Goal: Task Accomplishment & Management: Use online tool/utility

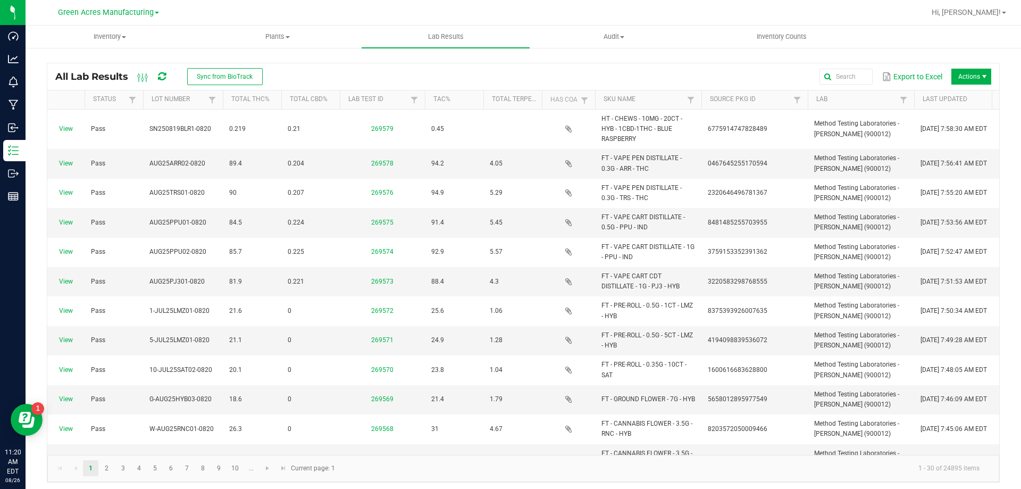
click at [165, 81] on icon at bounding box center [162, 77] width 8 height 10
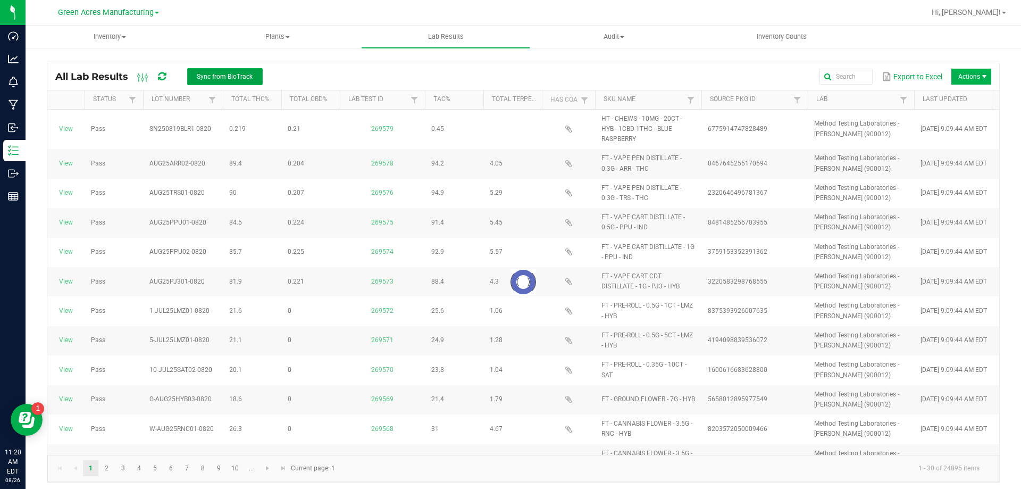
click at [226, 76] on span "Sync from BioTrack" at bounding box center [225, 76] width 56 height 7
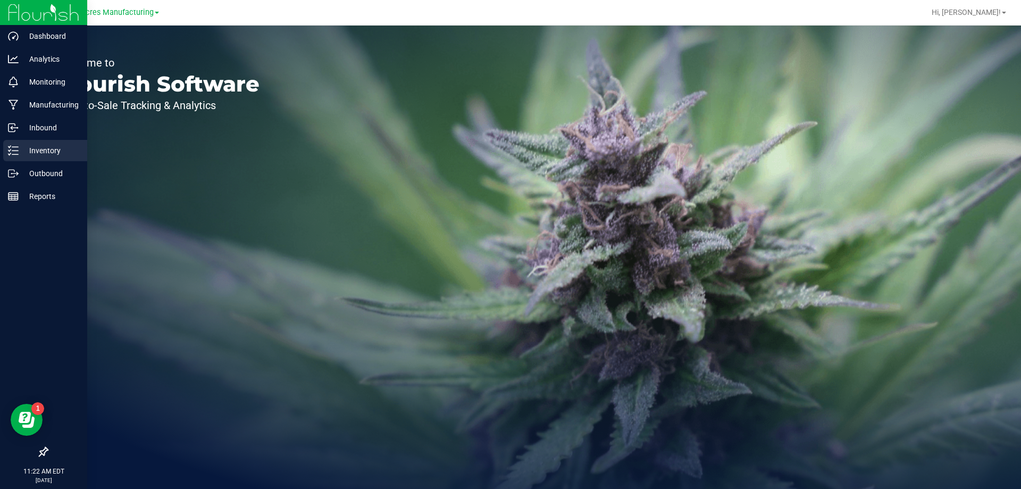
click at [27, 143] on div "Inventory" at bounding box center [45, 150] width 84 height 21
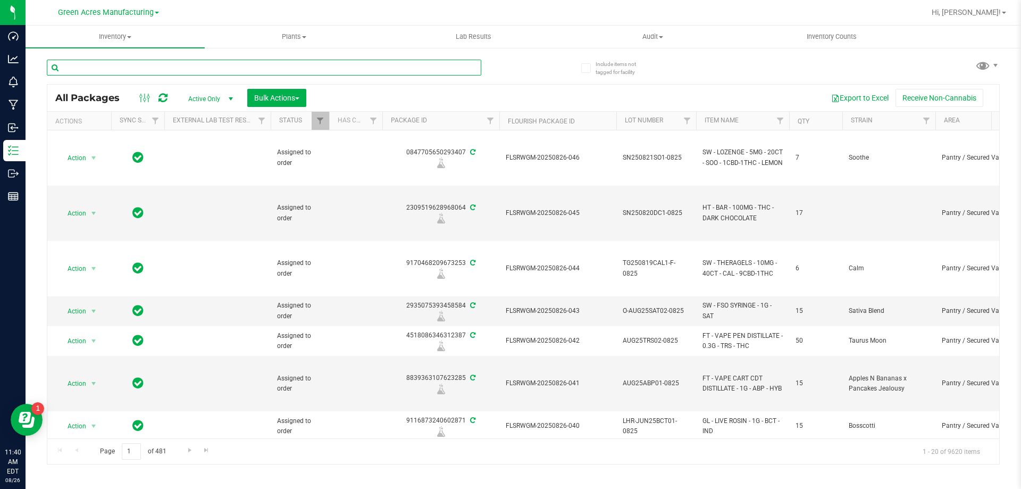
click at [220, 68] on input "text" at bounding box center [264, 68] width 435 height 16
paste input "W-AUG25RNC01-0820"
type input "W-AUG25RNC01-0820"
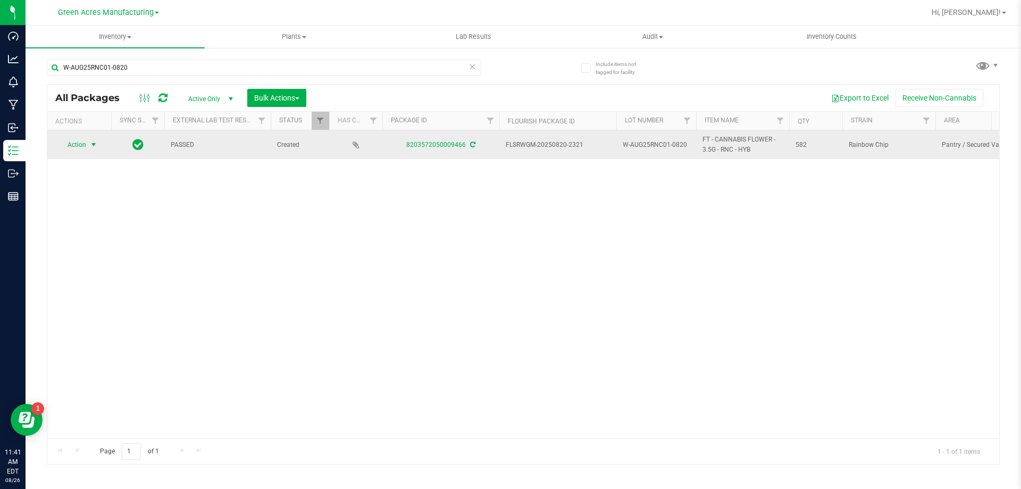
click at [73, 140] on span "Action" at bounding box center [72, 144] width 29 height 15
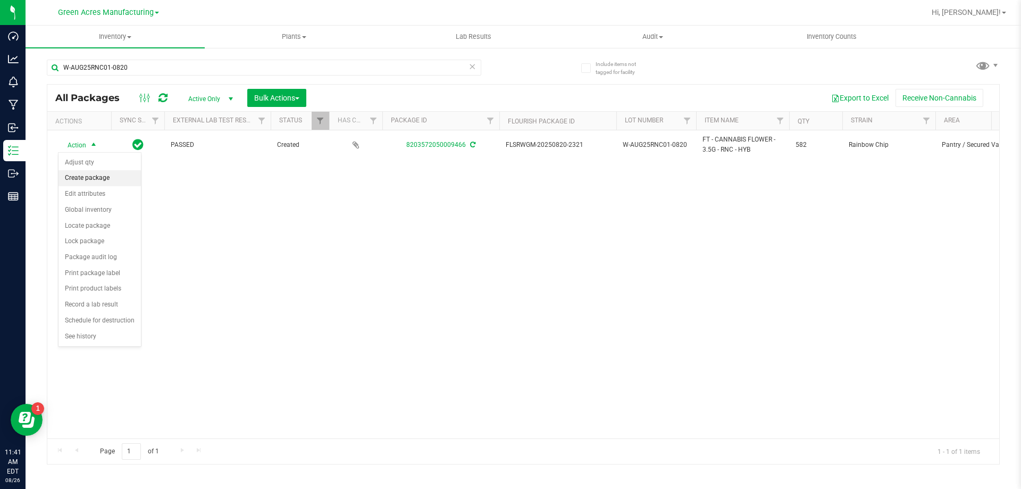
click at [118, 182] on li "Create package" at bounding box center [100, 178] width 82 height 16
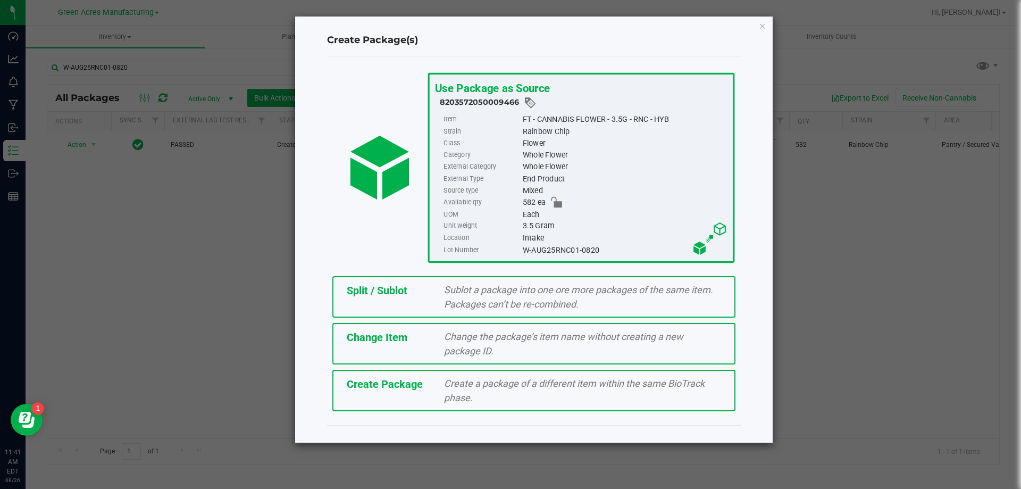
click at [396, 383] on span "Create Package" at bounding box center [385, 384] width 76 height 13
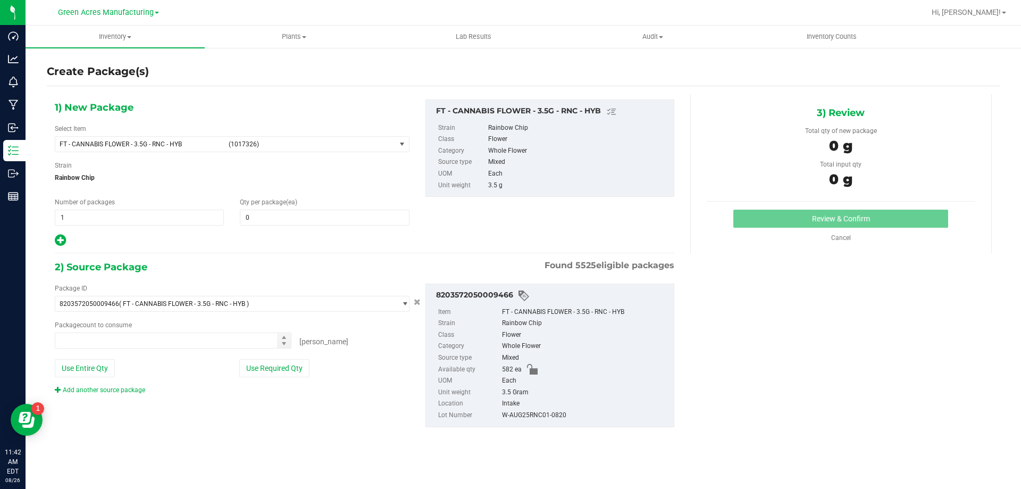
type input "0"
type input "0 ea"
click at [222, 145] on span "FT - CANNABIS FLOWER - 3.5G - RNC - HYB (1017326)" at bounding box center [225, 144] width 340 height 15
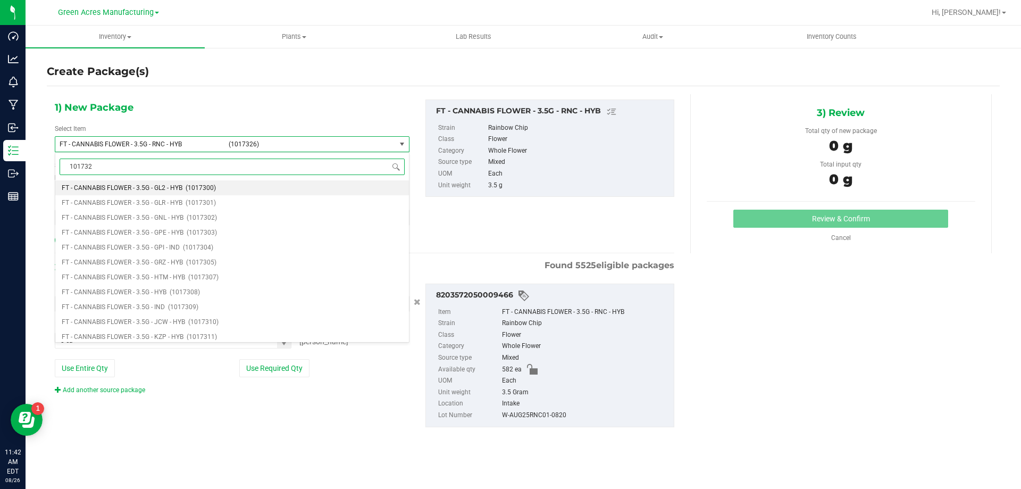
type input "1017326"
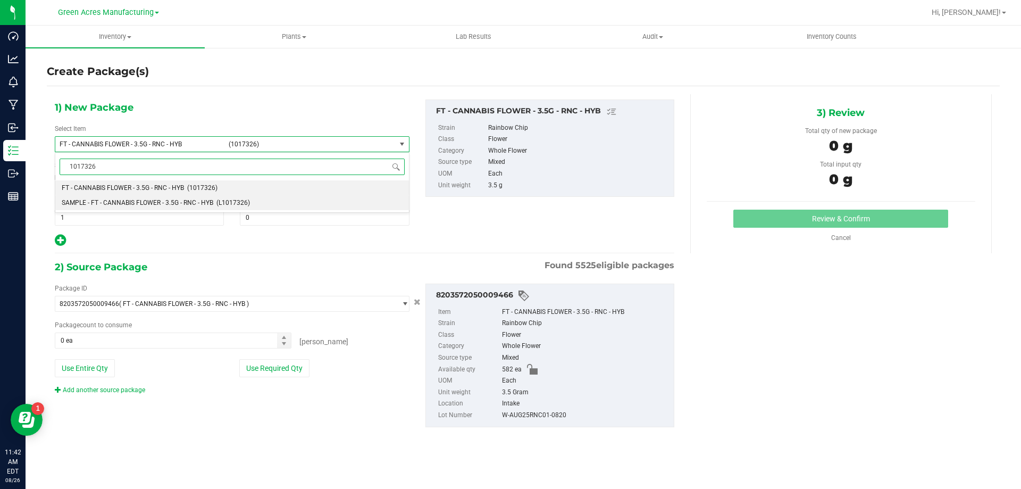
click at [177, 205] on span "SAMPLE - FT - CANNABIS FLOWER - 3.5G - RNC - HYB" at bounding box center [138, 202] width 152 height 7
type input "0"
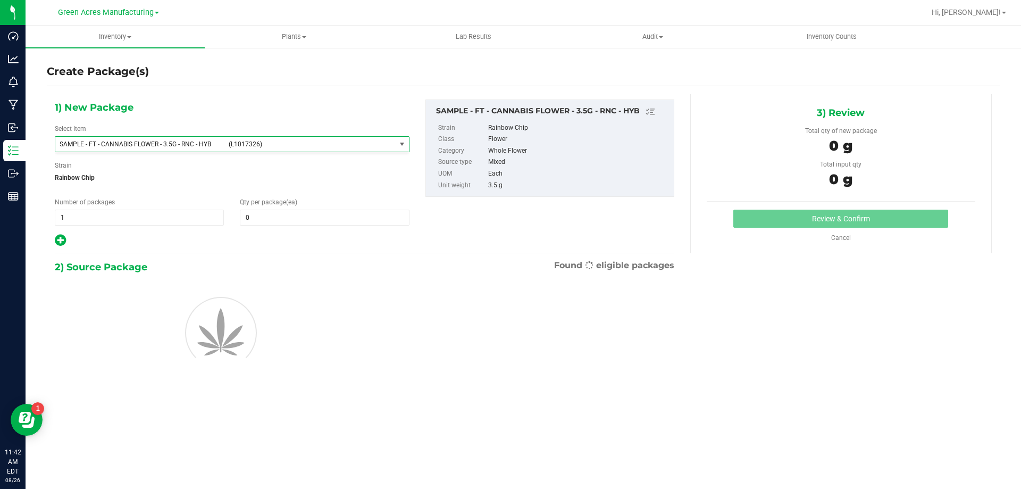
scroll to position [117124, 0]
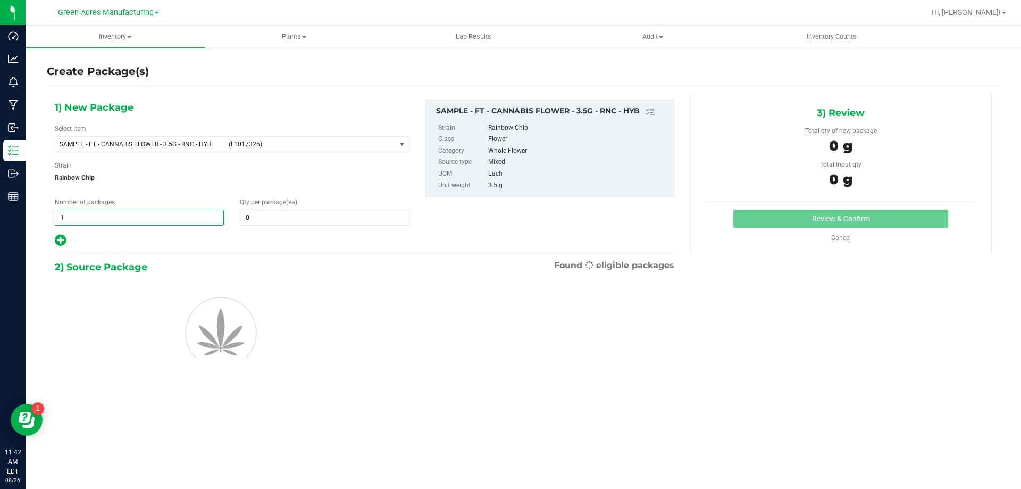
click at [153, 212] on span "1 1" at bounding box center [139, 218] width 169 height 16
type input "2"
type input "1"
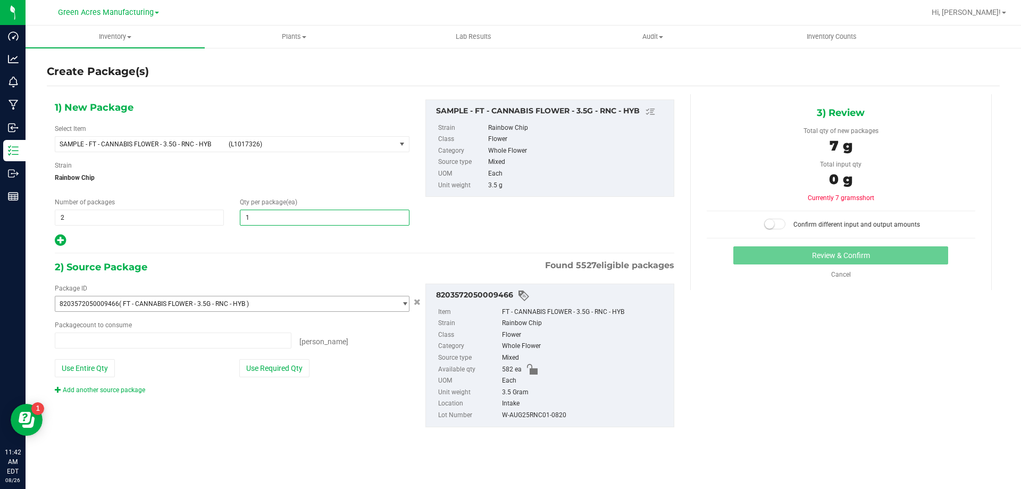
type input "0 ea"
type input "1"
click at [247, 360] on button "Use Required Qty" at bounding box center [274, 368] width 70 height 18
type input "2 ea"
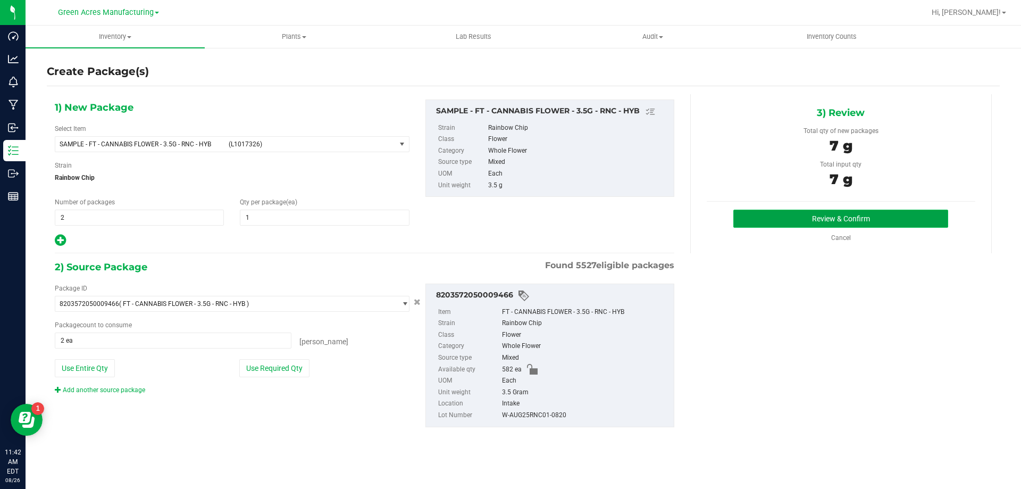
click at [745, 216] on button "Review & Confirm" at bounding box center [840, 219] width 215 height 18
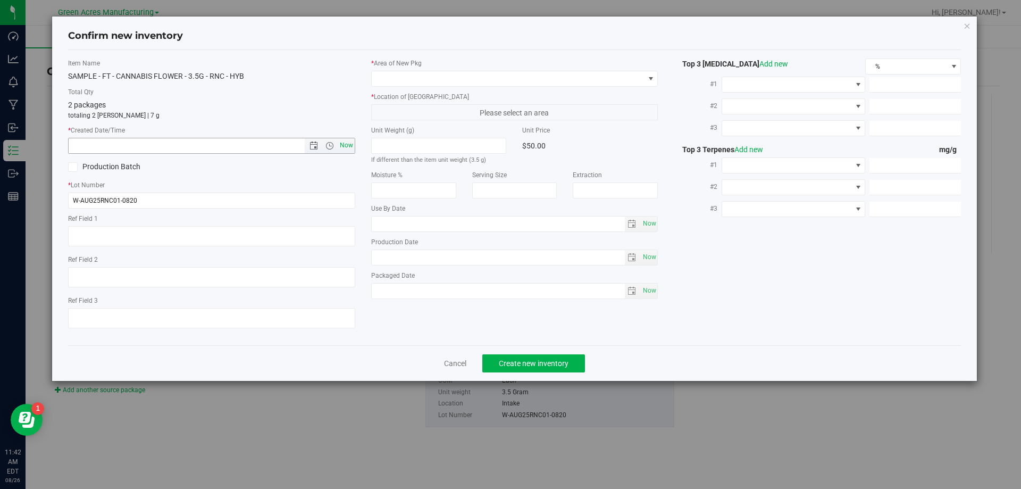
click at [349, 148] on span "Now" at bounding box center [346, 145] width 18 height 15
type input "8/26/2025 11:42 AM"
click at [428, 79] on span at bounding box center [508, 78] width 273 height 15
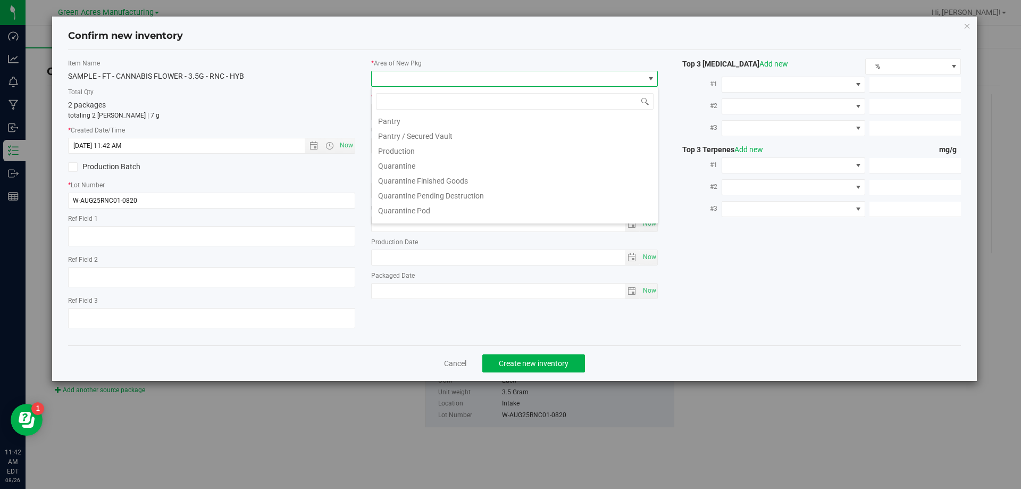
scroll to position [319, 0]
click at [440, 116] on li "Pantry / Secured Vault" at bounding box center [515, 115] width 286 height 15
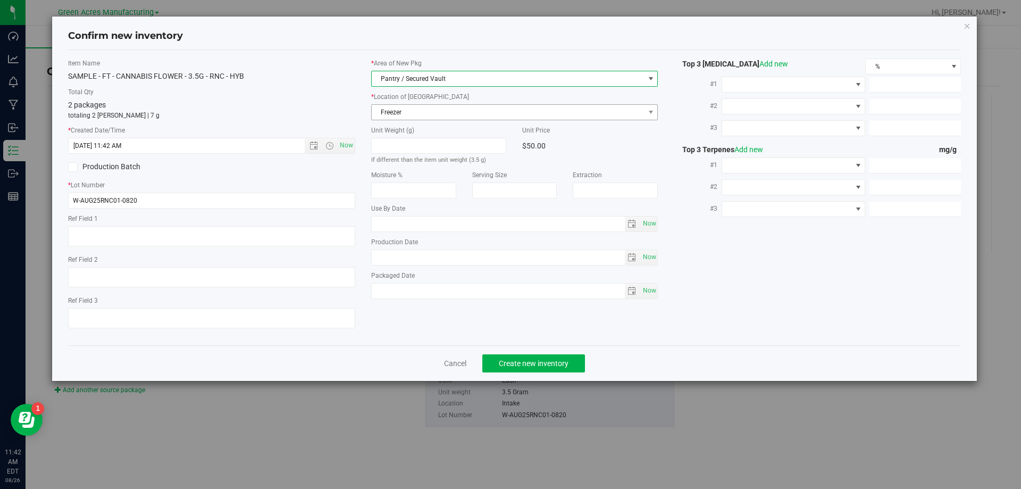
click at [441, 114] on span "Freezer" at bounding box center [508, 112] width 273 height 15
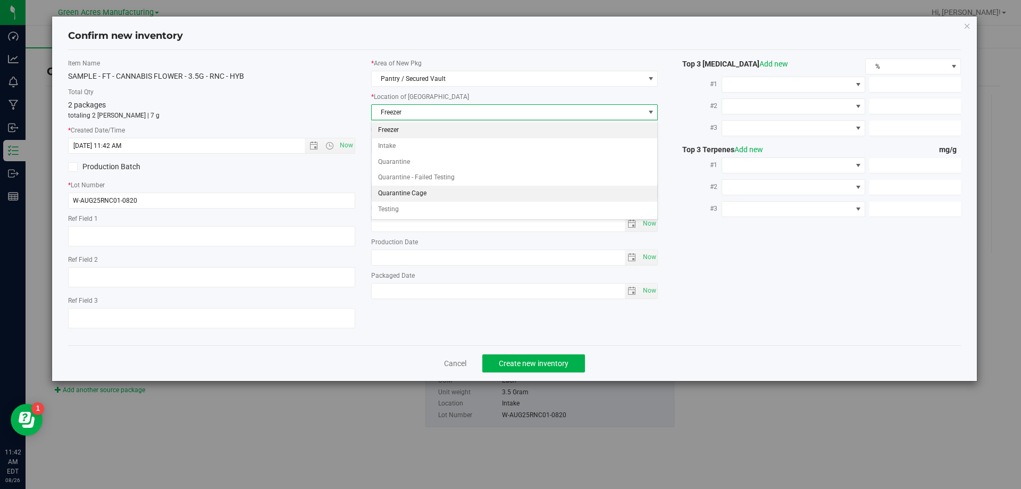
click at [439, 188] on li "Quarantine Cage" at bounding box center [515, 194] width 286 height 16
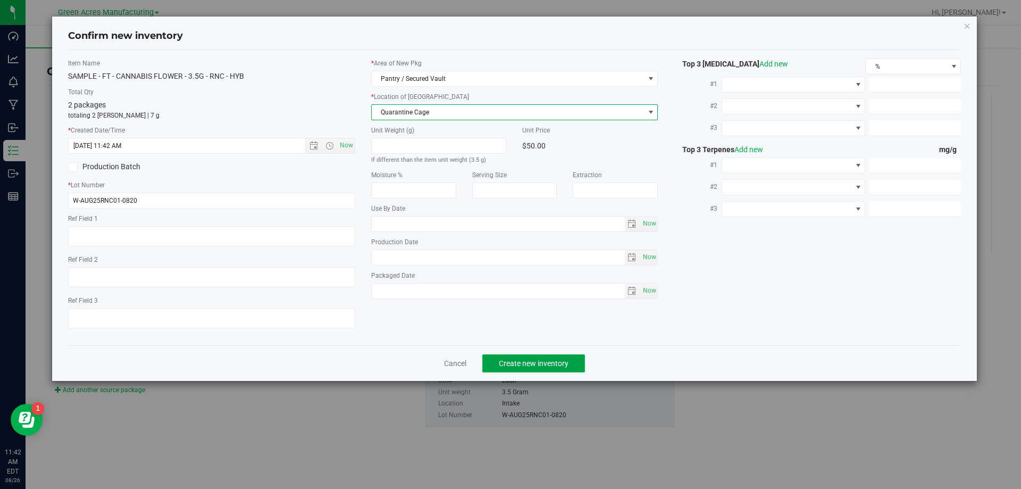
click at [505, 357] on button "Create new inventory" at bounding box center [533, 363] width 103 height 18
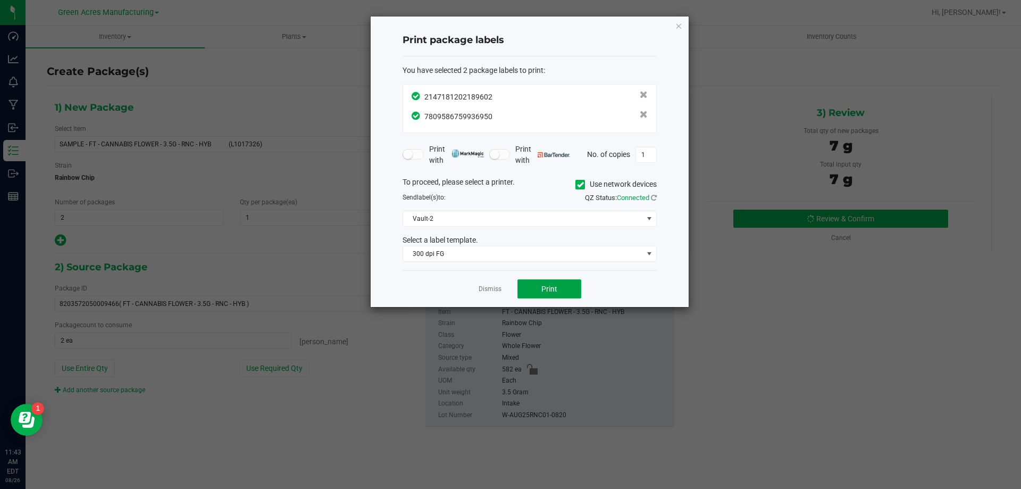
click at [571, 282] on button "Print" at bounding box center [549, 288] width 64 height 19
click at [487, 290] on link "Dismiss" at bounding box center [490, 289] width 23 height 9
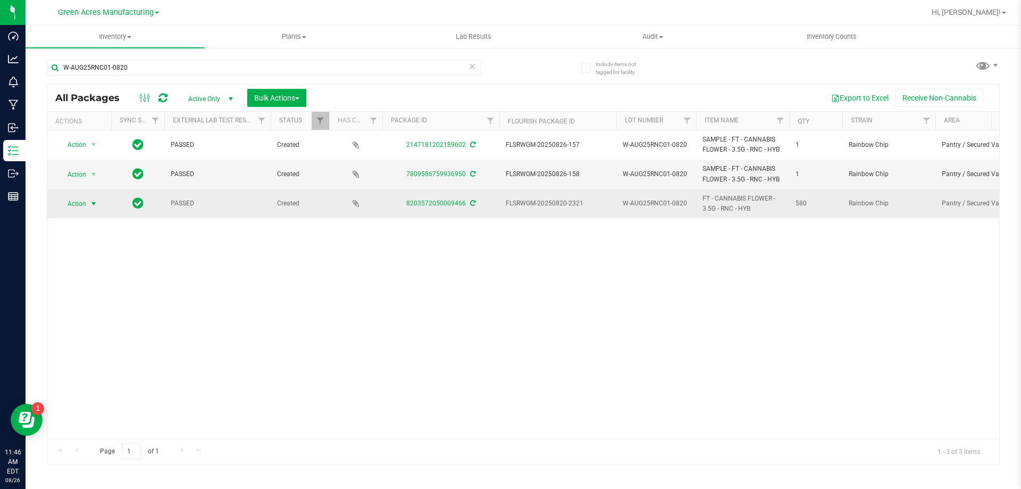
click at [84, 206] on span "Action" at bounding box center [72, 203] width 29 height 15
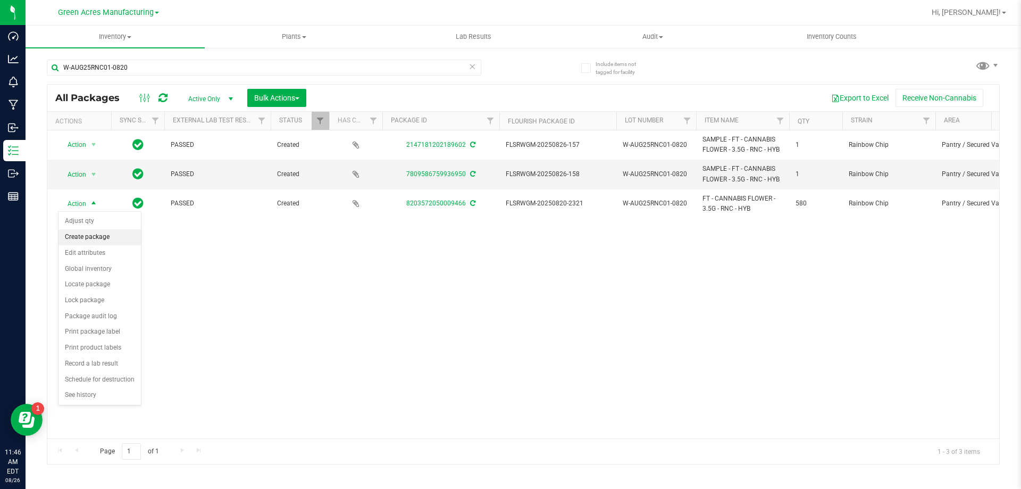
click at [95, 236] on li "Create package" at bounding box center [100, 237] width 82 height 16
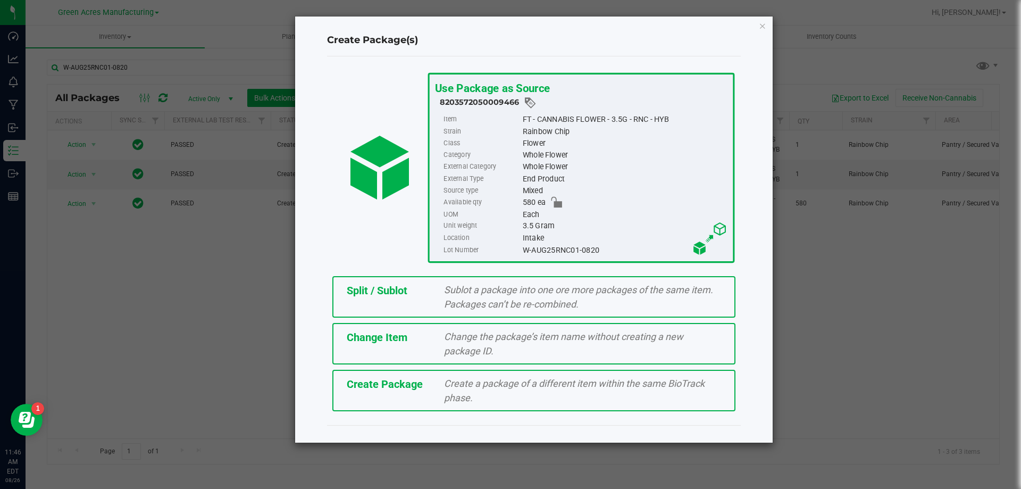
click at [436, 304] on div "Sublot a package into one ore more packages of the same item. Packages can’t be…" at bounding box center [582, 296] width 293 height 29
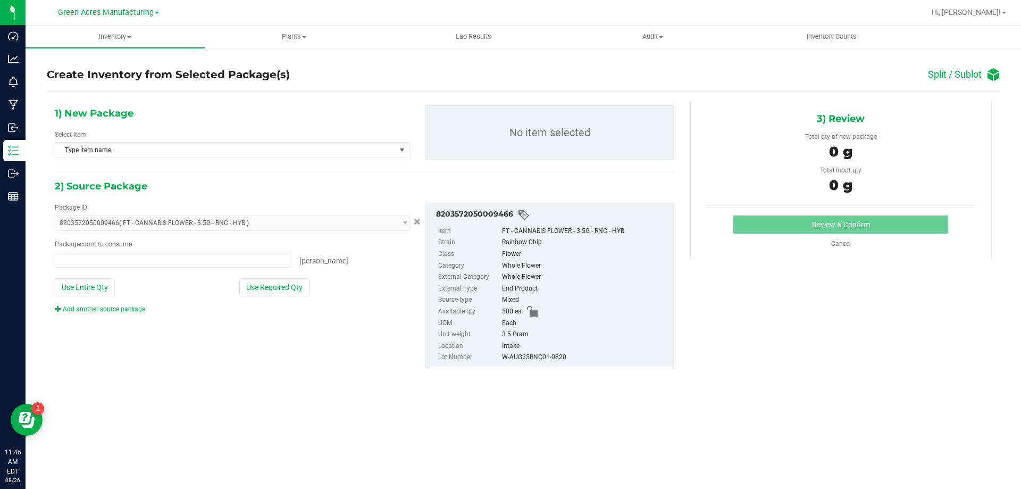
type input "0 ea"
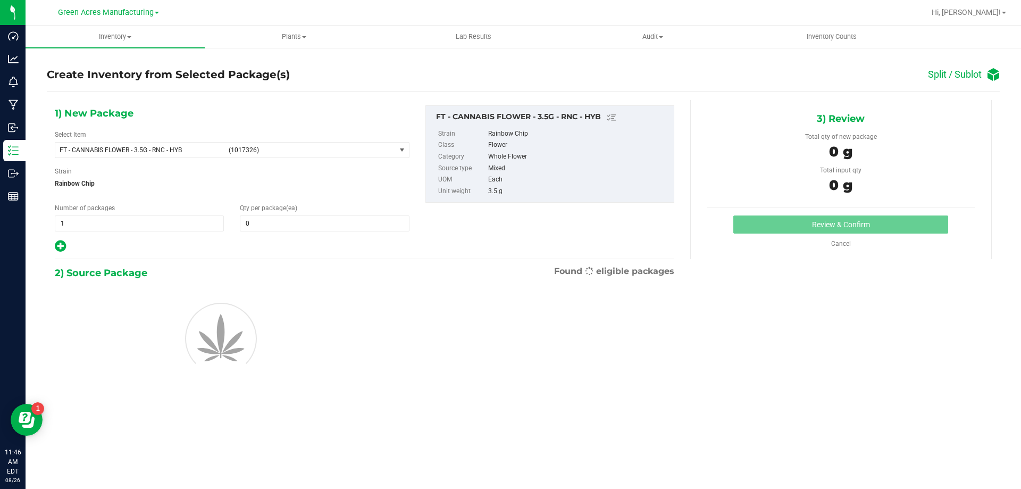
type input "0"
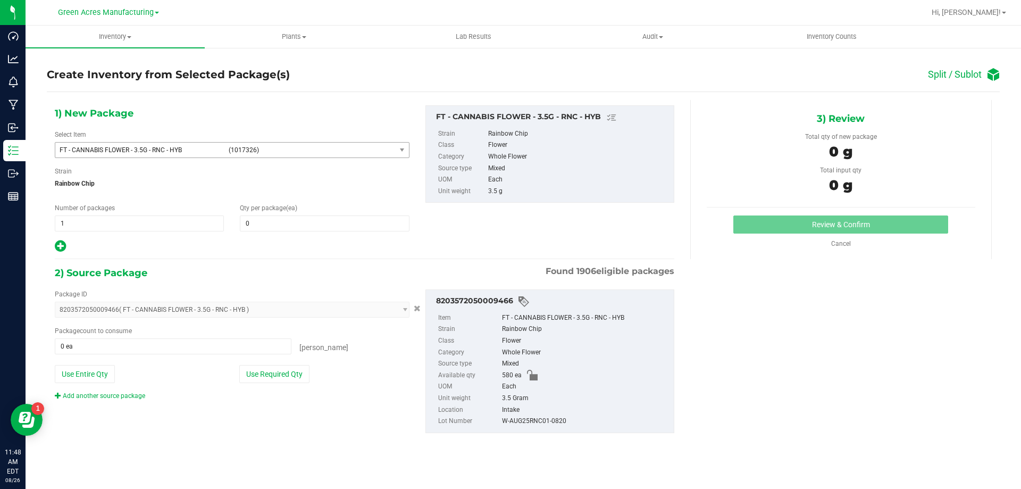
click at [216, 153] on span "FT - CANNABIS FLOWER - 3.5G - RNC - HYB (1017326)" at bounding box center [225, 150] width 340 height 15
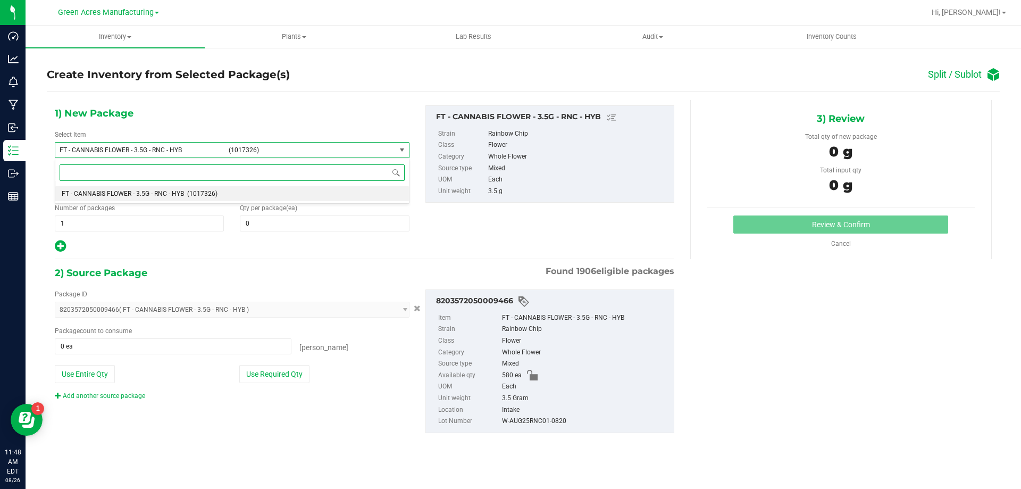
click at [221, 157] on body "Dashboard Analytics Monitoring Manufacturing Inbound Inventory Outbound Reports…" at bounding box center [510, 244] width 1021 height 489
click at [157, 226] on span "1 1" at bounding box center [139, 223] width 169 height 16
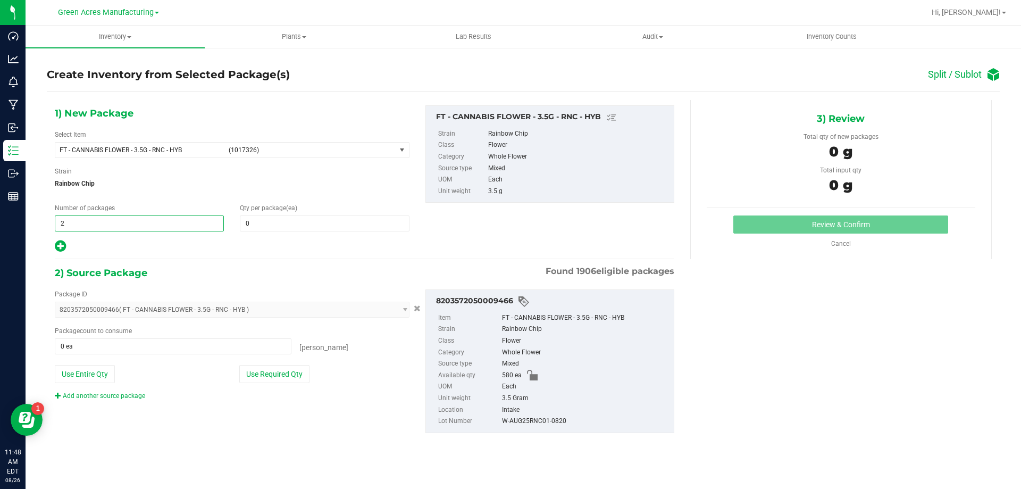
type input "29"
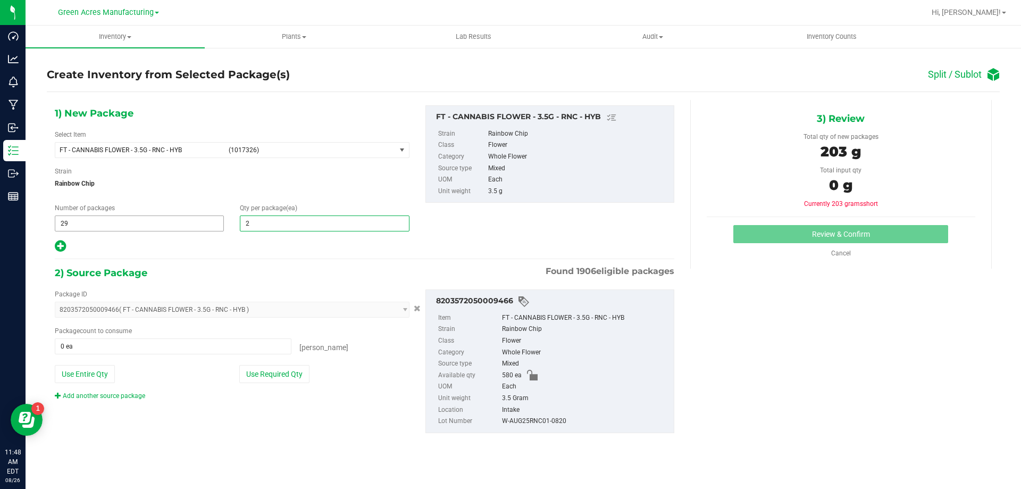
type input "20"
click at [275, 377] on button "Use Required Qty" at bounding box center [274, 374] width 70 height 18
type input "580 ea"
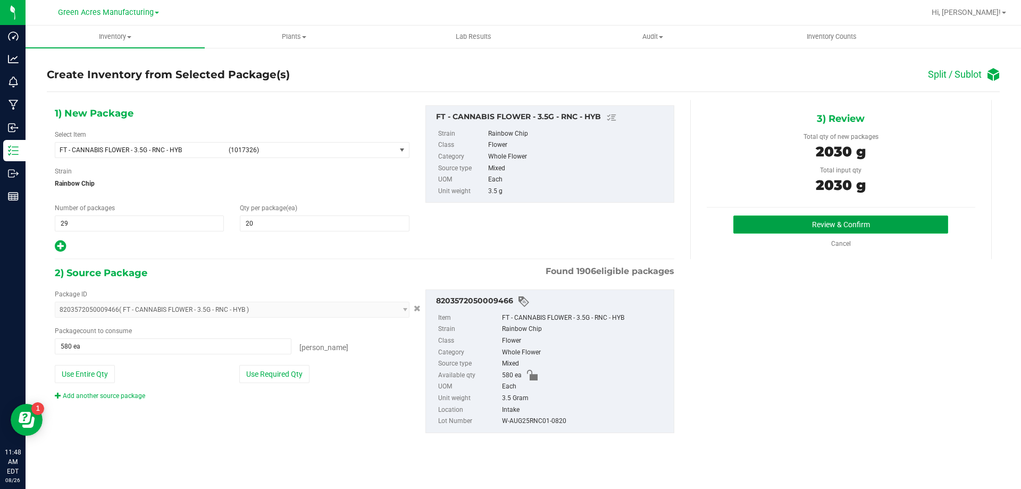
click at [786, 216] on button "Review & Confirm" at bounding box center [840, 224] width 215 height 18
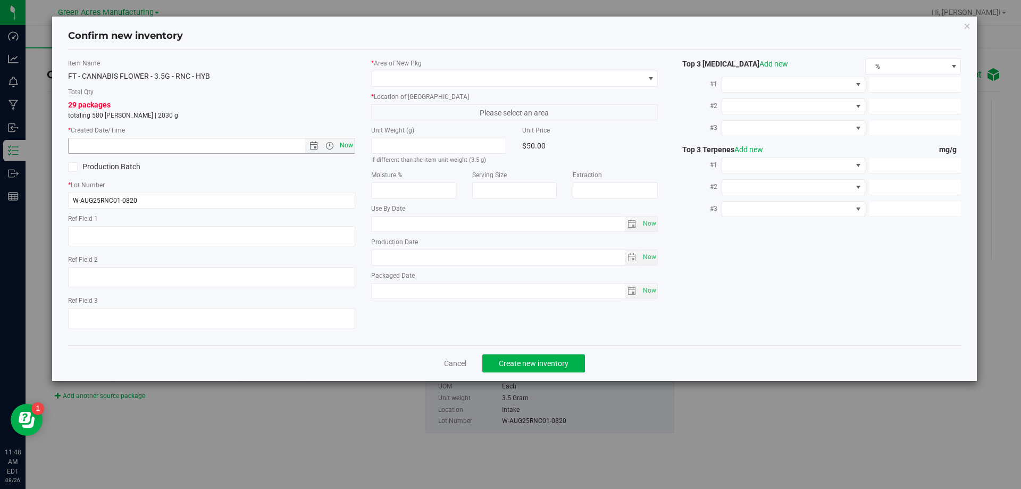
click at [349, 143] on span "Now" at bounding box center [346, 145] width 18 height 15
type input "8/26/2025 11:48 AM"
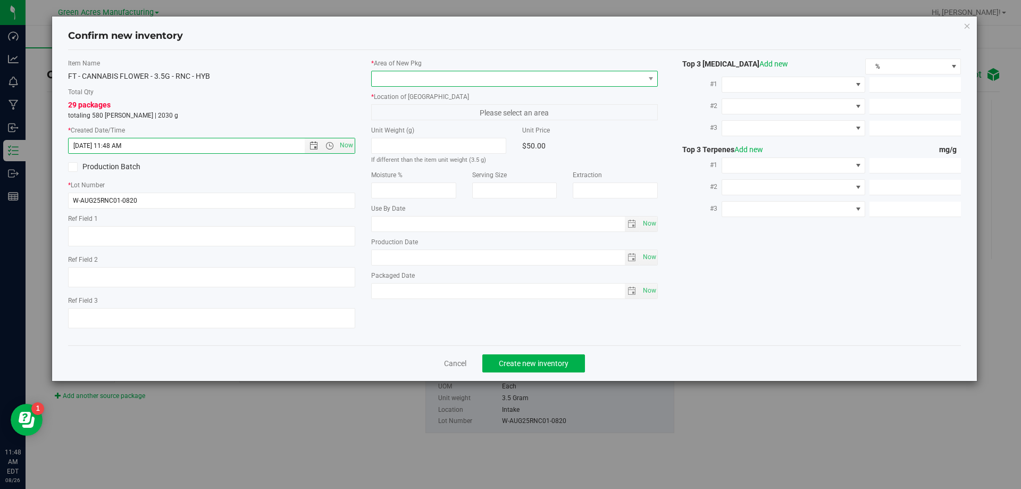
click at [445, 81] on span at bounding box center [508, 78] width 273 height 15
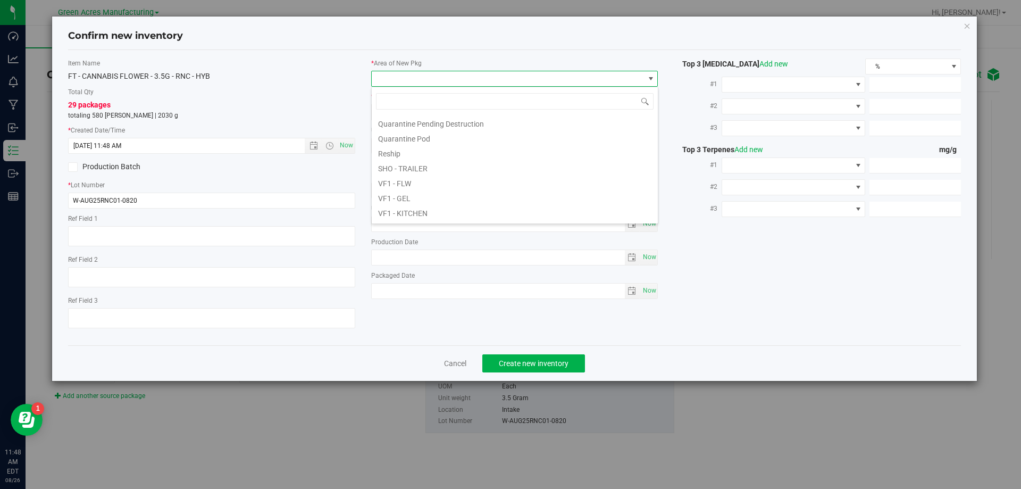
scroll to position [534, 0]
click at [436, 203] on li "VF2 - WHS" at bounding box center [515, 198] width 286 height 15
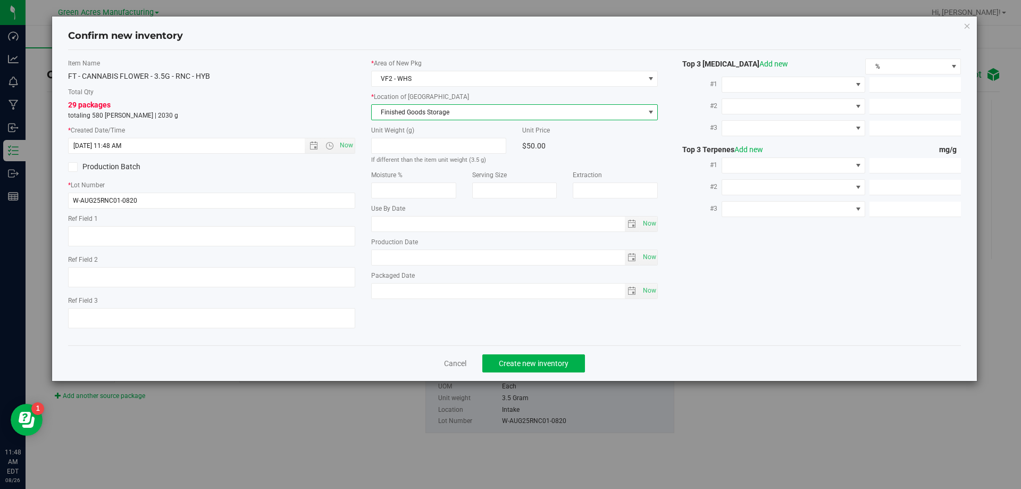
click at [442, 112] on span "Finished Goods Storage" at bounding box center [508, 112] width 273 height 15
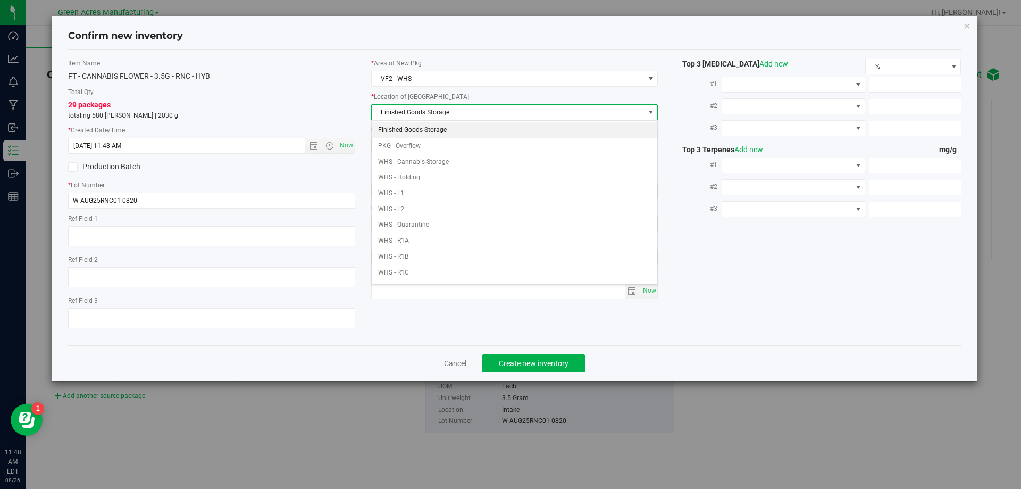
click at [445, 130] on li "Finished Goods Storage" at bounding box center [515, 130] width 286 height 16
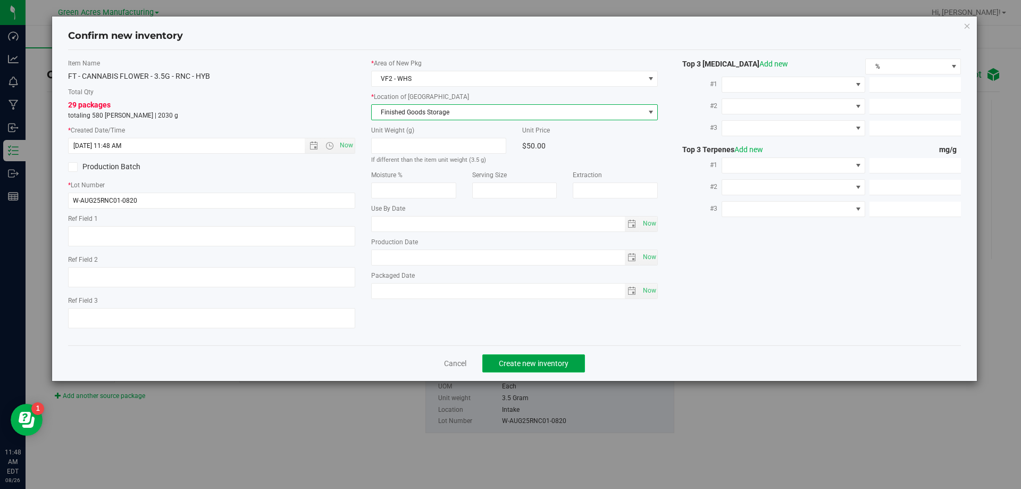
click at [533, 371] on button "Create new inventory" at bounding box center [533, 363] width 103 height 18
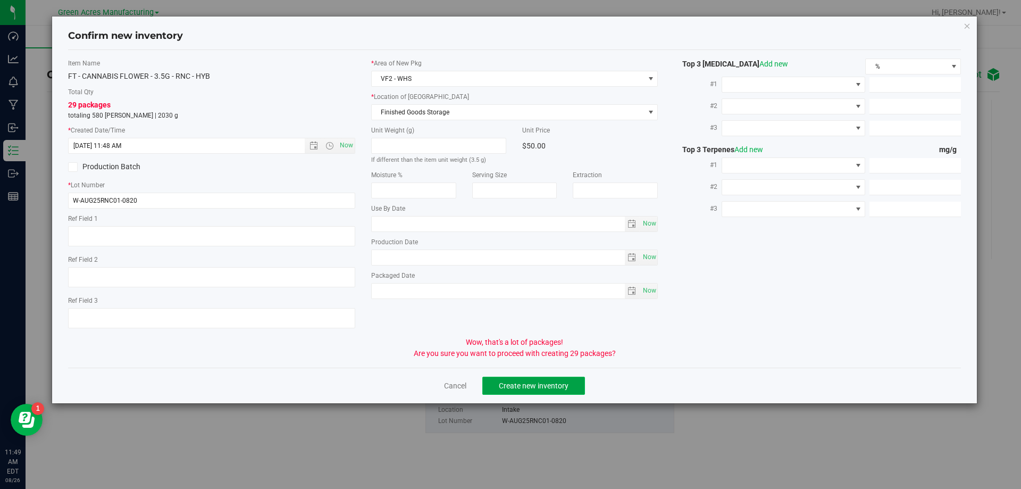
click at [556, 379] on button "Create new inventory" at bounding box center [533, 386] width 103 height 18
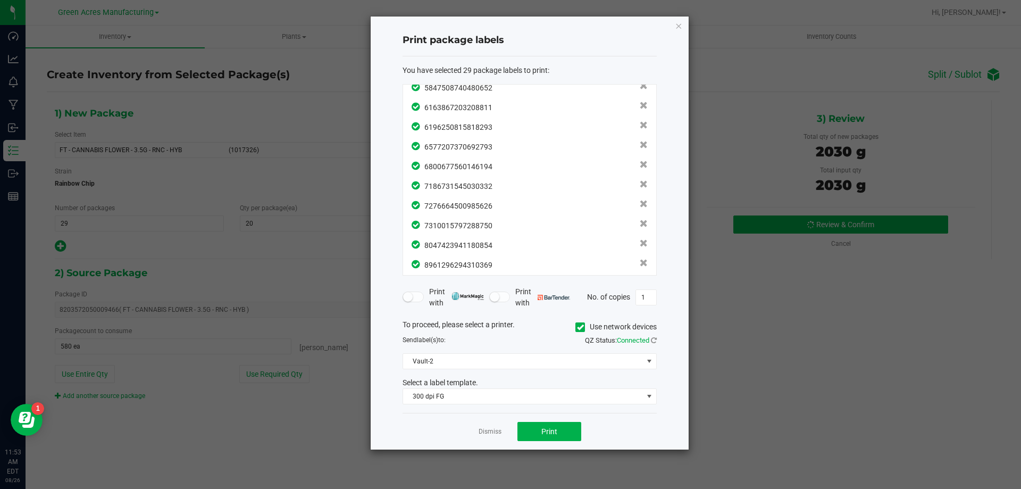
scroll to position [389, 0]
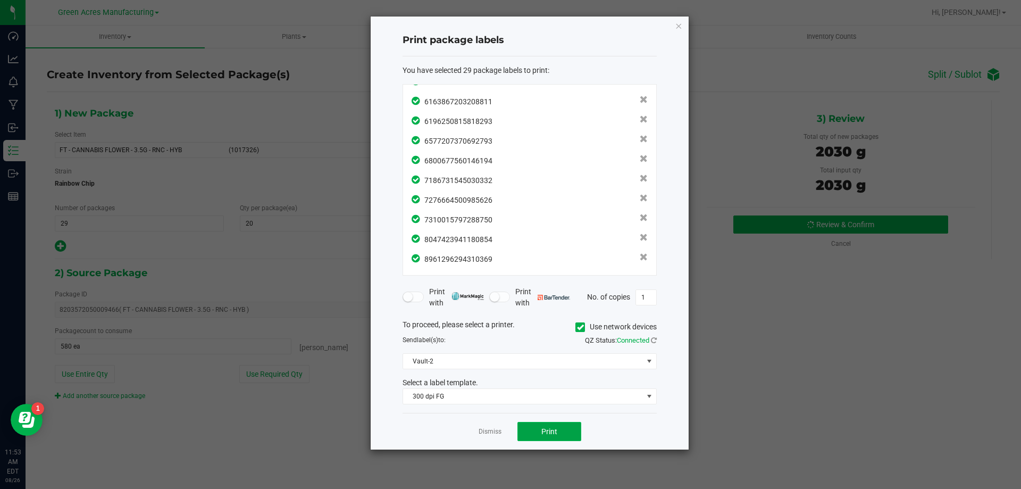
click at [554, 434] on span "Print" at bounding box center [549, 431] width 16 height 9
click at [487, 424] on div "Dismiss Print" at bounding box center [530, 431] width 254 height 37
click at [487, 426] on app-cancel-button "Dismiss" at bounding box center [490, 431] width 23 height 11
click at [486, 427] on link "Dismiss" at bounding box center [490, 431] width 23 height 9
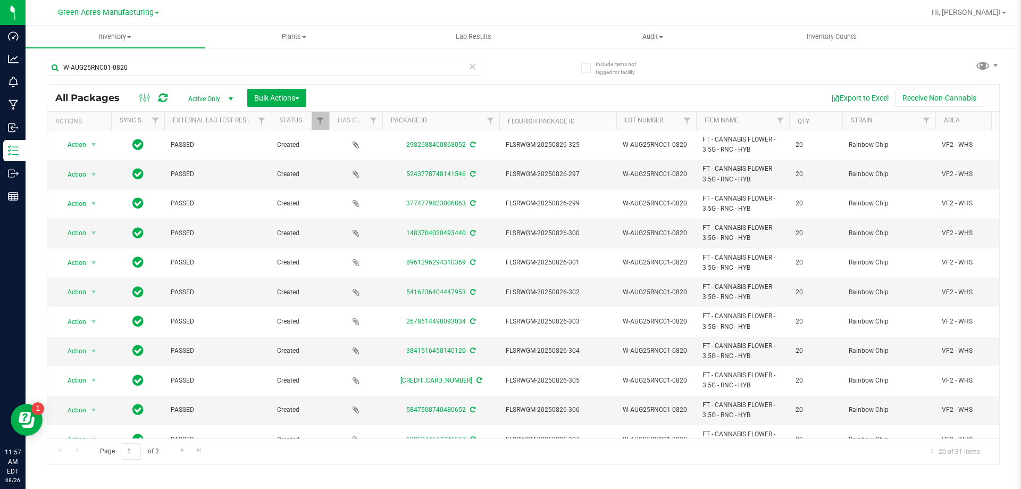
click at [472, 68] on icon at bounding box center [472, 66] width 7 height 13
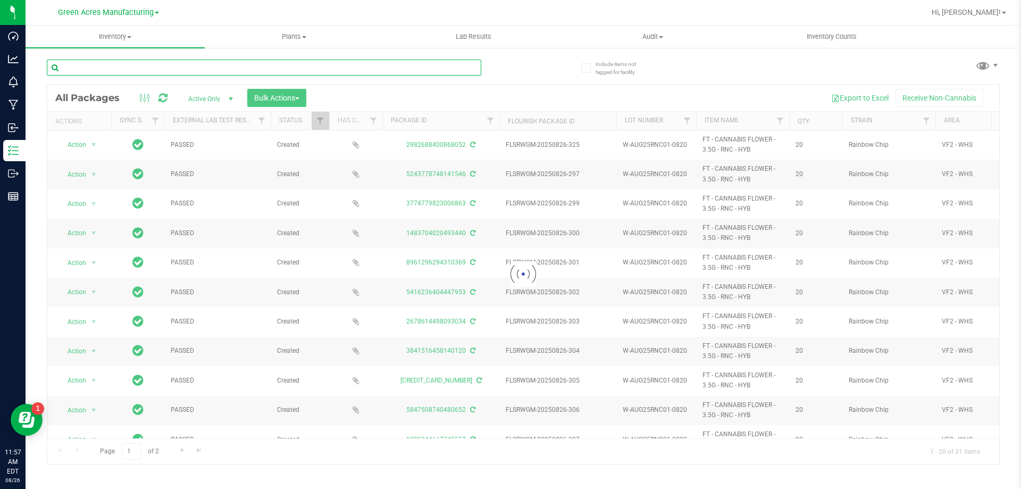
click at [141, 70] on input "text" at bounding box center [264, 68] width 435 height 16
paste input "5-JUL25LMZ01-0820"
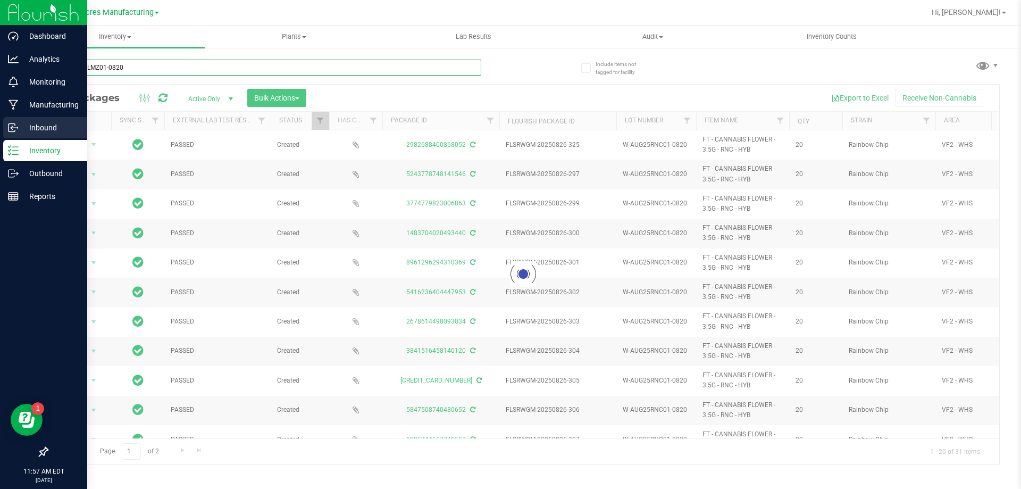
type input "5-JUL25LMZ01-0820"
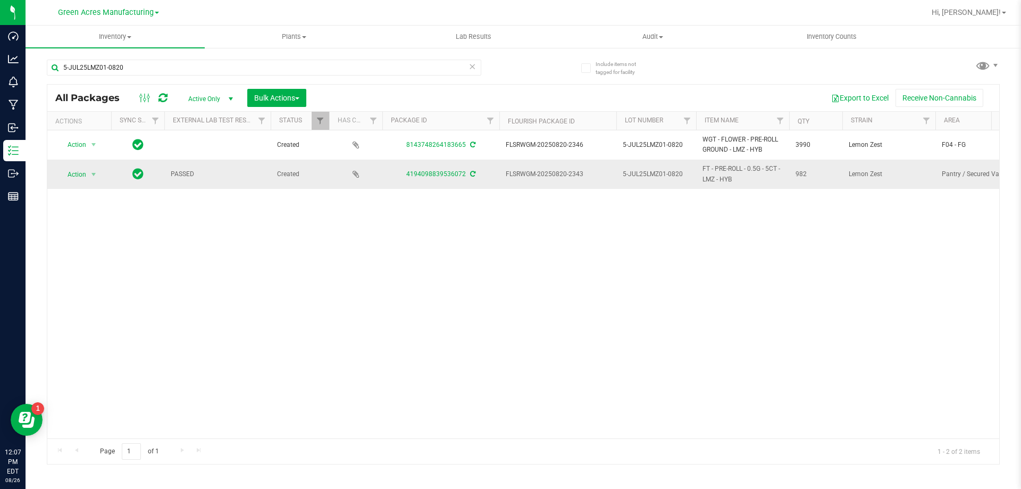
click at [78, 176] on span "Action" at bounding box center [72, 174] width 29 height 15
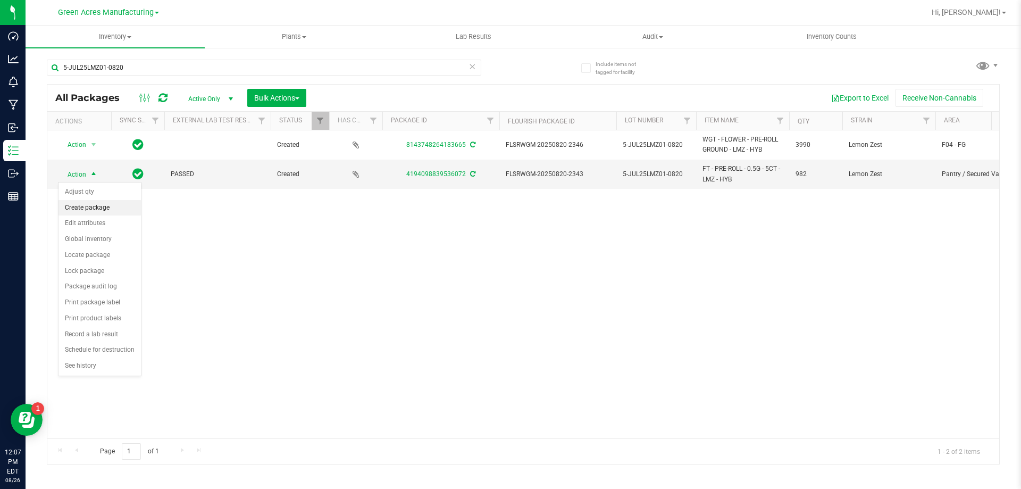
click at [103, 203] on li "Create package" at bounding box center [100, 208] width 82 height 16
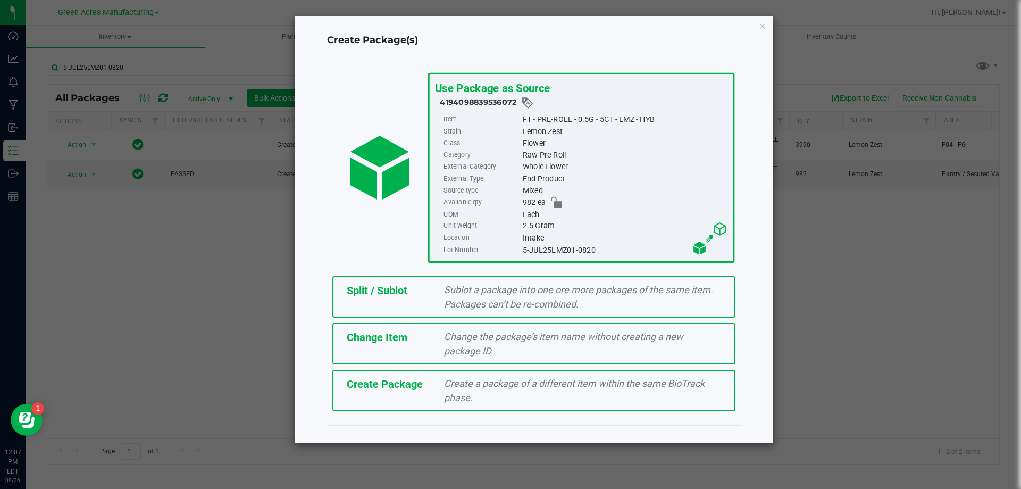
click at [375, 394] on div "Create Package Create a package of a different item within the same BioTrack ph…" at bounding box center [533, 390] width 403 height 41
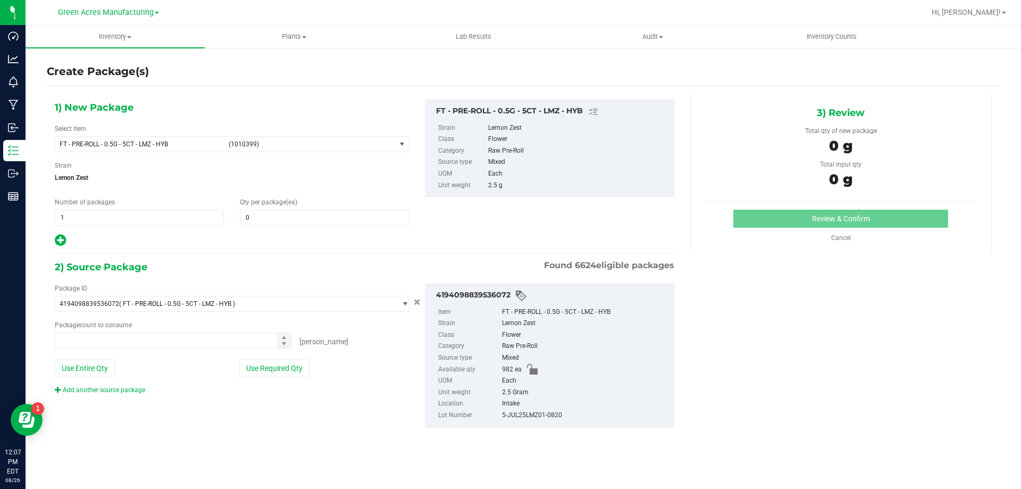
type input "0"
type input "0 ea"
click at [233, 146] on span "(1010399)" at bounding box center [310, 143] width 163 height 7
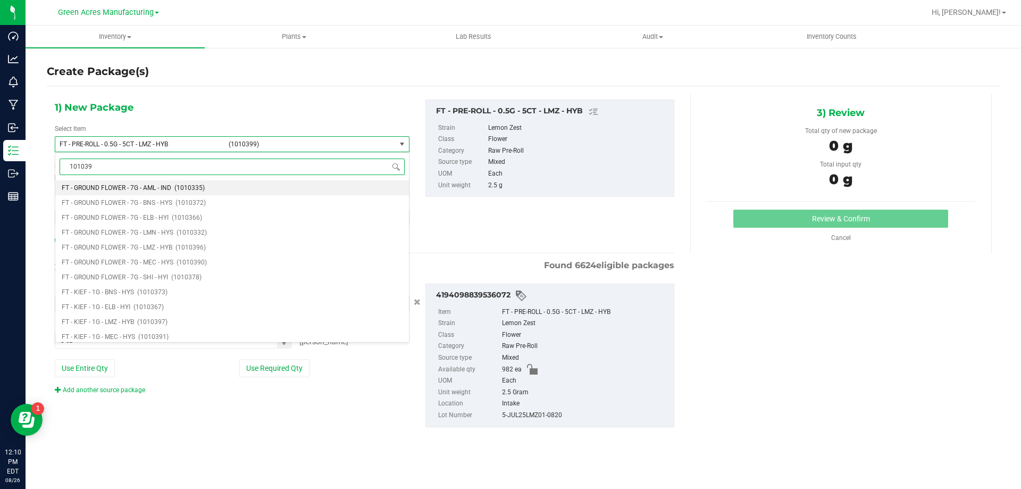
type input "1010399"
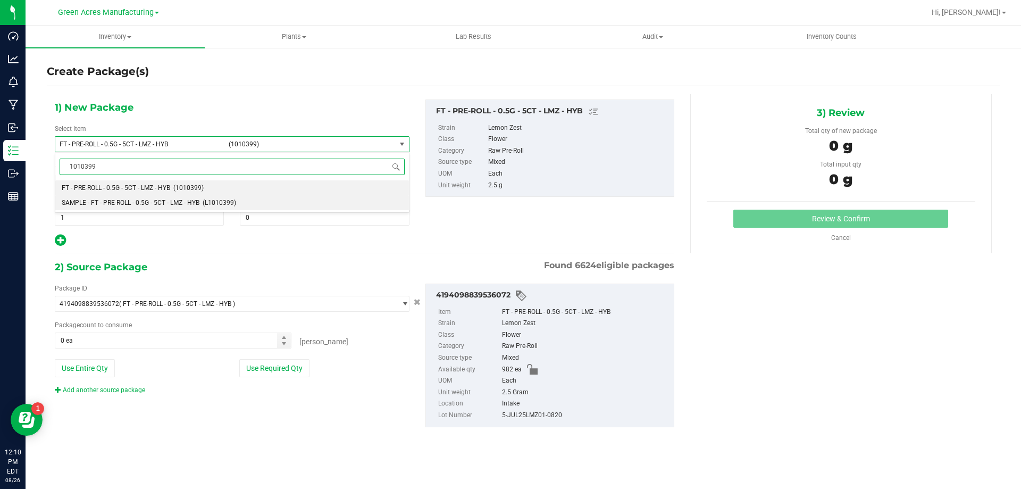
click at [197, 202] on span "SAMPLE - FT - PRE-ROLL - 0.5G - 5CT - LMZ - HYB" at bounding box center [131, 202] width 138 height 7
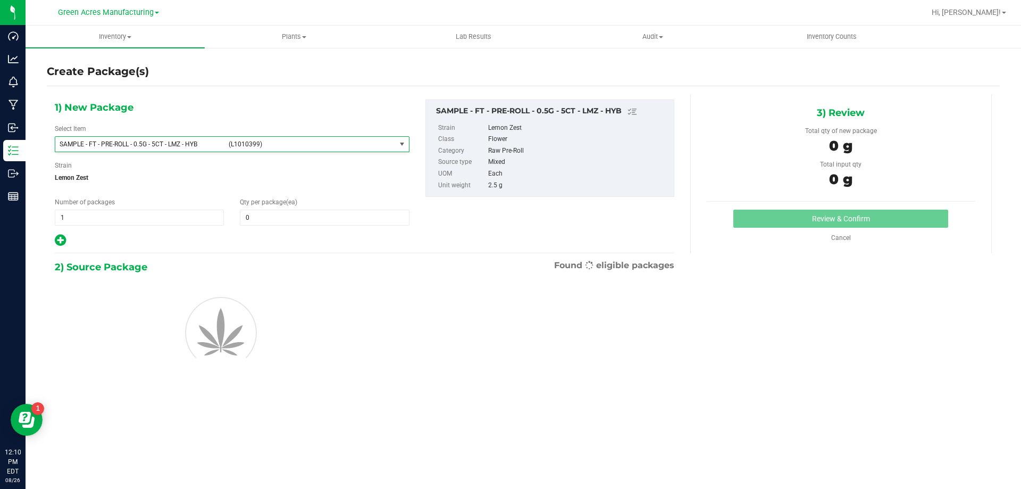
scroll to position [138746, 0]
type input "0"
click at [116, 224] on span "1 1" at bounding box center [139, 218] width 169 height 16
type input "2"
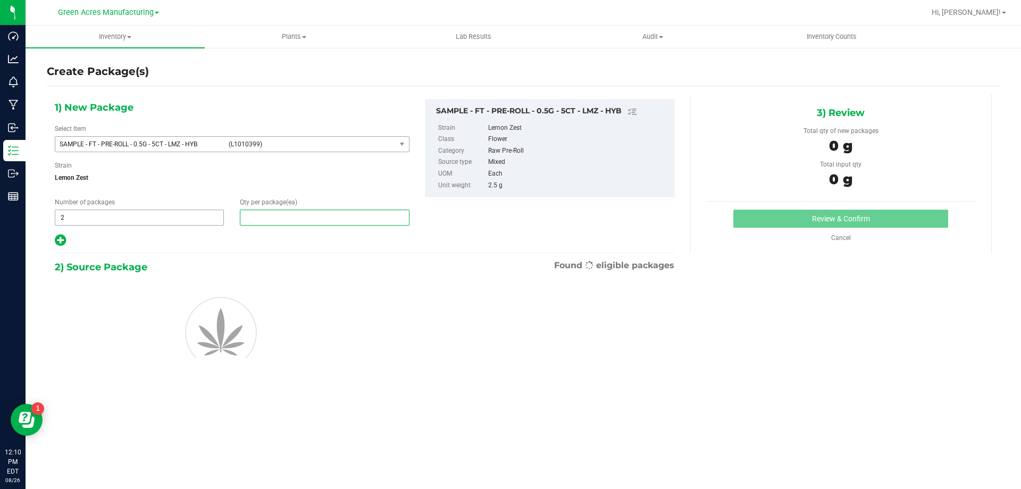
type input "1"
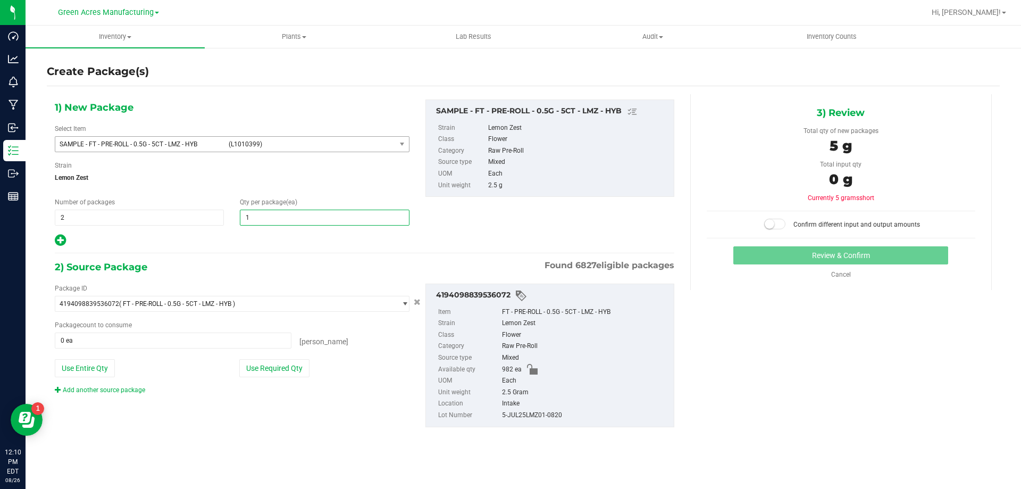
type input "1"
click at [247, 366] on button "Use Required Qty" at bounding box center [274, 368] width 70 height 18
type input "2 ea"
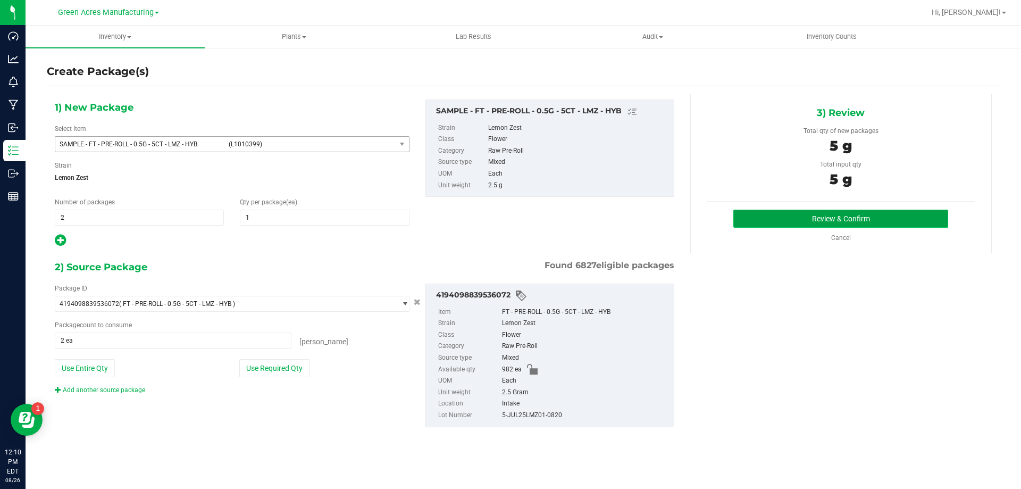
click at [900, 215] on button "Review & Confirm" at bounding box center [840, 219] width 215 height 18
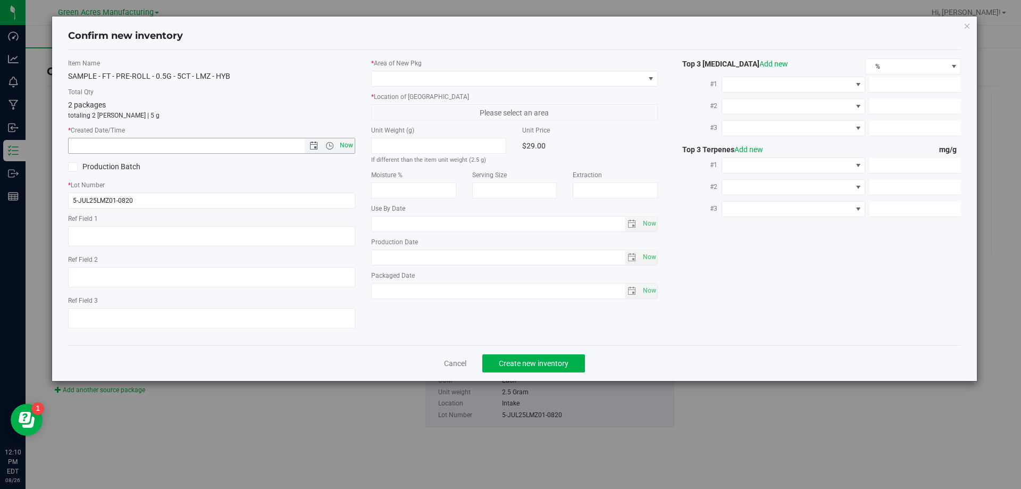
click at [345, 147] on span "Now" at bounding box center [346, 145] width 18 height 15
type input "8/26/2025 12:10 PM"
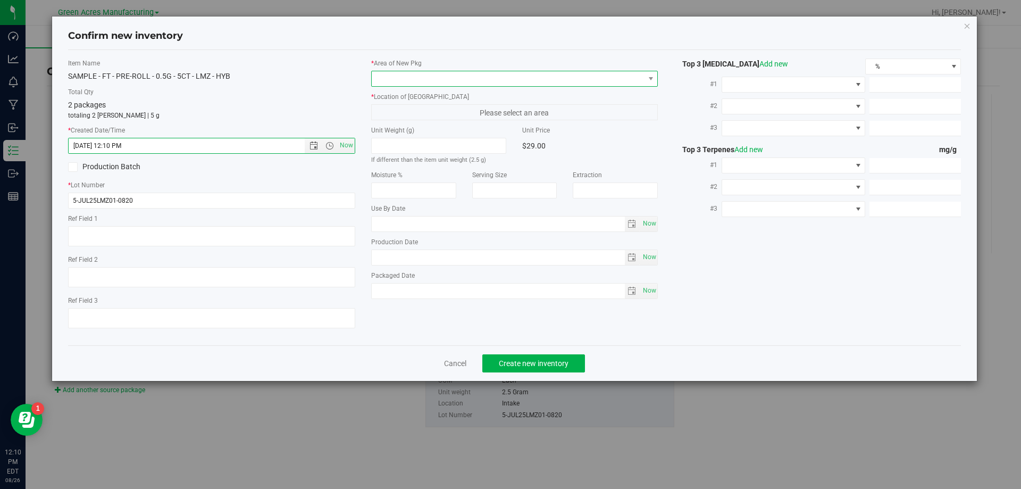
drag, startPoint x: 430, startPoint y: 86, endPoint x: 429, endPoint y: 77, distance: 9.2
click at [429, 78] on span at bounding box center [508, 78] width 273 height 15
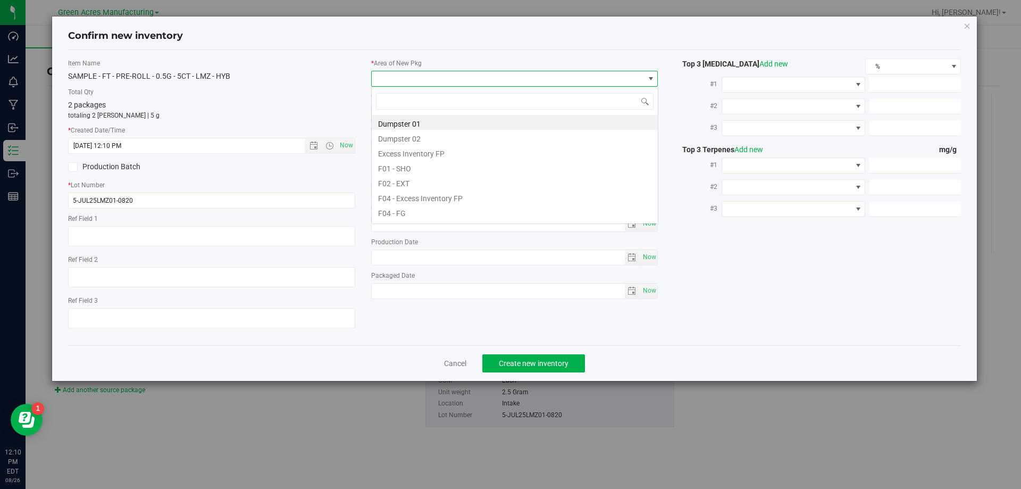
scroll to position [16, 287]
click at [429, 77] on span at bounding box center [508, 78] width 273 height 15
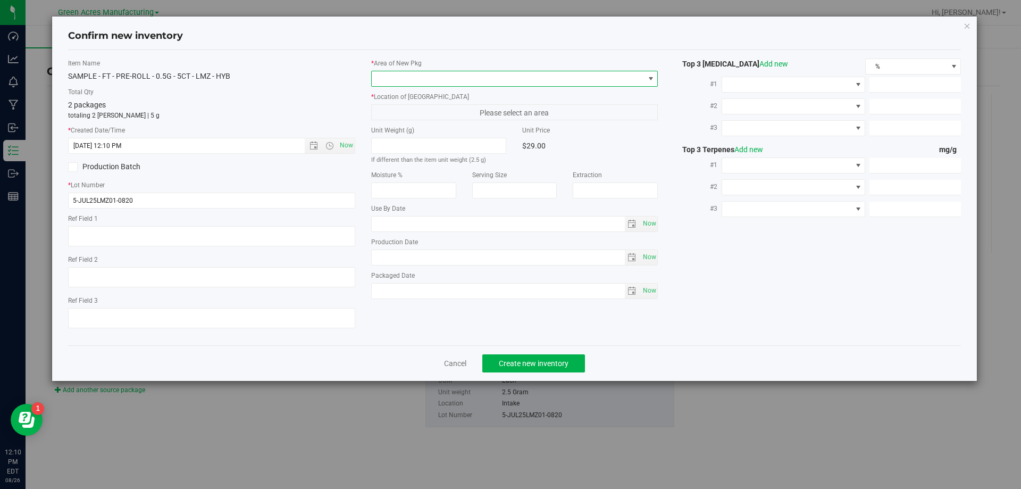
click at [429, 82] on span at bounding box center [508, 78] width 273 height 15
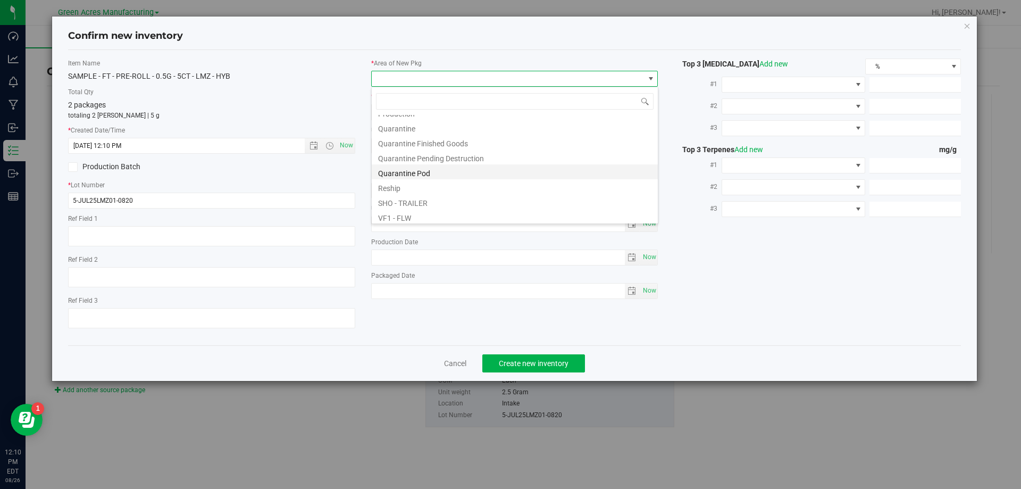
scroll to position [319, 0]
click at [440, 120] on li "Pantry / Secured Vault" at bounding box center [515, 115] width 286 height 15
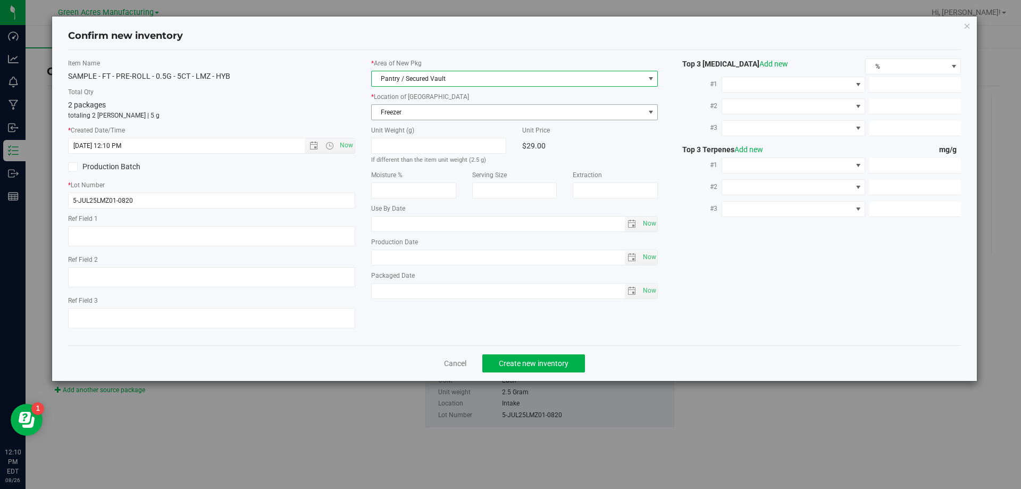
click at [439, 113] on span "Freezer" at bounding box center [508, 112] width 273 height 15
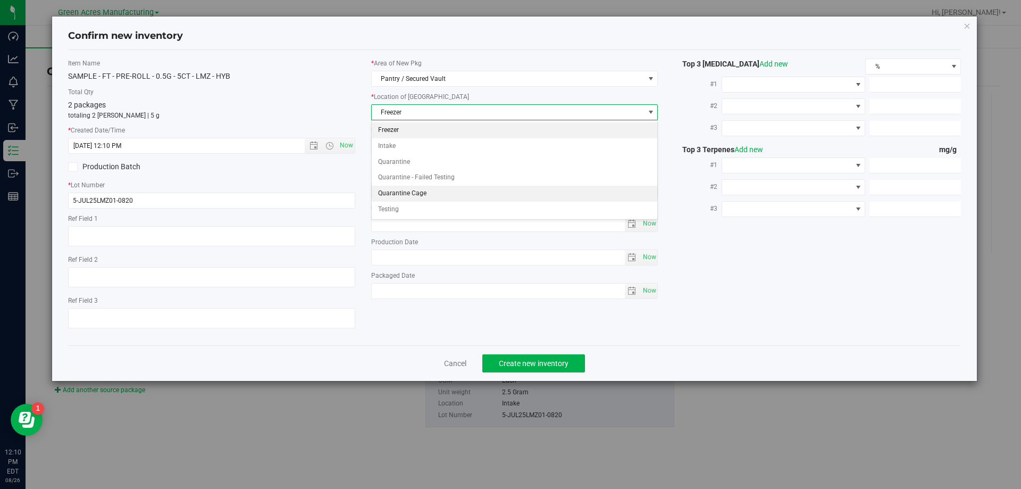
click at [419, 197] on li "Quarantine Cage" at bounding box center [515, 194] width 286 height 16
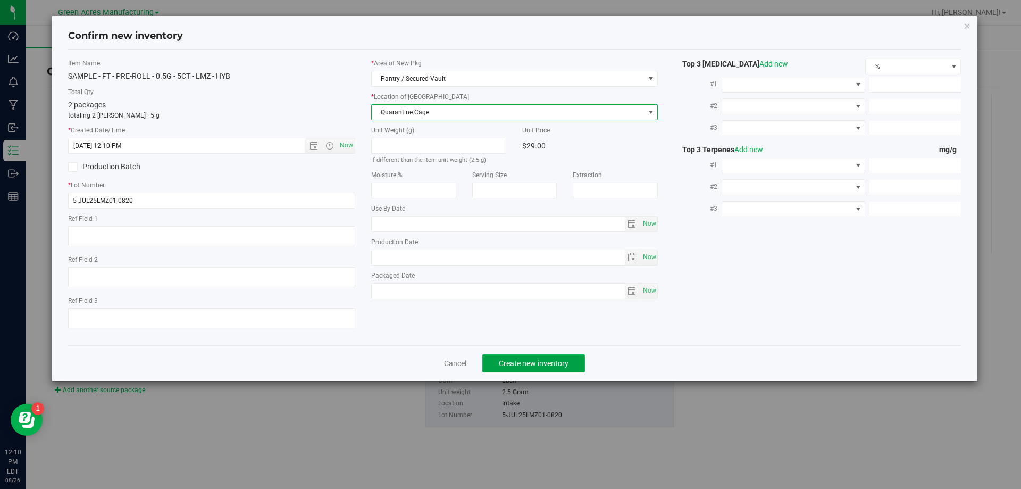
click at [533, 370] on button "Create new inventory" at bounding box center [533, 363] width 103 height 18
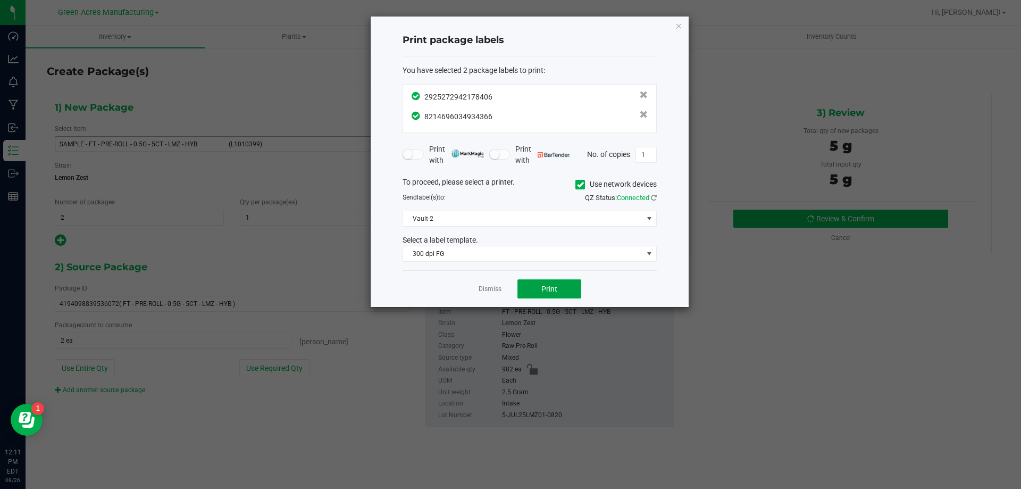
click at [550, 292] on span "Print" at bounding box center [549, 289] width 16 height 9
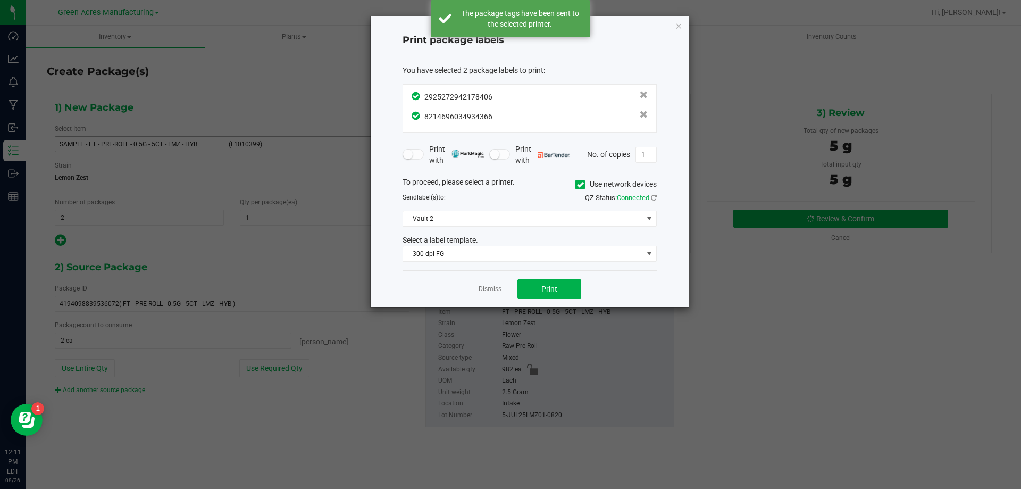
click at [496, 293] on link "Dismiss" at bounding box center [490, 289] width 23 height 9
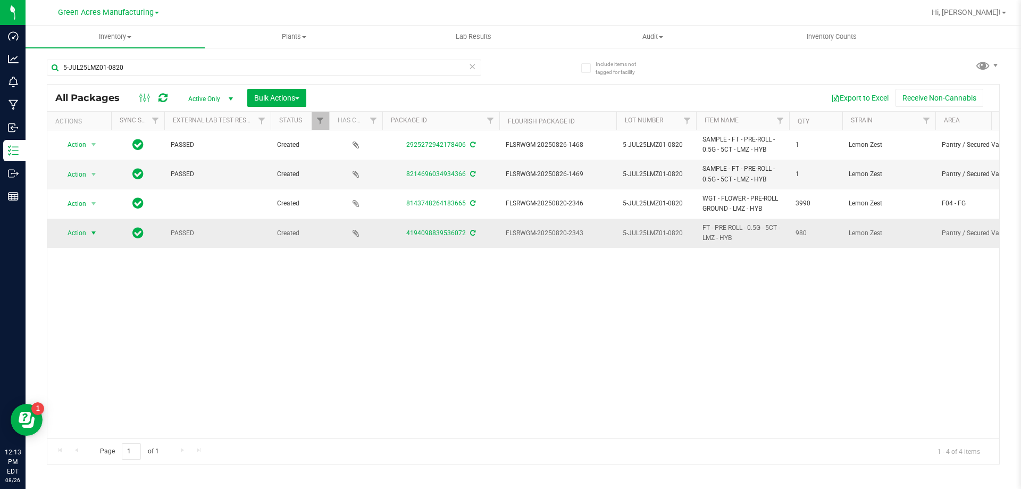
click at [76, 231] on span "Action" at bounding box center [72, 233] width 29 height 15
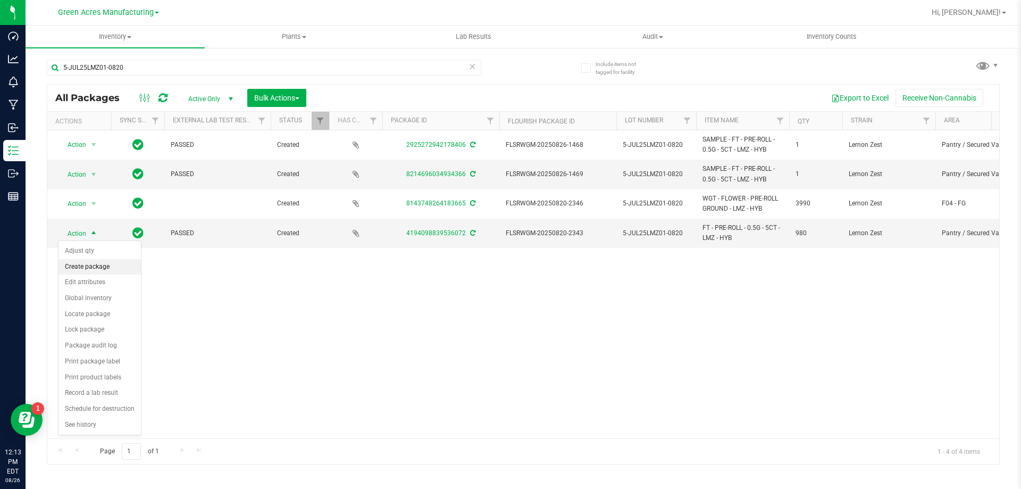
click at [88, 264] on li "Create package" at bounding box center [100, 267] width 82 height 16
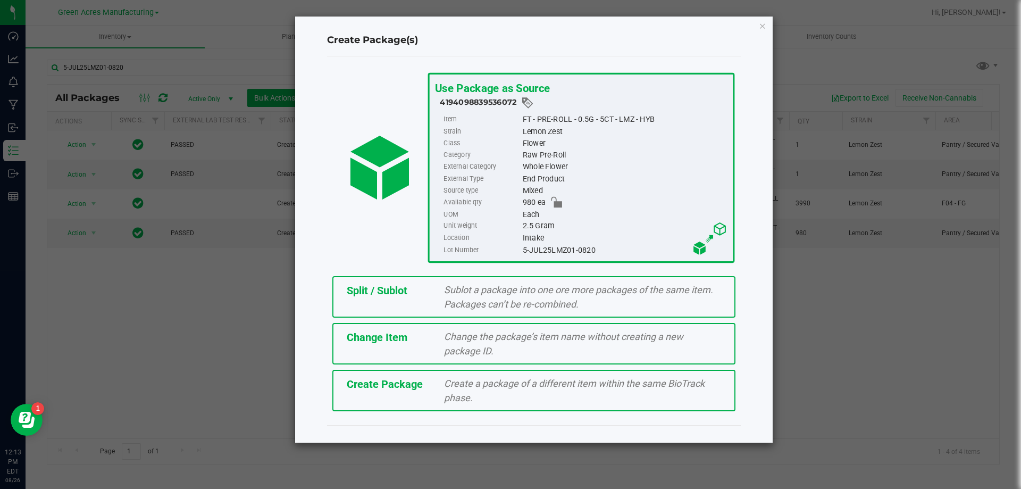
click at [354, 292] on span "Split / Sublot" at bounding box center [377, 290] width 61 height 13
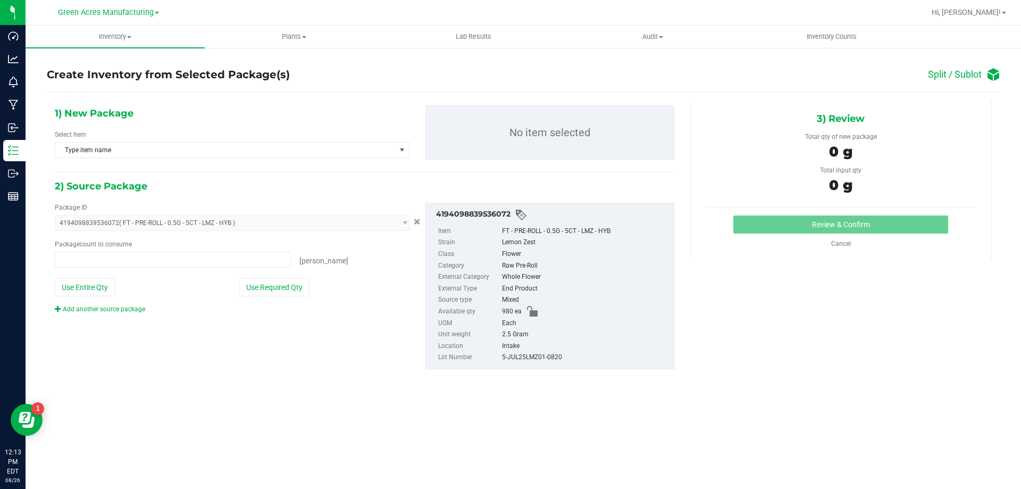
type input "0 ea"
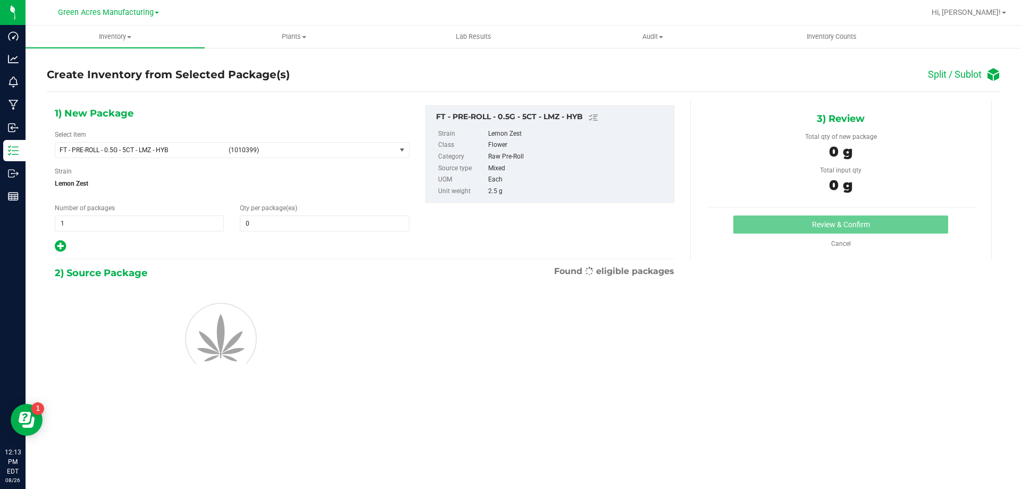
type input "0"
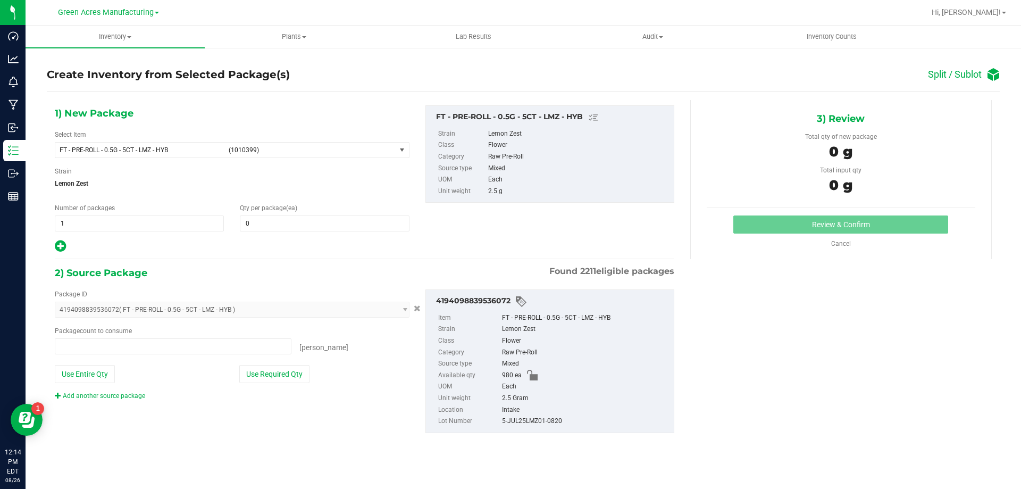
type input "0 ea"
click at [236, 147] on span "(1010399)" at bounding box center [310, 149] width 163 height 7
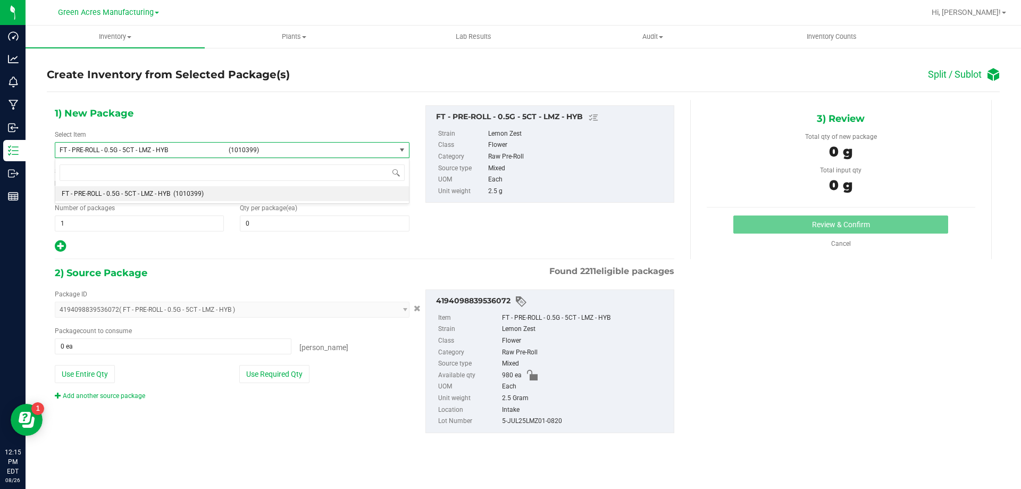
click at [227, 245] on div at bounding box center [232, 246] width 355 height 14
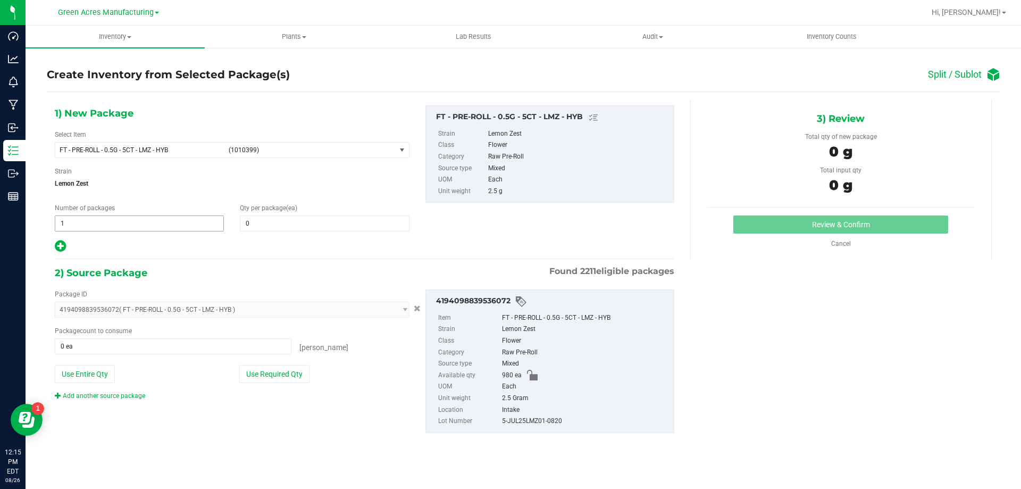
click at [158, 221] on span "1 1" at bounding box center [139, 223] width 169 height 16
type input "81"
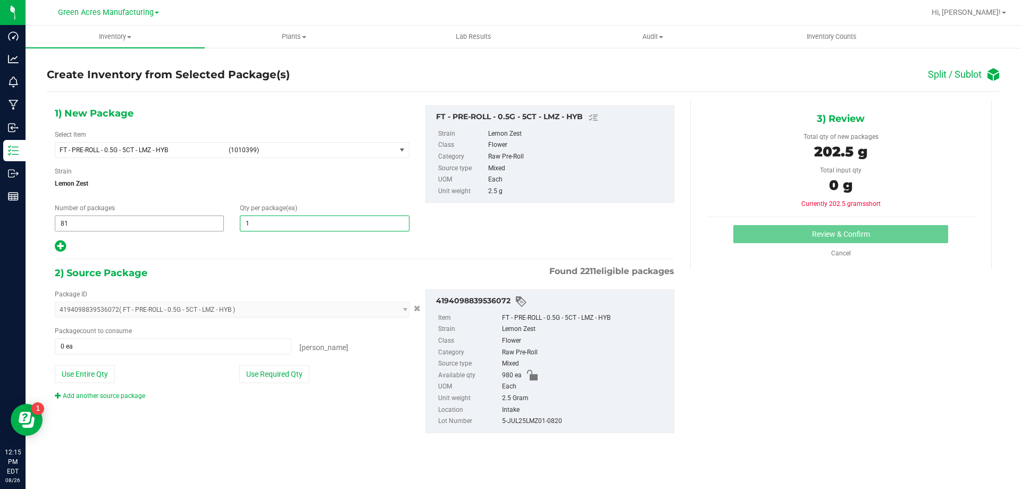
type input "12"
click at [56, 247] on icon at bounding box center [60, 245] width 11 height 13
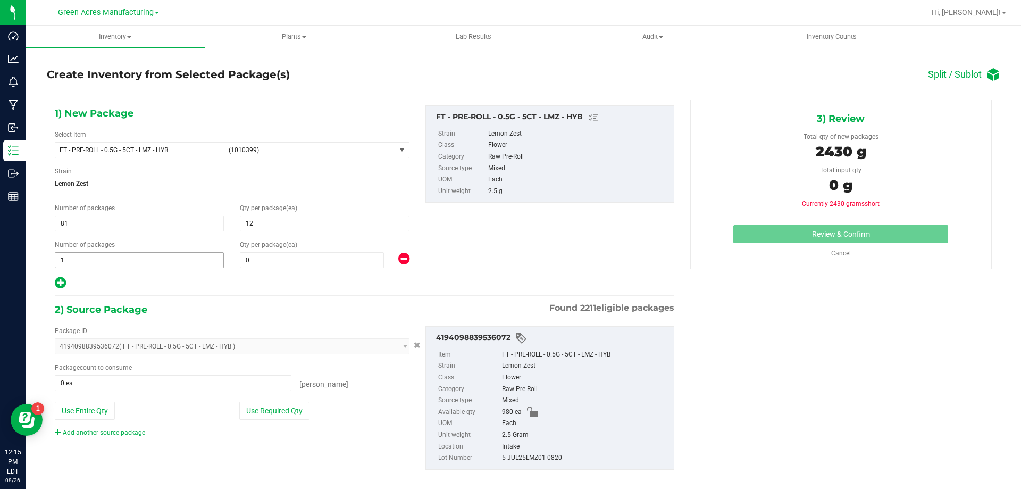
type input "12"
type input "0"
click at [308, 263] on span at bounding box center [312, 260] width 144 height 16
type input "8"
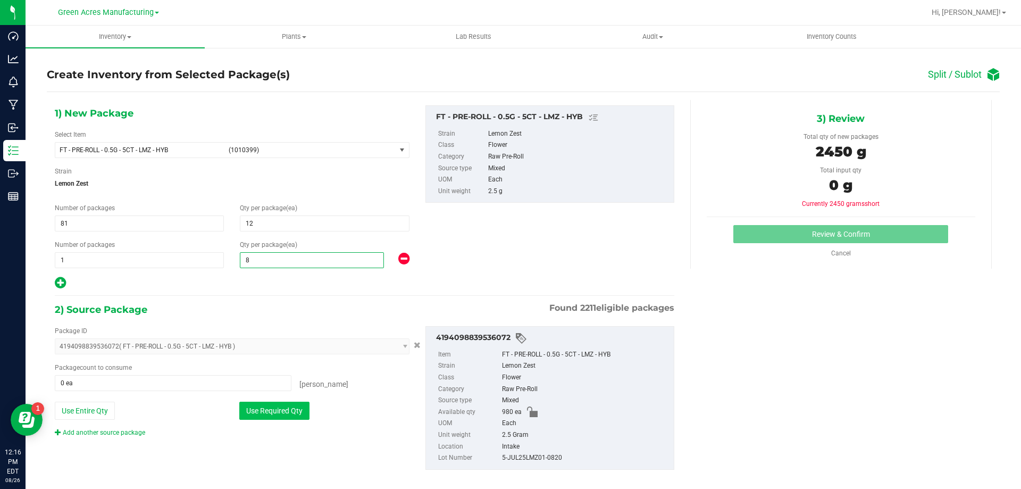
click at [267, 414] on button "Use Required Qty" at bounding box center [274, 411] width 70 height 18
type input "980 ea"
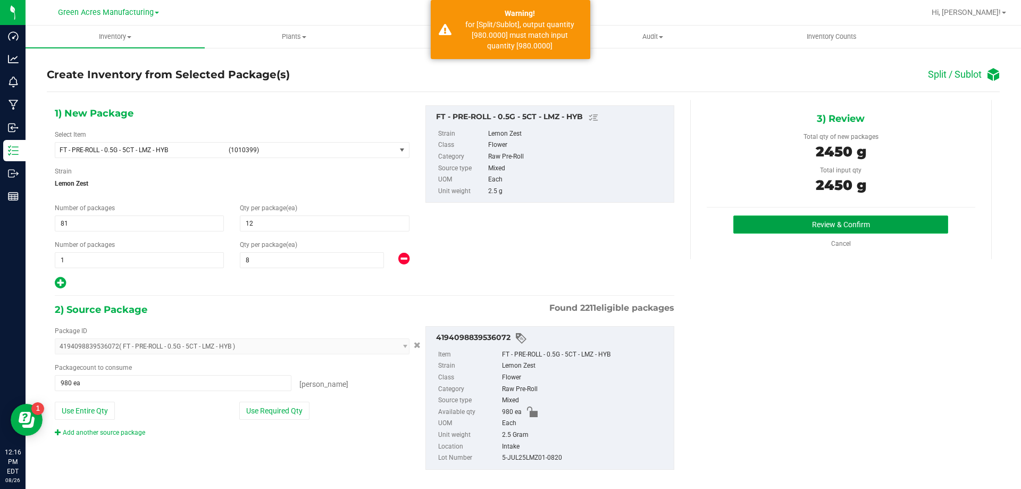
click at [772, 219] on button "Review & Confirm" at bounding box center [840, 224] width 215 height 18
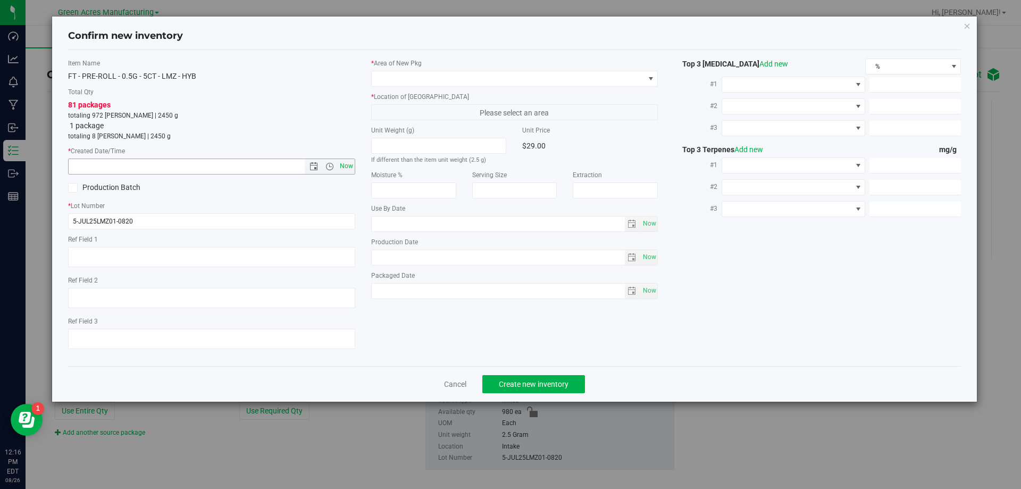
click at [348, 166] on span "Now" at bounding box center [346, 165] width 18 height 15
type input "8/26/2025 12:16 PM"
click at [413, 84] on span at bounding box center [508, 78] width 273 height 15
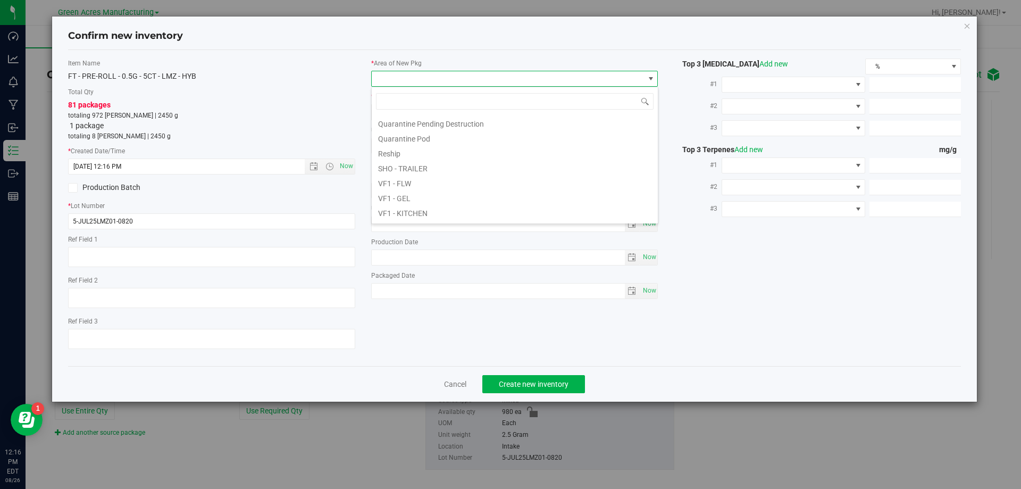
scroll to position [534, 0]
click at [416, 202] on li "VF2 - WHS" at bounding box center [515, 198] width 286 height 15
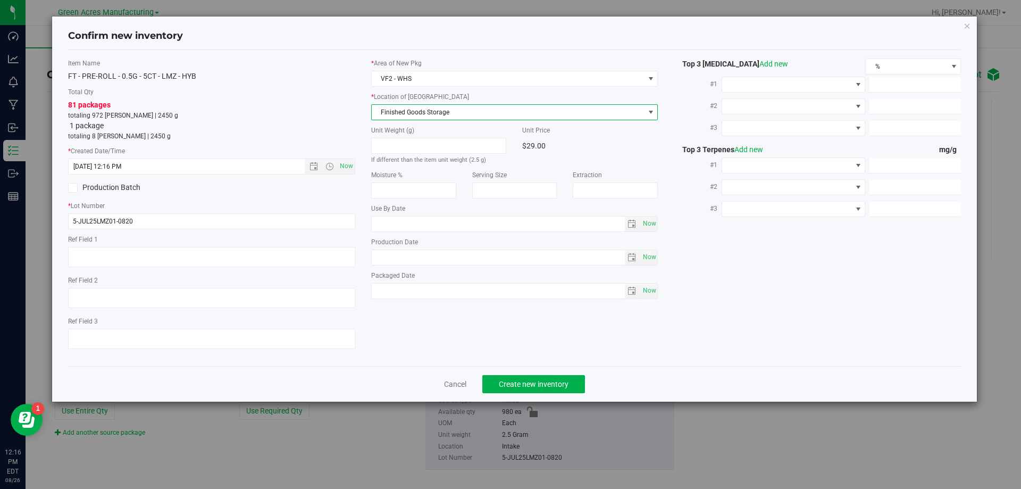
click at [432, 116] on span "Finished Goods Storage" at bounding box center [508, 112] width 273 height 15
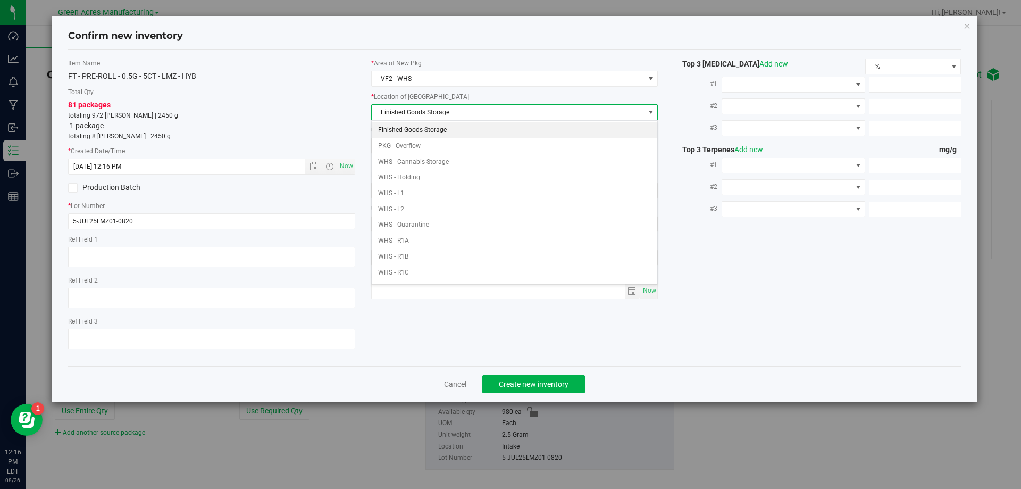
click at [435, 131] on li "Finished Goods Storage" at bounding box center [515, 130] width 286 height 16
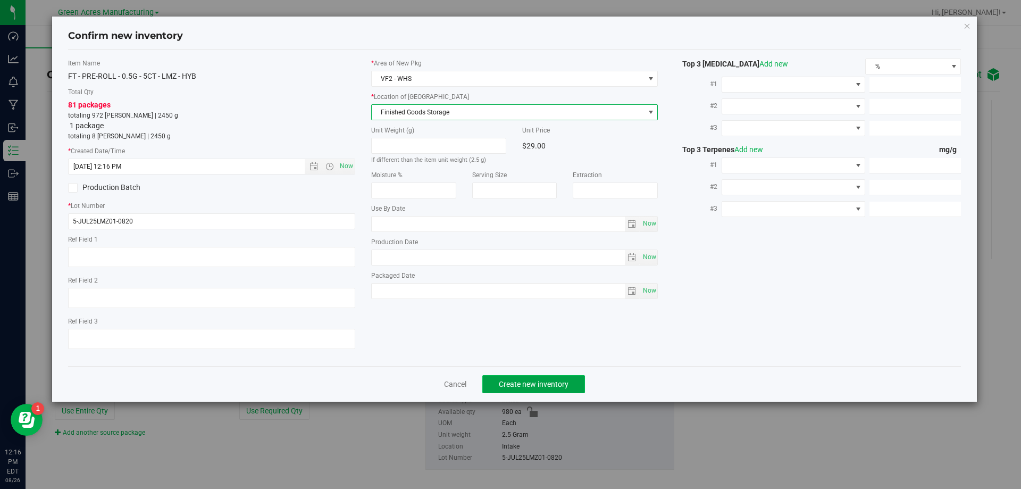
click at [501, 384] on span "Create new inventory" at bounding box center [534, 384] width 70 height 9
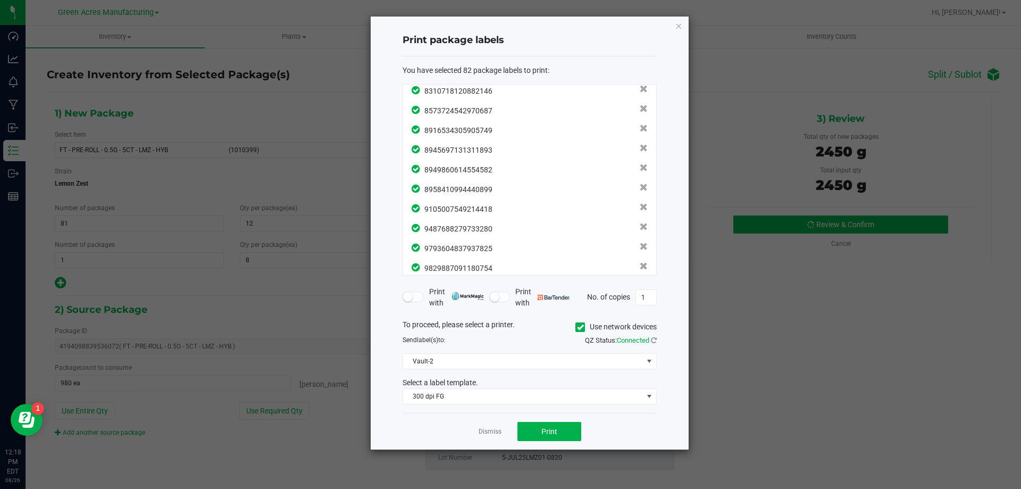
scroll to position [1432, 0]
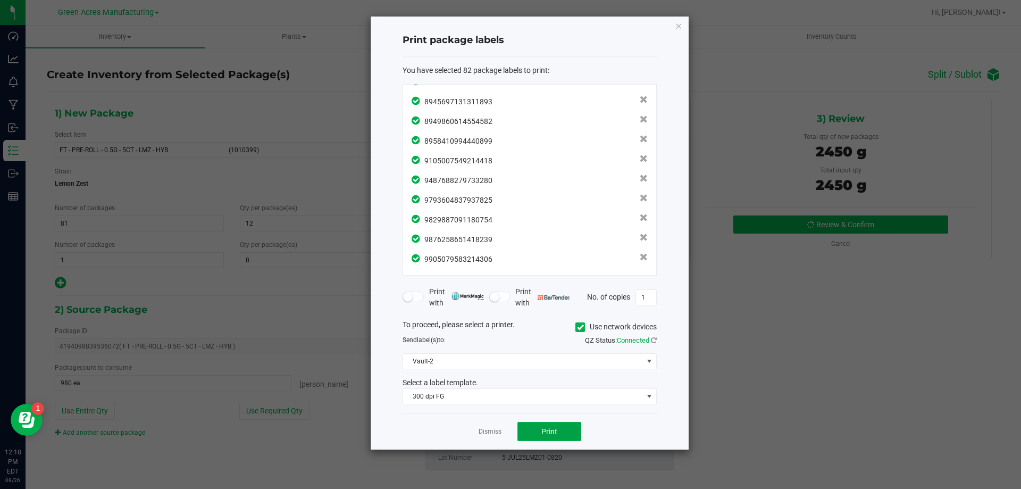
click at [561, 436] on button "Print" at bounding box center [549, 431] width 64 height 19
click at [485, 431] on link "Dismiss" at bounding box center [490, 431] width 23 height 9
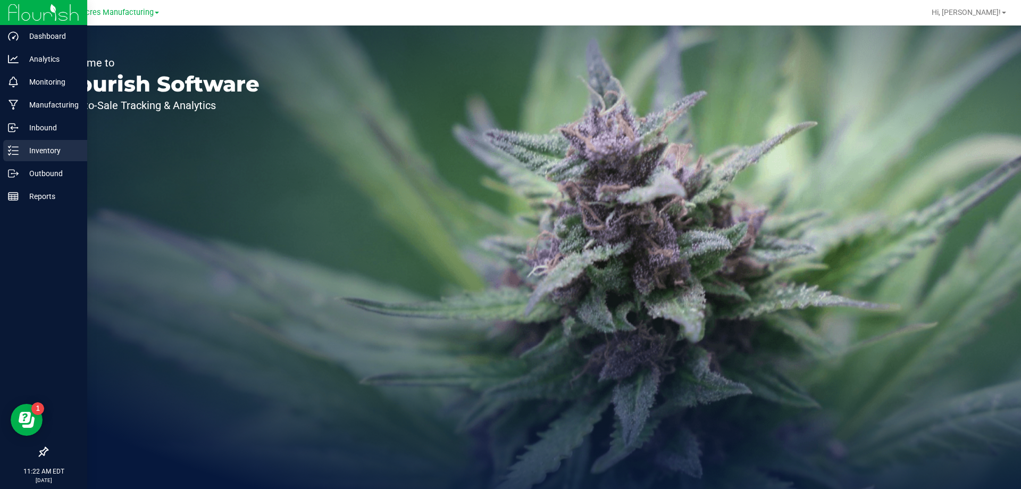
click at [13, 156] on div "Inventory" at bounding box center [45, 150] width 84 height 21
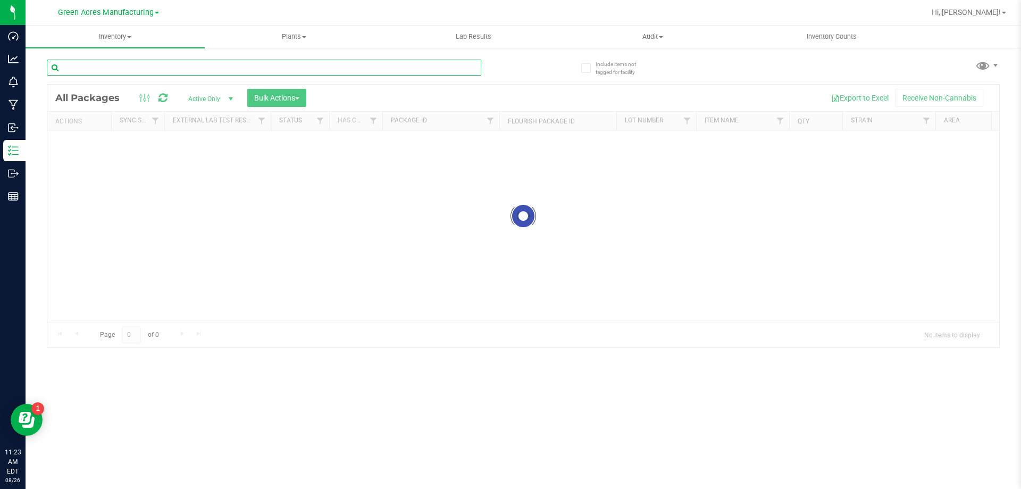
click at [160, 68] on input "text" at bounding box center [264, 68] width 435 height 16
paste input "SN250819BLR1-0820"
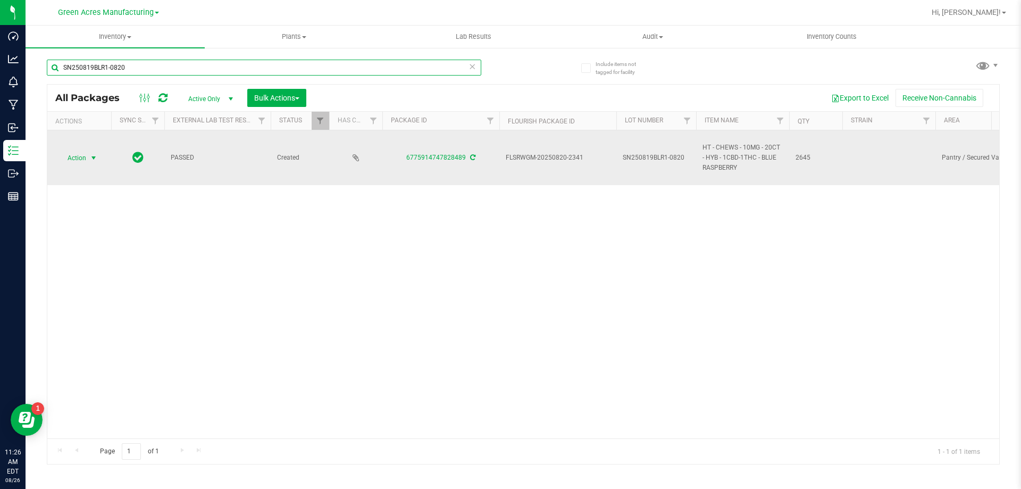
type input "SN250819BLR1-0820"
click at [88, 160] on span "select" at bounding box center [93, 158] width 13 height 15
click at [89, 156] on span "select" at bounding box center [93, 158] width 13 height 15
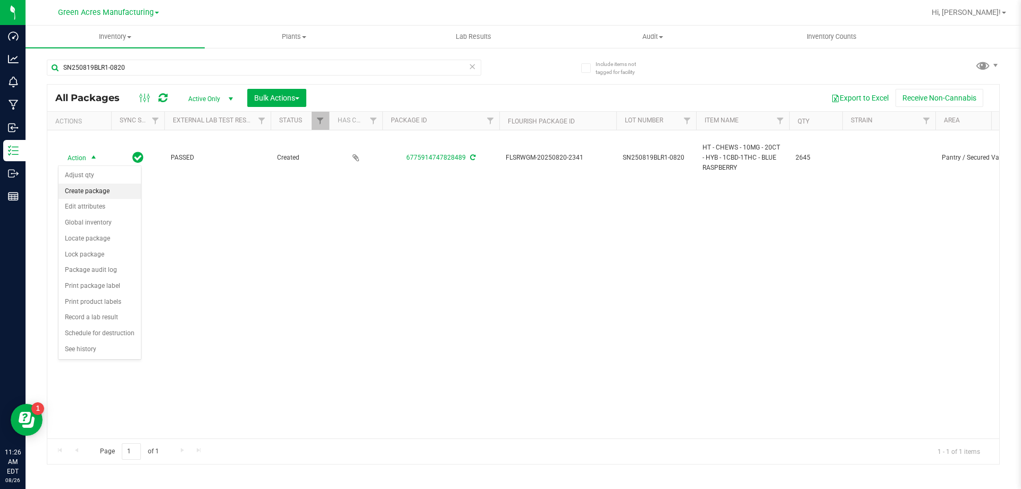
click at [84, 187] on li "Create package" at bounding box center [100, 191] width 82 height 16
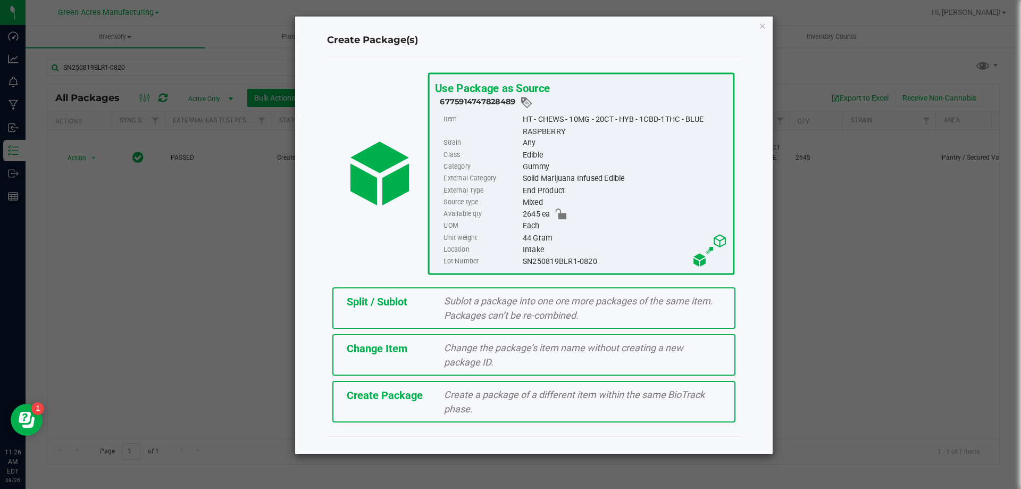
click at [392, 394] on span "Create Package" at bounding box center [385, 395] width 76 height 13
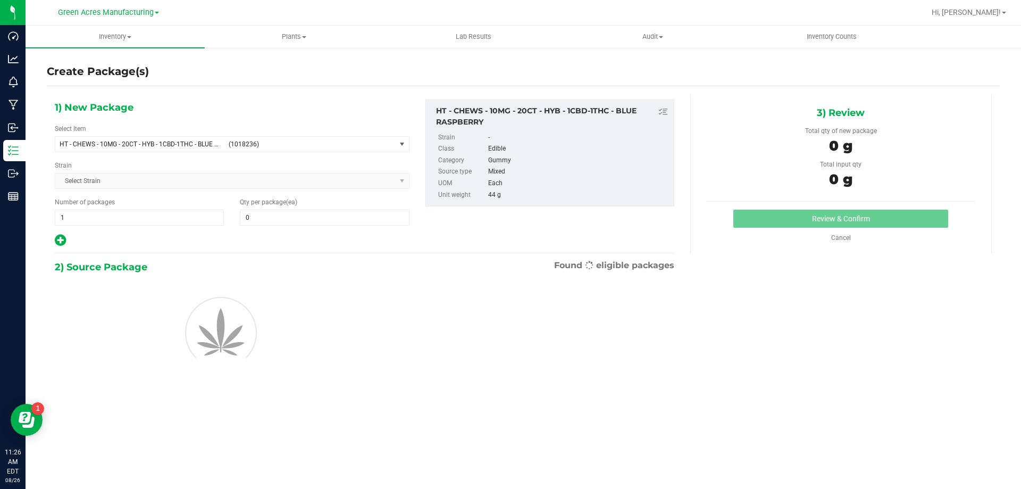
type input "0"
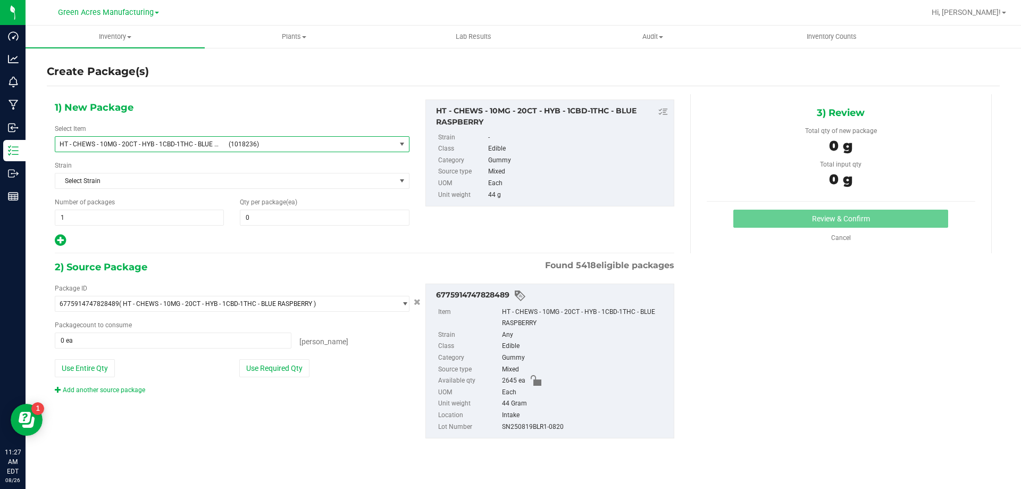
click at [282, 148] on span "HT - CHEWS - 10MG - 20CT - HYB - 1CBD-1THC - BLUE RASPBERRY (1018236)" at bounding box center [225, 144] width 340 height 15
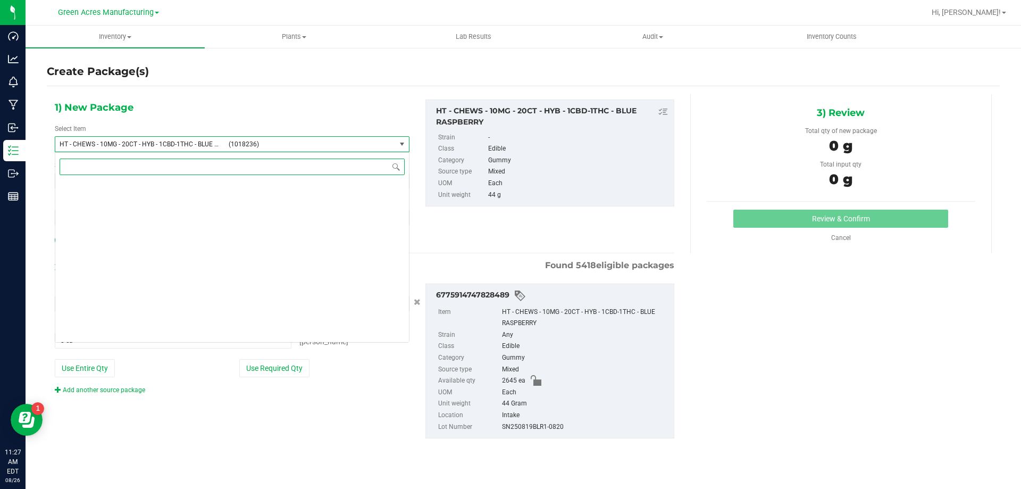
scroll to position [79388, 0]
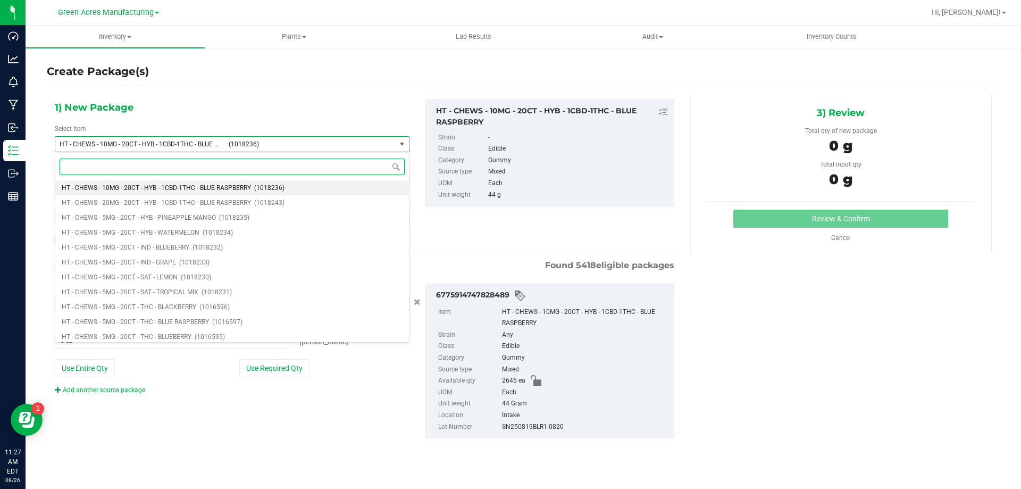
click at [282, 163] on input at bounding box center [232, 166] width 345 height 16
type input "1018236"
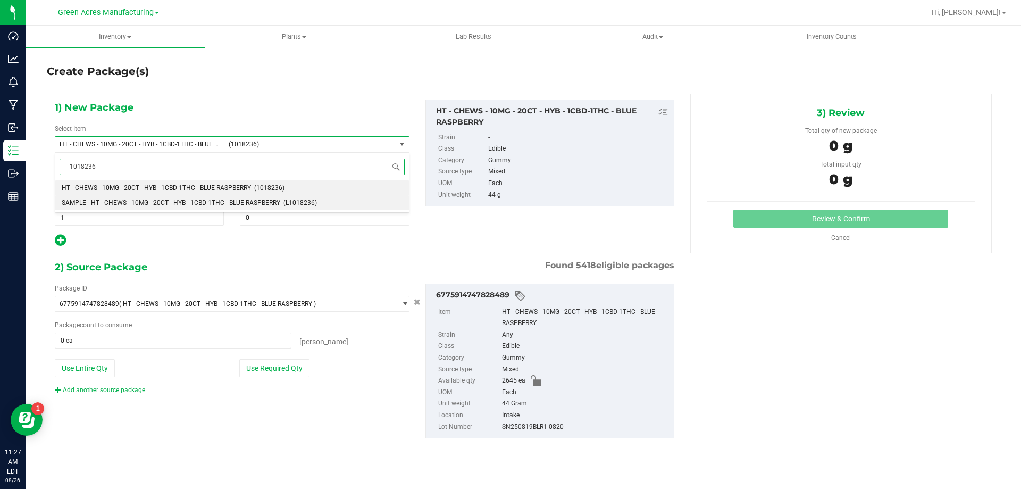
click at [148, 203] on span "SAMPLE - HT - CHEWS - 10MG - 20CT - HYB - 1CBD-1THC - BLUE RASPBERRY" at bounding box center [171, 202] width 219 height 7
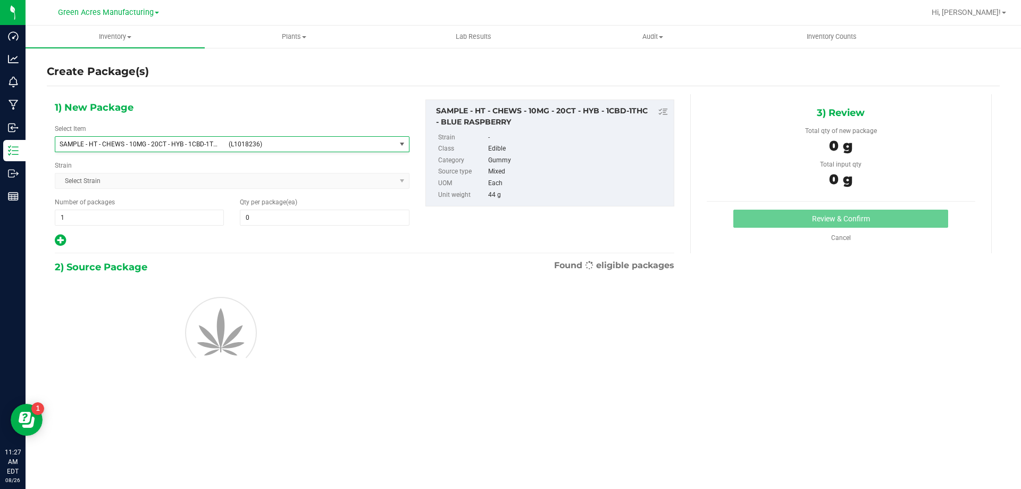
type input "0"
click at [121, 219] on span "1 1" at bounding box center [139, 218] width 169 height 16
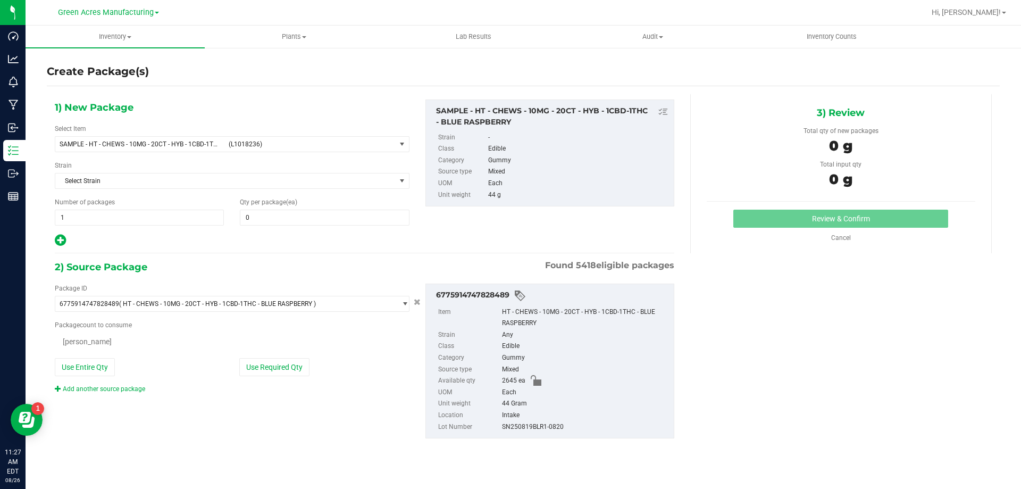
type input "1"
type input "2"
type input "1"
type input "0 ea"
type input "1"
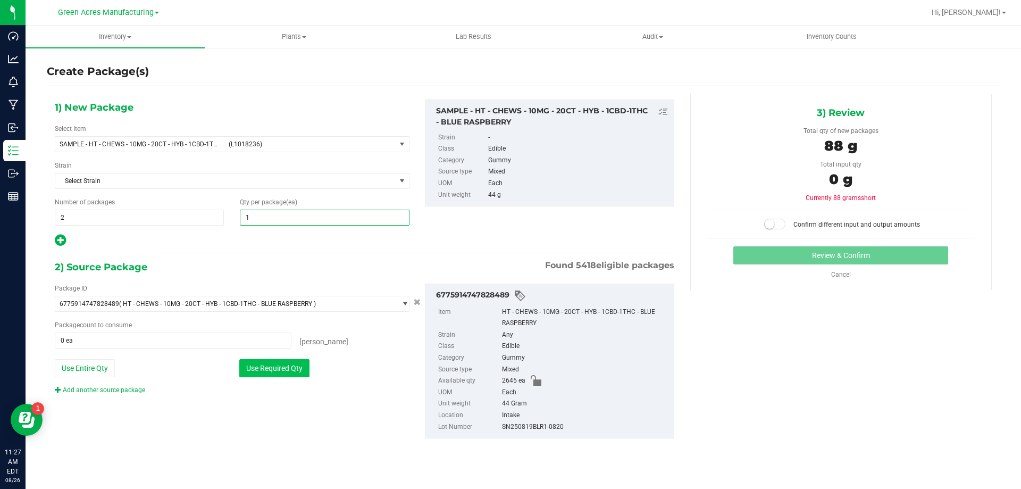
type input "1"
click at [288, 370] on button "Use Required Qty" at bounding box center [274, 368] width 70 height 18
type input "2 ea"
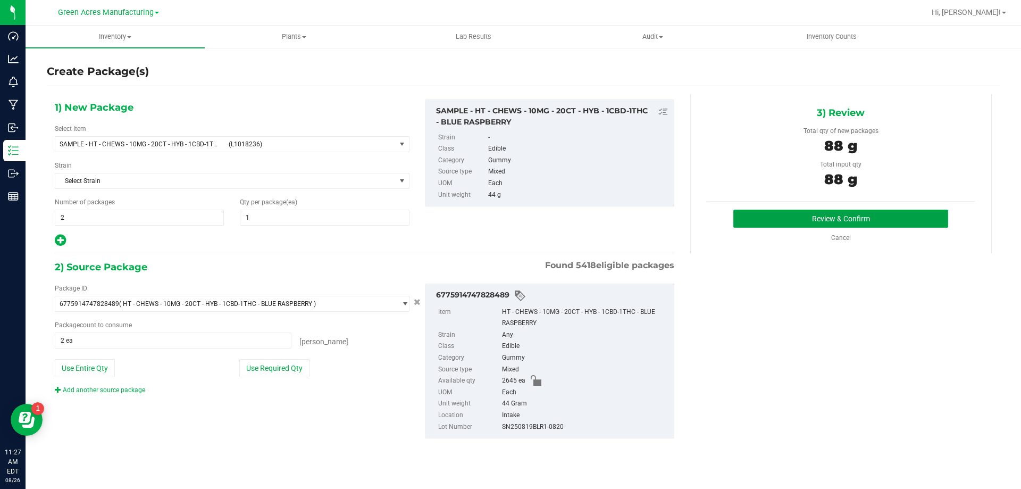
click at [761, 224] on button "Review & Confirm" at bounding box center [840, 219] width 215 height 18
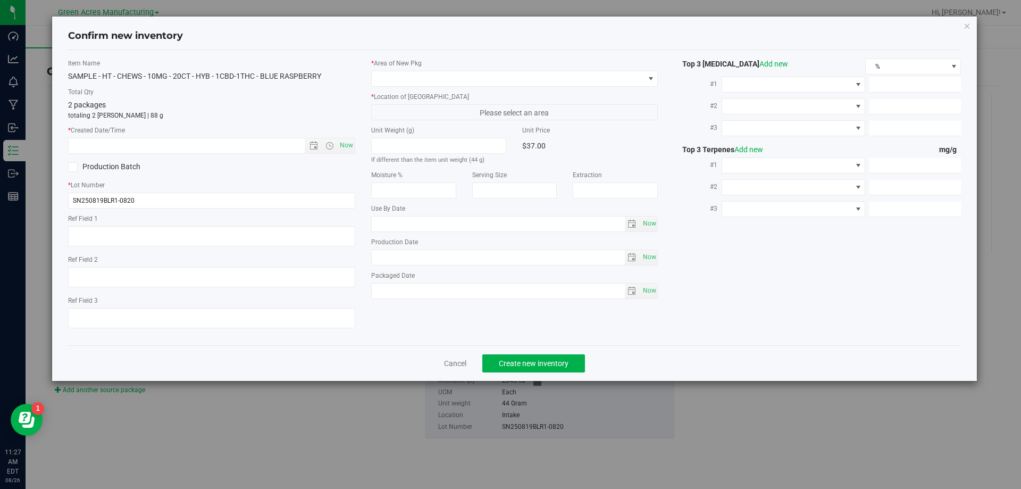
type input "2026-03-01"
type input "2025-08-19"
click at [347, 148] on span "Now" at bounding box center [346, 145] width 18 height 15
type input "8/26/2025 11:27 AM"
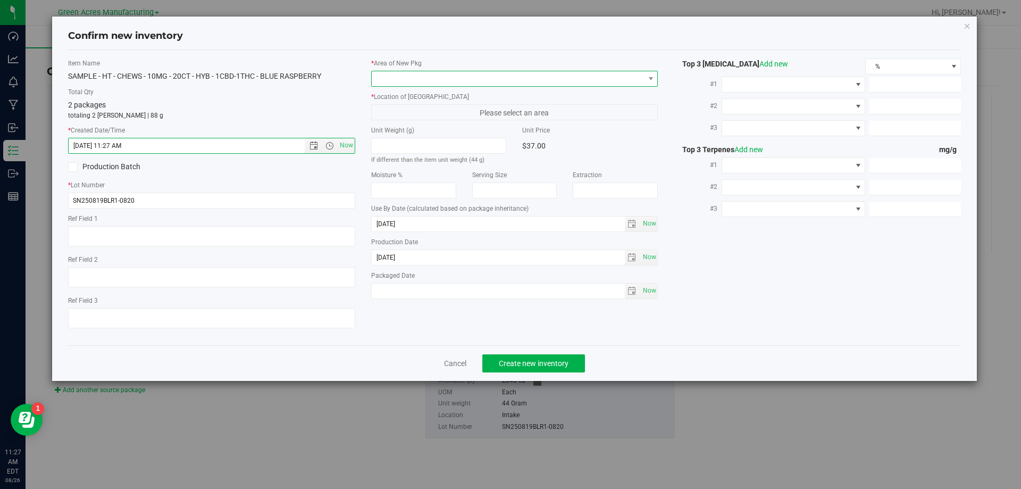
click at [496, 79] on span at bounding box center [508, 78] width 273 height 15
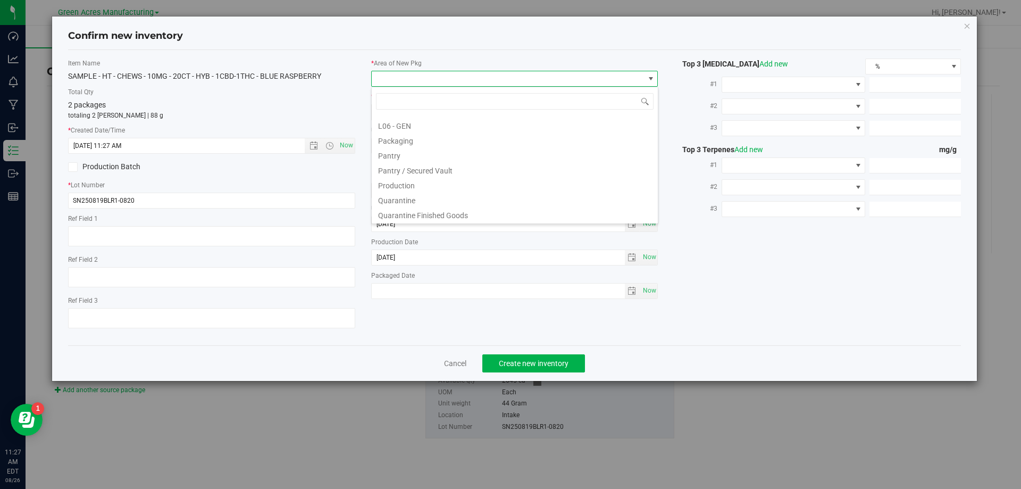
scroll to position [319, 0]
click at [446, 112] on span at bounding box center [515, 101] width 286 height 25
click at [445, 115] on li "Pantry / Secured Vault" at bounding box center [515, 115] width 286 height 15
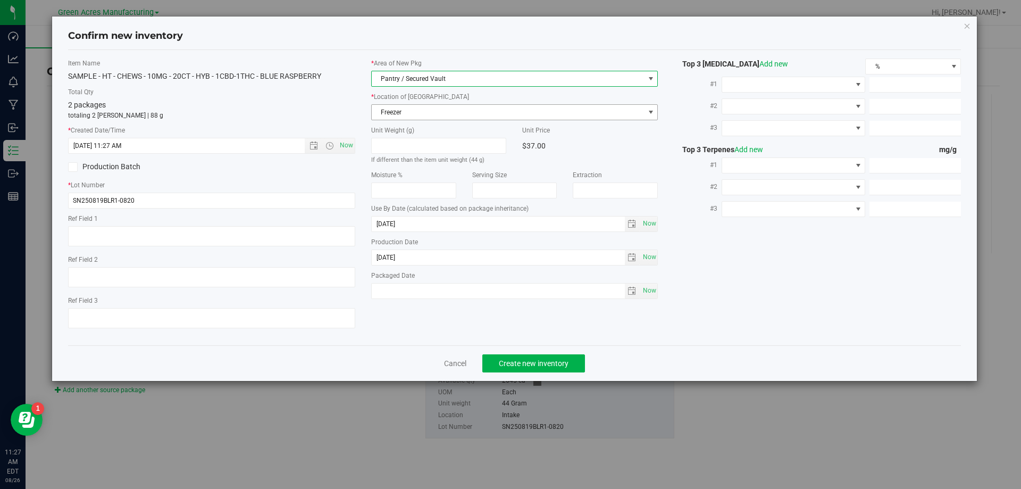
click at [436, 115] on span "Freezer" at bounding box center [508, 112] width 273 height 15
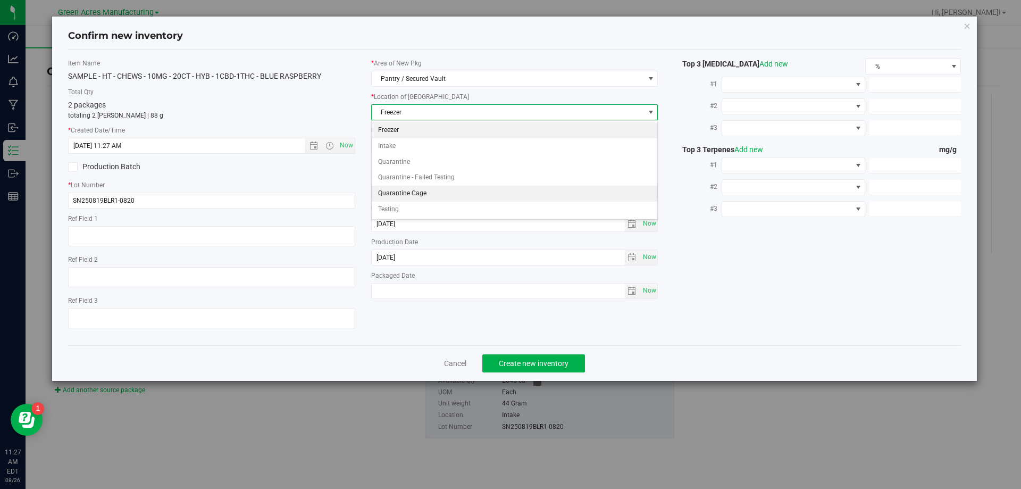
click at [429, 196] on li "Quarantine Cage" at bounding box center [515, 194] width 286 height 16
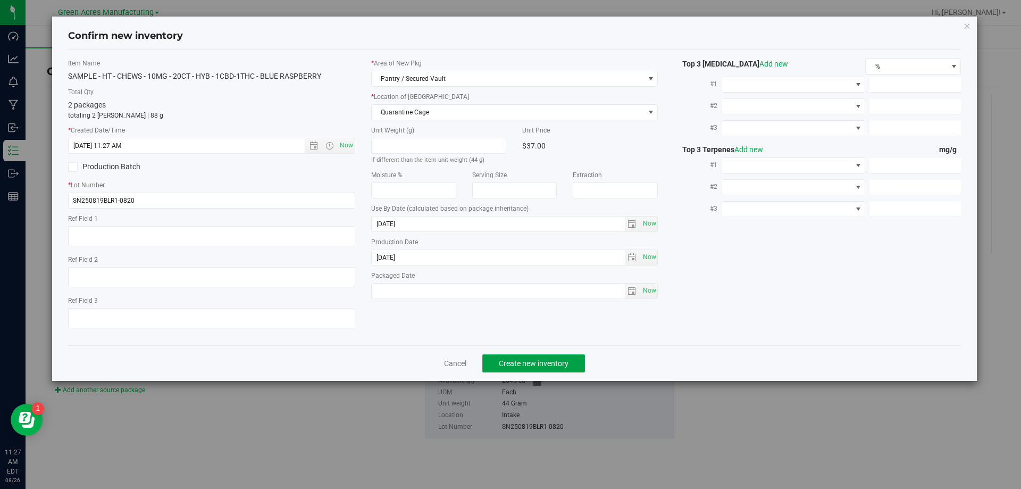
click at [521, 368] on button "Create new inventory" at bounding box center [533, 363] width 103 height 18
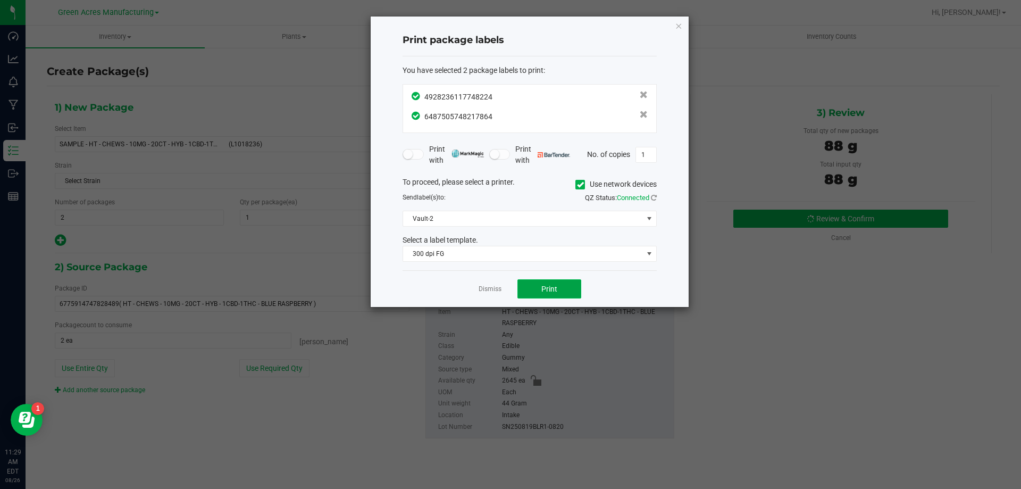
click at [565, 286] on button "Print" at bounding box center [549, 288] width 64 height 19
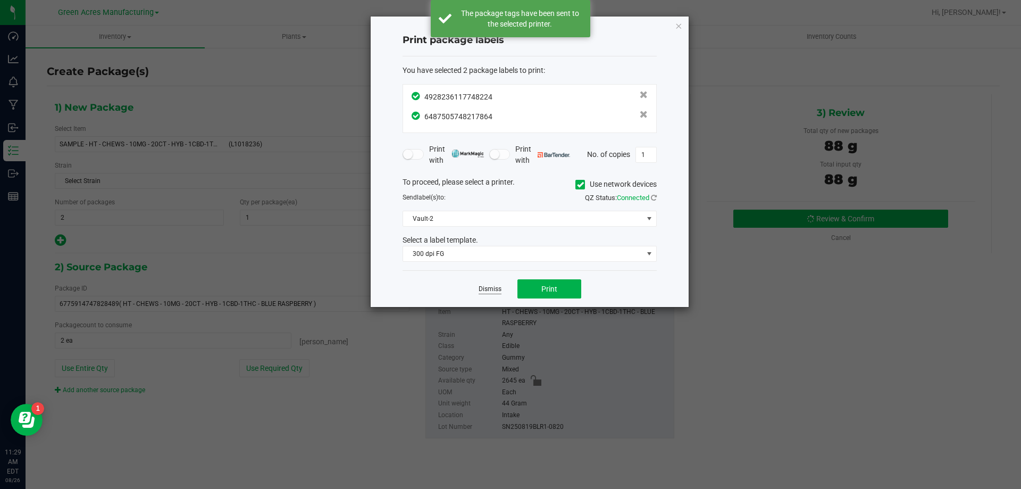
click at [497, 290] on link "Dismiss" at bounding box center [490, 289] width 23 height 9
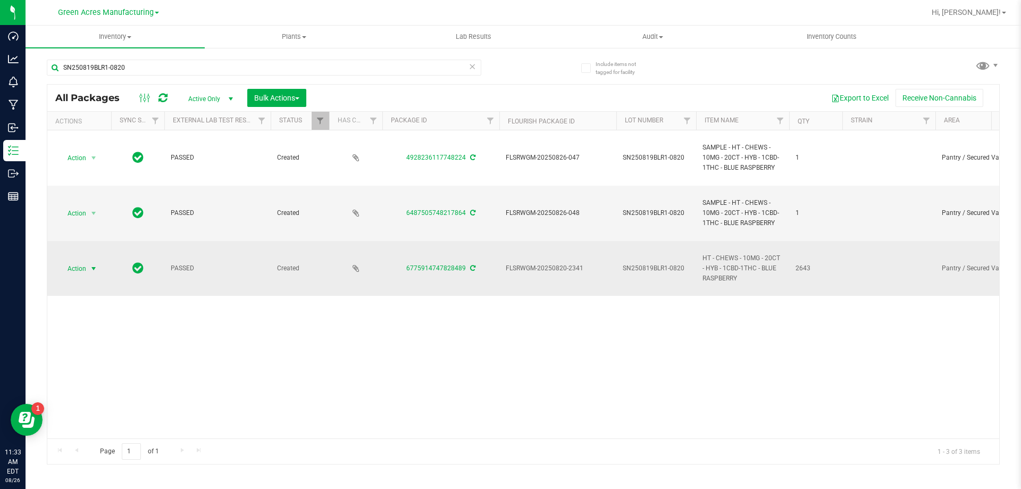
click at [93, 270] on span "select" at bounding box center [93, 268] width 9 height 9
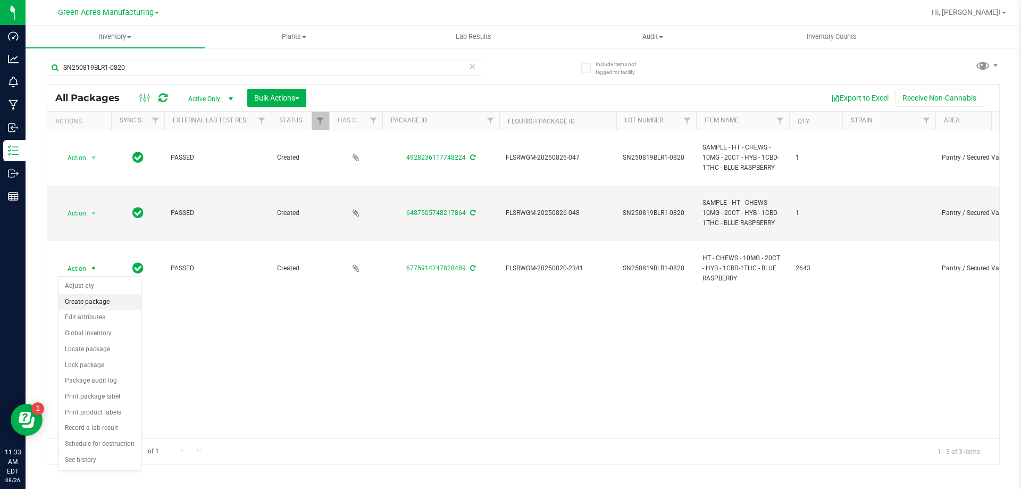
click at [109, 301] on li "Create package" at bounding box center [100, 302] width 82 height 16
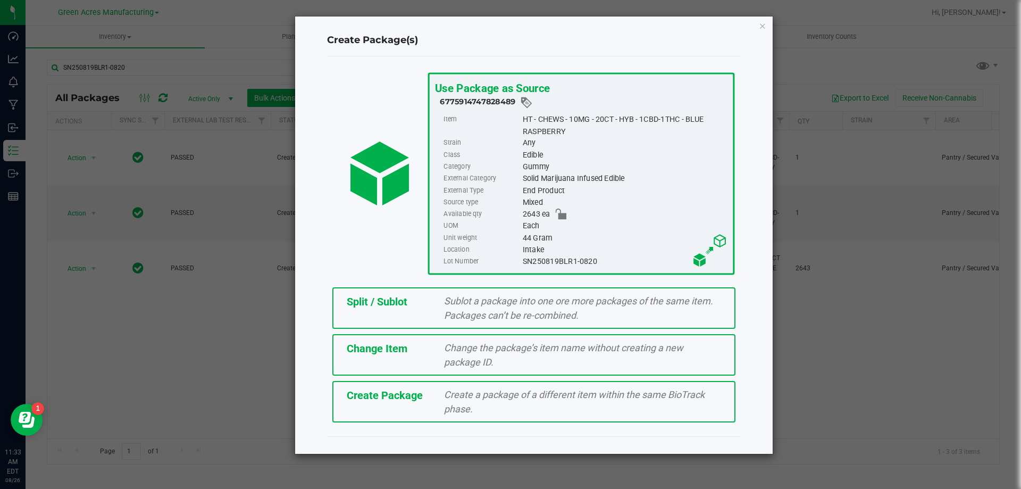
click at [391, 302] on span "Split / Sublot" at bounding box center [377, 301] width 61 height 13
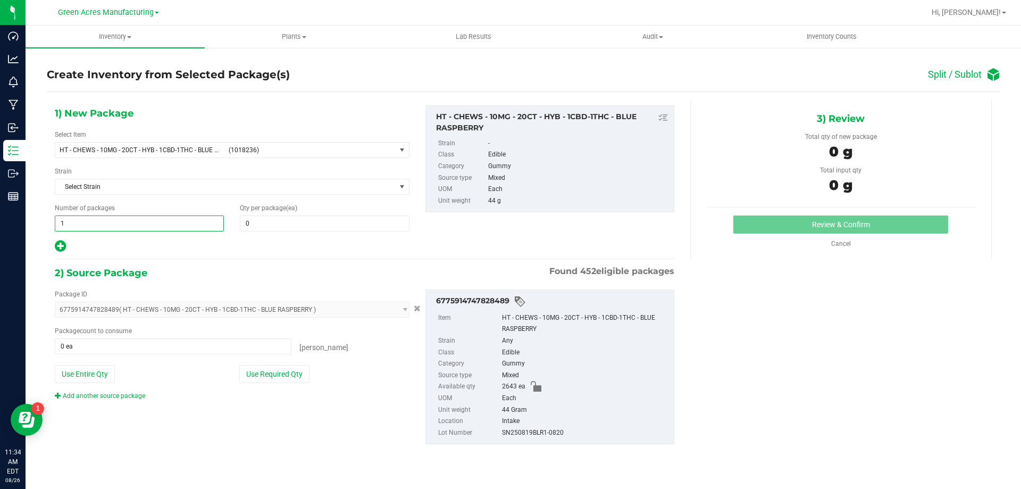
click at [185, 224] on span "1 1" at bounding box center [139, 223] width 169 height 16
type input "105"
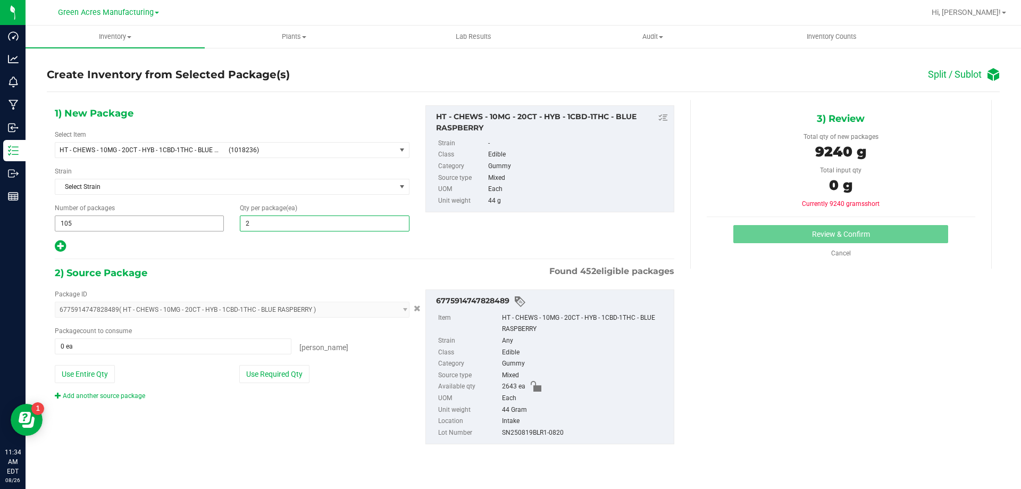
type input "25"
click at [62, 251] on icon at bounding box center [60, 245] width 11 height 13
type input "25"
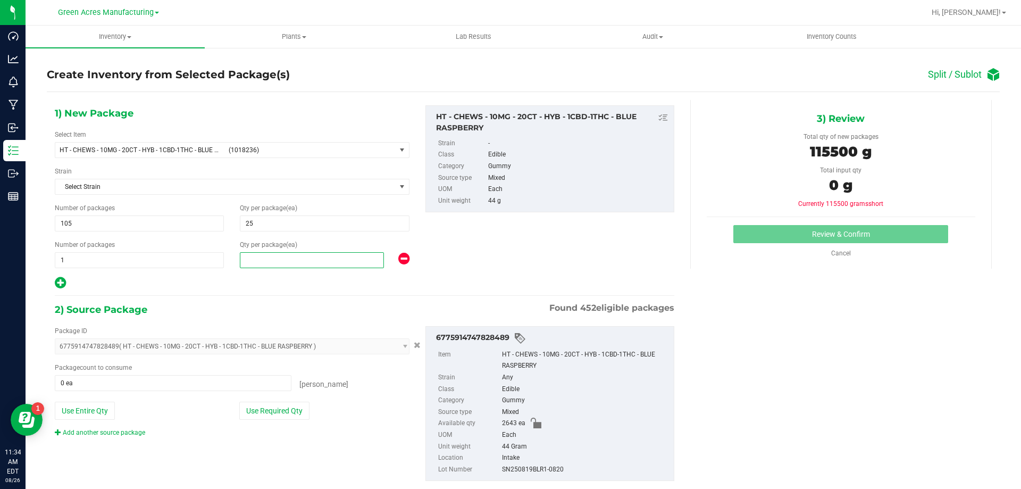
click at [249, 257] on span at bounding box center [312, 260] width 144 height 16
type input "18"
click at [266, 407] on button "Use Required Qty" at bounding box center [274, 411] width 70 height 18
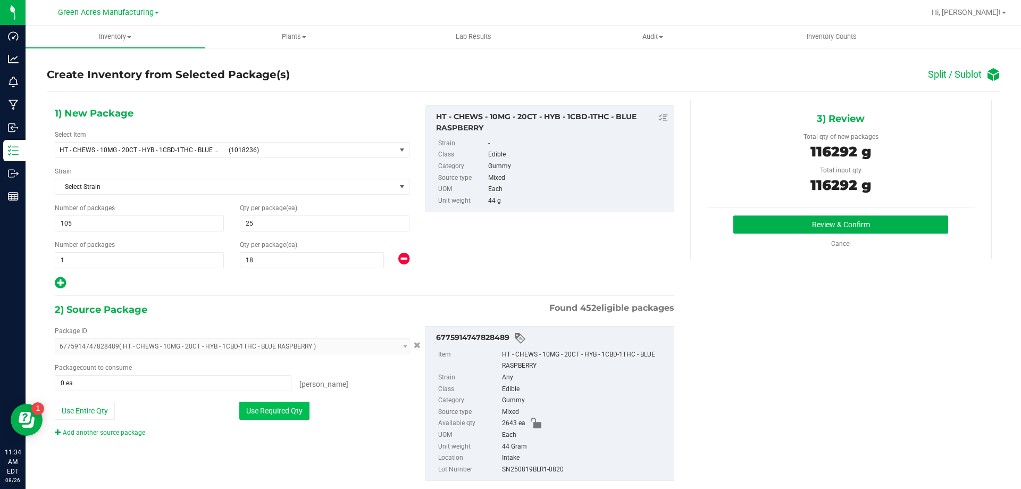
type input "2643 ea"
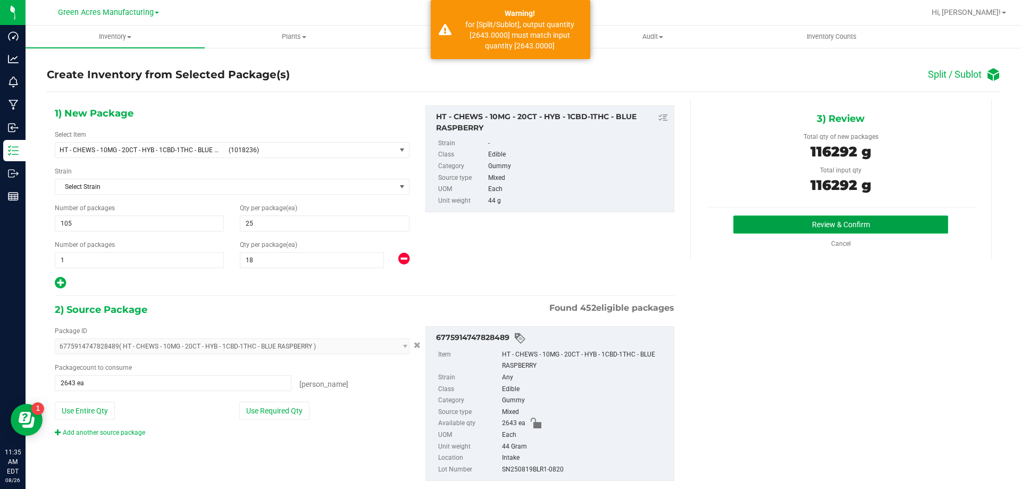
click at [874, 215] on button "Review & Confirm" at bounding box center [840, 224] width 215 height 18
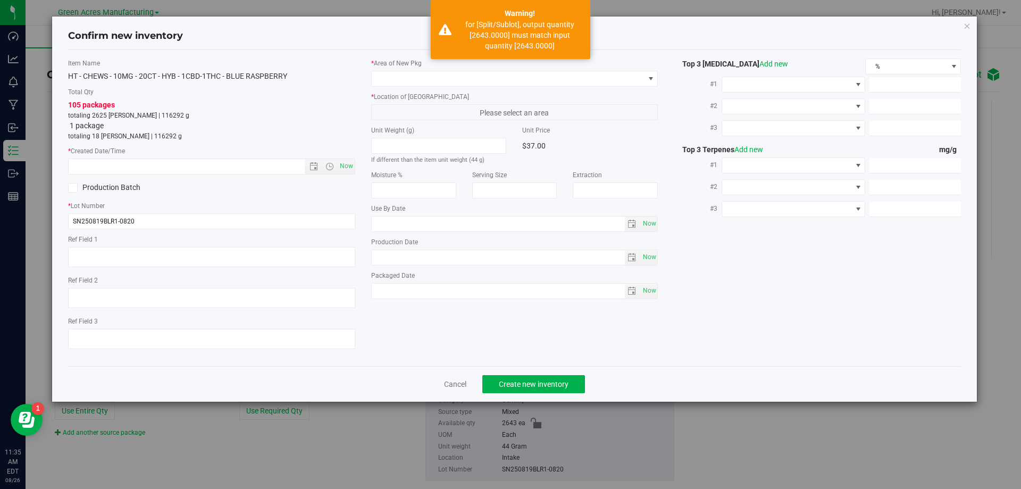
type input "2026-03-01"
type input "2025-08-19"
click at [350, 163] on span "Now" at bounding box center [346, 165] width 18 height 15
type input "8/26/2025 11:35 AM"
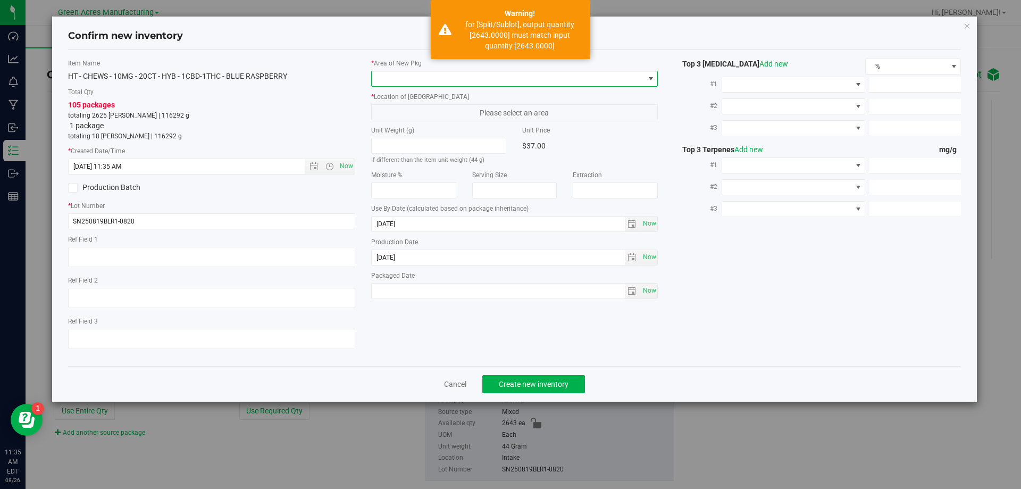
click at [419, 79] on span at bounding box center [508, 78] width 273 height 15
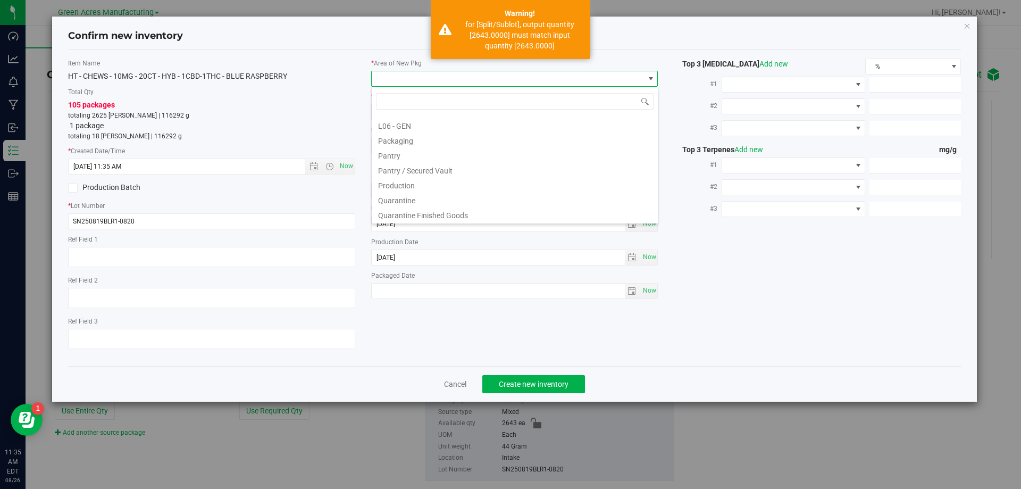
scroll to position [534, 0]
click at [398, 201] on li "VF2 - WHS" at bounding box center [515, 198] width 286 height 15
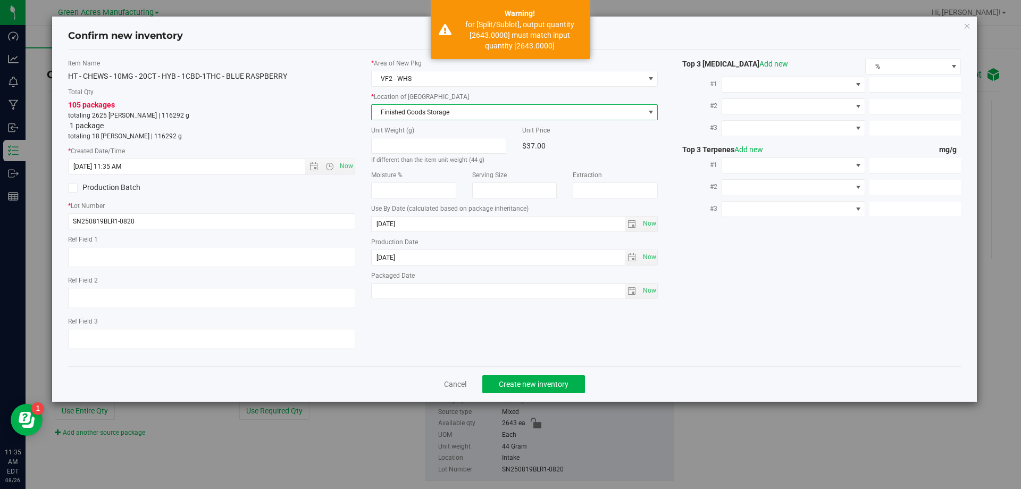
click at [422, 105] on span "Finished Goods Storage" at bounding box center [508, 112] width 273 height 15
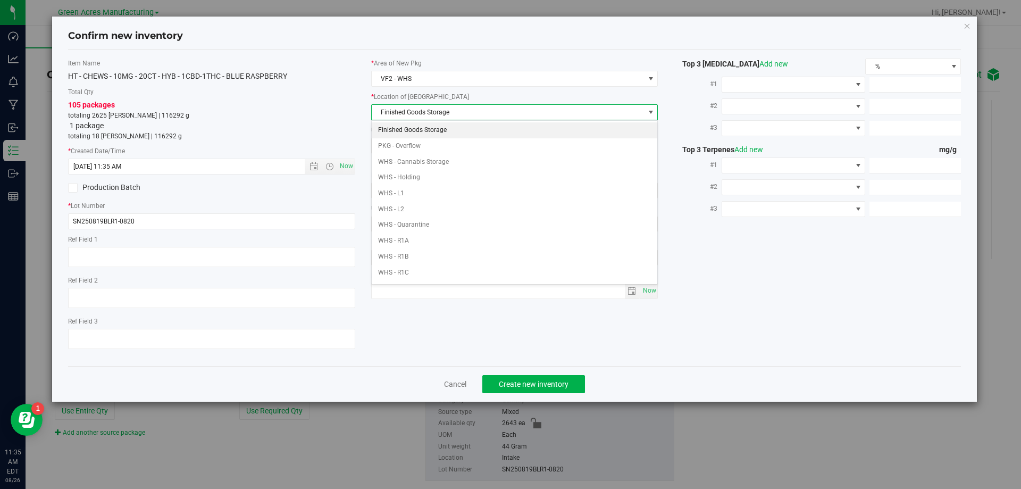
click at [419, 128] on li "Finished Goods Storage" at bounding box center [515, 130] width 286 height 16
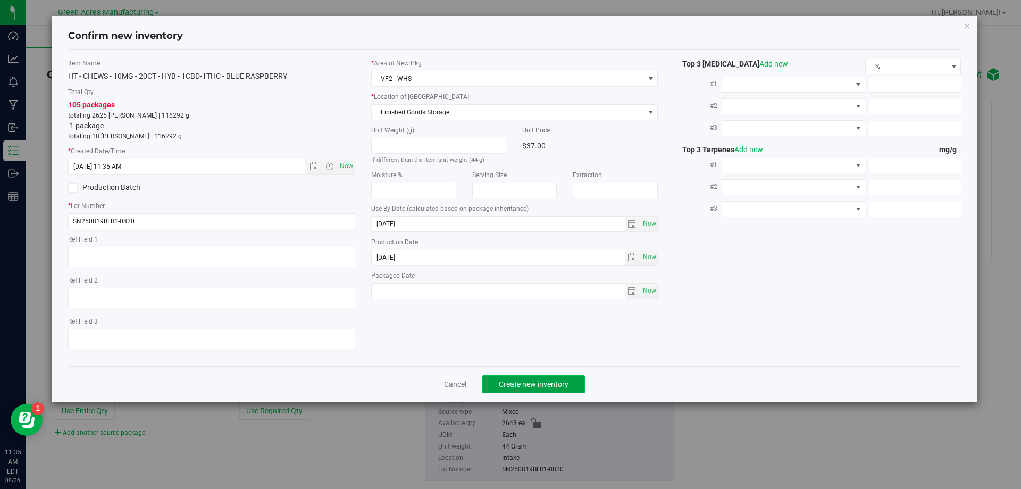
click at [562, 382] on span "Create new inventory" at bounding box center [534, 384] width 70 height 9
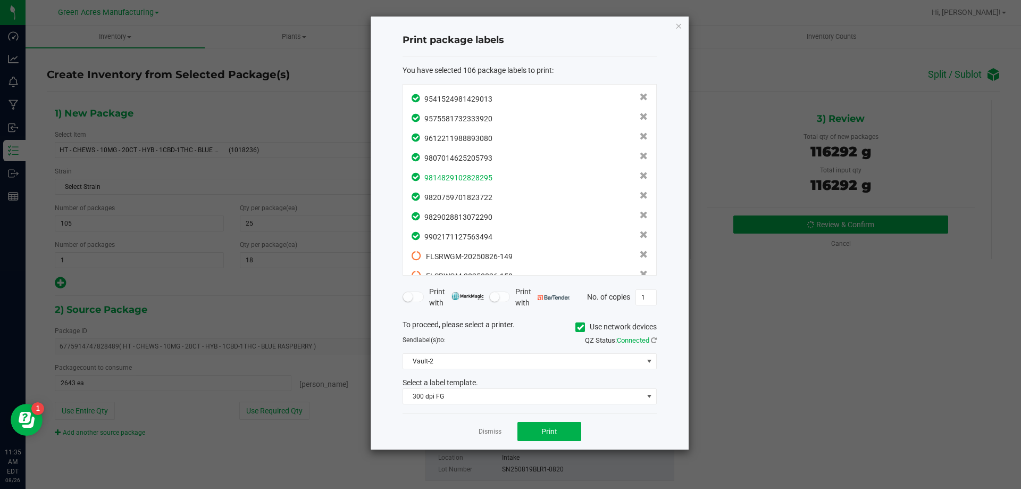
scroll to position [1904, 0]
click at [558, 427] on button "Print" at bounding box center [549, 431] width 64 height 19
click at [486, 429] on link "Dismiss" at bounding box center [490, 431] width 23 height 9
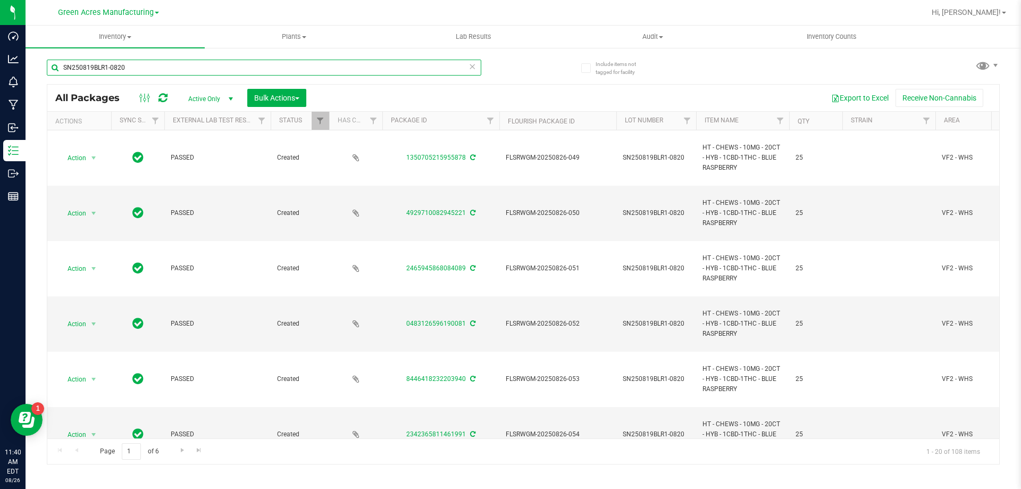
click at [476, 68] on input "SN250819BLR1-0820" at bounding box center [264, 68] width 435 height 16
click at [473, 68] on icon at bounding box center [472, 66] width 7 height 13
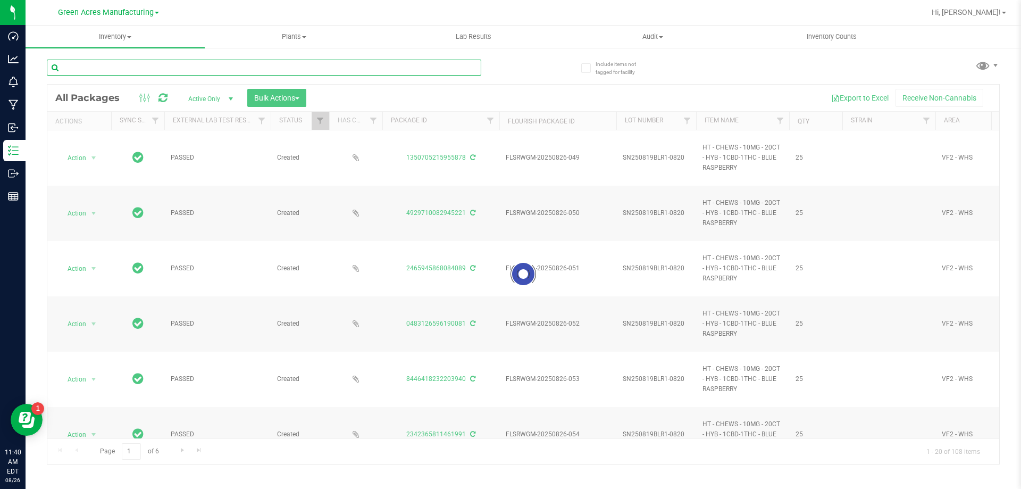
click at [268, 70] on input "text" at bounding box center [264, 68] width 435 height 16
paste input "G-AUG25HYB03-0820"
type input "G-AUG25HYB03-0820"
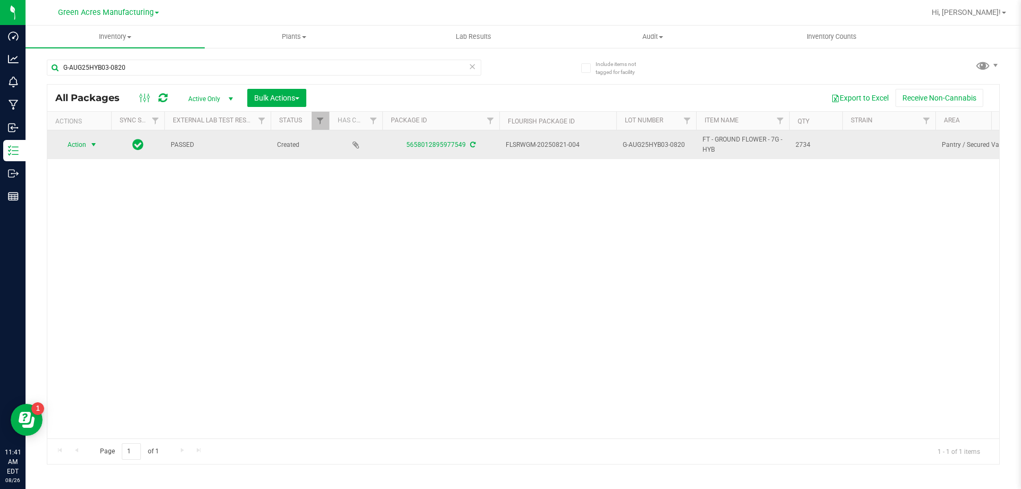
click at [73, 150] on span "Action" at bounding box center [72, 144] width 29 height 15
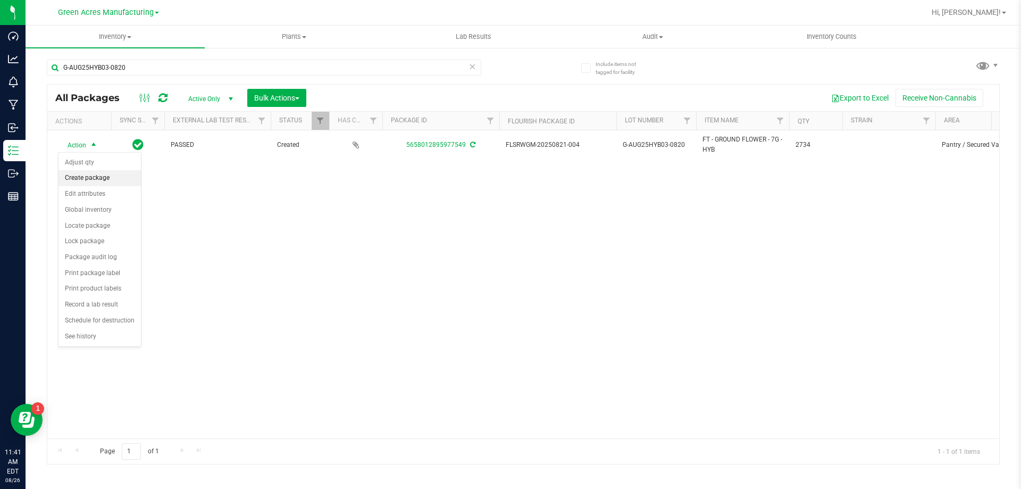
click at [123, 179] on li "Create package" at bounding box center [100, 178] width 82 height 16
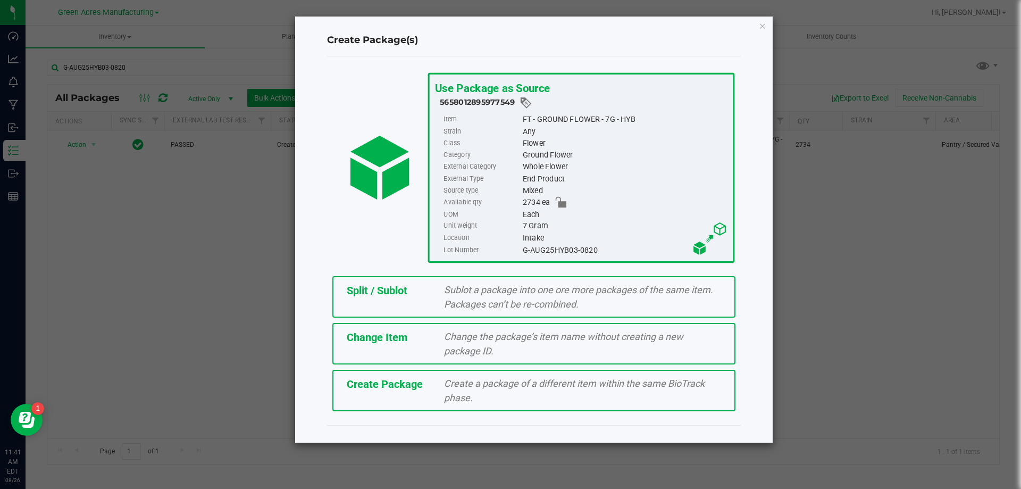
click at [343, 403] on div "Create Package Create a package of a different item within the same BioTrack ph…" at bounding box center [533, 390] width 403 height 41
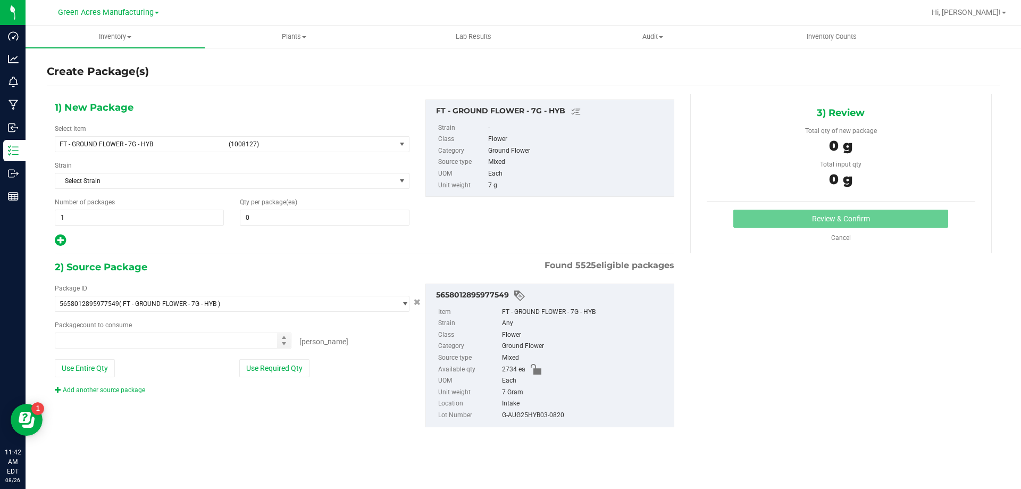
type input "0"
type input "0 ea"
click at [328, 146] on span "(1008127)" at bounding box center [310, 143] width 163 height 7
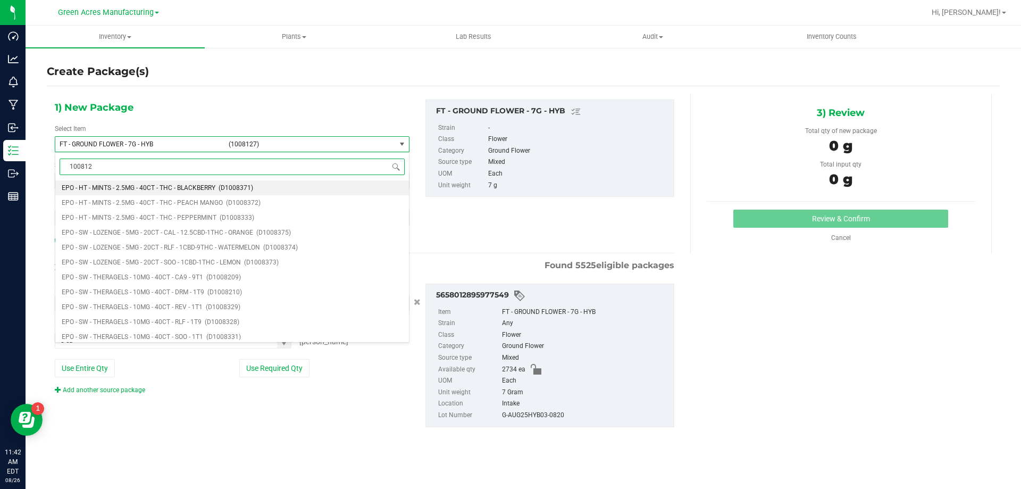
type input "1008127"
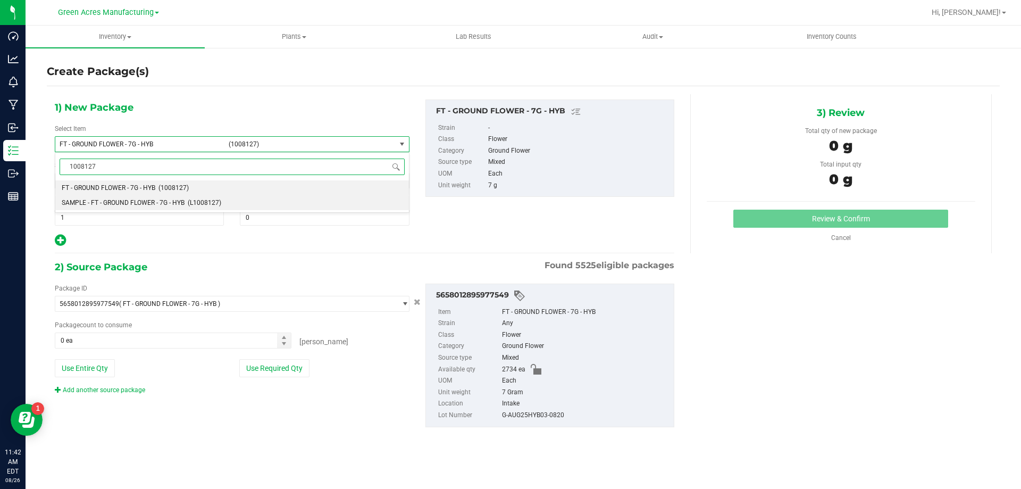
click at [205, 198] on li "SAMPLE - FT - GROUND FLOWER - 7G - HYB (L1008127)" at bounding box center [232, 202] width 354 height 15
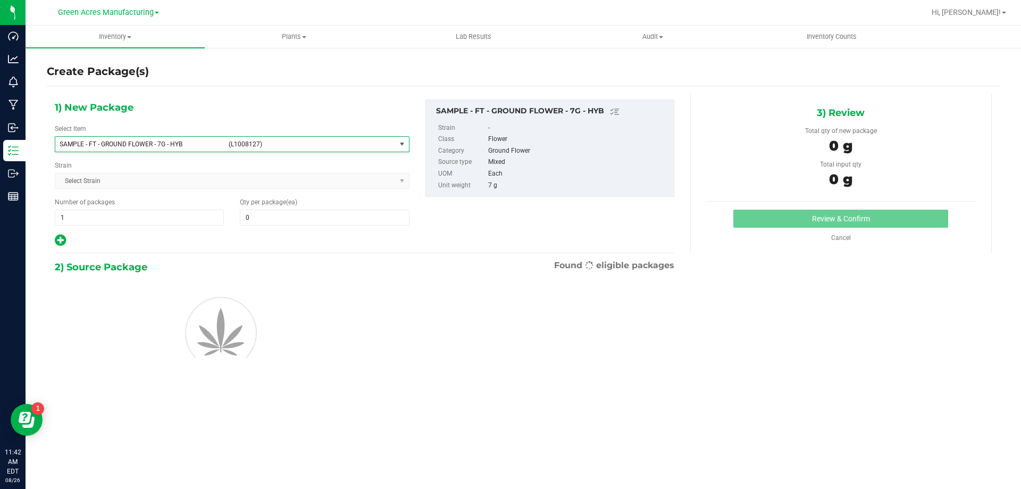
scroll to position [124182, 0]
type input "0"
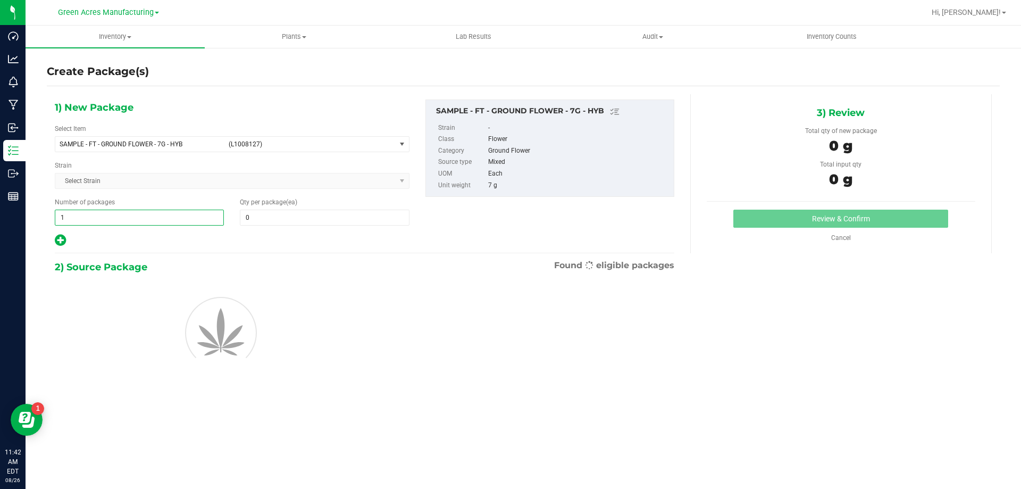
click at [104, 212] on span "1 1" at bounding box center [139, 218] width 169 height 16
type input "2"
type input "1"
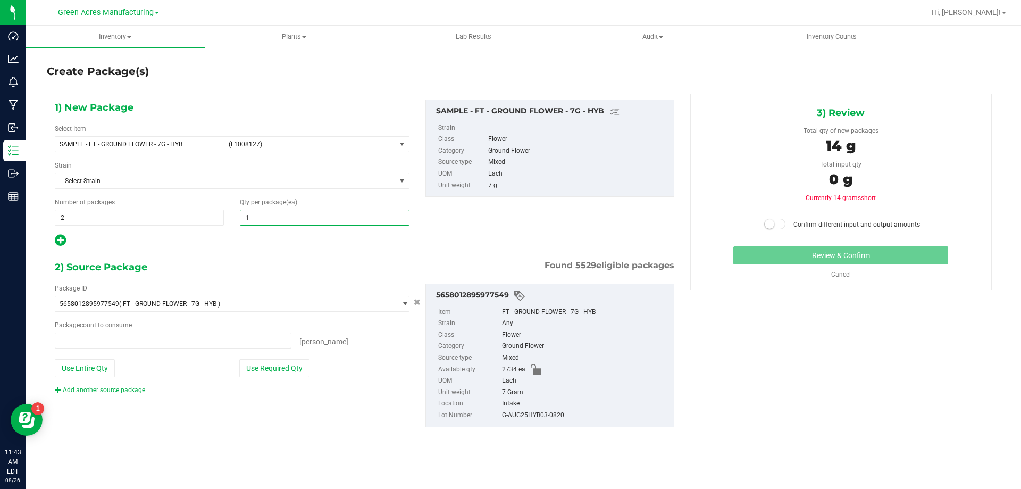
type input "0 ea"
type input "1"
click at [264, 369] on button "Use Required Qty" at bounding box center [274, 368] width 70 height 18
type input "2 ea"
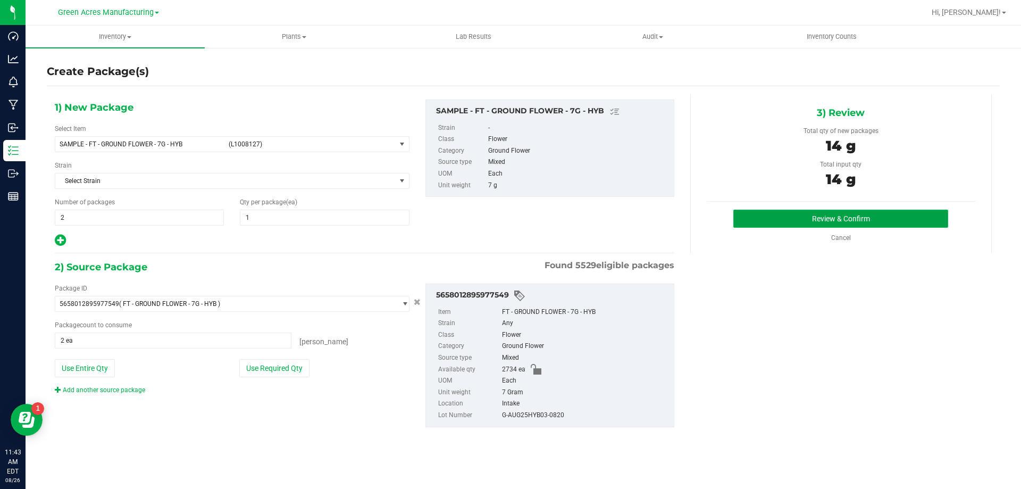
click at [759, 215] on button "Review & Confirm" at bounding box center [840, 219] width 215 height 18
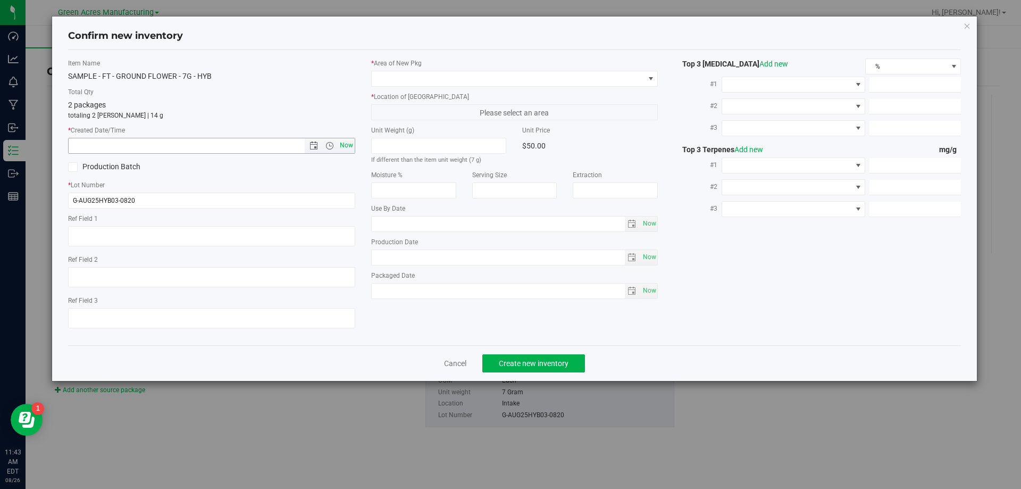
click at [342, 146] on span "Now" at bounding box center [346, 145] width 18 height 15
type input "8/26/2025 11:43 AM"
click at [455, 84] on span at bounding box center [508, 78] width 273 height 15
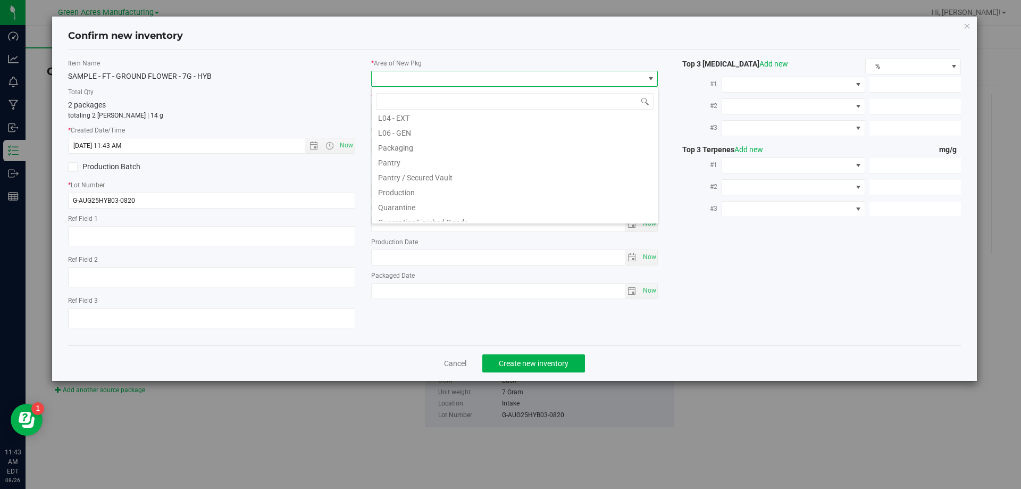
scroll to position [266, 0]
click at [447, 168] on li "Pantry / Secured Vault" at bounding box center [515, 169] width 286 height 15
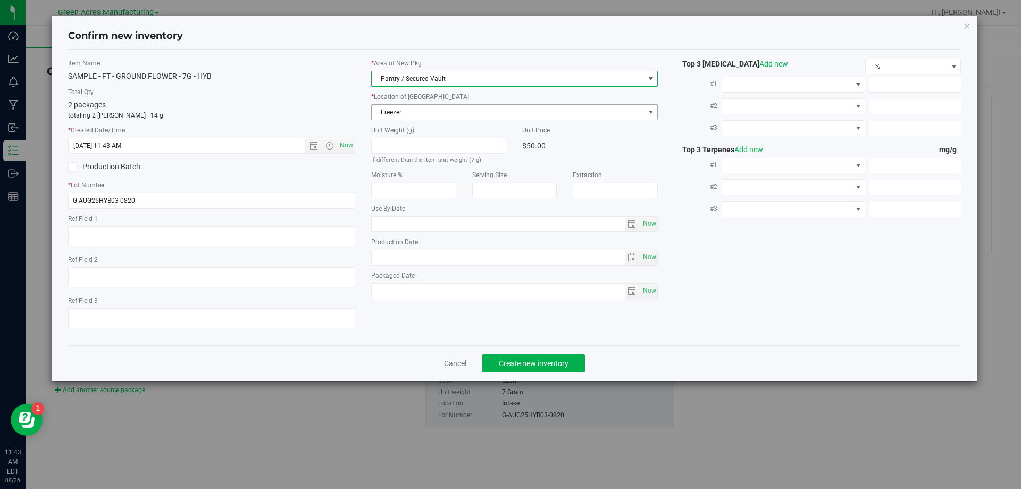
click at [449, 115] on span "Freezer" at bounding box center [508, 112] width 273 height 15
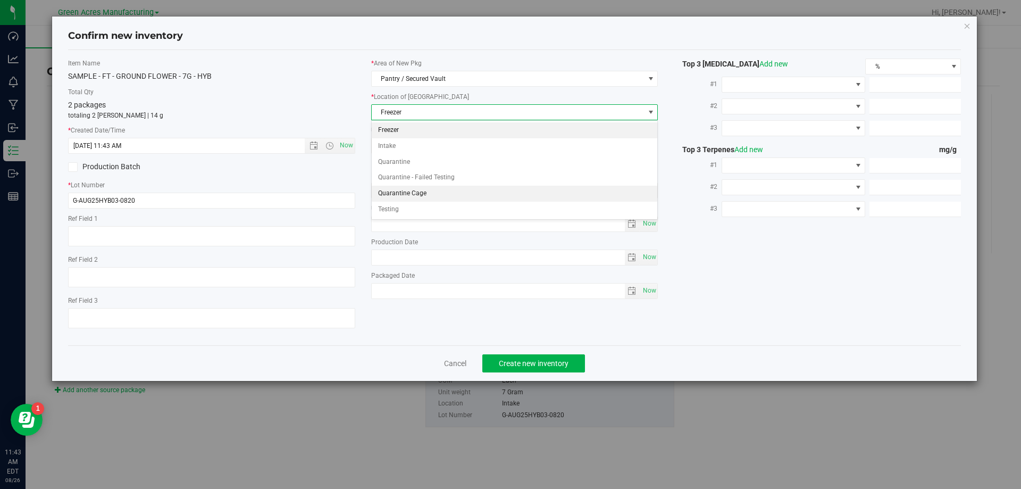
click at [427, 196] on li "Quarantine Cage" at bounding box center [515, 194] width 286 height 16
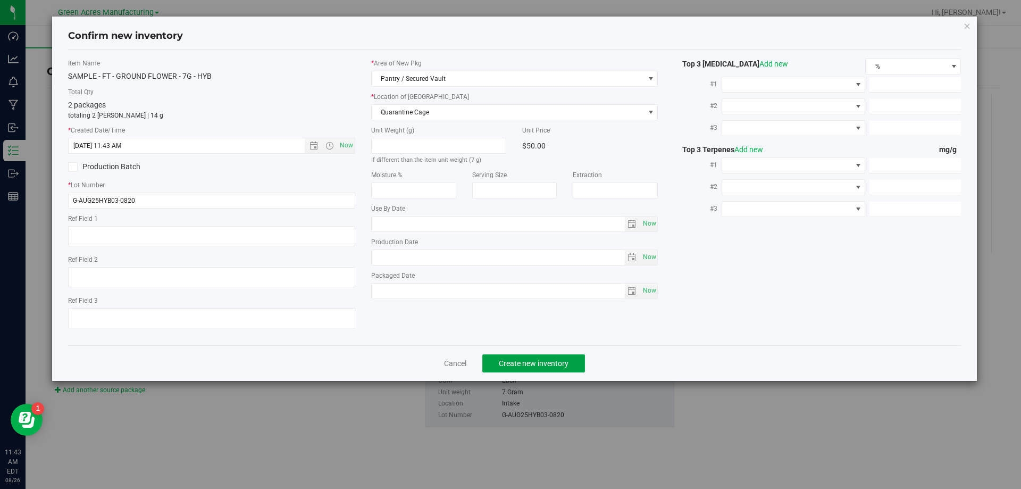
click at [535, 373] on div "Cancel Create new inventory" at bounding box center [515, 363] width 894 height 36
click at [530, 364] on span "Create new inventory" at bounding box center [534, 363] width 70 height 9
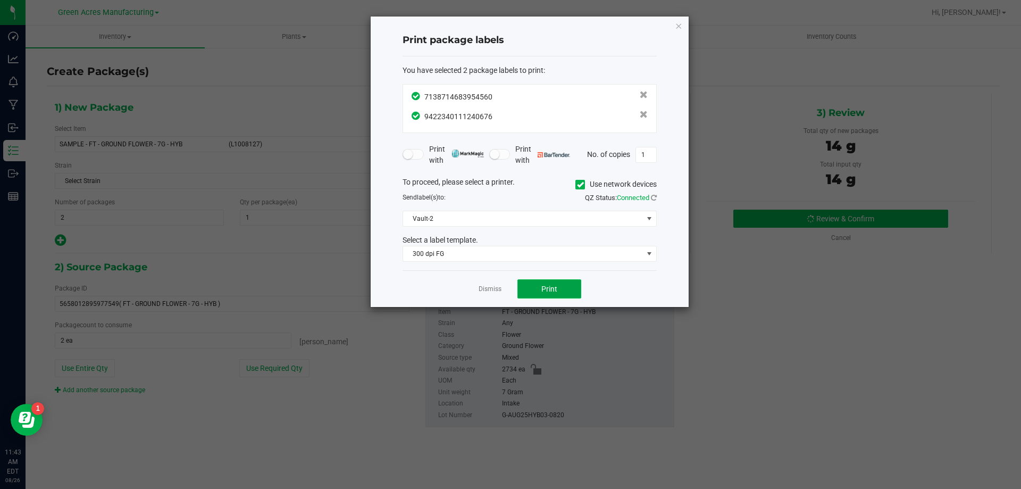
click at [569, 282] on button "Print" at bounding box center [549, 288] width 64 height 19
click at [498, 285] on link "Dismiss" at bounding box center [490, 289] width 23 height 9
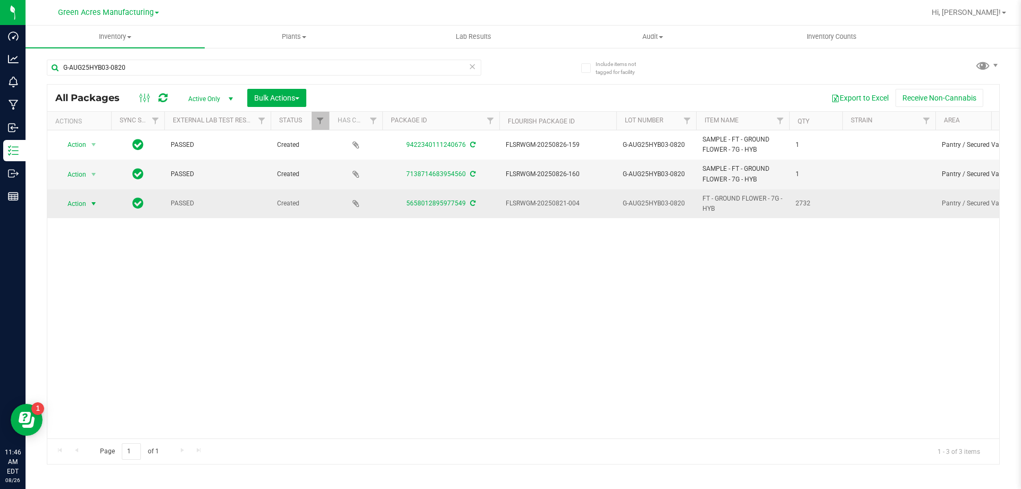
click at [89, 207] on span "select" at bounding box center [93, 203] width 13 height 15
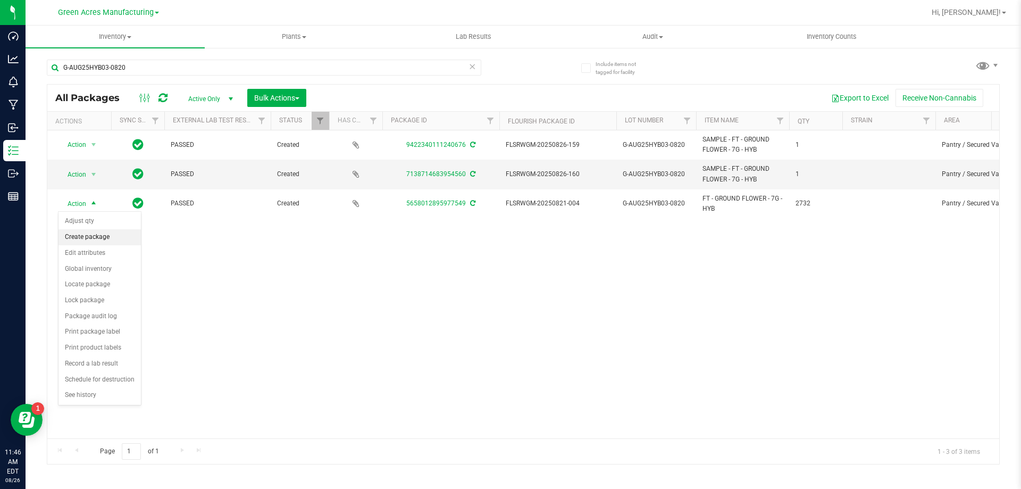
click at [101, 235] on li "Create package" at bounding box center [100, 237] width 82 height 16
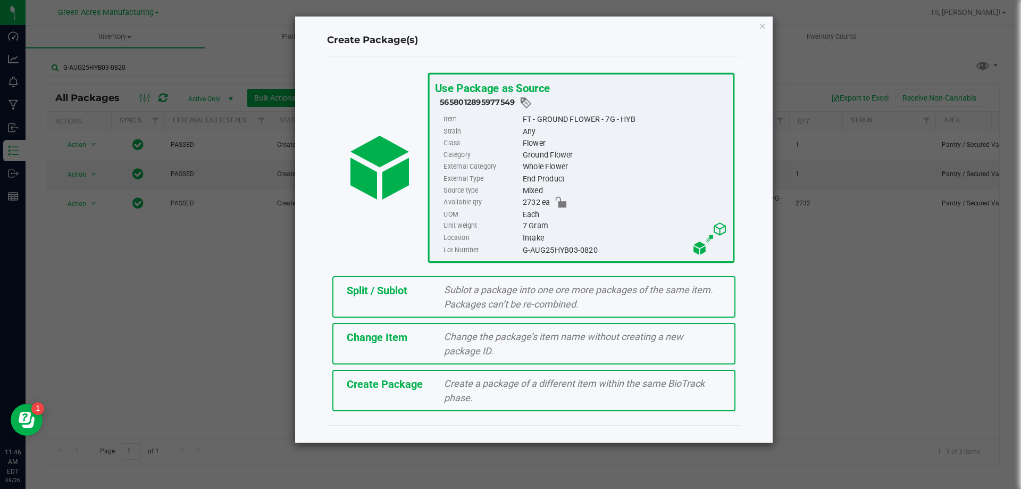
click at [375, 288] on span "Split / Sublot" at bounding box center [377, 290] width 61 height 13
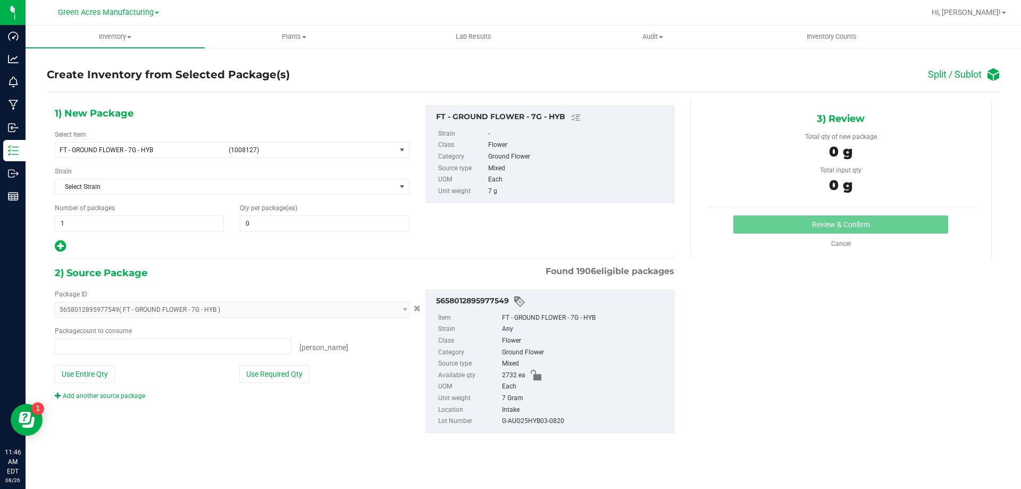
type input "0 ea"
click at [180, 218] on span "1 1" at bounding box center [139, 223] width 169 height 16
type input "136"
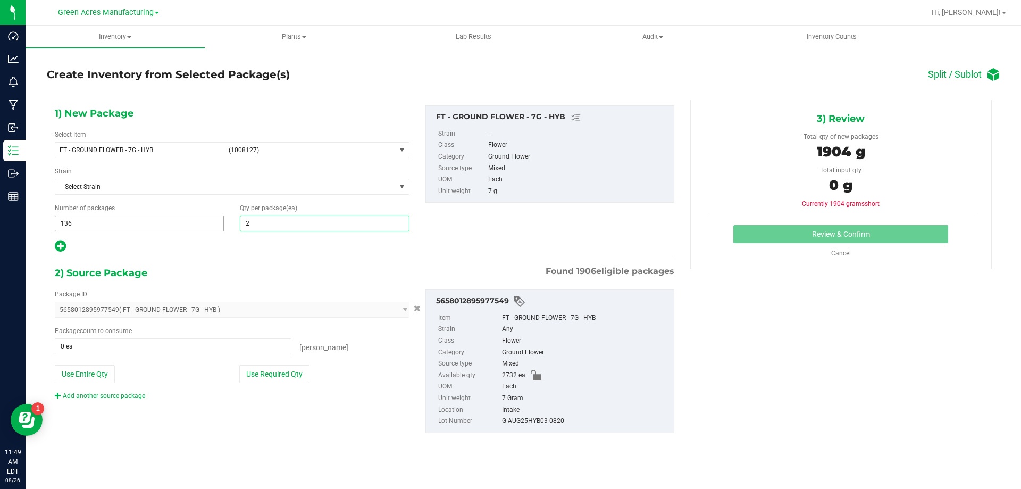
type input "20"
click at [56, 246] on icon at bounding box center [60, 245] width 11 height 13
type input "20"
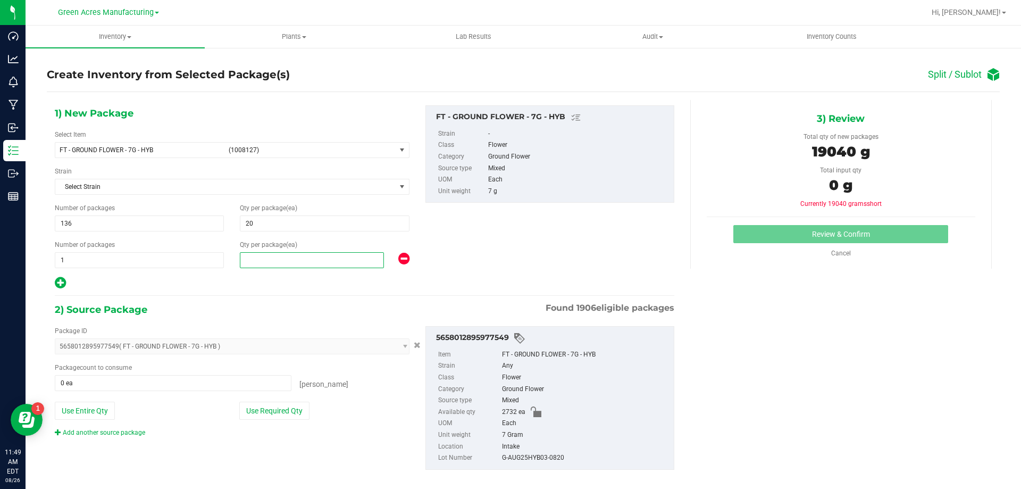
click at [286, 265] on span at bounding box center [312, 260] width 144 height 16
type input "12"
click at [262, 421] on div "Package ID 5658012895977549 ( FT - GROUND FLOWER - 7G - HYB ) 0001986067780047 …" at bounding box center [232, 381] width 371 height 111
click at [263, 416] on button "Use Required Qty" at bounding box center [274, 411] width 70 height 18
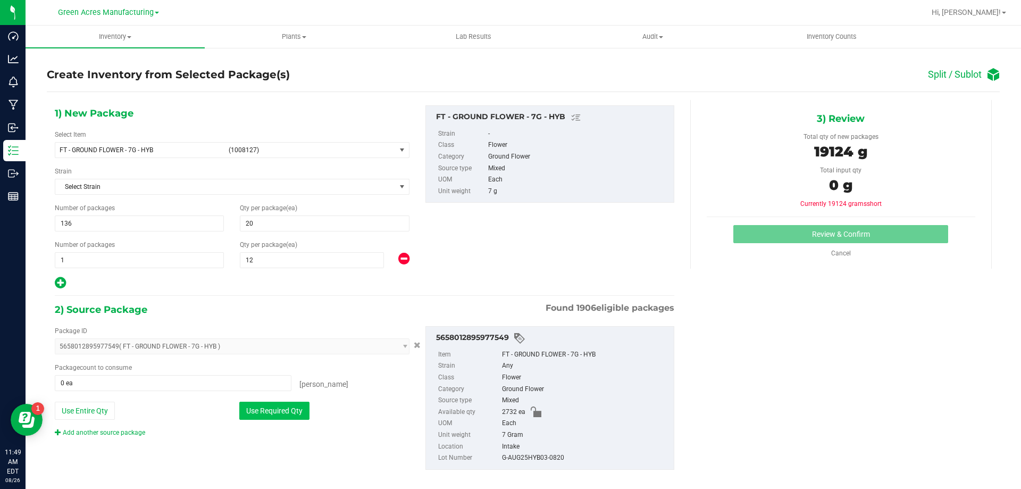
type input "2732 ea"
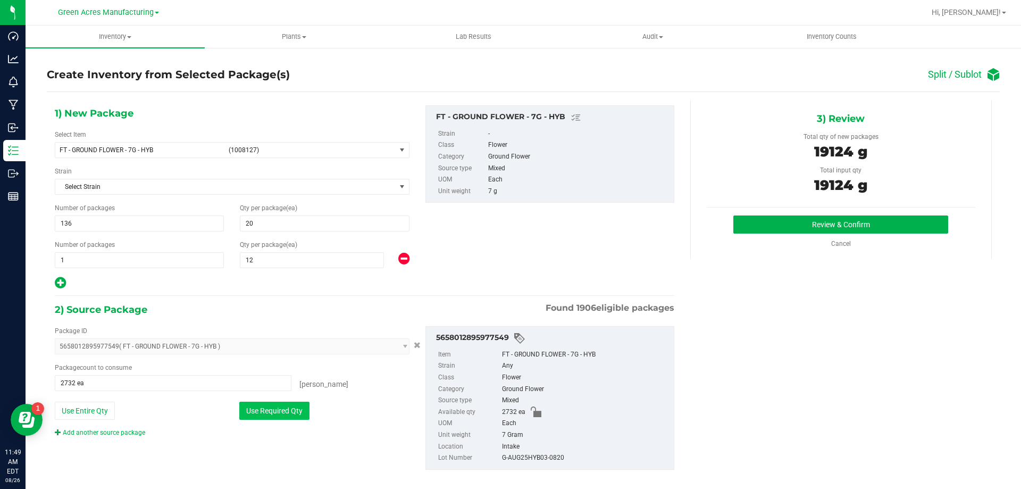
click at [263, 416] on button "Use Required Qty" at bounding box center [274, 411] width 70 height 18
click at [913, 224] on button "Review & Confirm" at bounding box center [840, 224] width 215 height 18
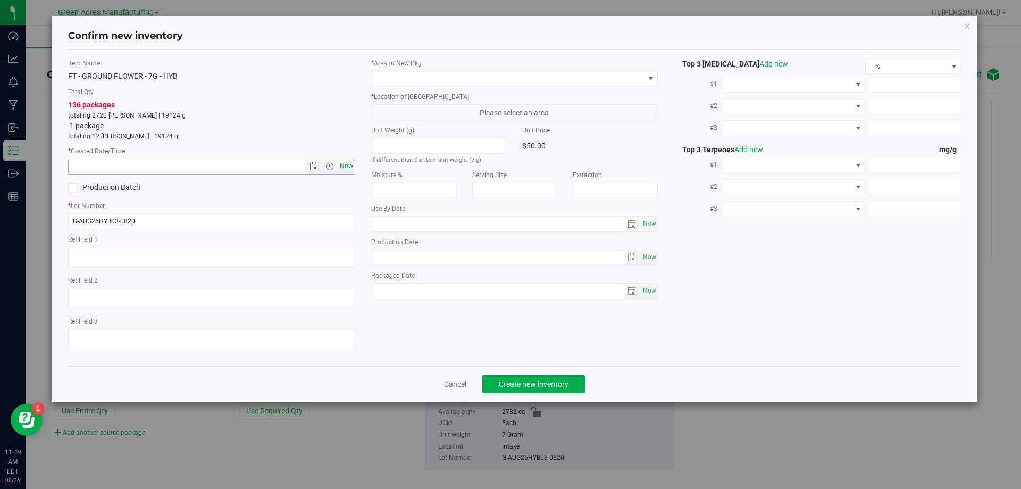
click at [338, 164] on span "Now" at bounding box center [346, 165] width 18 height 15
type input "8/26/2025 11:49 AM"
click at [436, 82] on span at bounding box center [508, 78] width 273 height 15
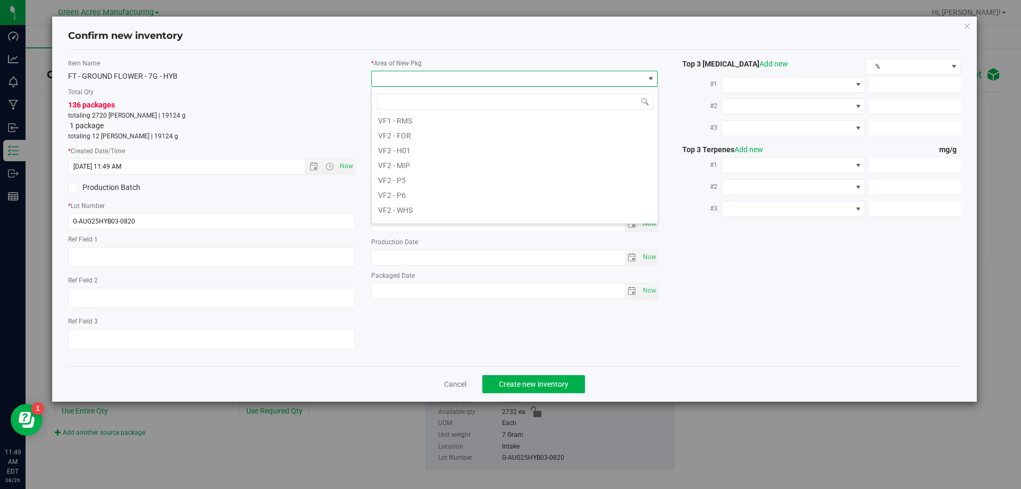
scroll to position [534, 0]
click at [428, 195] on li "VF2 - WHS" at bounding box center [515, 198] width 286 height 15
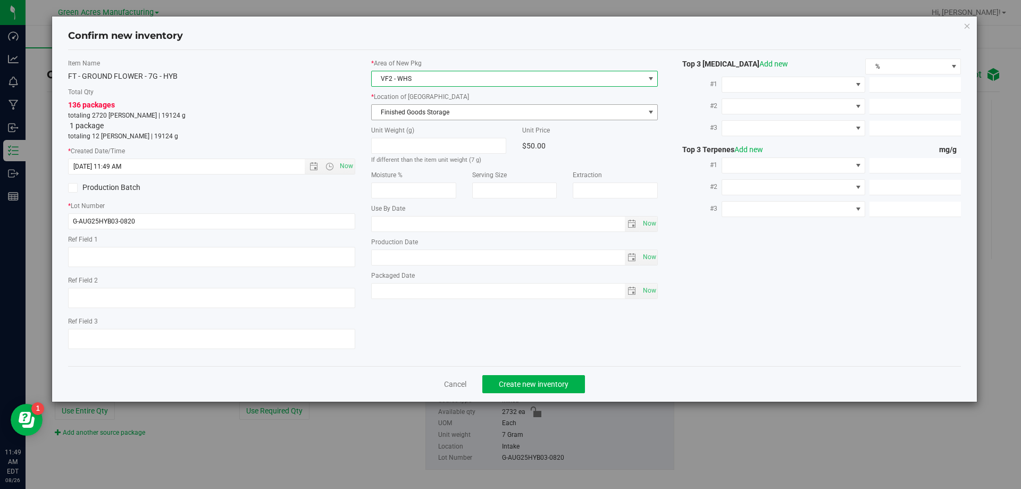
click at [432, 114] on span "Finished Goods Storage" at bounding box center [508, 112] width 273 height 15
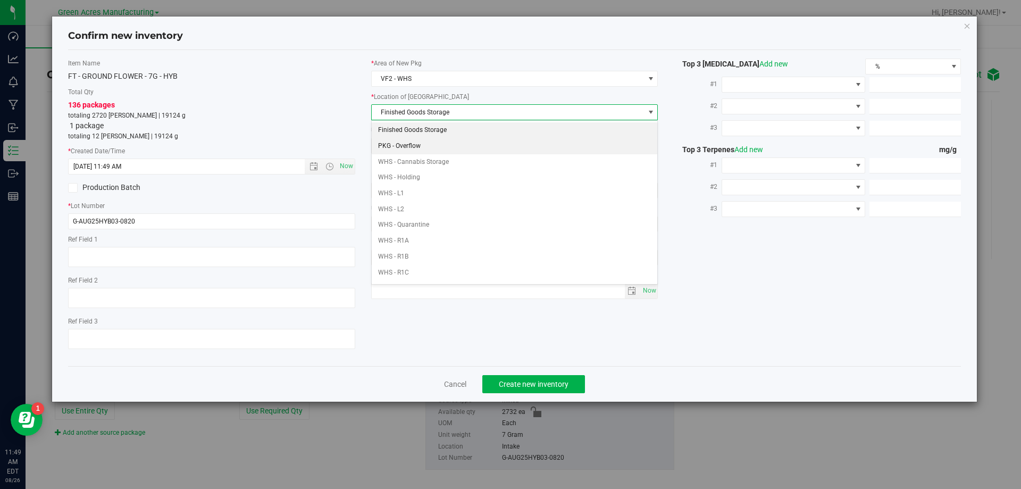
click at [429, 135] on li "Finished Goods Storage" at bounding box center [515, 130] width 286 height 16
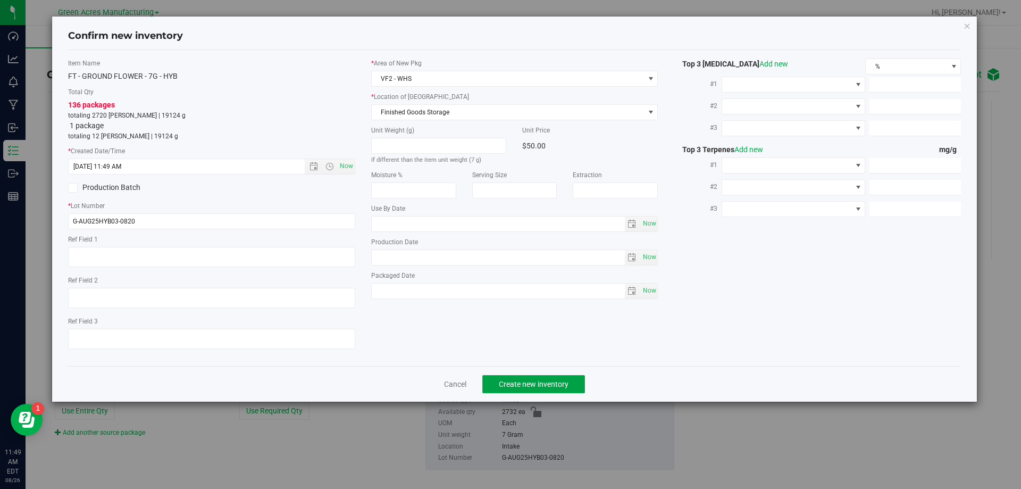
click at [534, 378] on button "Create new inventory" at bounding box center [533, 384] width 103 height 18
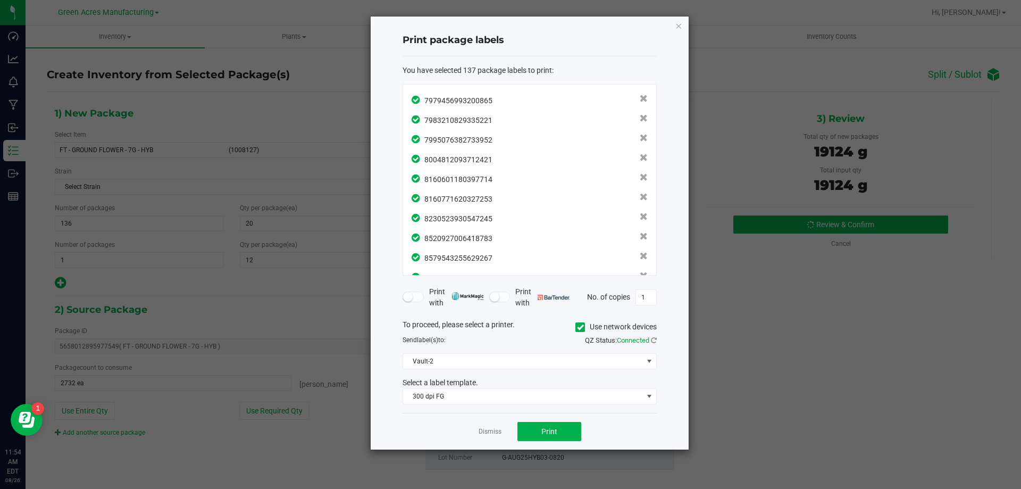
scroll to position [2514, 0]
click at [527, 437] on button "Print" at bounding box center [549, 431] width 64 height 19
click at [486, 428] on link "Dismiss" at bounding box center [490, 431] width 23 height 9
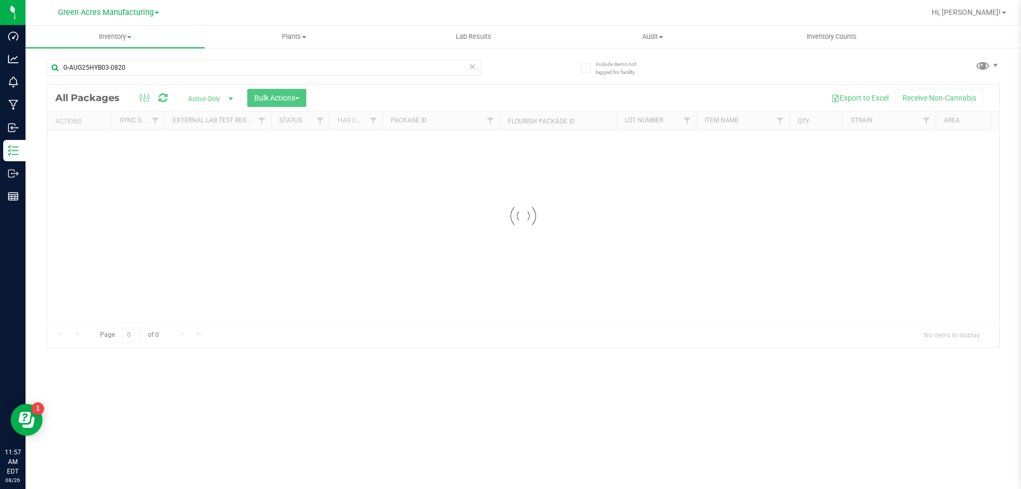
click at [470, 68] on icon at bounding box center [472, 66] width 7 height 13
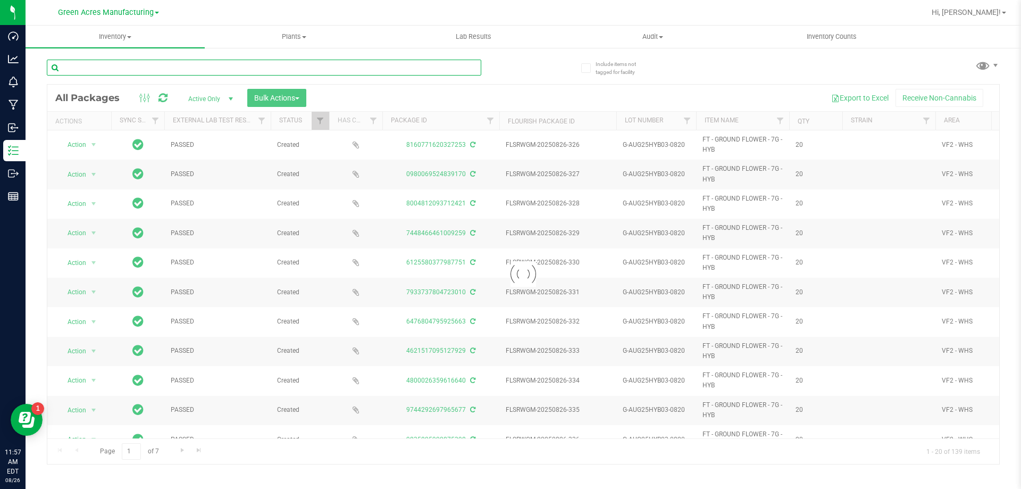
click at [313, 66] on input "text" at bounding box center [264, 68] width 435 height 16
paste input "1-JUL25LMZ01-0820"
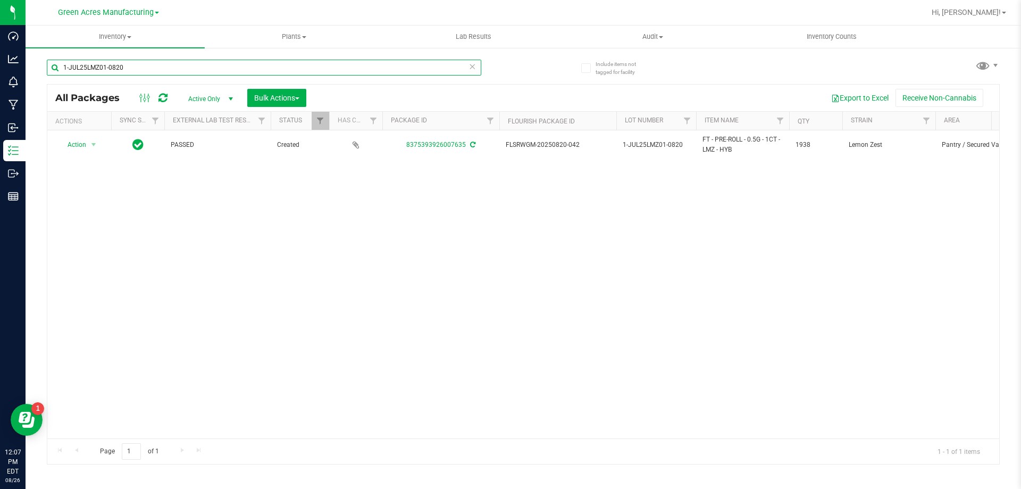
type input "1-JUL25LMZ01-0820"
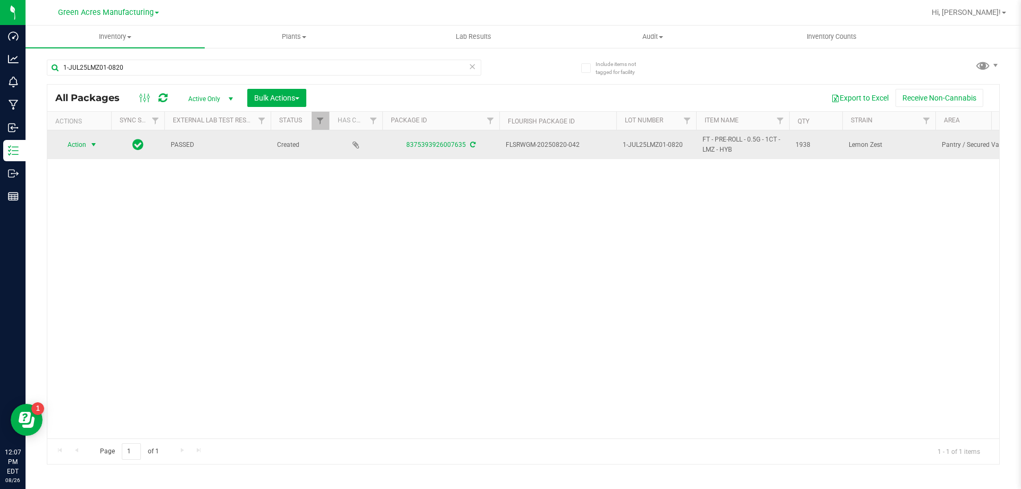
click at [87, 141] on span "select" at bounding box center [93, 144] width 13 height 15
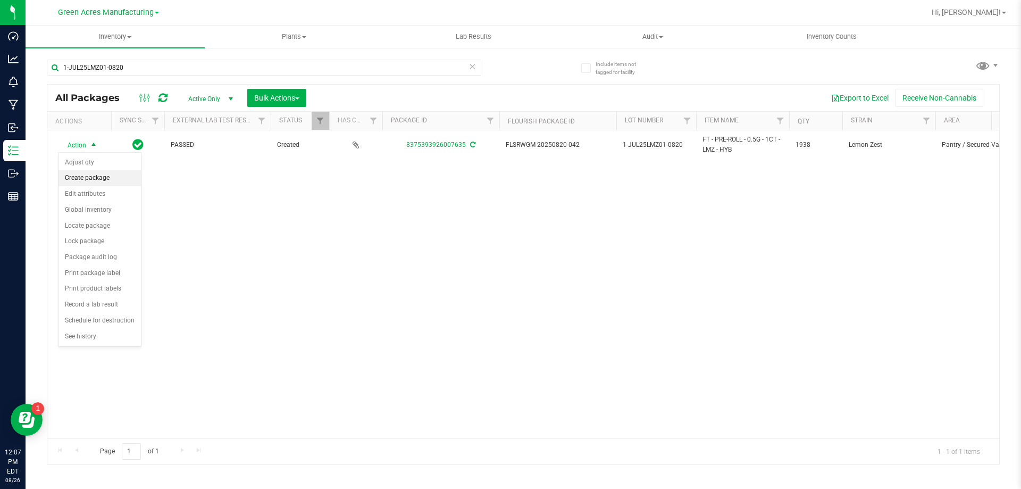
click at [85, 183] on li "Create package" at bounding box center [100, 178] width 82 height 16
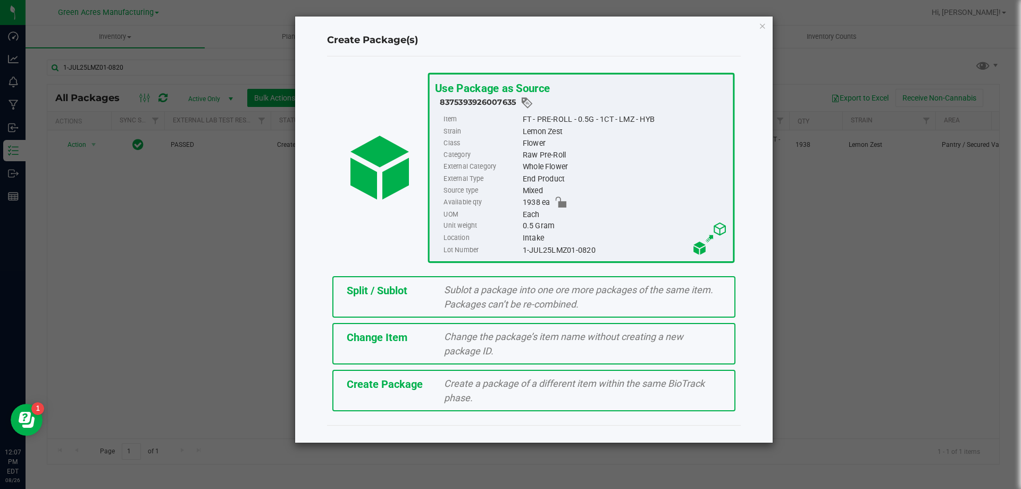
click at [420, 395] on div "Create Package Create a package of a different item within the same BioTrack ph…" at bounding box center [533, 390] width 403 height 41
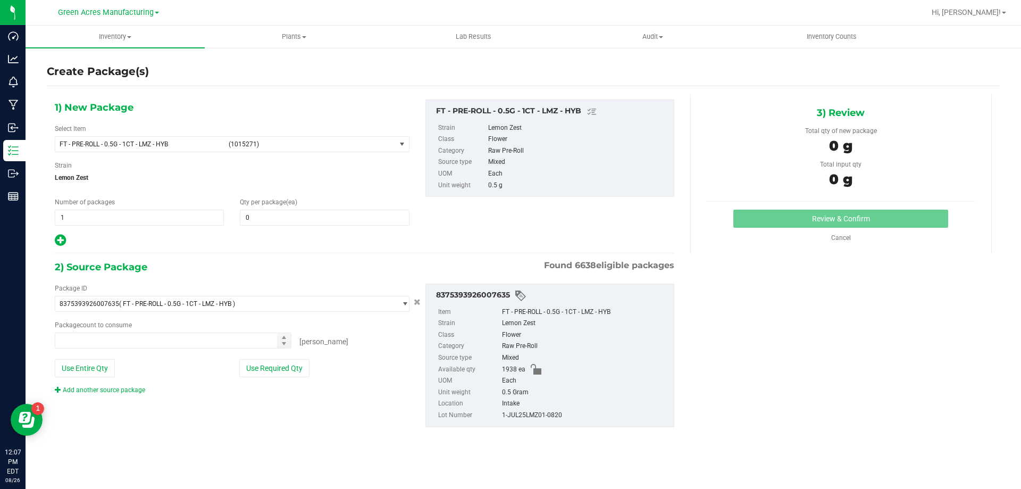
type input "0"
type input "0 ea"
click at [307, 148] on span "FT - PRE-ROLL - 0.5G - 1CT - LMZ - HYB (1015271)" at bounding box center [225, 144] width 340 height 15
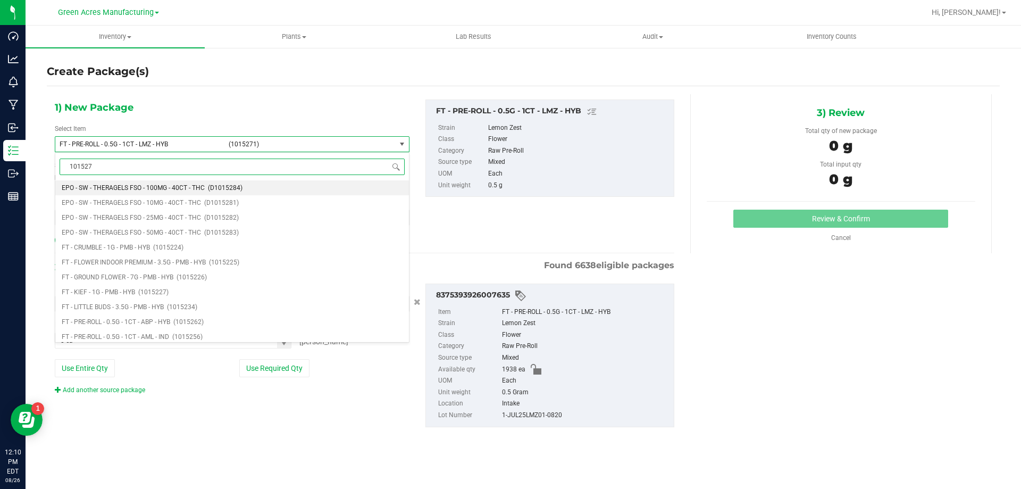
type input "1015271"
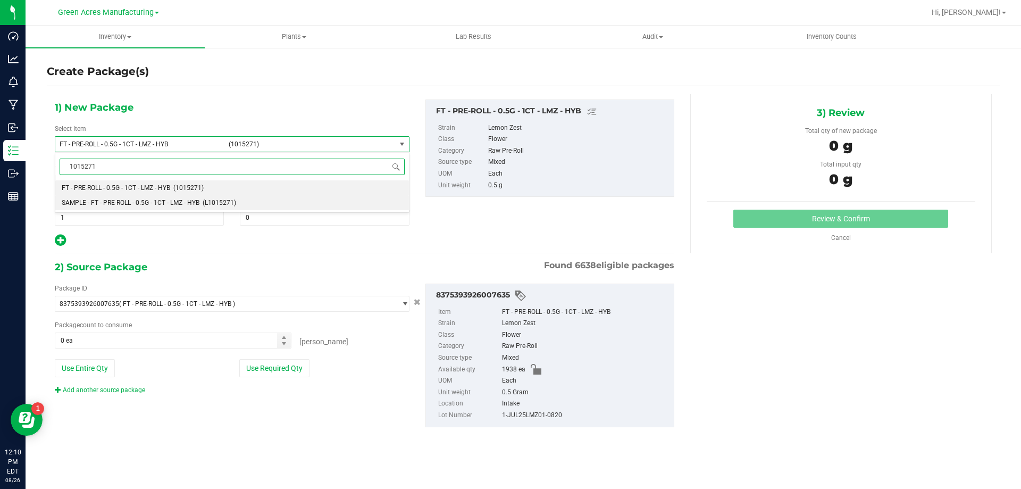
click at [204, 199] on span "(L1015271)" at bounding box center [220, 202] width 34 height 7
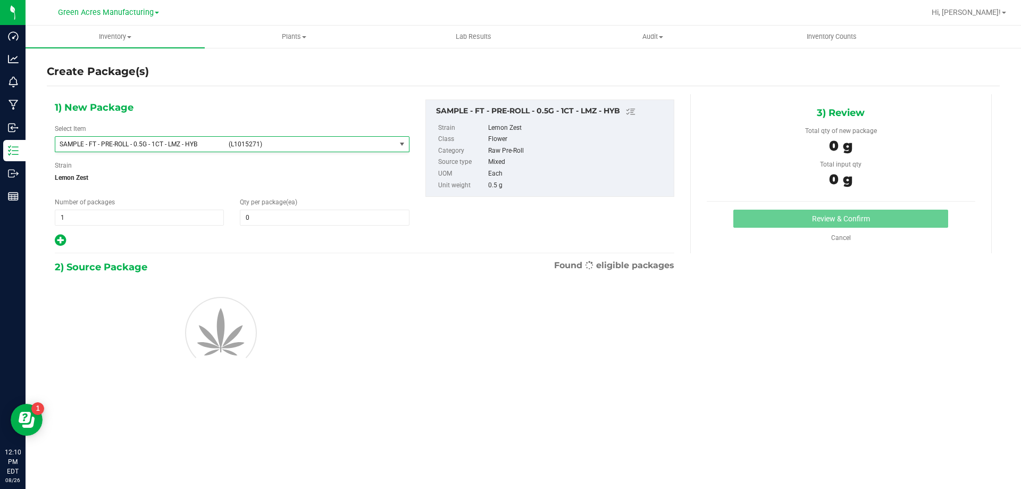
scroll to position [133698, 0]
type input "0"
click at [153, 221] on span "1 1" at bounding box center [139, 218] width 169 height 16
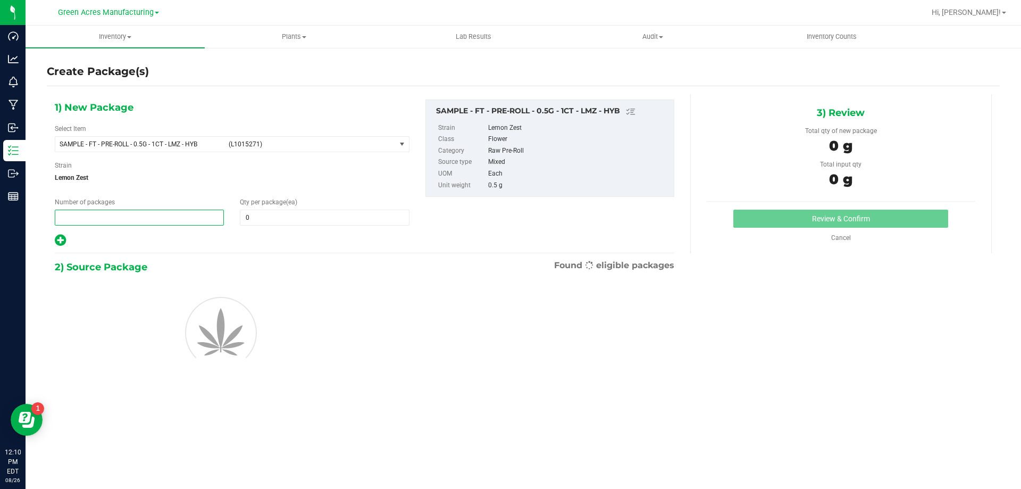
type input "2"
type input "1"
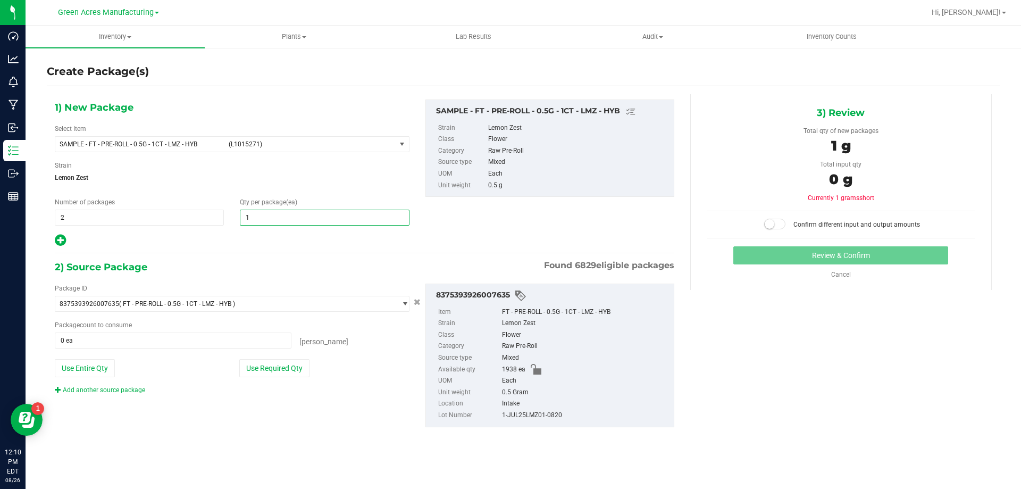
click at [246, 368] on button "Use Required Qty" at bounding box center [274, 368] width 70 height 18
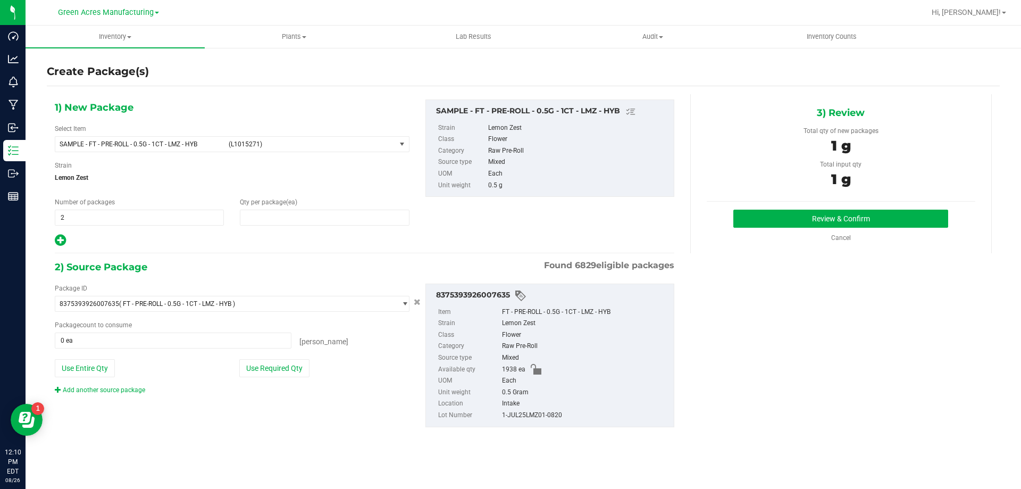
type input "1"
type input "2 ea"
click at [900, 222] on button "Review & Confirm" at bounding box center [840, 219] width 215 height 18
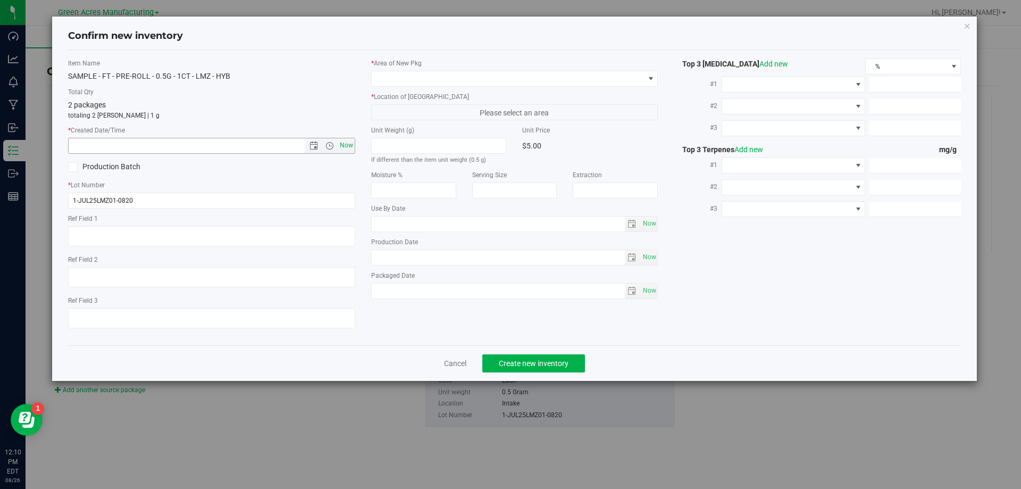
click at [349, 140] on span "Now" at bounding box center [346, 145] width 18 height 15
type input "8/26/2025 12:10 PM"
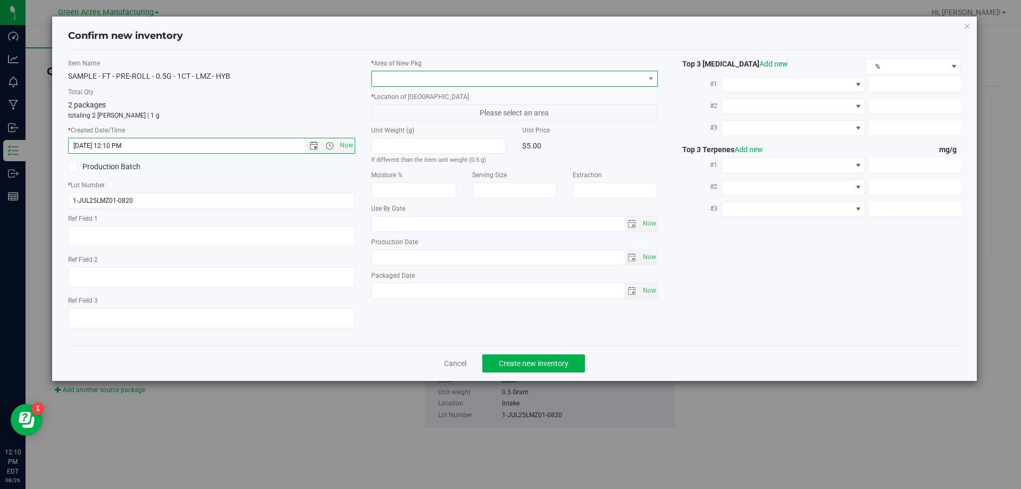
click at [498, 80] on span at bounding box center [508, 78] width 273 height 15
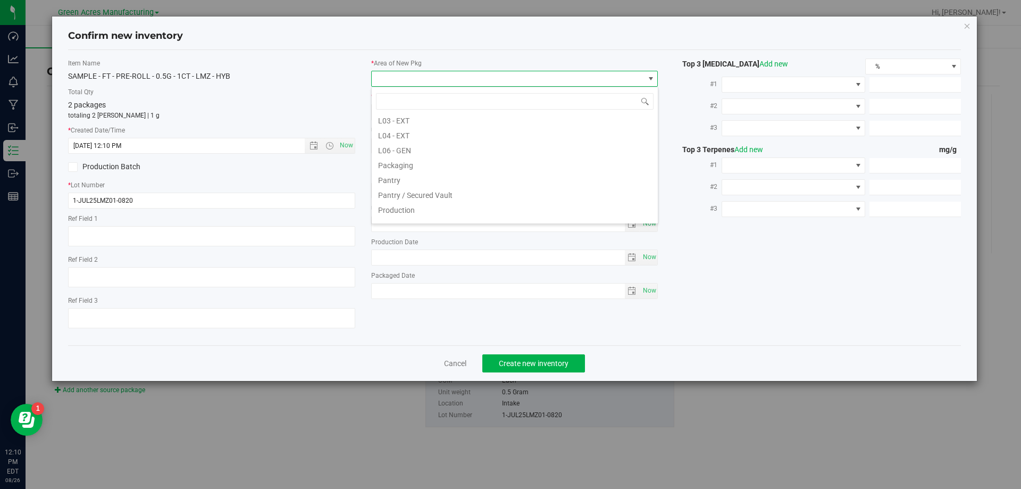
scroll to position [266, 0]
click at [471, 164] on li "Pantry / Secured Vault" at bounding box center [515, 169] width 286 height 15
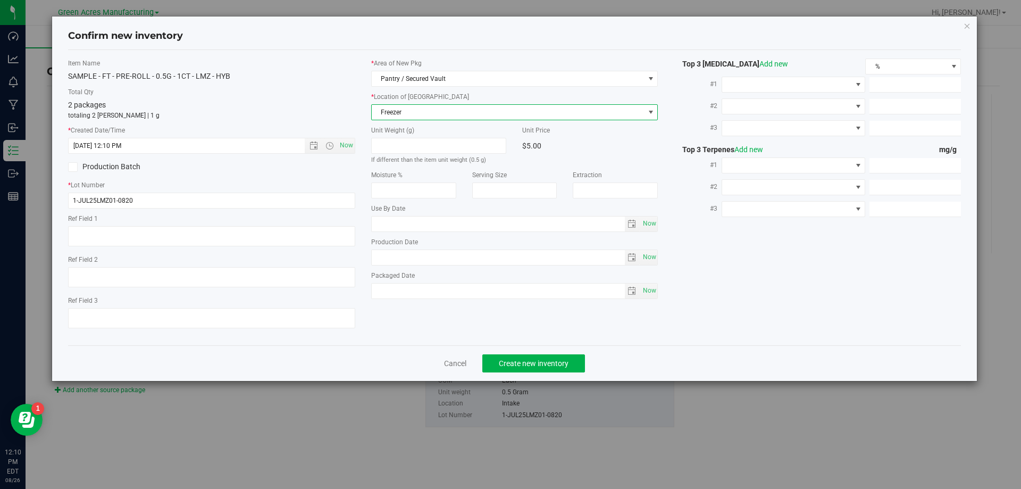
click at [477, 111] on span "Freezer" at bounding box center [508, 112] width 273 height 15
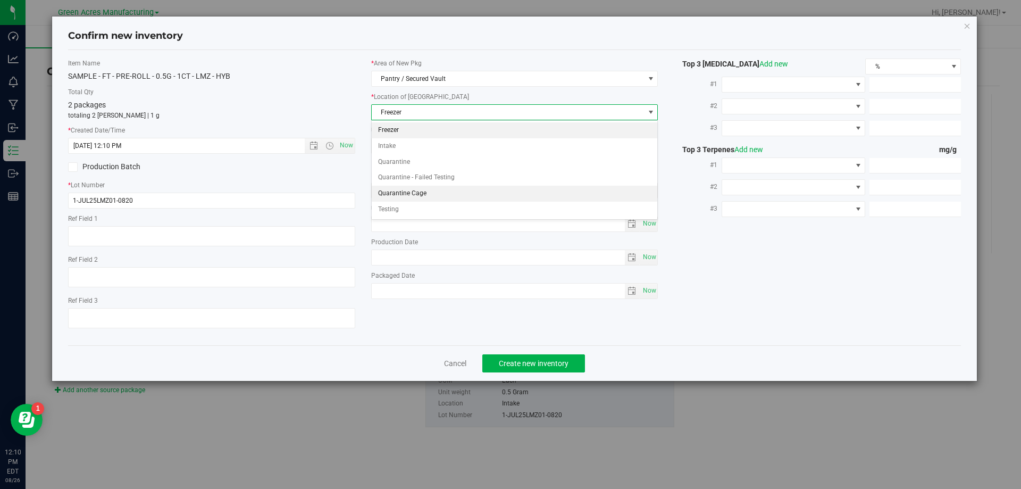
click at [430, 191] on li "Quarantine Cage" at bounding box center [515, 194] width 286 height 16
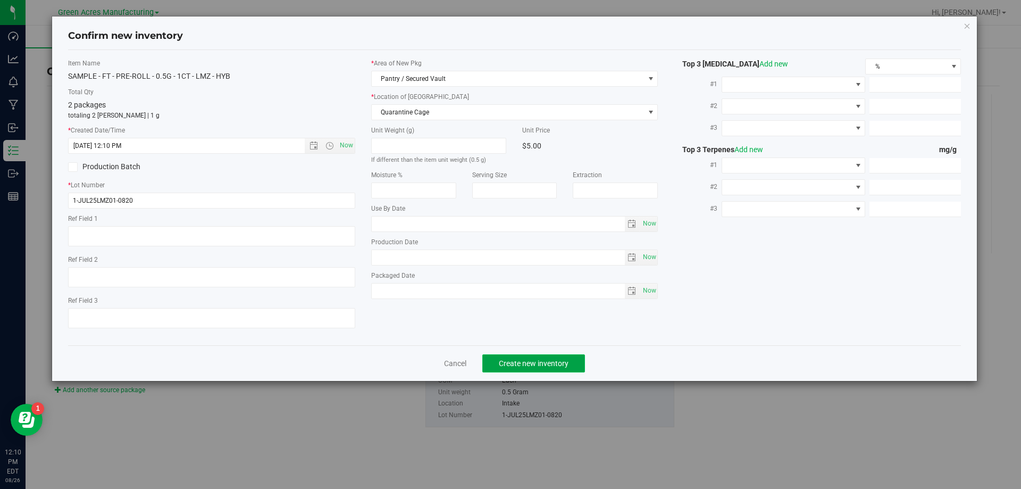
click at [549, 368] on button "Create new inventory" at bounding box center [533, 363] width 103 height 18
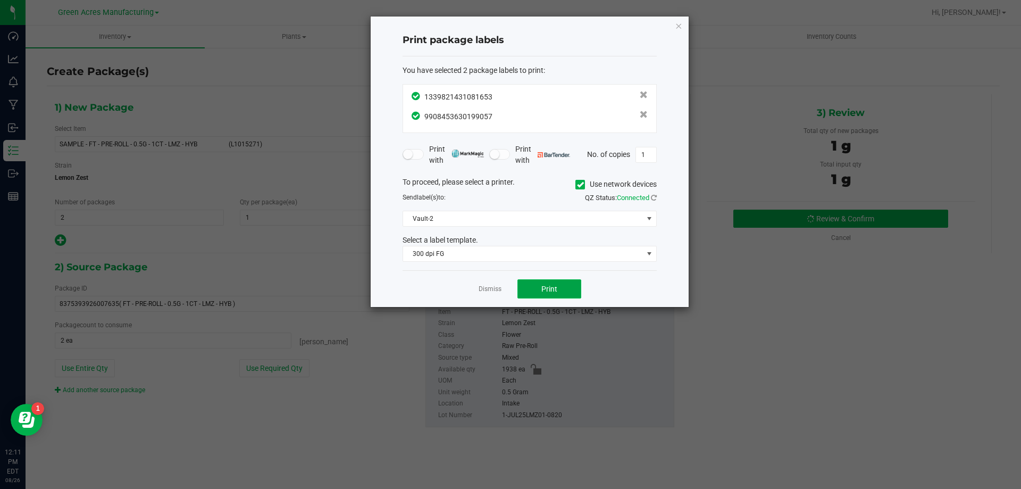
click at [571, 293] on button "Print" at bounding box center [549, 288] width 64 height 19
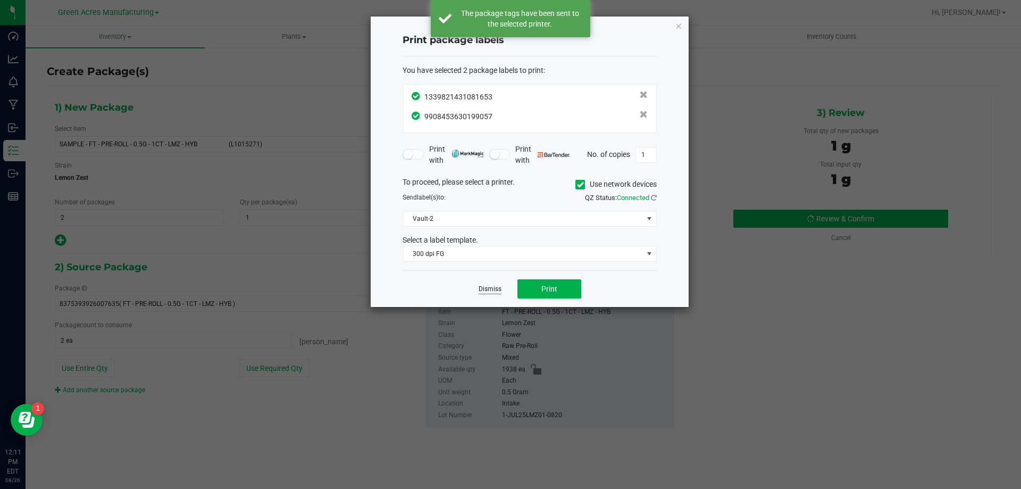
click at [500, 293] on link "Dismiss" at bounding box center [490, 289] width 23 height 9
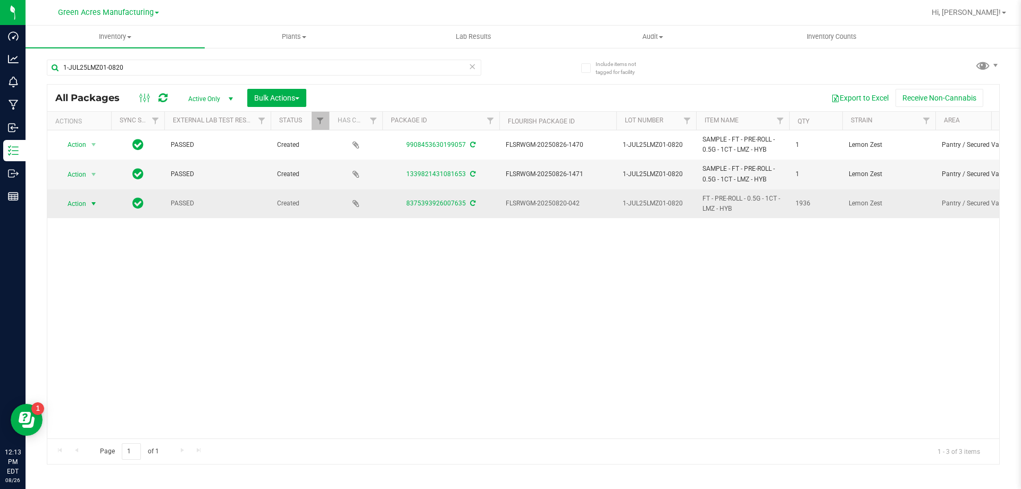
click at [86, 205] on span "Action" at bounding box center [72, 203] width 29 height 15
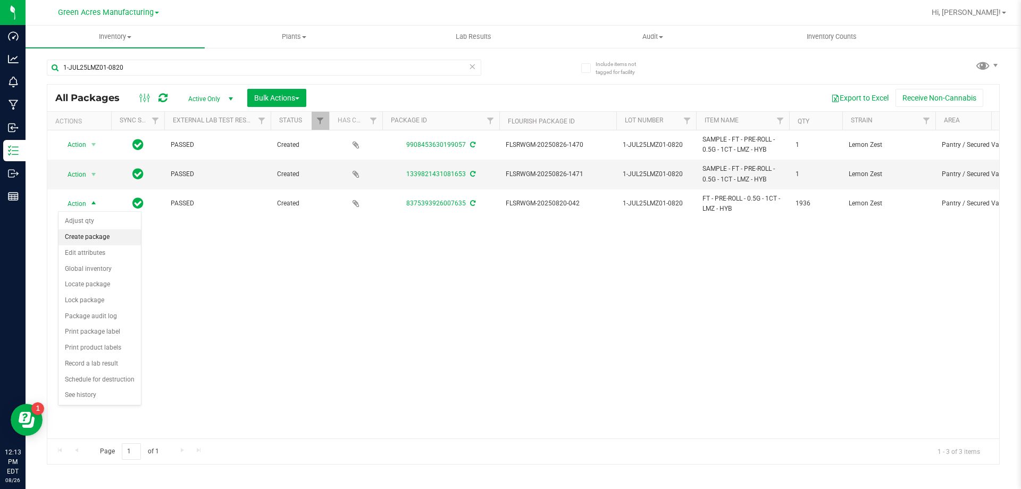
click at [99, 234] on li "Create package" at bounding box center [100, 237] width 82 height 16
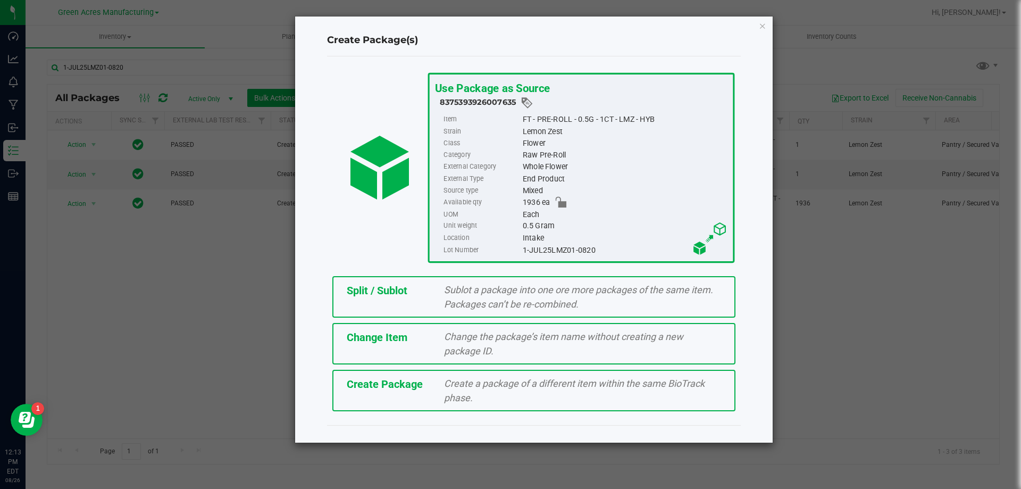
click at [385, 301] on div "Split / Sublot Sublot a package into one ore more packages of the same item. Pa…" at bounding box center [533, 296] width 403 height 41
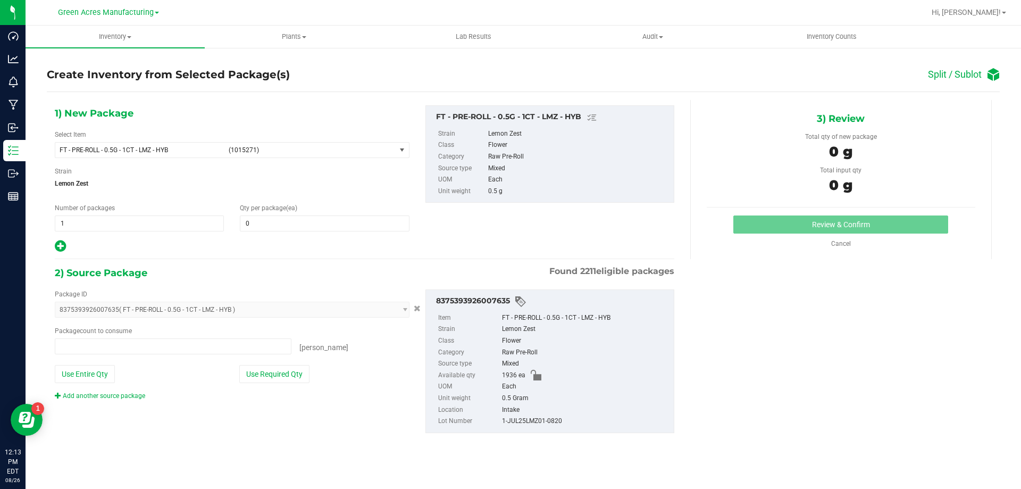
type input "0 ea"
click at [135, 224] on span "1 1" at bounding box center [139, 223] width 169 height 16
type input "77"
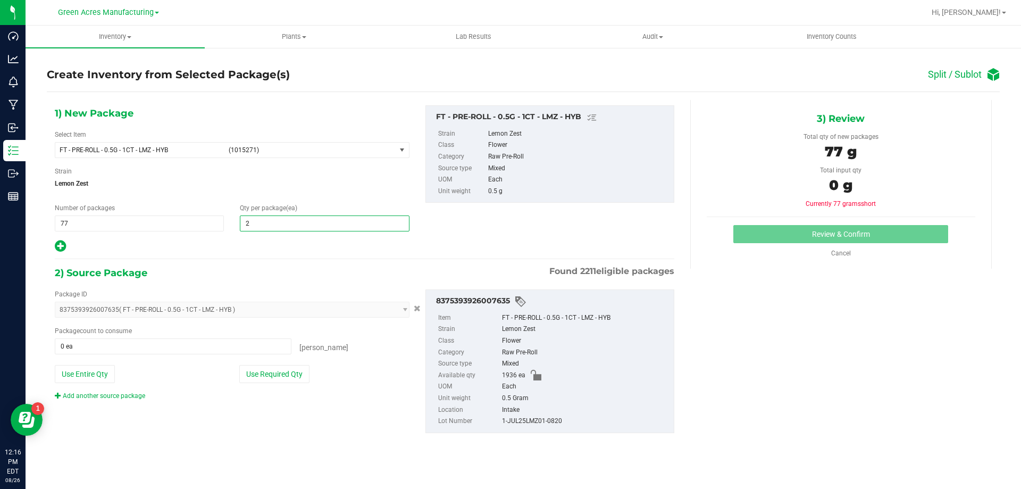
type input "25"
click at [53, 246] on div "1) New Package Select Item FT - PRE-ROLL - 0.5G - 1CT - LMZ - HYB (1015271) FT …" at bounding box center [232, 179] width 371 height 148
click at [60, 246] on icon at bounding box center [60, 245] width 11 height 13
type input "25"
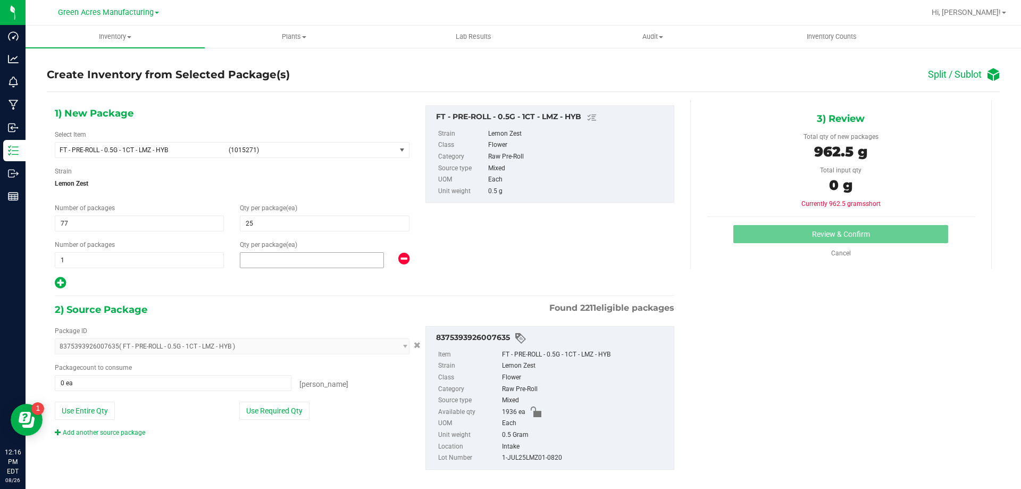
click at [293, 259] on span at bounding box center [312, 260] width 144 height 16
type input "11"
click at [286, 404] on button "Use Required Qty" at bounding box center [274, 411] width 70 height 18
type input "1936 ea"
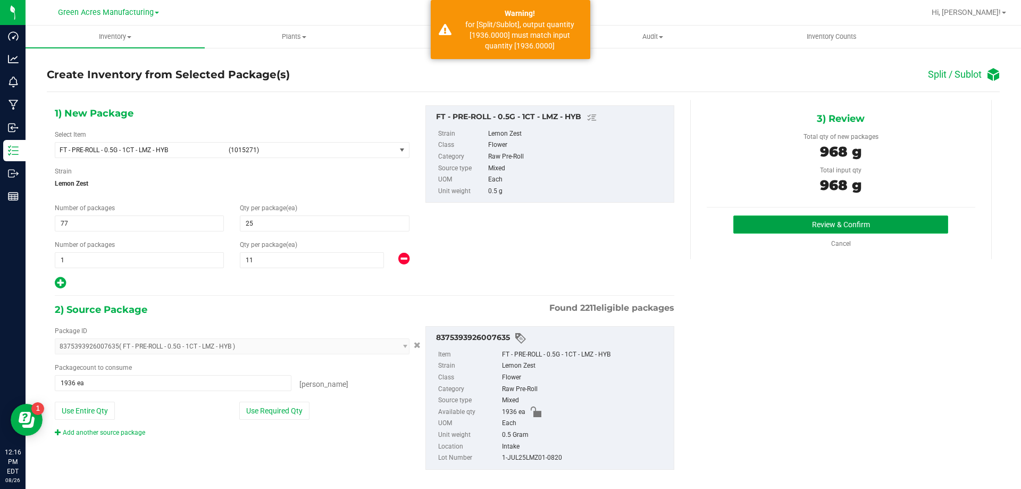
click at [903, 222] on button "Review & Confirm" at bounding box center [840, 224] width 215 height 18
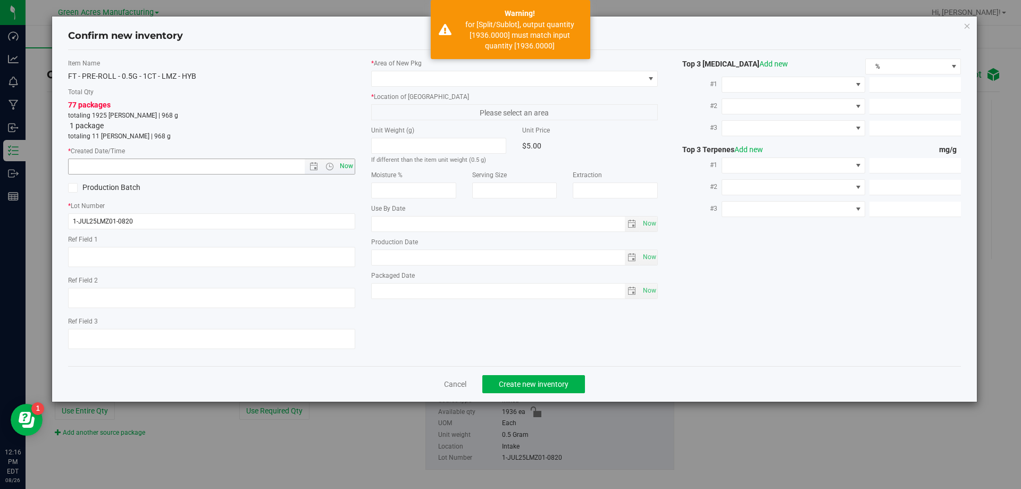
click at [343, 166] on span "Now" at bounding box center [346, 165] width 18 height 15
type input "8/26/2025 12:16 PM"
click at [343, 166] on span "Now" at bounding box center [346, 165] width 18 height 15
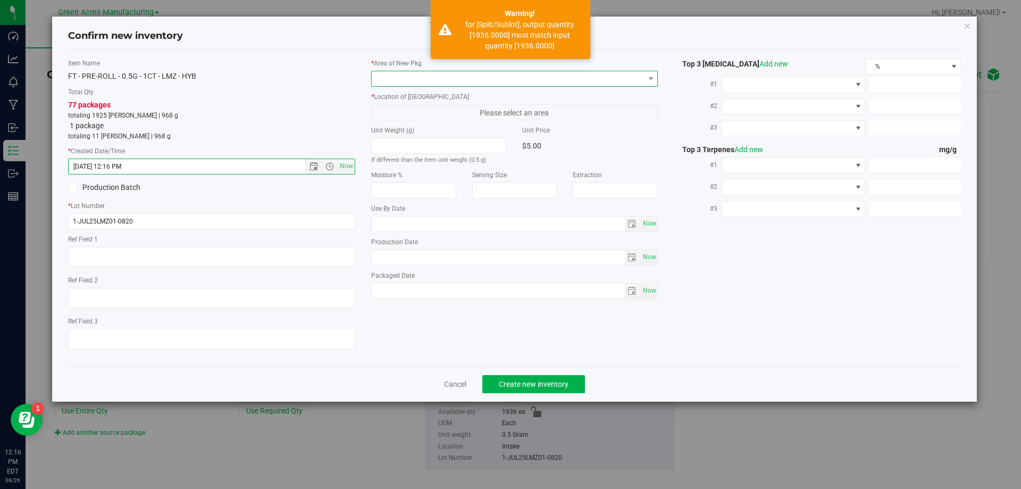
click at [413, 86] on span at bounding box center [514, 79] width 287 height 16
click at [413, 85] on span at bounding box center [508, 78] width 273 height 15
click at [591, 76] on span at bounding box center [508, 78] width 273 height 15
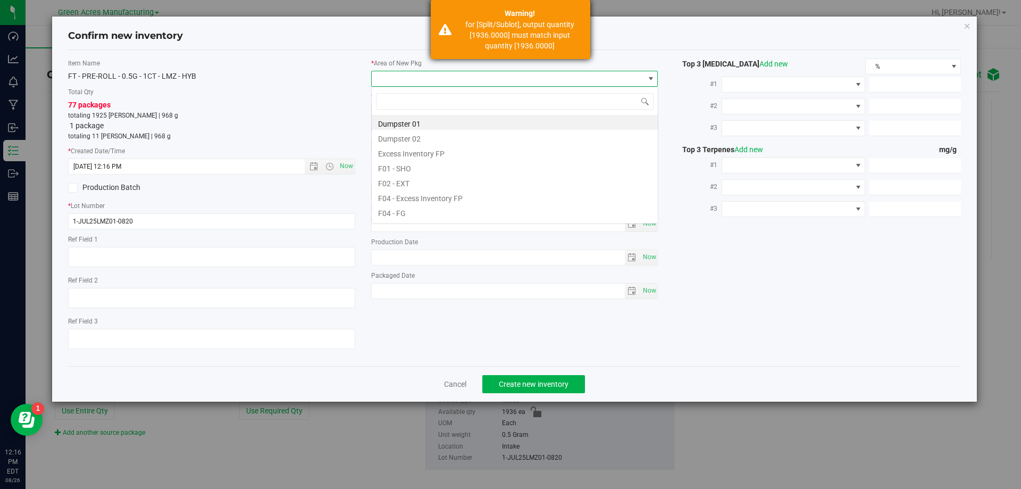
click at [571, 39] on \a\a"] "for [Split/Sublot], output quantity [1936.0000] must match input quantity [1936…" at bounding box center [519, 35] width 125 height 32
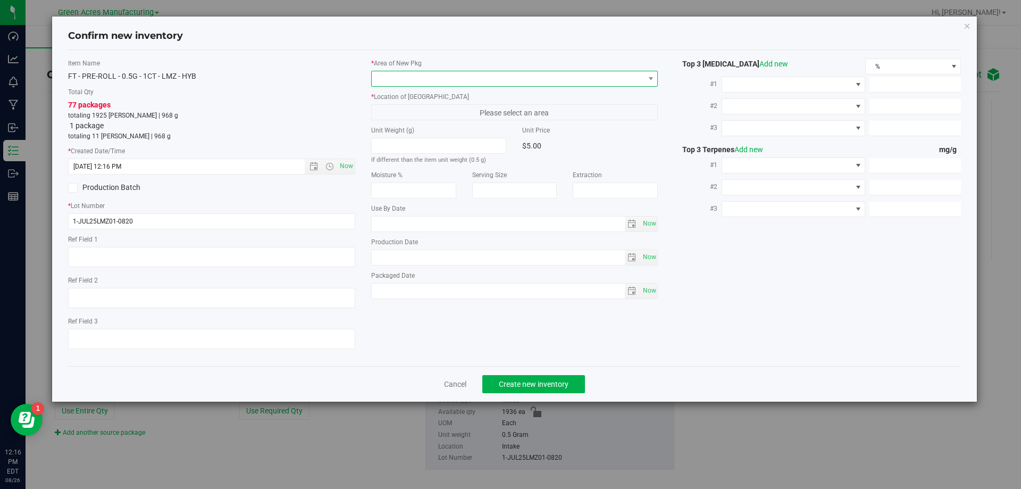
click at [575, 83] on span at bounding box center [508, 78] width 273 height 15
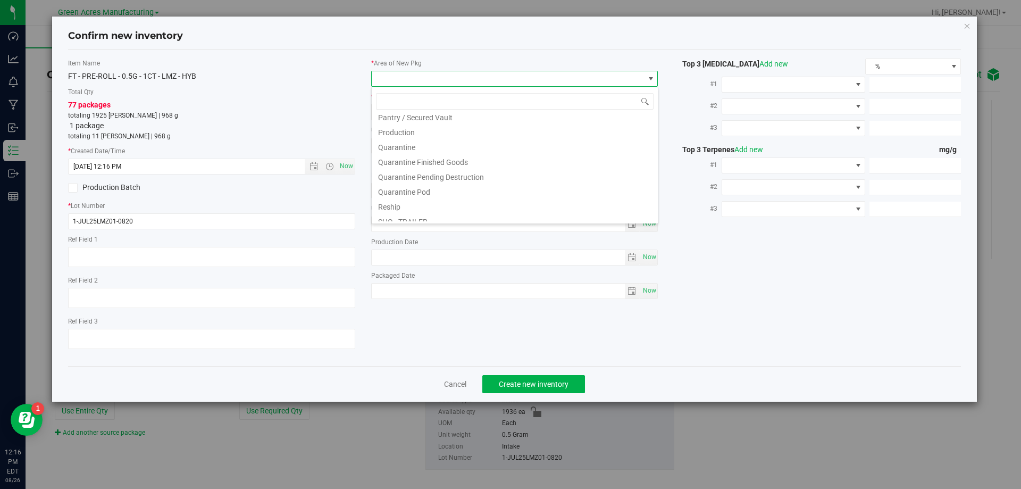
scroll to position [534, 0]
click at [411, 200] on li "VF2 - WHS" at bounding box center [515, 198] width 286 height 15
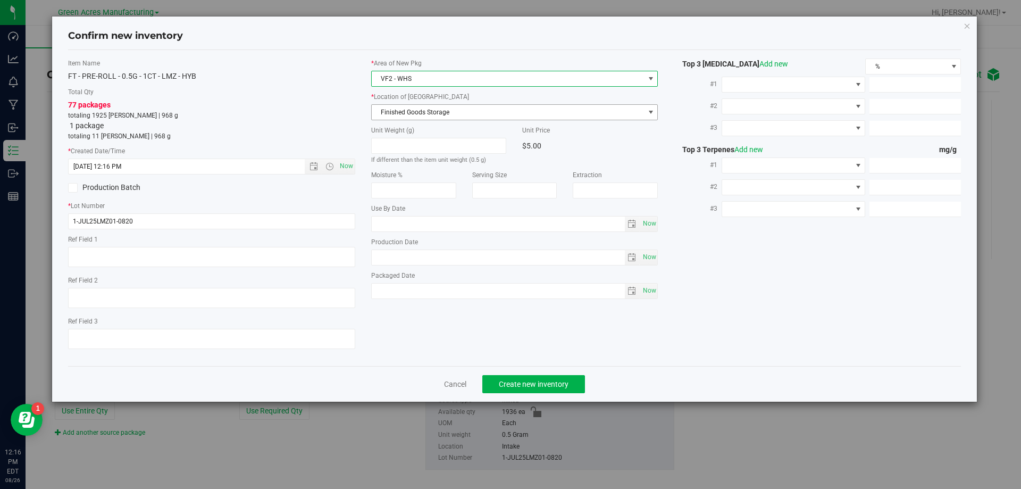
click at [428, 114] on span "Finished Goods Storage" at bounding box center [508, 112] width 273 height 15
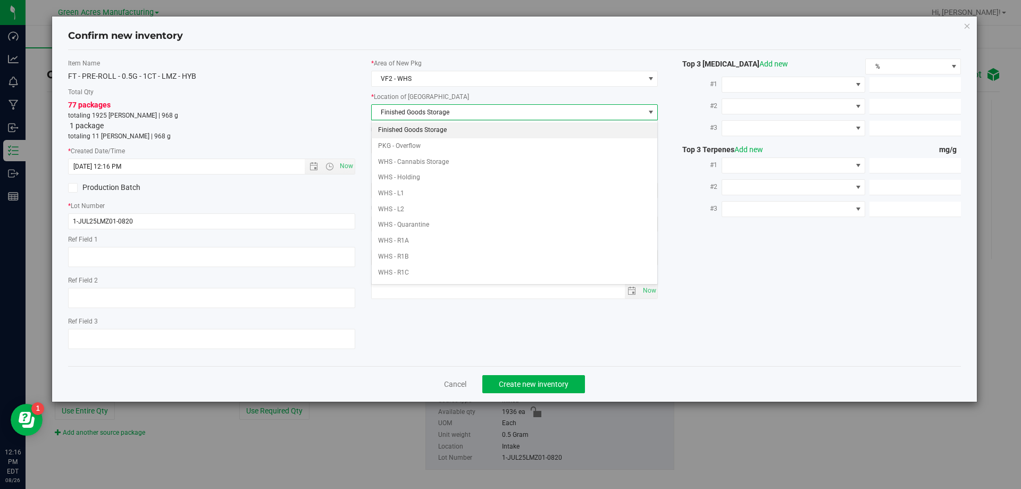
click at [432, 128] on li "Finished Goods Storage" at bounding box center [515, 130] width 286 height 16
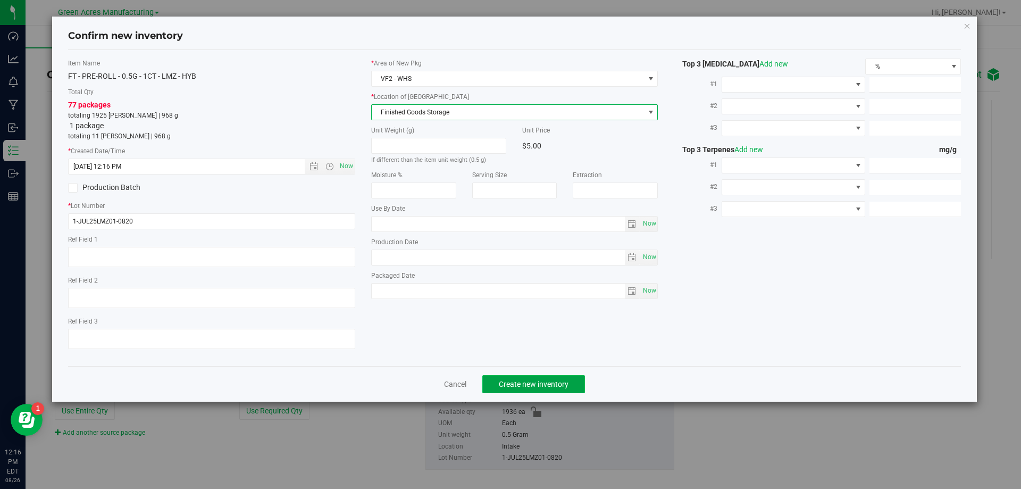
click at [542, 382] on span "Create new inventory" at bounding box center [534, 384] width 70 height 9
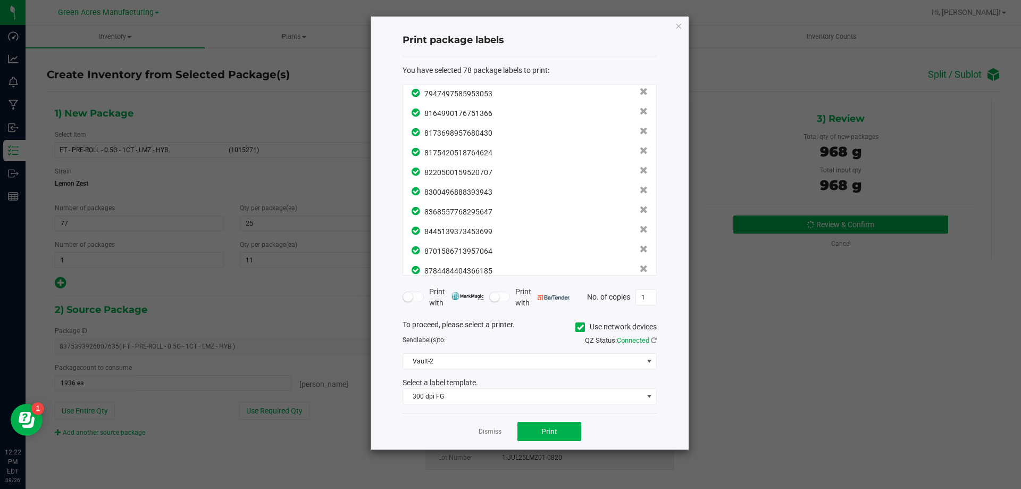
scroll to position [1353, 0]
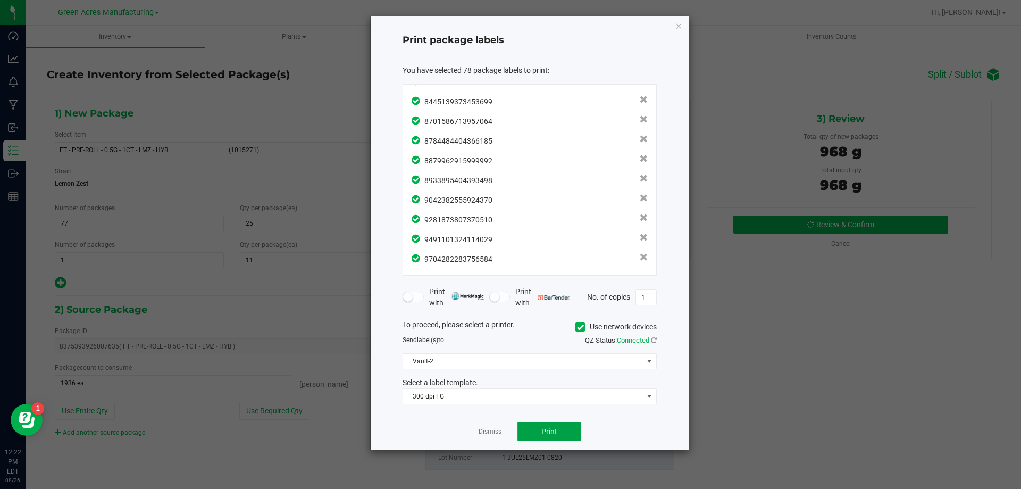
click at [535, 432] on button "Print" at bounding box center [549, 431] width 64 height 19
click at [496, 429] on link "Dismiss" at bounding box center [490, 431] width 23 height 9
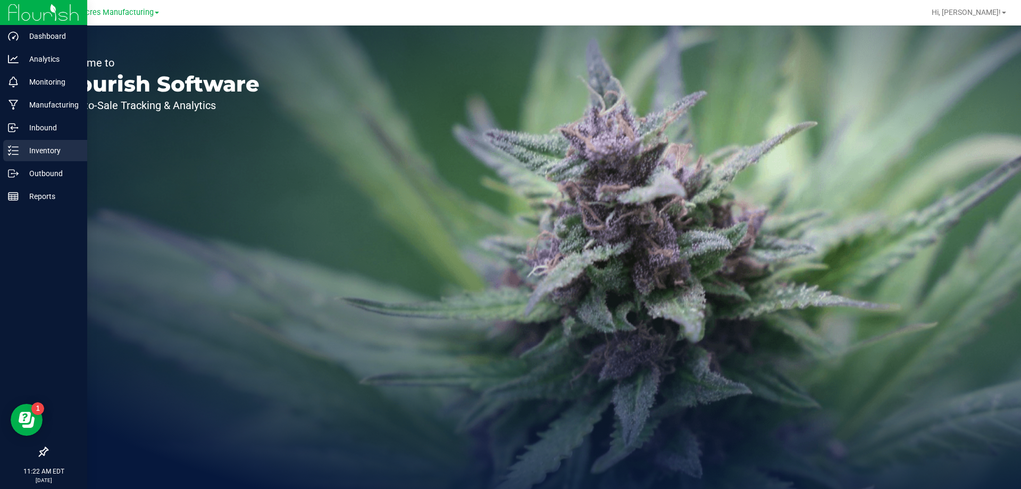
click at [21, 152] on p "Inventory" at bounding box center [51, 150] width 64 height 13
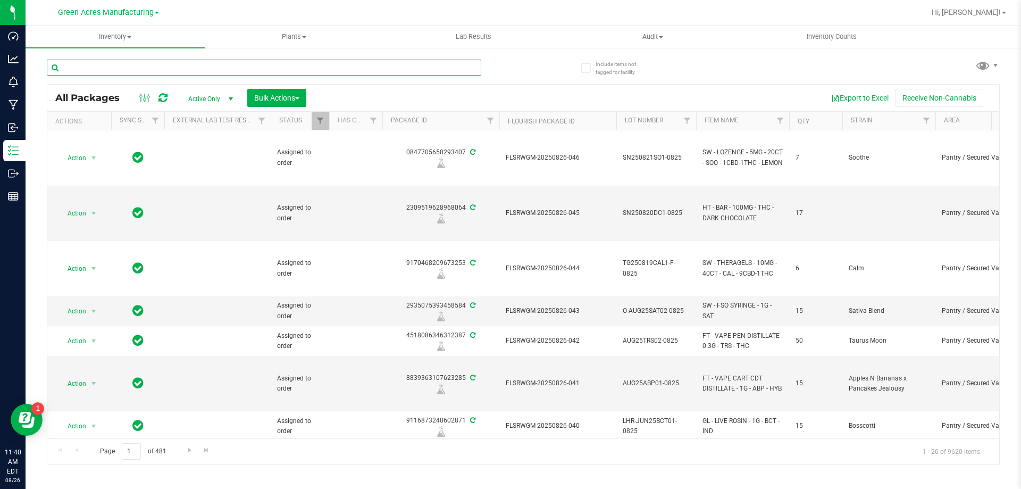
click at [161, 64] on input "text" at bounding box center [264, 68] width 435 height 16
paste input "W-AUG25AGO01-0820"
type input "W-AUG25AGO01-0820"
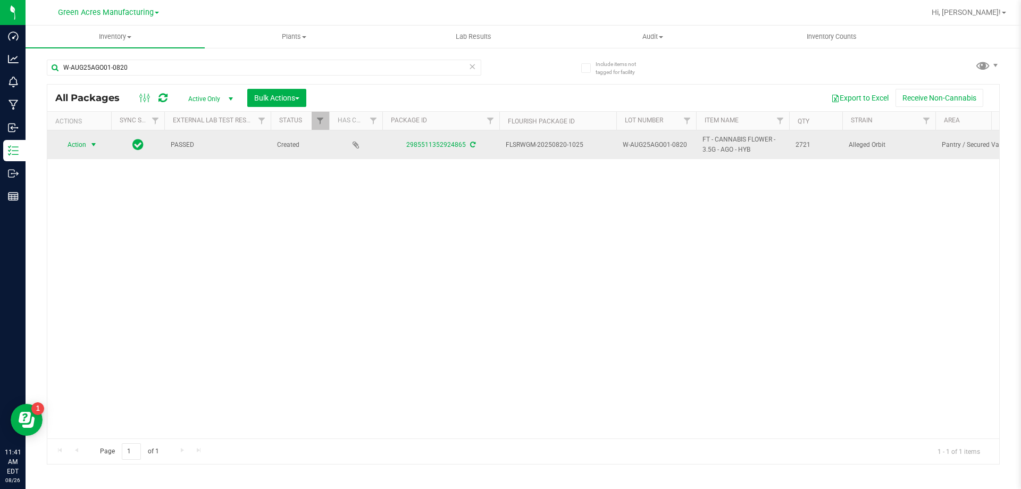
click at [78, 144] on span "Action" at bounding box center [72, 144] width 29 height 15
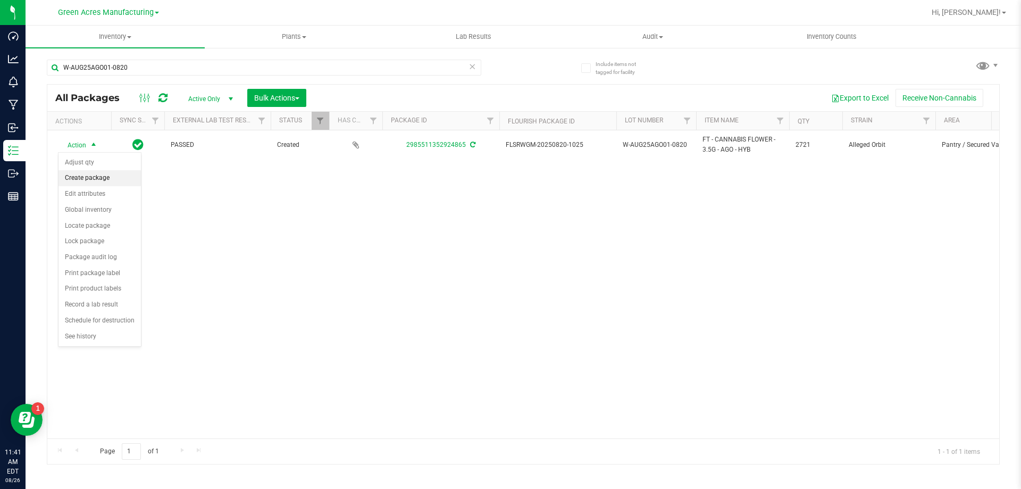
click at [110, 178] on li "Create package" at bounding box center [100, 178] width 82 height 16
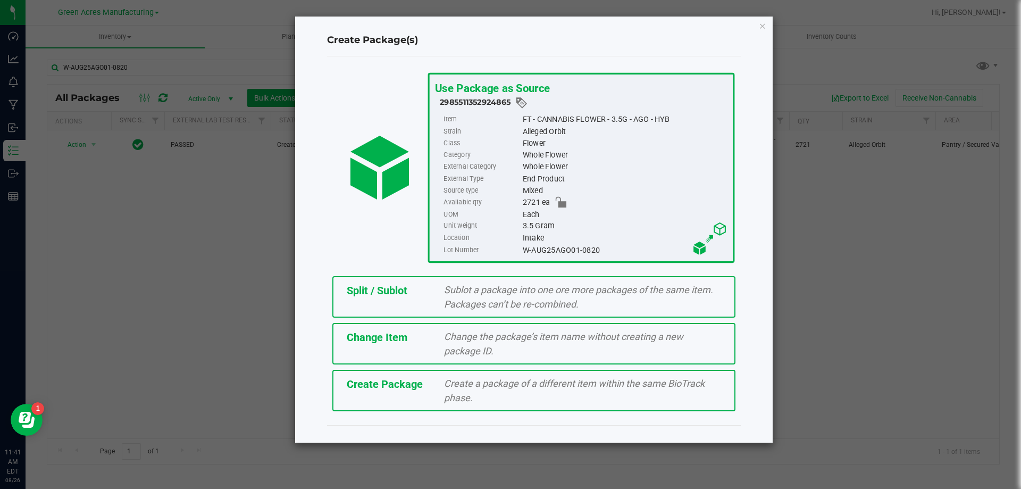
click at [360, 381] on span "Create Package" at bounding box center [385, 384] width 76 height 13
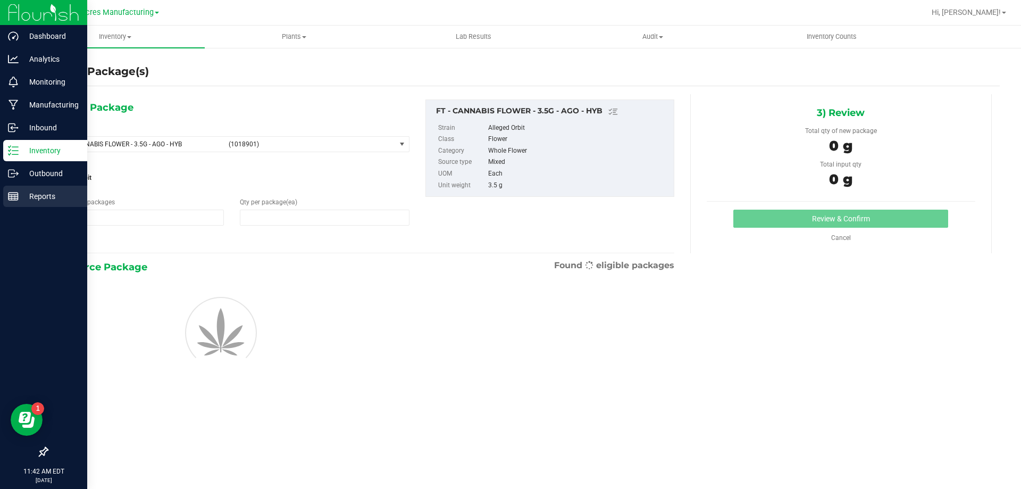
type input "1"
type input "0"
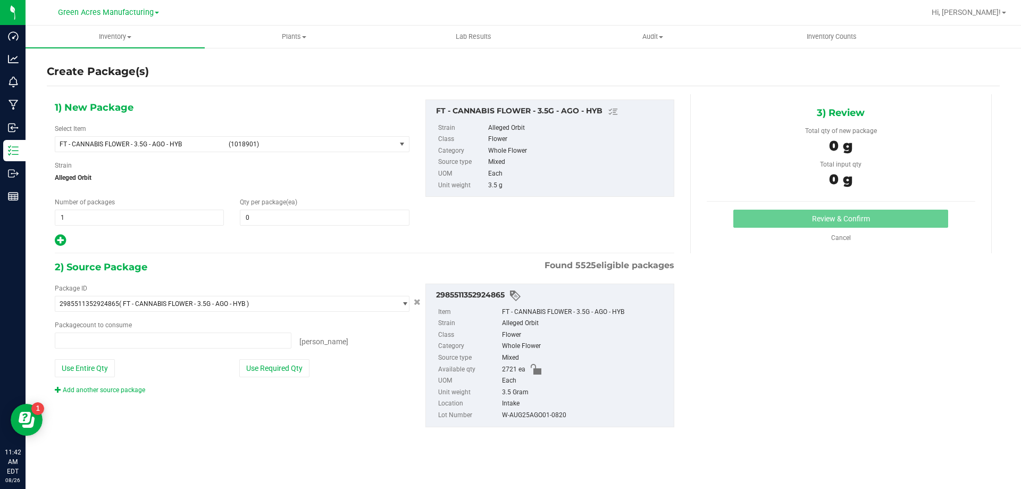
type input "0 ea"
click at [135, 138] on span "FT - CANNABIS FLOWER - 3.5G - AGO - HYB (1018901)" at bounding box center [225, 144] width 340 height 15
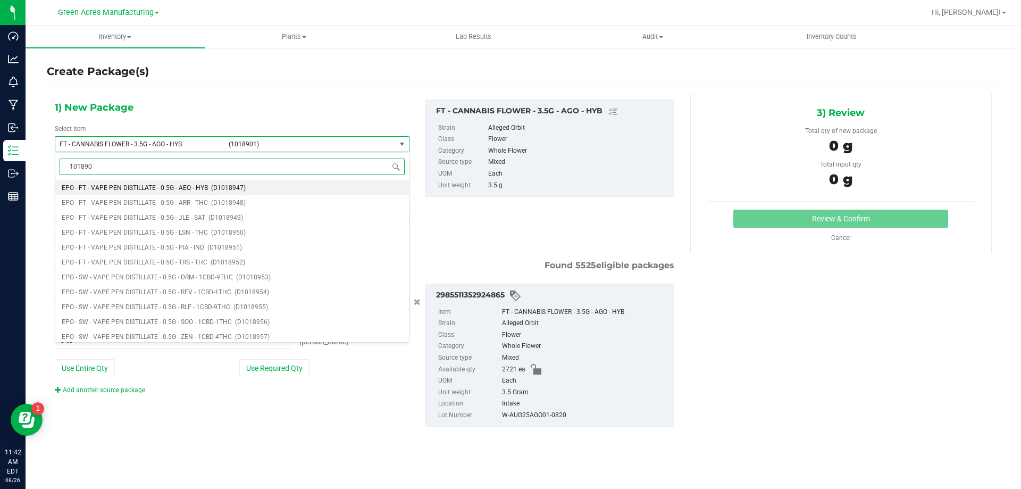
type input "1018901"
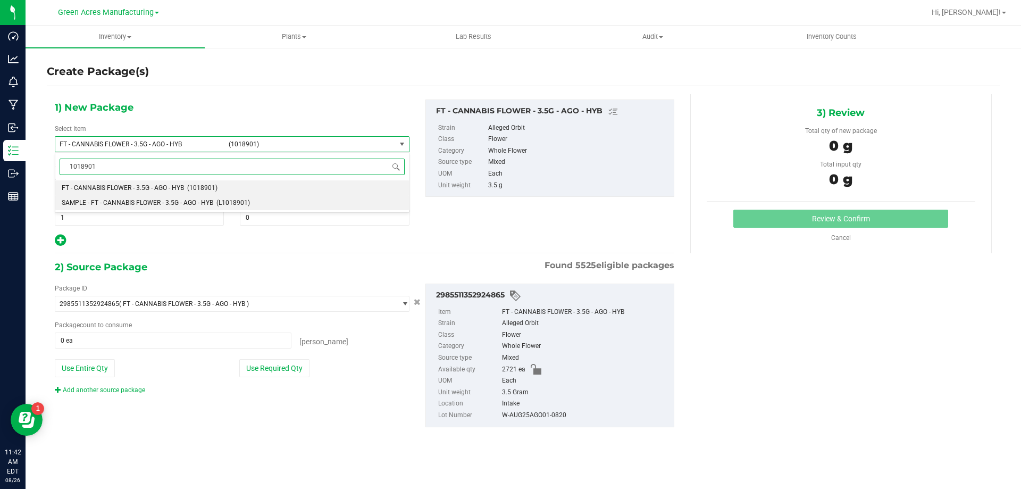
click at [143, 199] on span "SAMPLE - FT - CANNABIS FLOWER - 3.5G - AGO - HYB" at bounding box center [138, 202] width 152 height 7
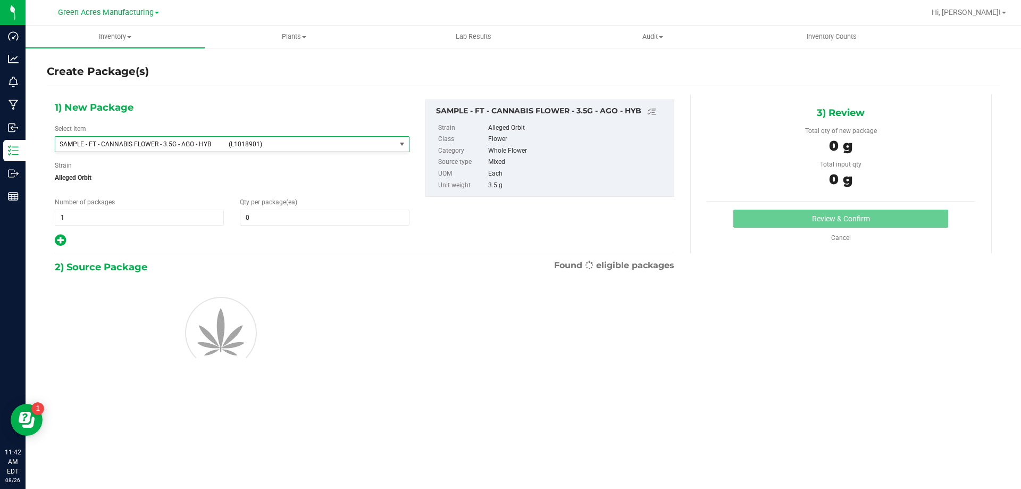
type input "0"
click at [131, 220] on span "1 1" at bounding box center [139, 218] width 169 height 16
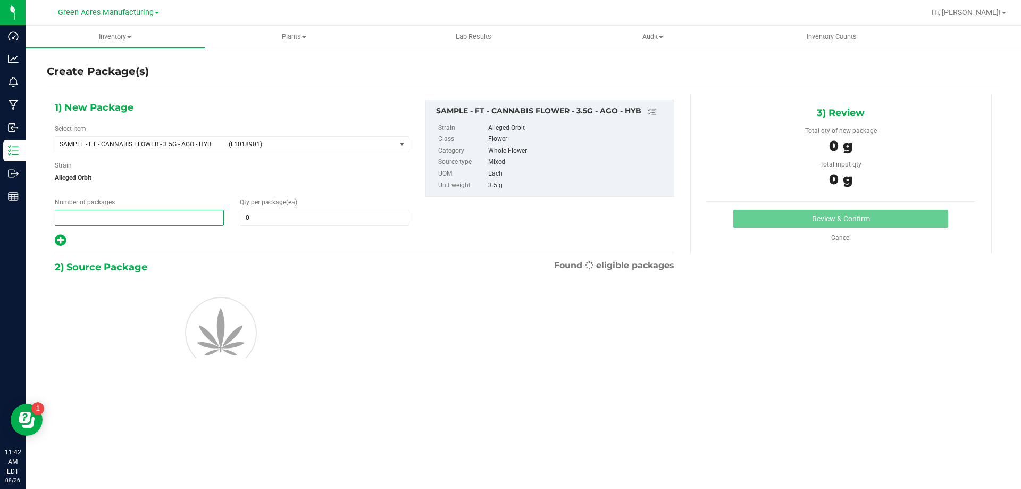
type input "2"
type input "1"
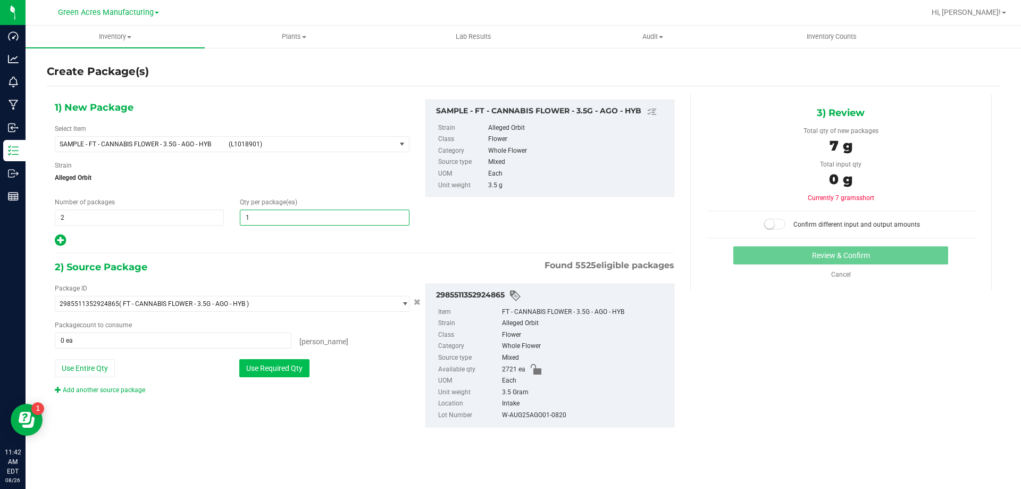
type input "1"
click at [246, 368] on button "Use Required Qty" at bounding box center [274, 368] width 70 height 18
type input "2 ea"
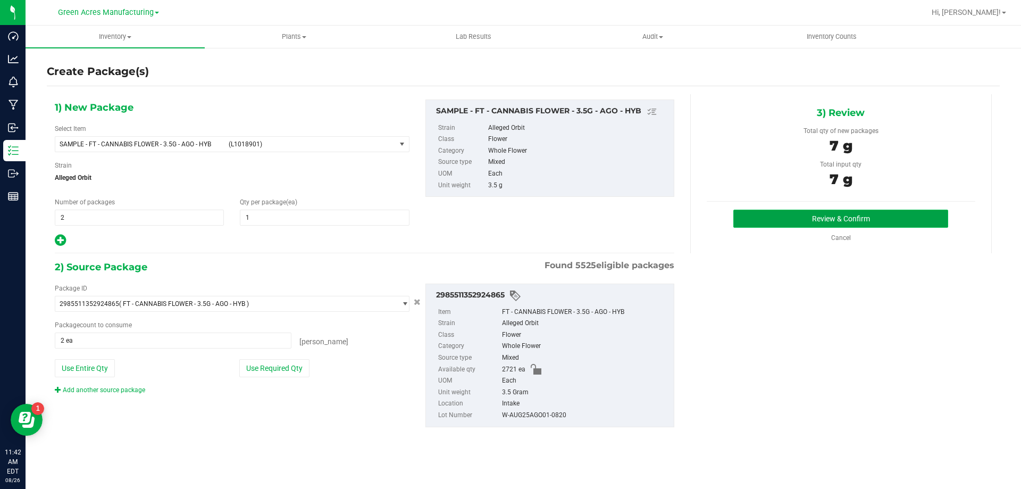
click at [916, 221] on button "Review & Confirm" at bounding box center [840, 219] width 215 height 18
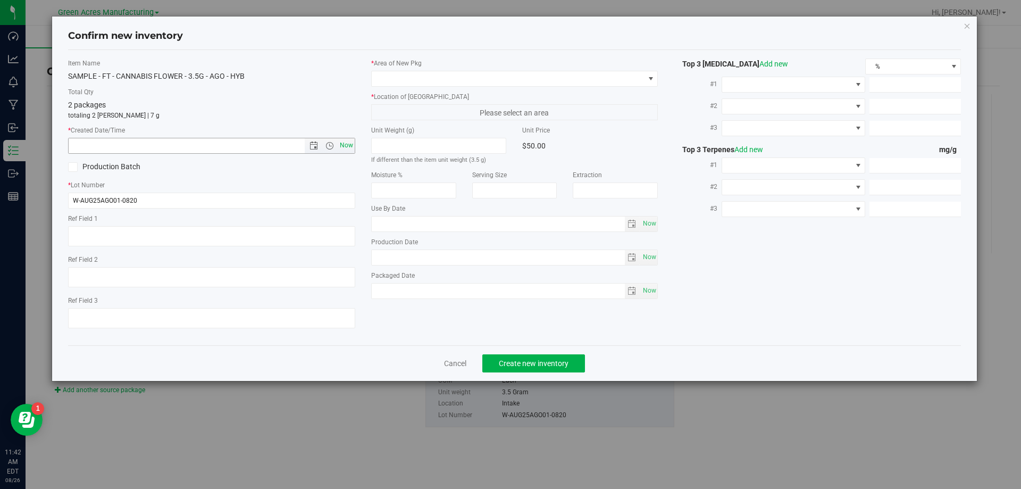
click at [345, 144] on span "Now" at bounding box center [346, 145] width 18 height 15
type input "8/26/2025 11:42 AM"
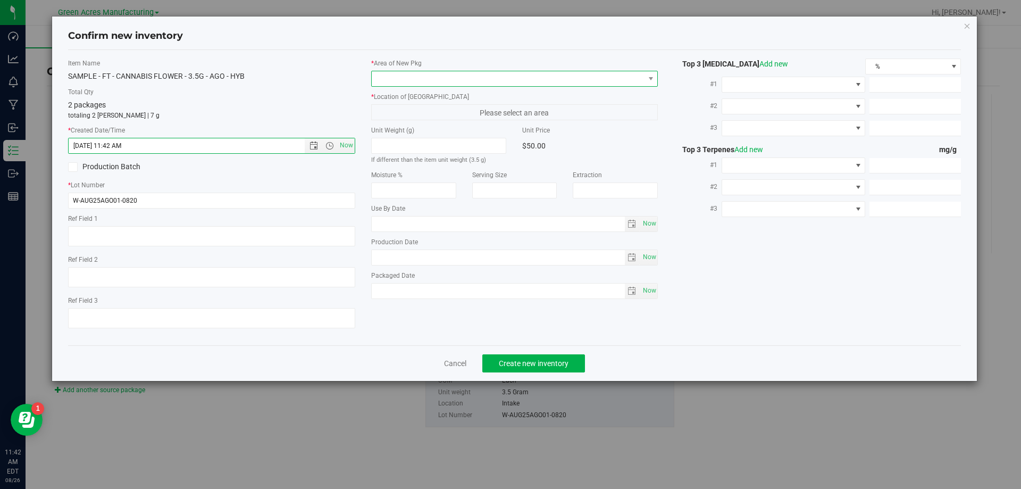
click at [425, 71] on span at bounding box center [514, 79] width 287 height 16
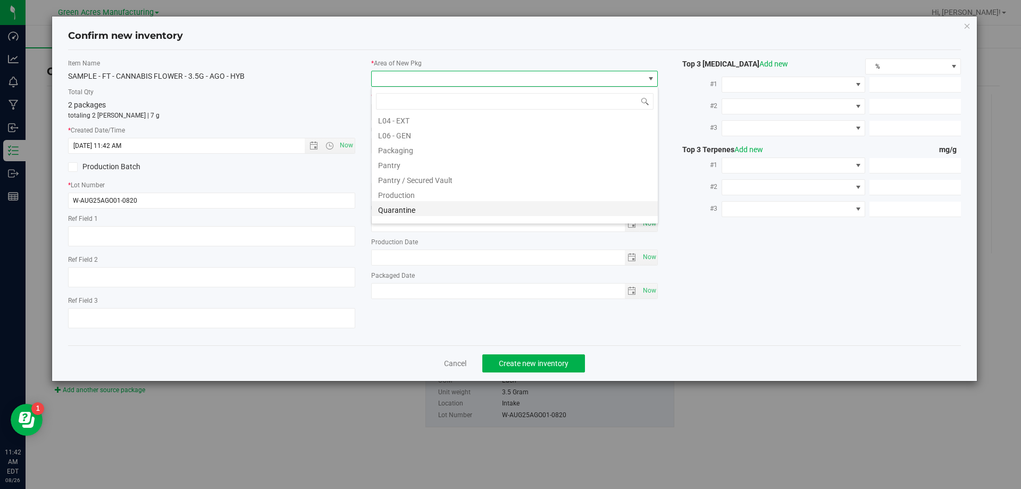
scroll to position [266, 0]
click at [458, 174] on li "Pantry / Secured Vault" at bounding box center [515, 169] width 286 height 15
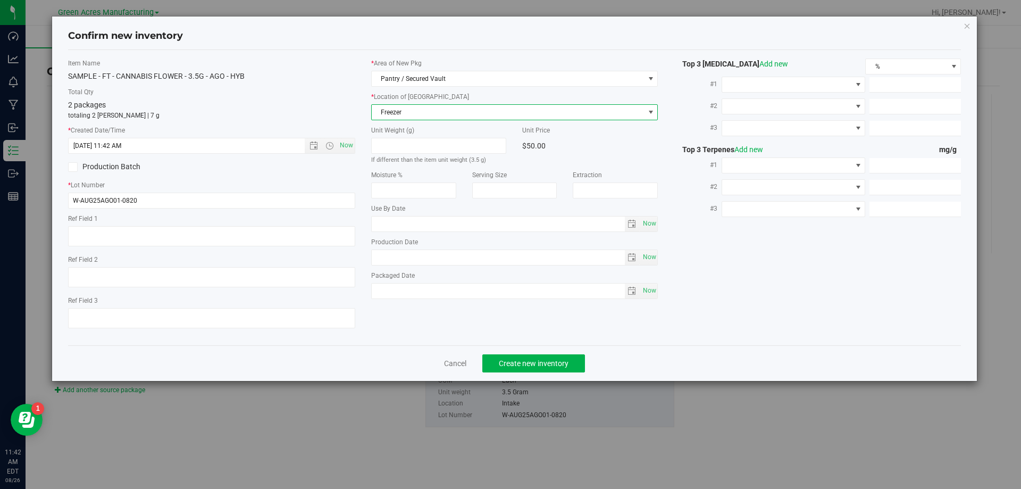
click at [427, 108] on span "Freezer" at bounding box center [508, 112] width 273 height 15
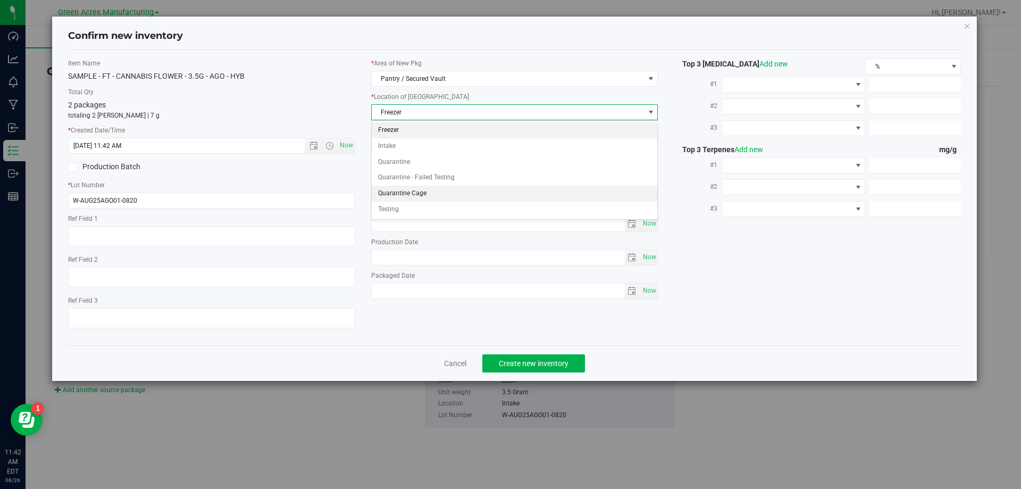
click at [419, 188] on li "Quarantine Cage" at bounding box center [515, 194] width 286 height 16
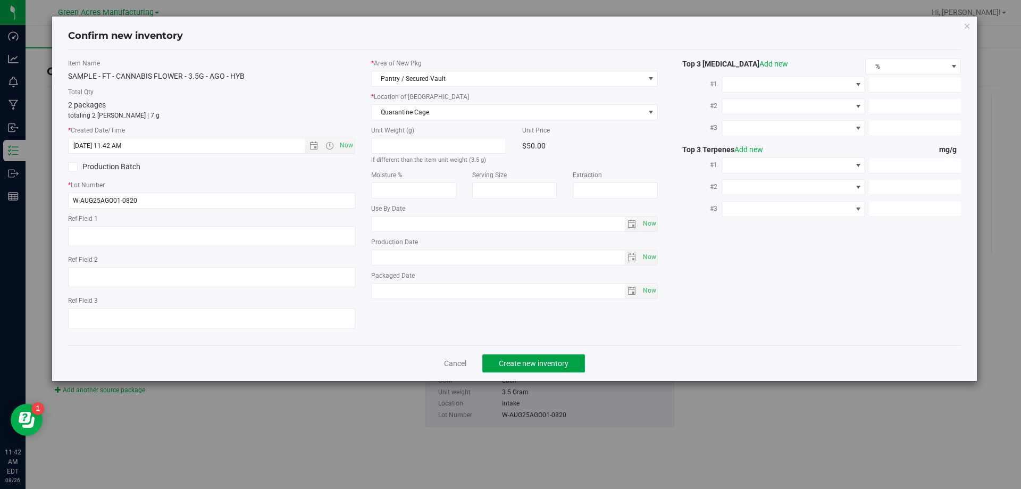
click at [557, 360] on span "Create new inventory" at bounding box center [534, 363] width 70 height 9
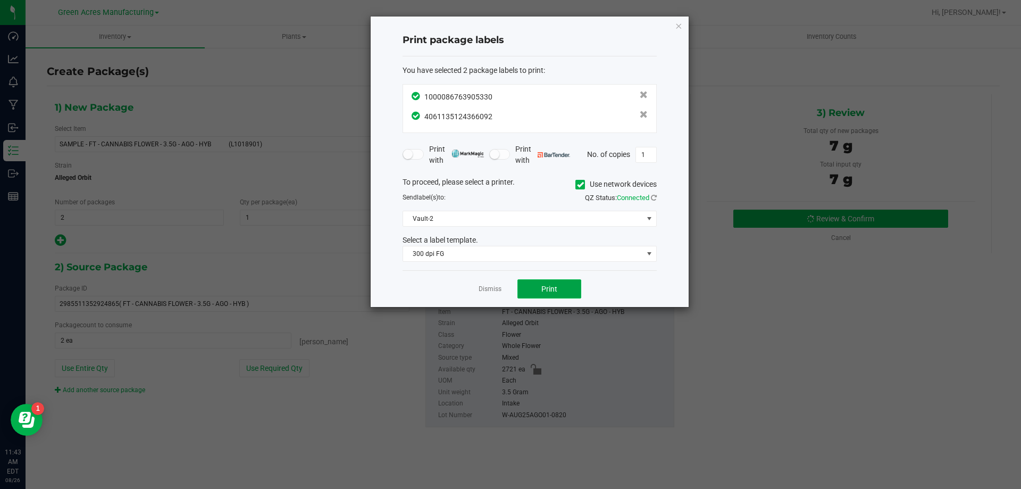
click at [552, 293] on span "Print" at bounding box center [549, 289] width 16 height 9
click at [484, 285] on link "Dismiss" at bounding box center [490, 289] width 23 height 9
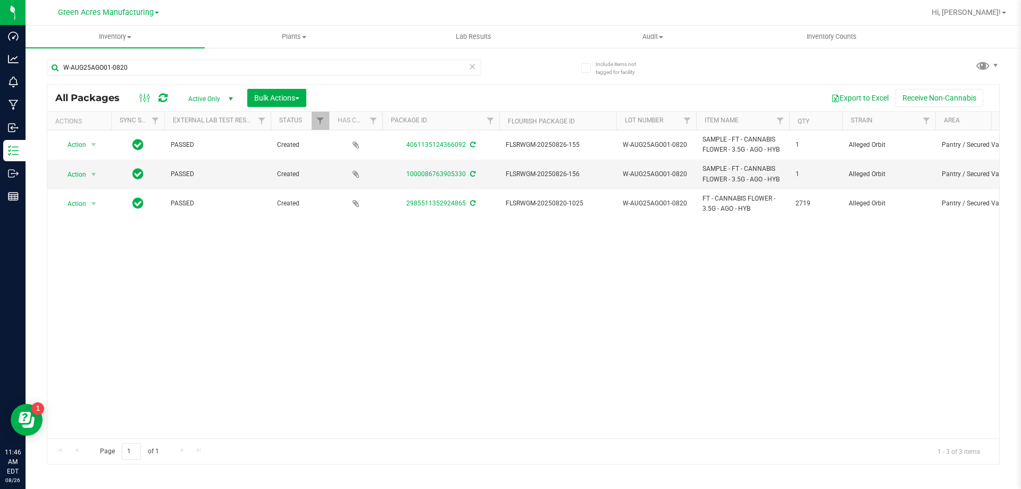
click at [404, 349] on div "Action Action Adjust qty Create package Edit attributes Global inventory Locate…" at bounding box center [523, 284] width 952 height 308
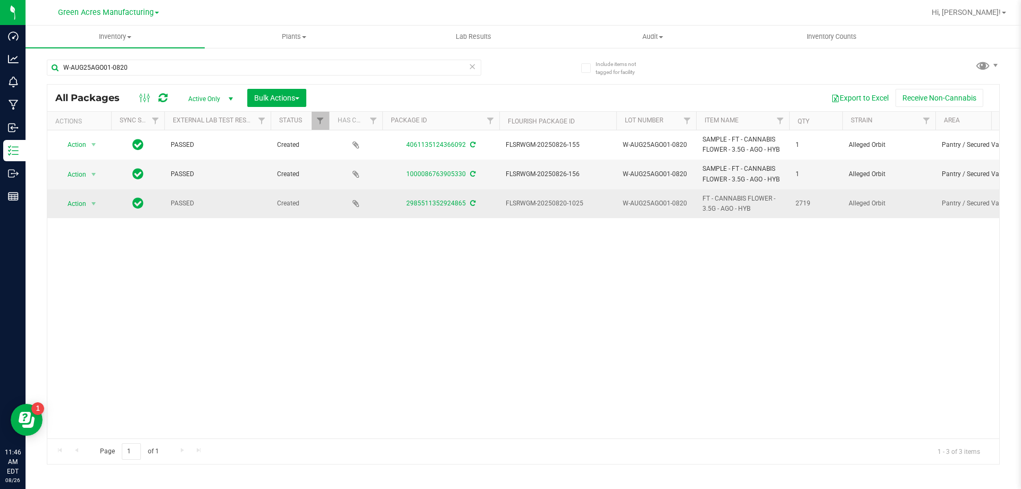
click at [75, 202] on span "Action" at bounding box center [72, 203] width 29 height 15
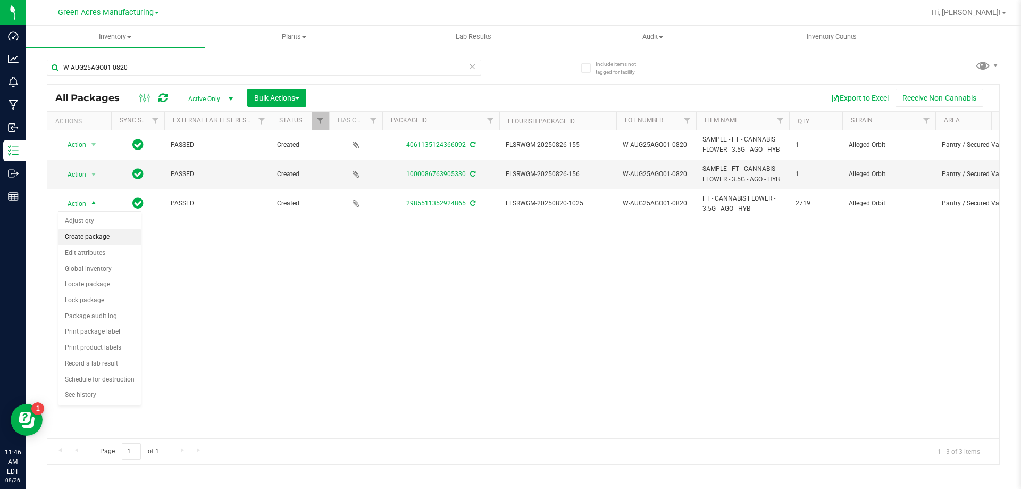
click at [111, 231] on li "Create package" at bounding box center [100, 237] width 82 height 16
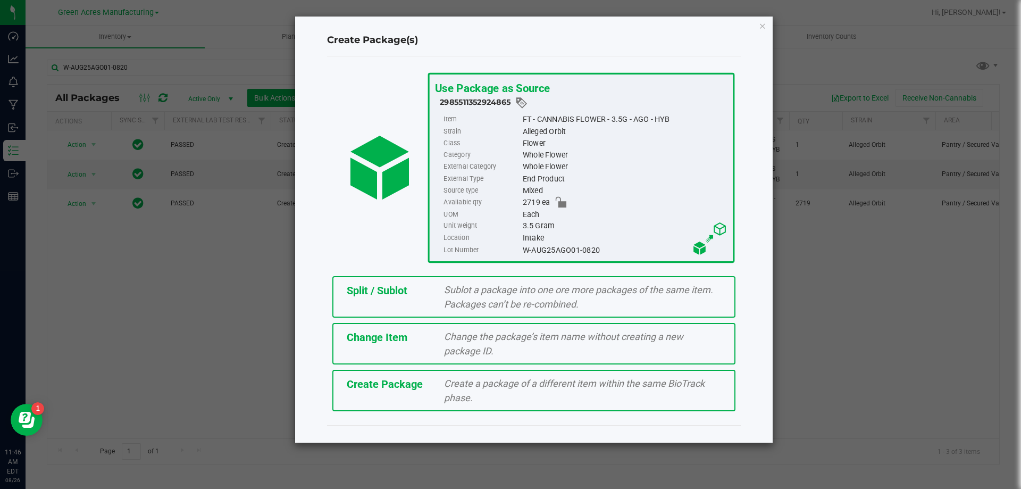
click at [411, 300] on div "Split / Sublot Sublot a package into one ore more packages of the same item. Pa…" at bounding box center [533, 296] width 403 height 41
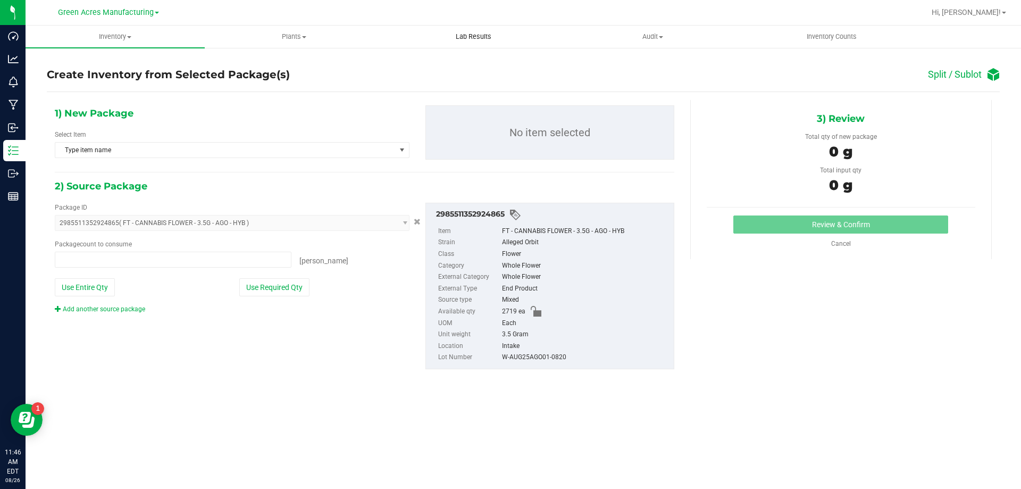
type input "0 ea"
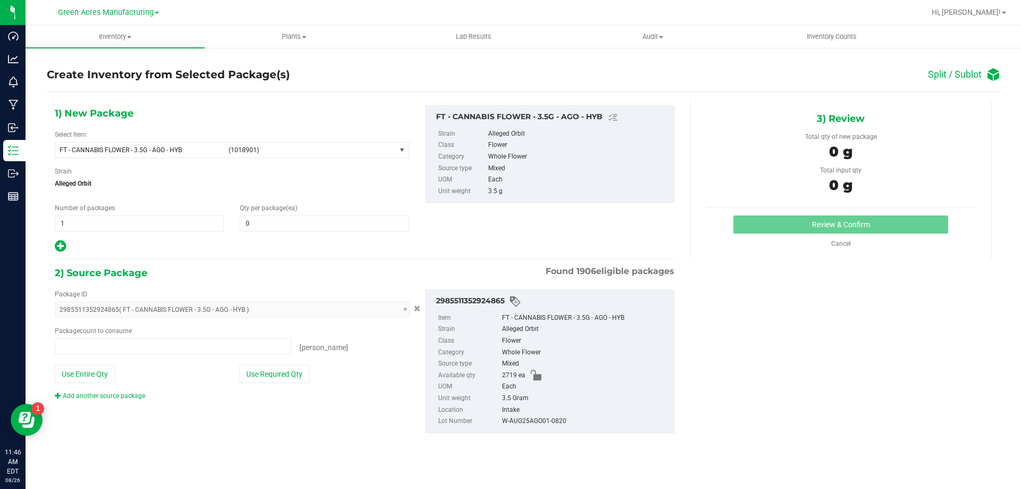
type input "0 ea"
click at [147, 219] on span "1 1" at bounding box center [139, 223] width 169 height 16
type input "135"
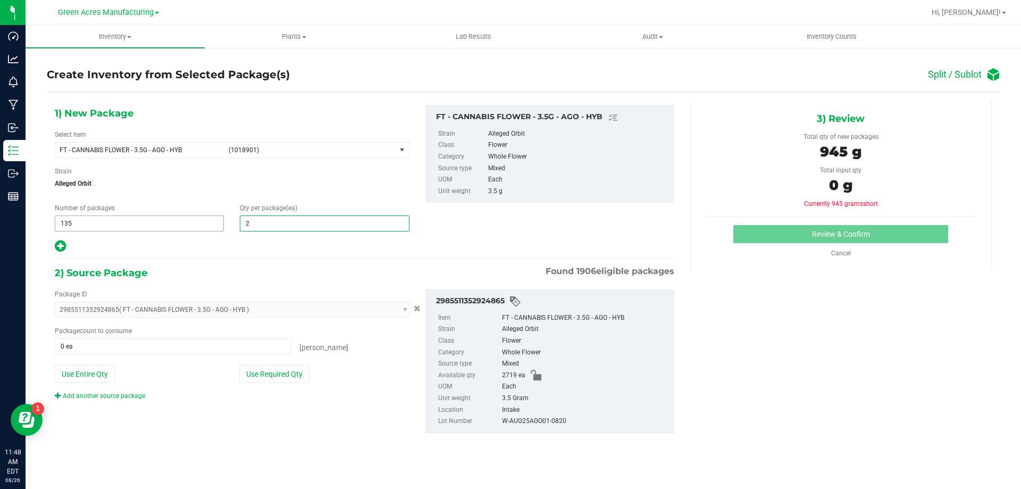
type input "20"
click at [66, 254] on div "1) New Package Select Item FT - CANNABIS FLOWER - 3.5G - AGO - HYB (1018901) FT…" at bounding box center [365, 277] width 636 height 355
click at [65, 250] on icon at bounding box center [60, 245] width 11 height 13
type input "20"
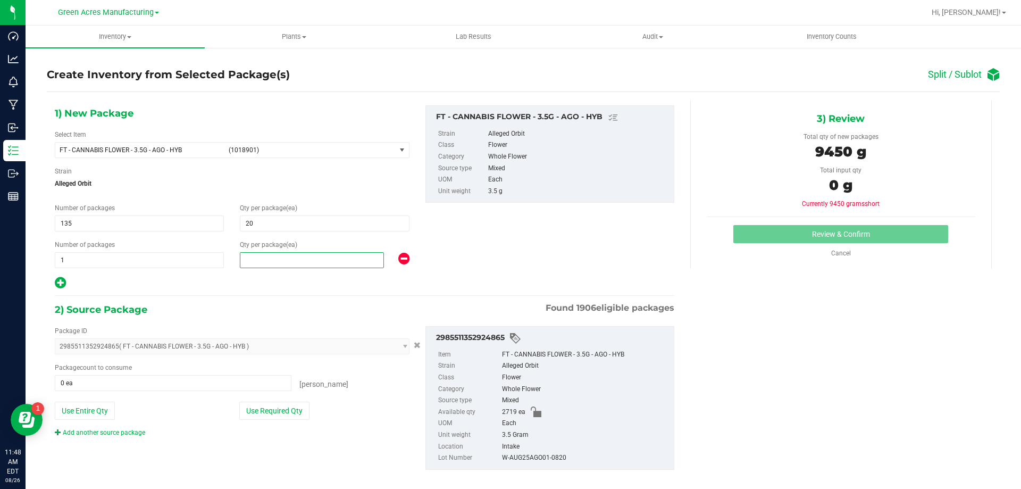
click at [240, 255] on span at bounding box center [312, 260] width 144 height 16
type input "19"
click at [267, 408] on button "Use Required Qty" at bounding box center [274, 411] width 70 height 18
type input "2719 ea"
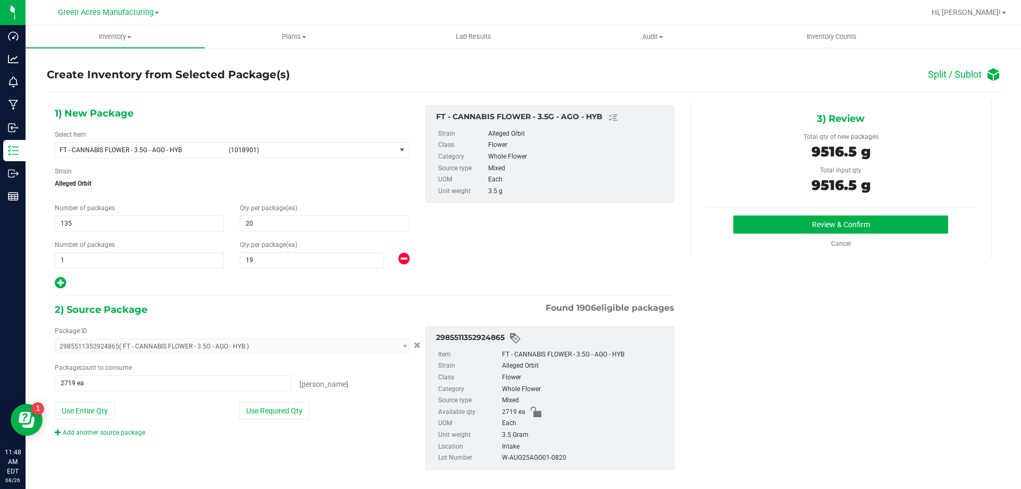
click at [751, 211] on div "3) Review Total qty of new packages 9516.5 g Total input qty 9516.5 g Review & …" at bounding box center [841, 179] width 302 height 159
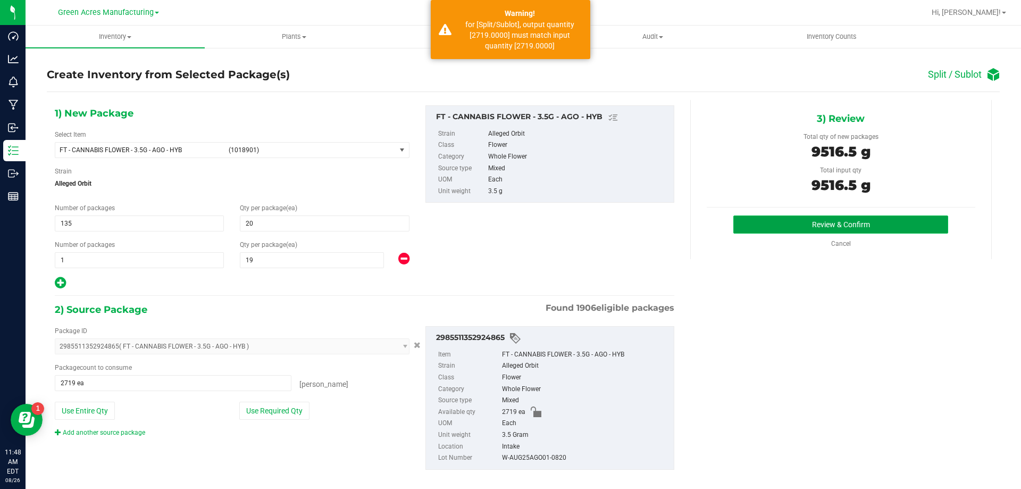
click at [747, 223] on button "Review & Confirm" at bounding box center [840, 224] width 215 height 18
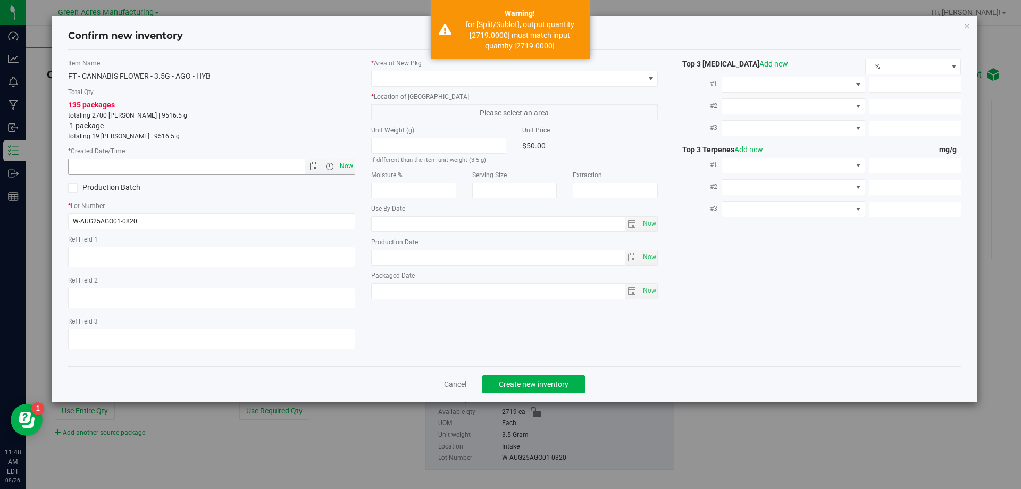
click at [347, 170] on span "Now" at bounding box center [346, 165] width 18 height 15
type input "8/26/2025 11:48 AM"
click at [425, 80] on span at bounding box center [508, 78] width 273 height 15
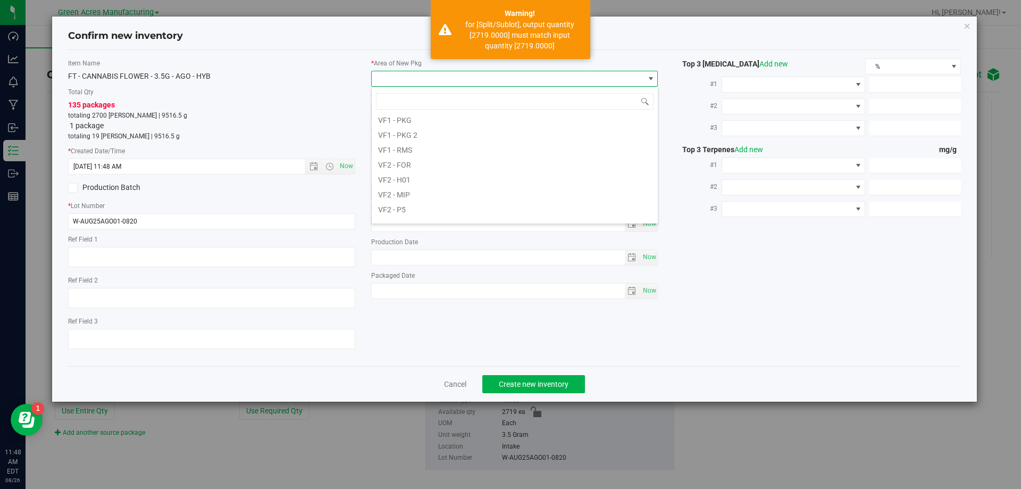
scroll to position [534, 0]
click at [438, 196] on li "VF2 - WHS" at bounding box center [515, 198] width 286 height 15
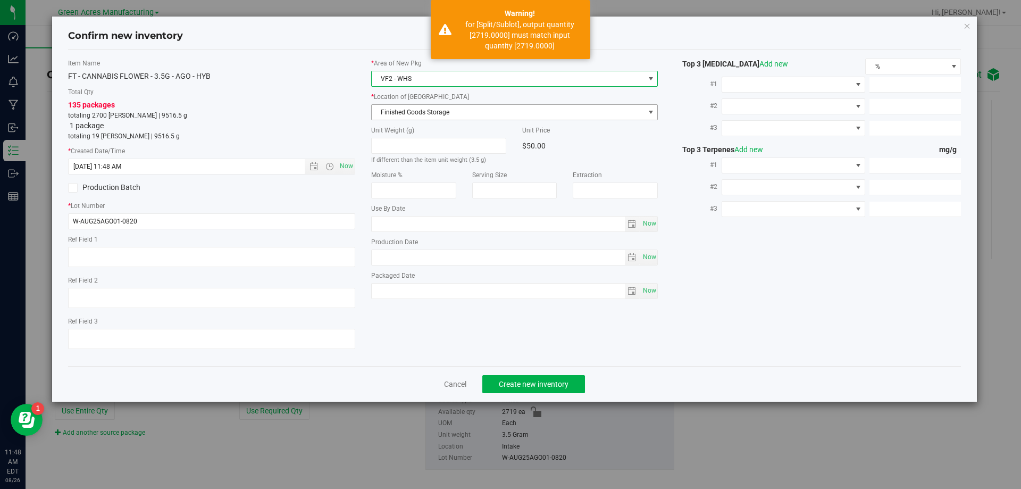
click at [421, 106] on span "Finished Goods Storage" at bounding box center [508, 112] width 273 height 15
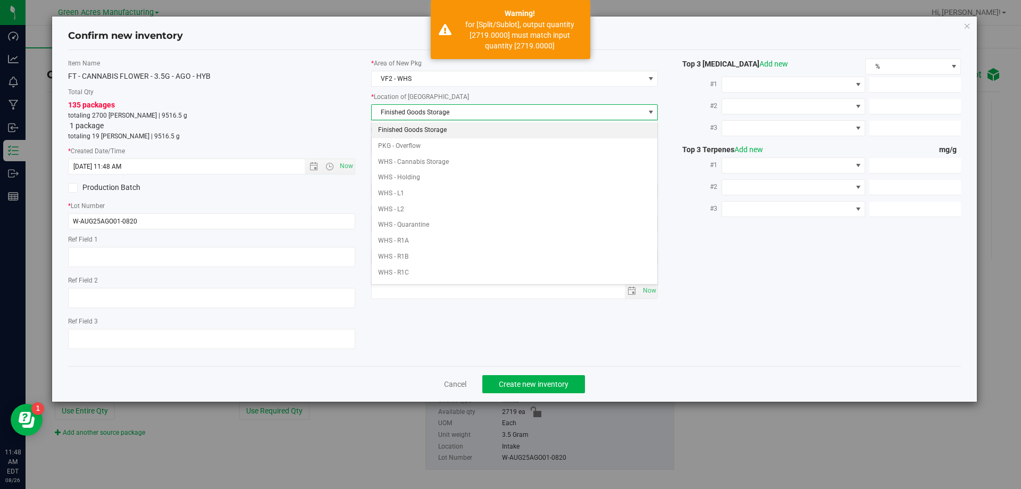
click at [425, 124] on li "Finished Goods Storage" at bounding box center [515, 130] width 286 height 16
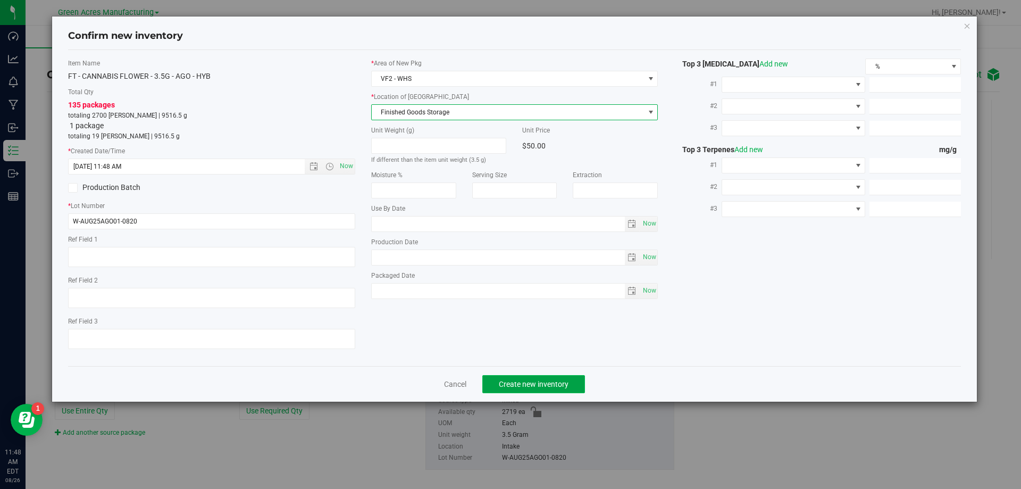
click at [514, 388] on button "Create new inventory" at bounding box center [533, 384] width 103 height 18
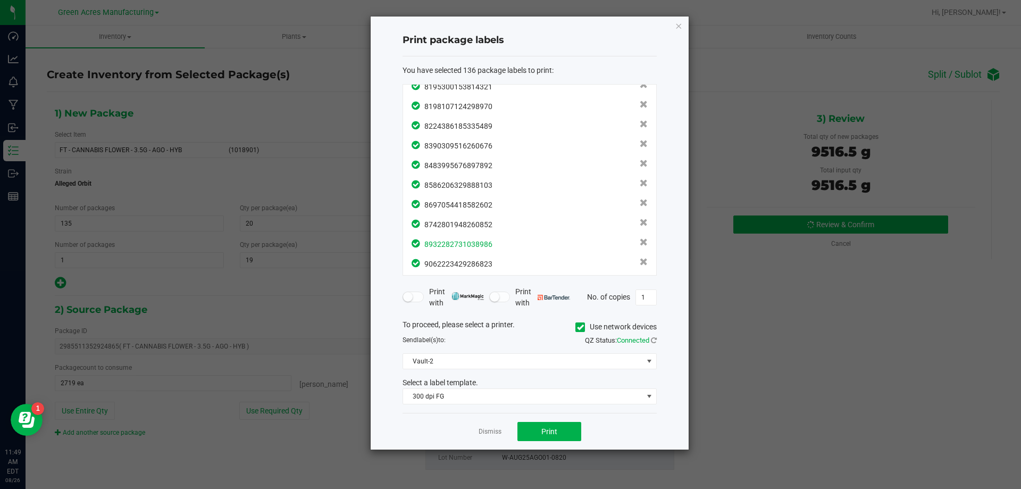
scroll to position [2494, 0]
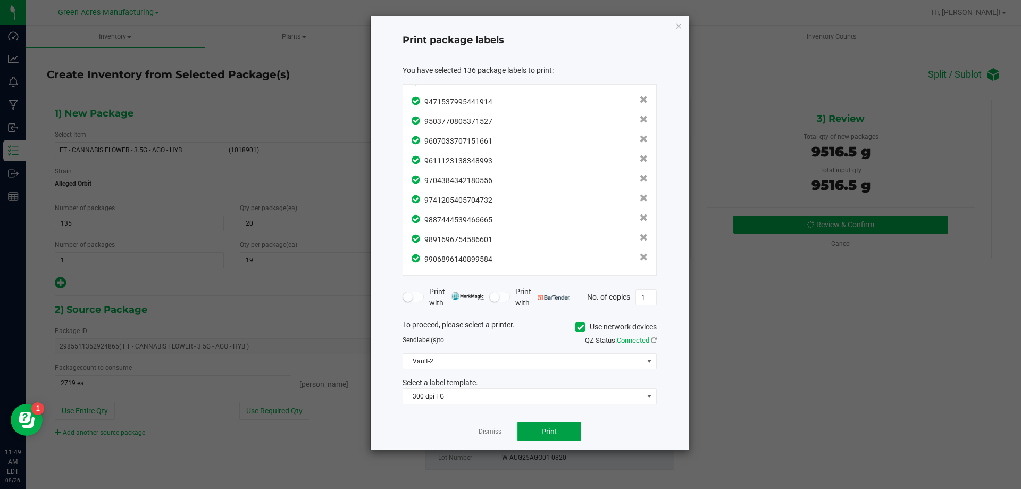
click at [545, 433] on span "Print" at bounding box center [549, 431] width 16 height 9
click at [491, 432] on link "Dismiss" at bounding box center [490, 431] width 23 height 9
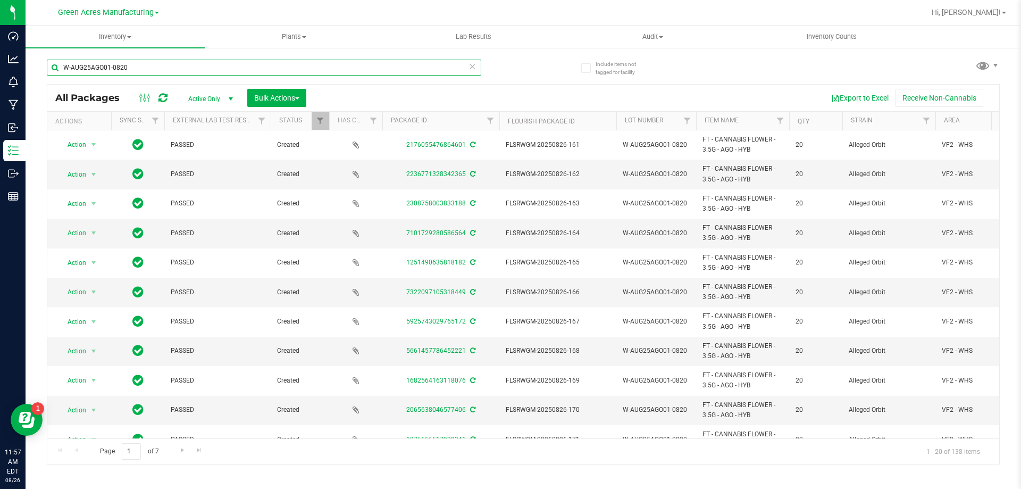
click at [477, 66] on input "W-AUG25AGO01-0820" at bounding box center [264, 68] width 435 height 16
click at [474, 66] on icon at bounding box center [472, 66] width 7 height 13
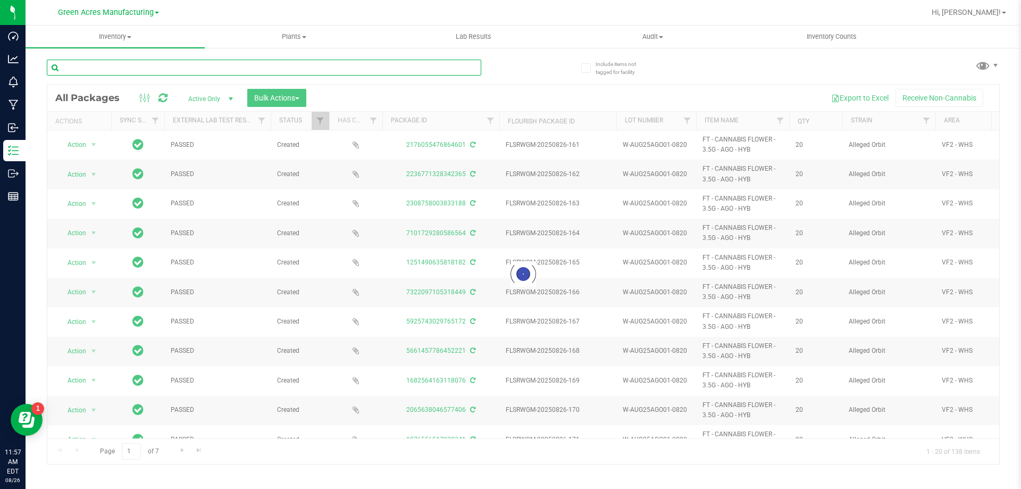
click at [152, 68] on input "text" at bounding box center [264, 68] width 435 height 16
paste input "10-JUL25SAT02-0820"
type input "10-JUL25SAT02-0820"
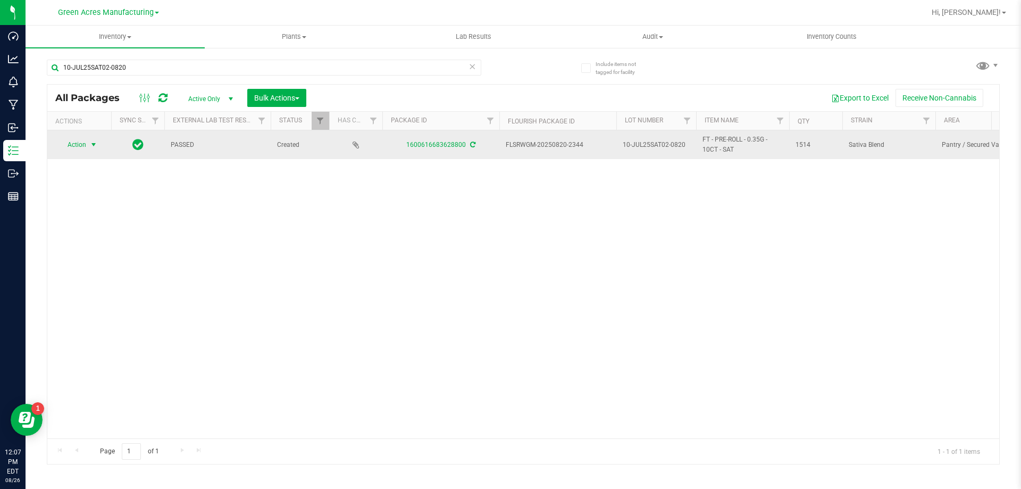
click at [88, 142] on span "select" at bounding box center [93, 144] width 13 height 15
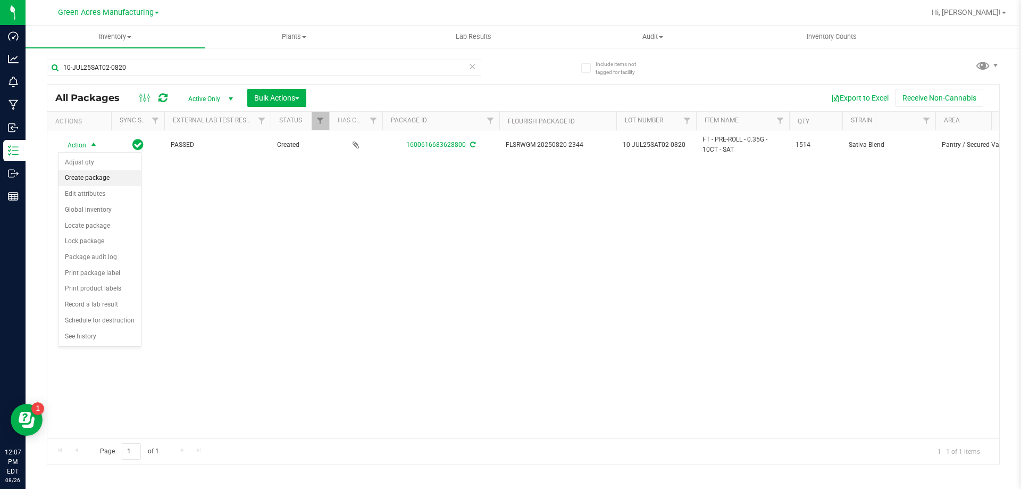
click at [96, 179] on li "Create package" at bounding box center [100, 178] width 82 height 16
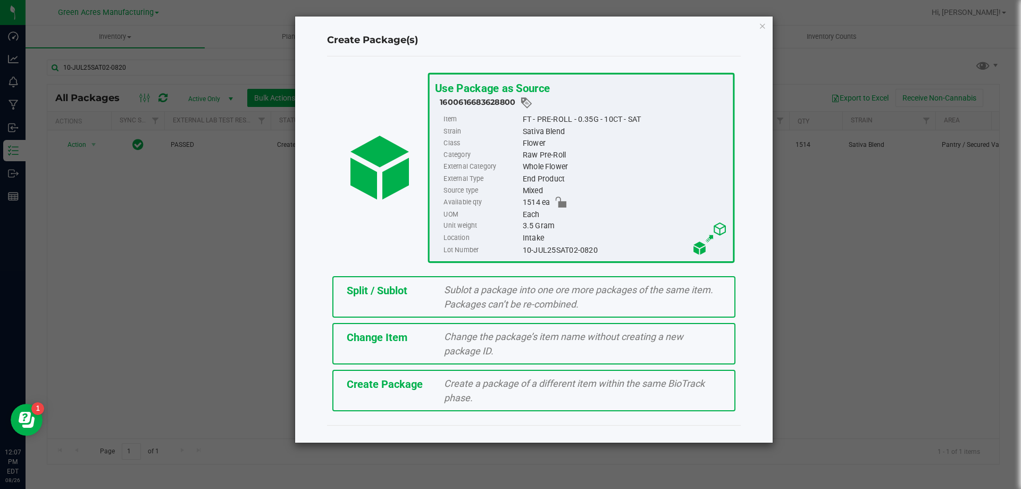
click at [396, 290] on span "Split / Sublot" at bounding box center [377, 290] width 61 height 13
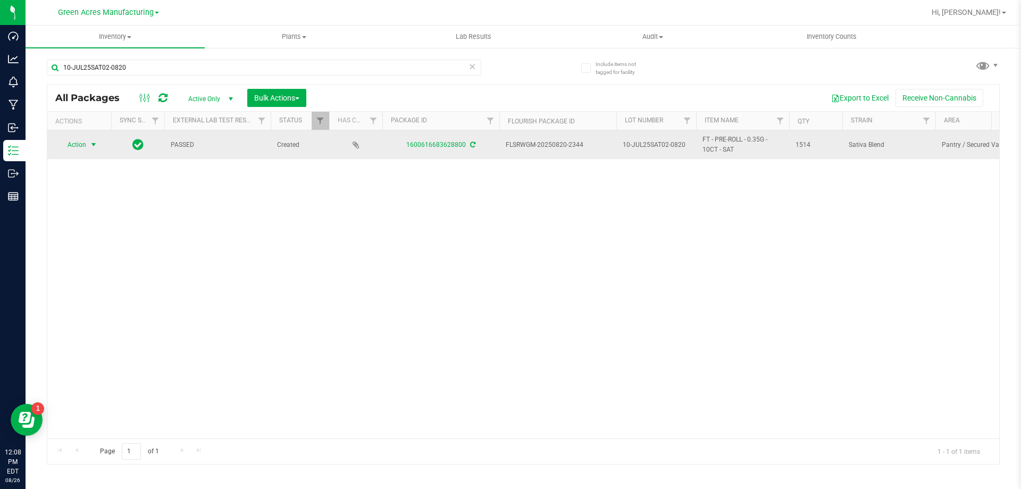
click at [79, 144] on span "Action" at bounding box center [72, 144] width 29 height 15
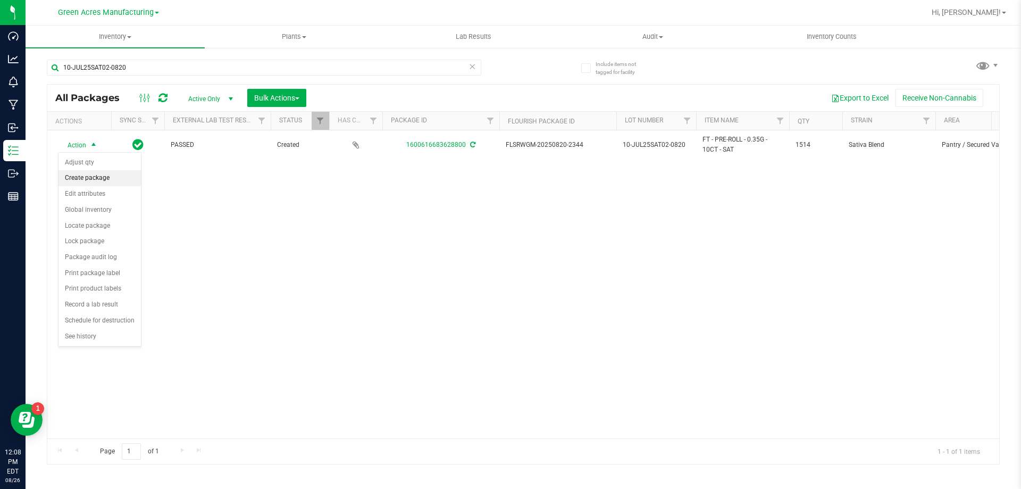
click at [84, 177] on li "Create package" at bounding box center [100, 178] width 82 height 16
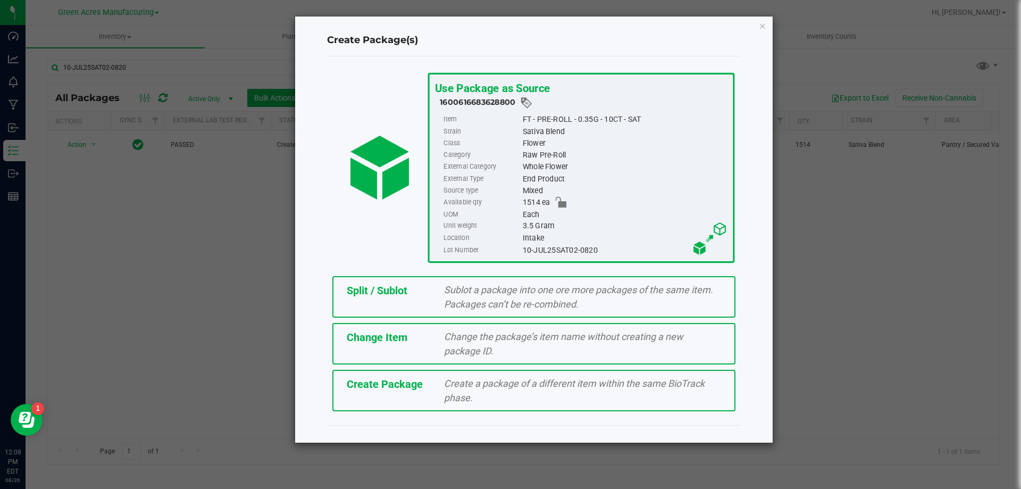
click at [447, 296] on div "Sublot a package into one ore more packages of the same item. Packages can’t be…" at bounding box center [582, 296] width 293 height 29
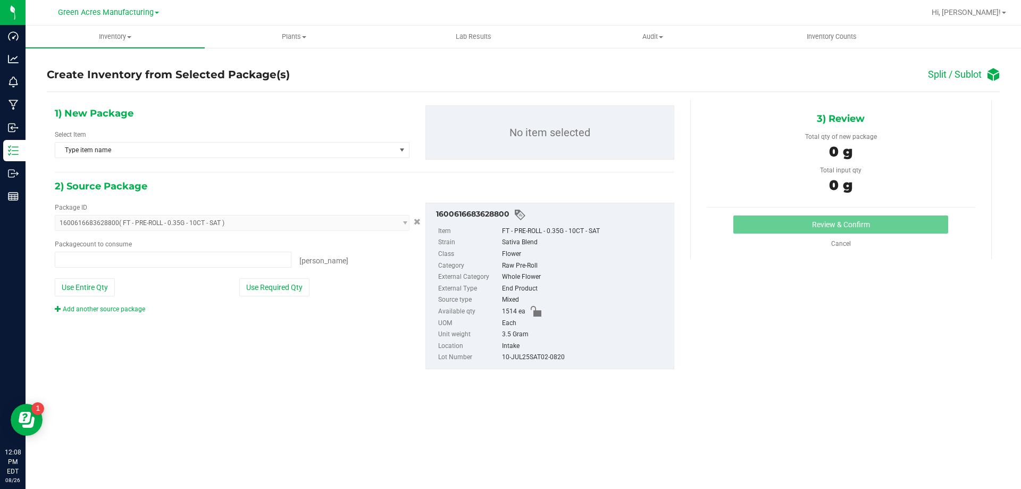
type input "0 ea"
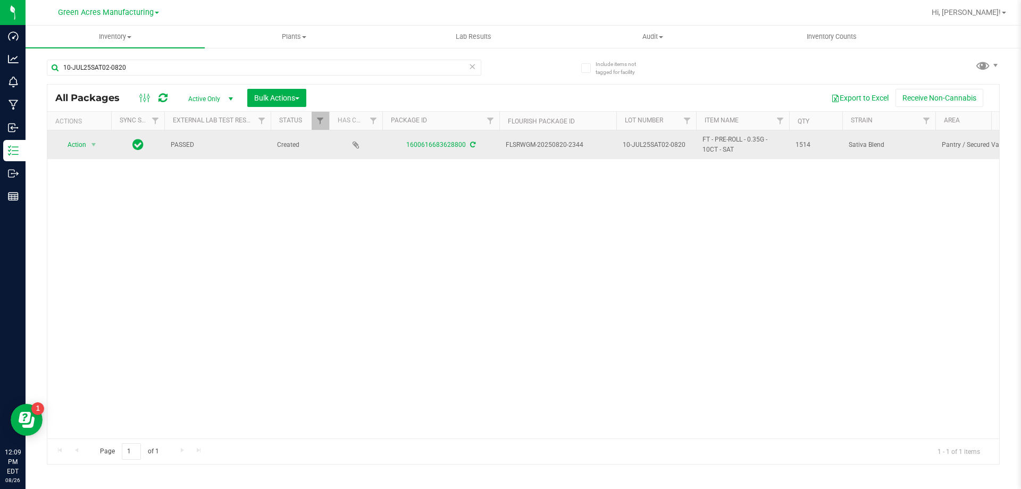
click at [82, 152] on td "Action Action Adjust qty Create package Edit attributes Global inventory Locate…" at bounding box center [79, 144] width 64 height 29
click at [85, 151] on span "Action" at bounding box center [72, 144] width 29 height 15
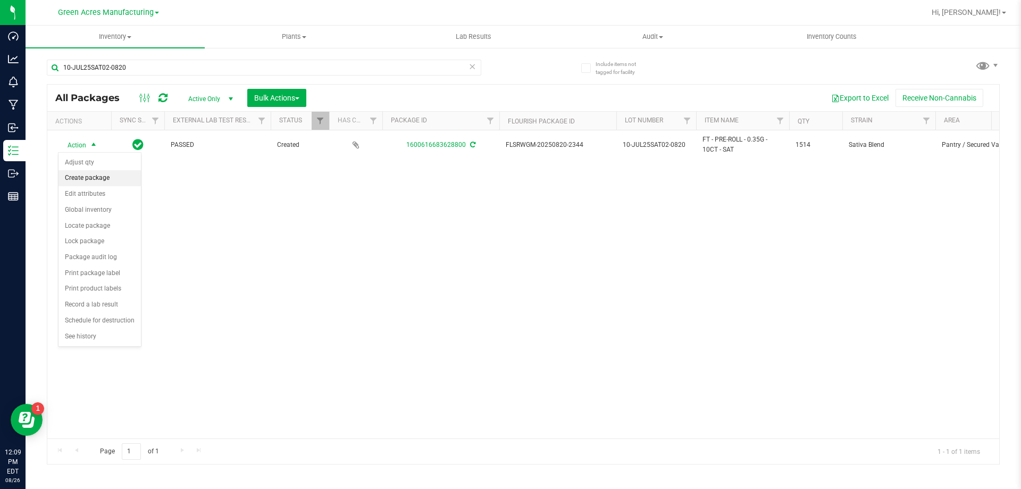
click at [95, 179] on li "Create package" at bounding box center [100, 178] width 82 height 16
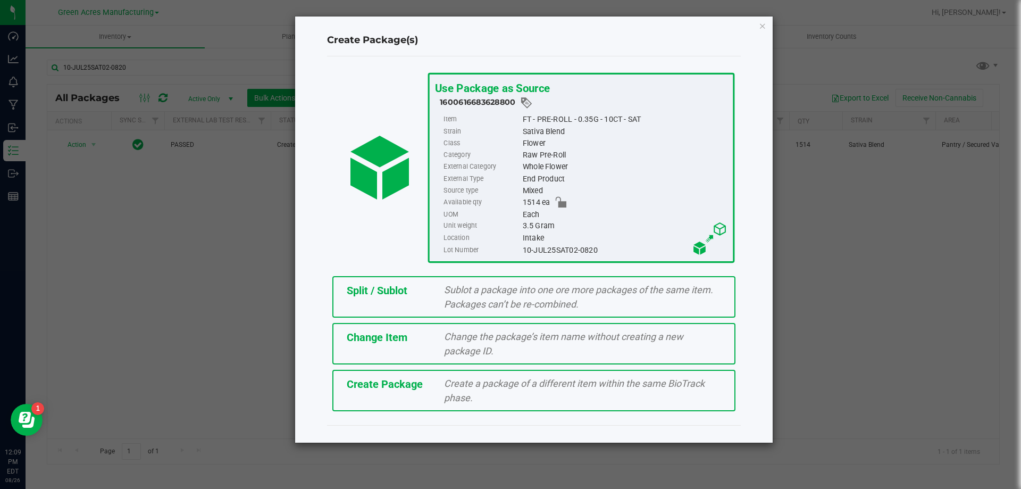
click at [381, 391] on div "Create Package" at bounding box center [388, 384] width 98 height 16
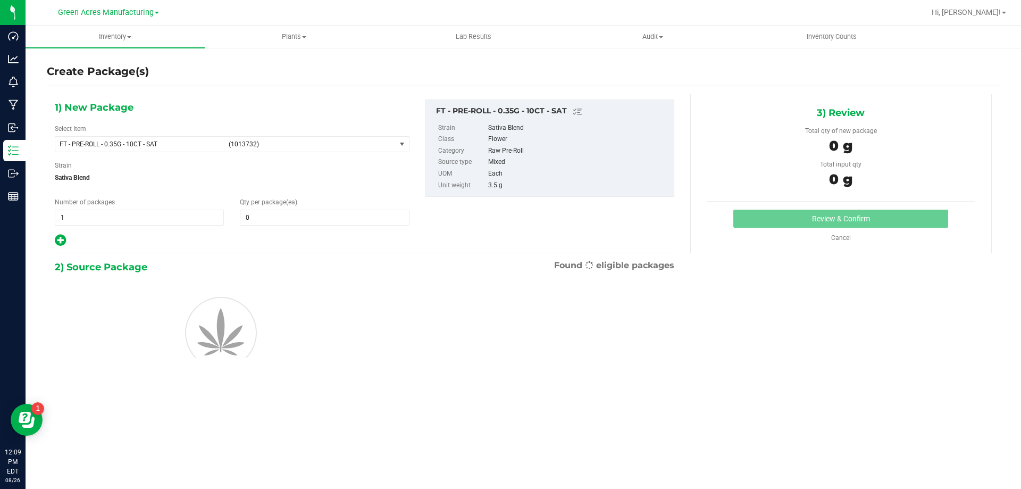
type input "0"
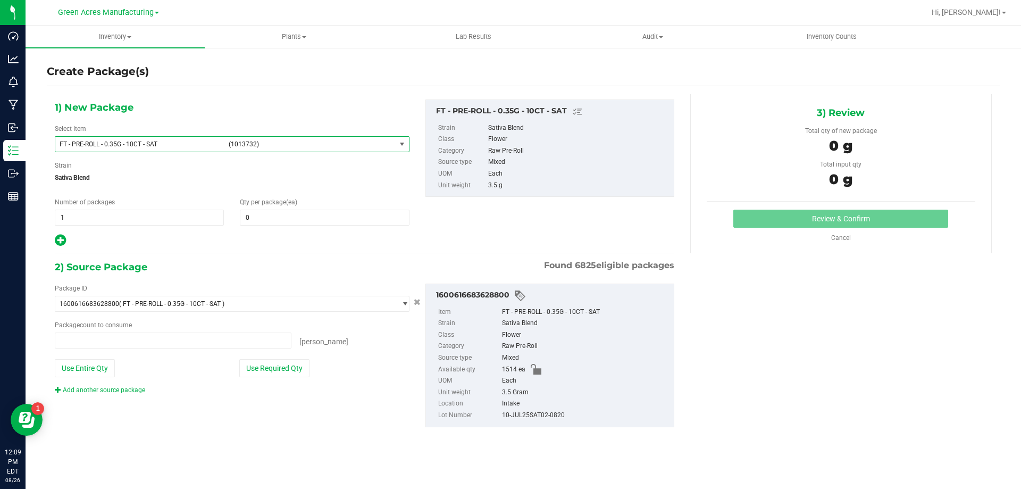
type input "0 ea"
click at [288, 137] on span "FT - PRE-ROLL - 0.35G - 10CT - SAT (1013732)" at bounding box center [225, 144] width 340 height 15
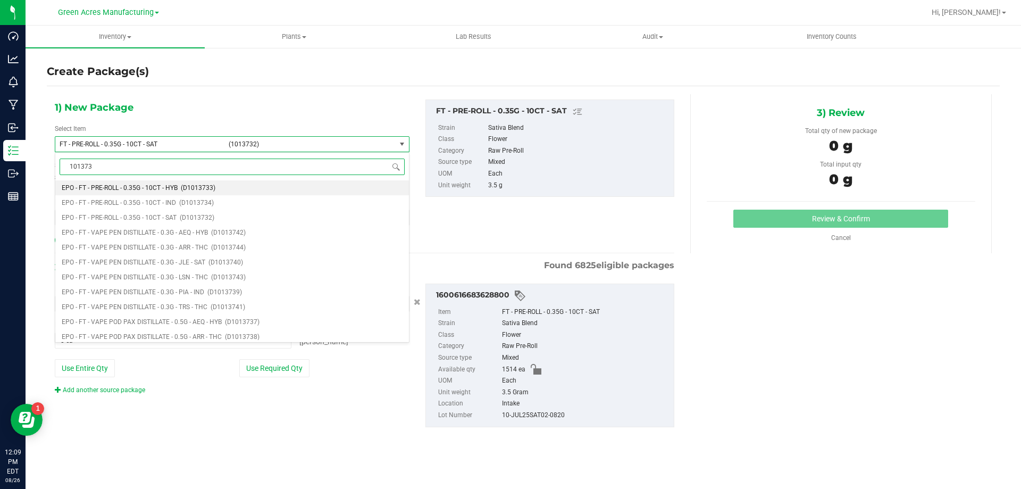
type input "1013732"
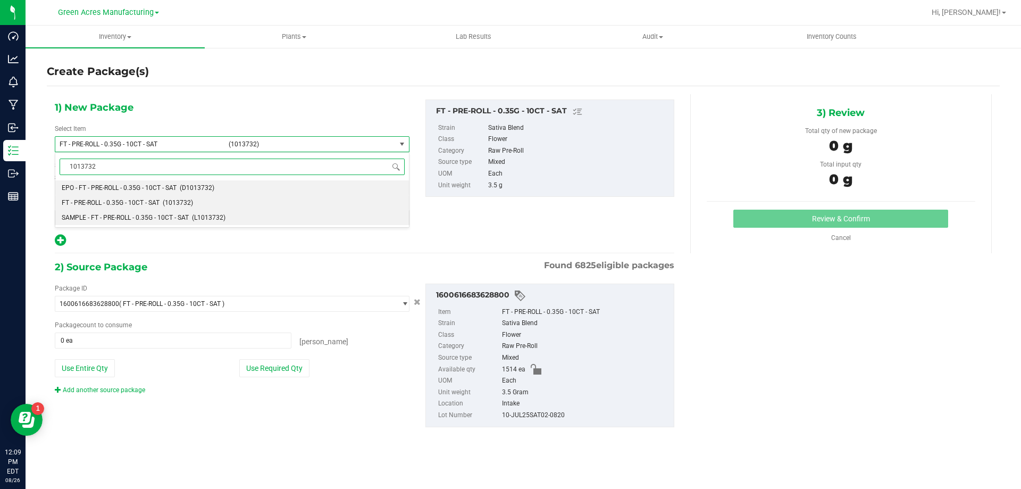
click at [223, 220] on span "(L1013732)" at bounding box center [209, 217] width 34 height 7
type input "0"
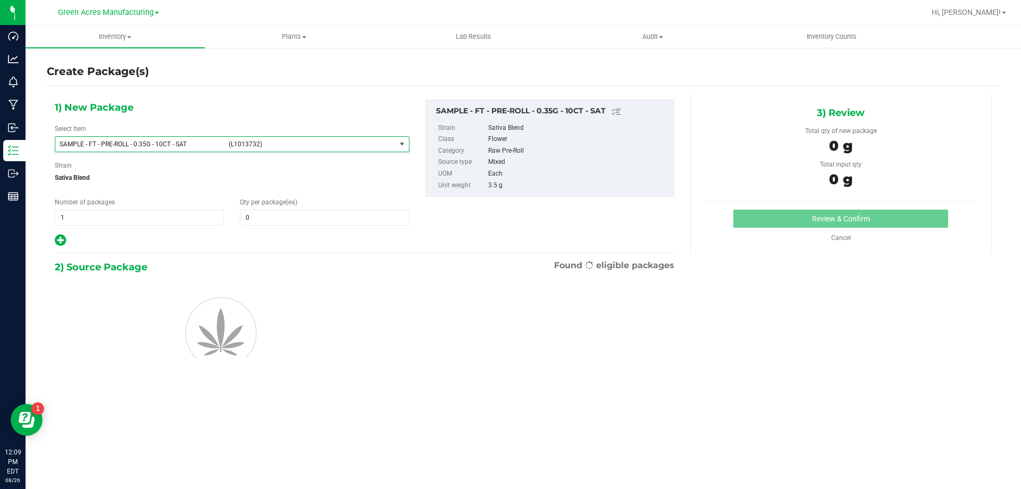
scroll to position [132358, 0]
click at [154, 213] on span "1 1" at bounding box center [139, 218] width 169 height 16
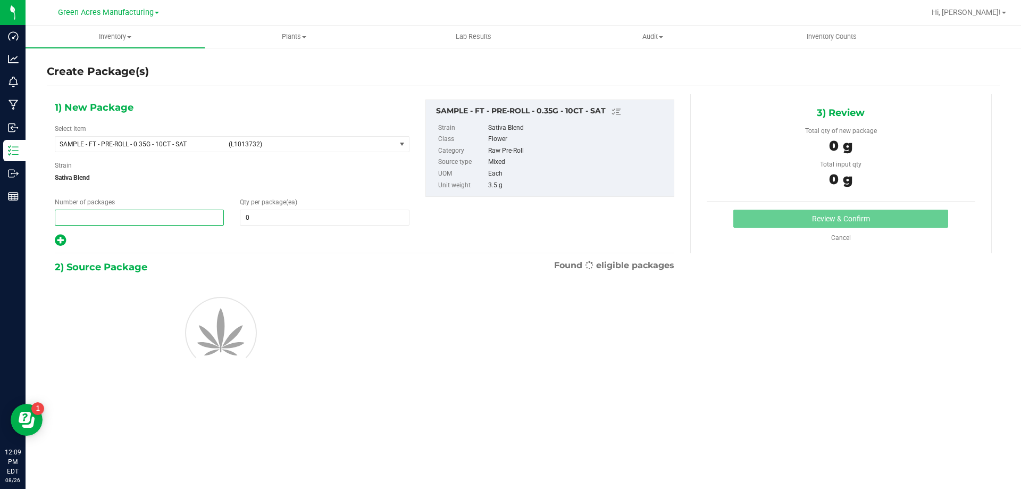
type input "2"
type input "1"
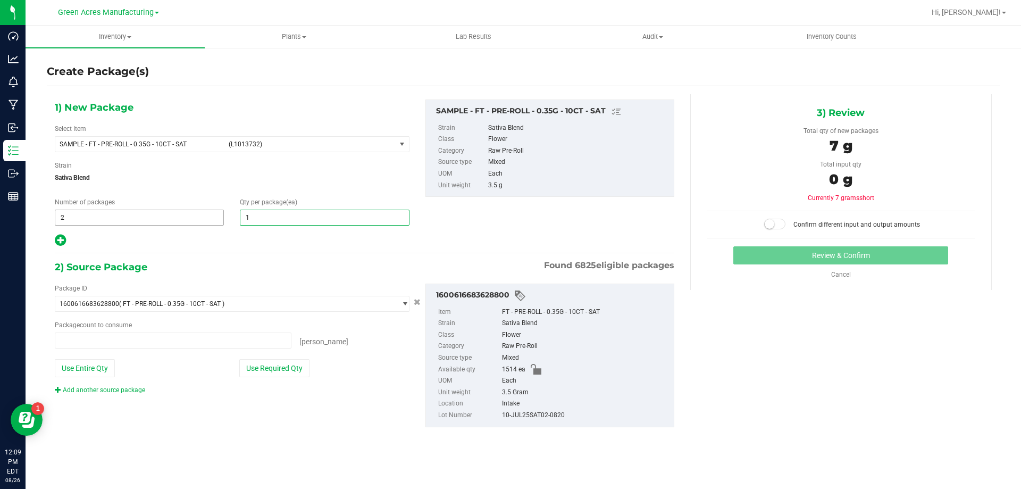
type input "0 ea"
type input "1"
click at [270, 357] on div "Package ID 1600616683628800 ( FT - PRE-ROLL - 0.35G - 10CT - SAT ) 000051884181…" at bounding box center [232, 338] width 371 height 111
click at [275, 370] on button "Use Required Qty" at bounding box center [274, 368] width 70 height 18
type input "2 ea"
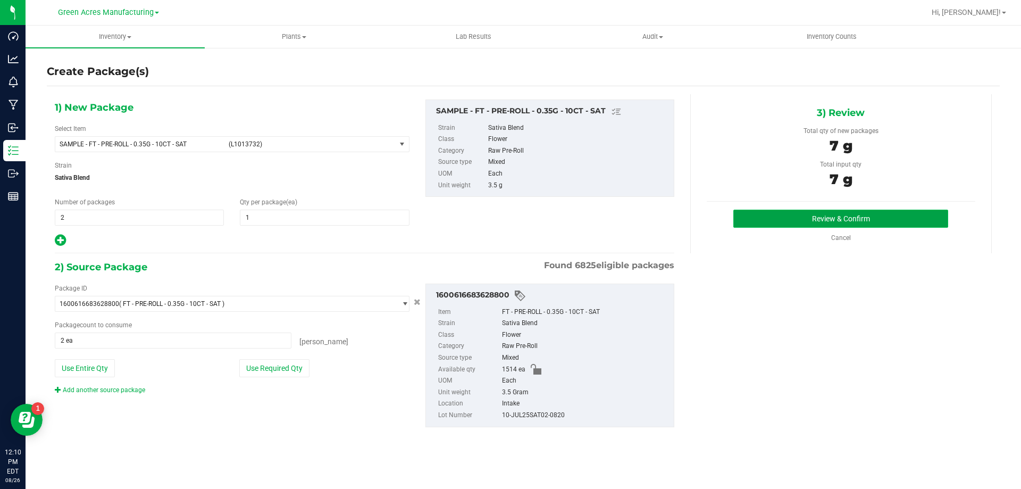
click at [764, 216] on button "Review & Confirm" at bounding box center [840, 219] width 215 height 18
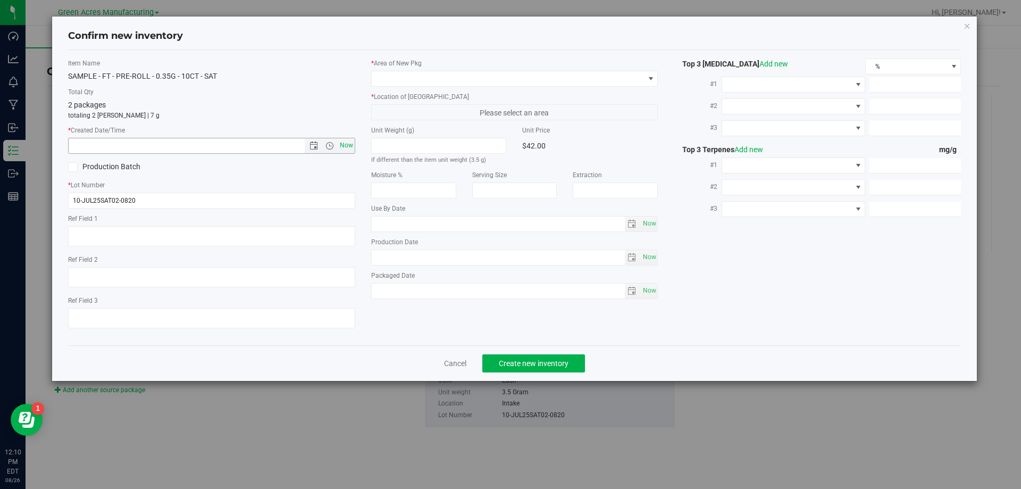
click at [352, 145] on span "Now" at bounding box center [346, 145] width 18 height 15
type input "8/26/2025 12:10 PM"
click at [432, 79] on span at bounding box center [508, 78] width 273 height 15
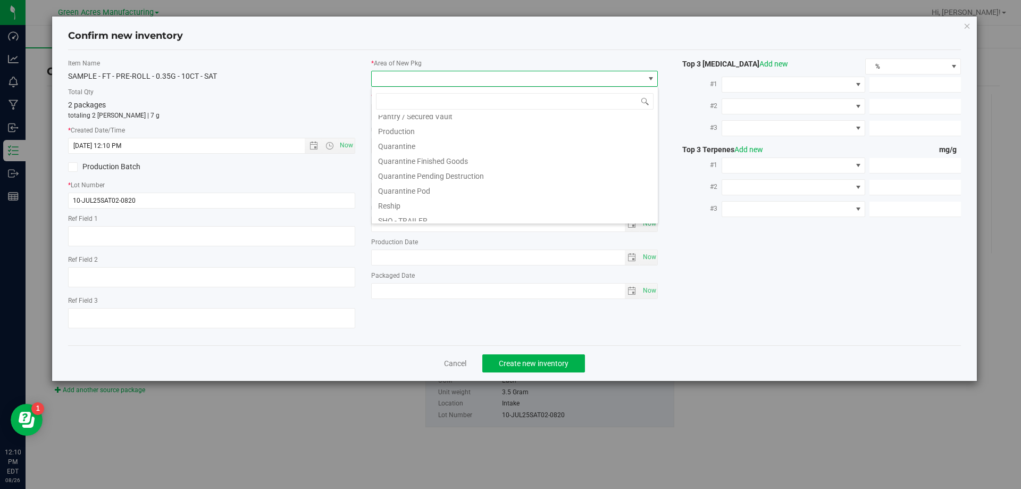
scroll to position [319, 0]
click at [444, 121] on li "Pantry / Secured Vault" at bounding box center [515, 115] width 286 height 15
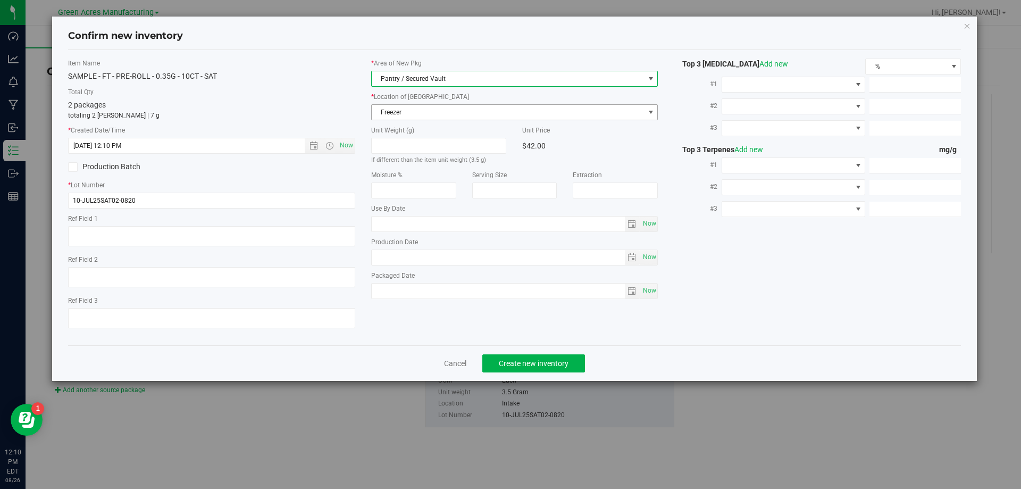
click at [459, 114] on span "Freezer" at bounding box center [508, 112] width 273 height 15
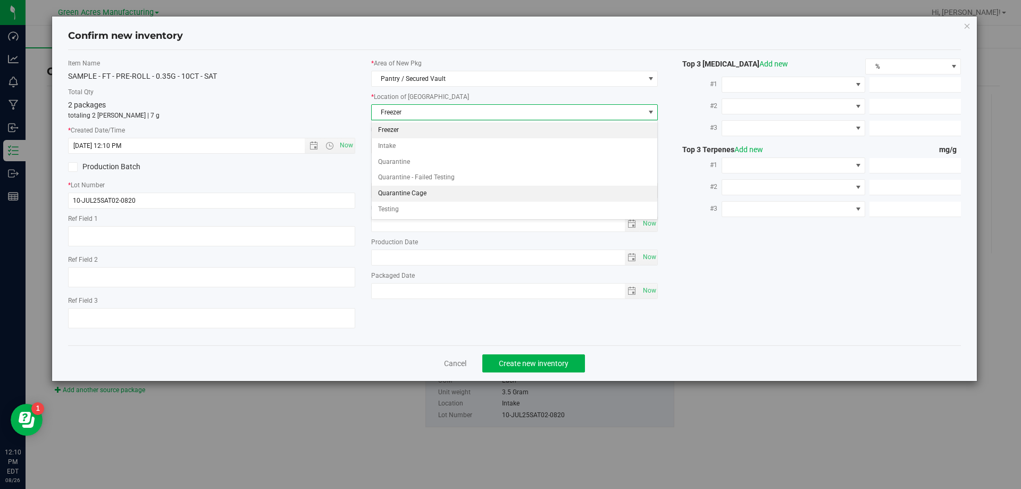
click at [420, 198] on li "Quarantine Cage" at bounding box center [515, 194] width 286 height 16
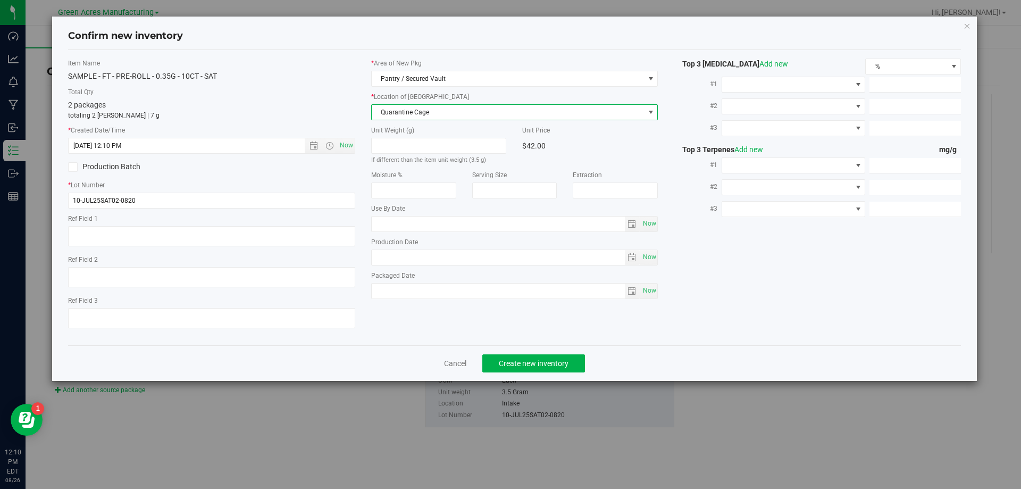
click at [518, 352] on div "Cancel Create new inventory" at bounding box center [515, 363] width 894 height 36
click at [518, 361] on span "Create new inventory" at bounding box center [534, 363] width 70 height 9
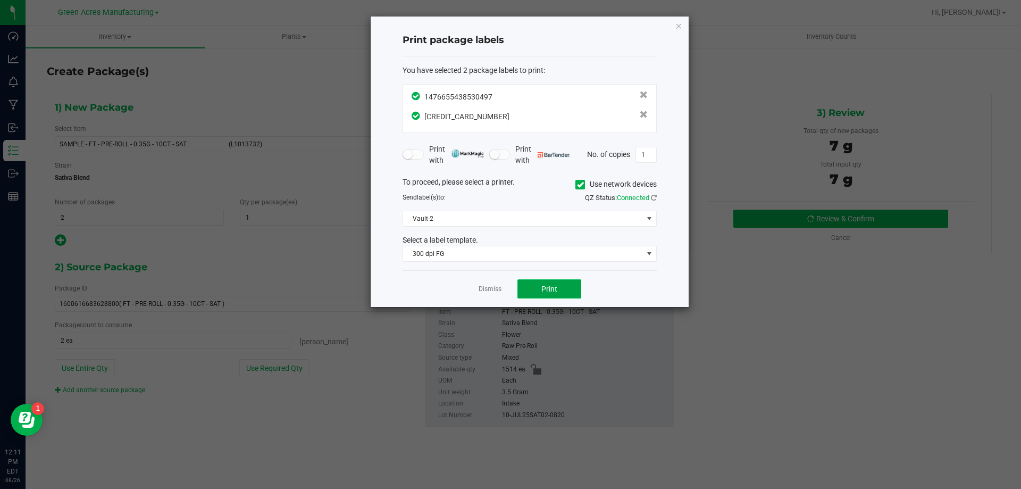
click at [555, 289] on span "Print" at bounding box center [549, 289] width 16 height 9
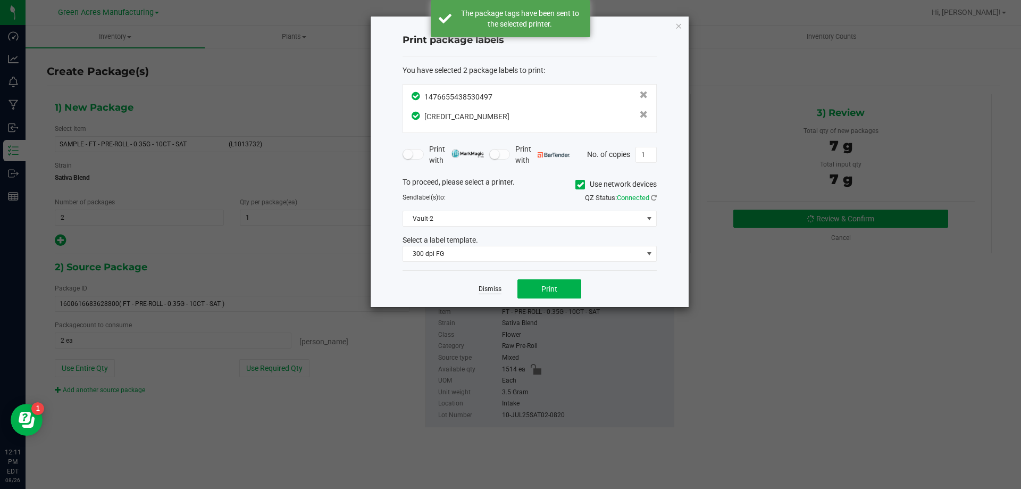
click at [497, 293] on link "Dismiss" at bounding box center [490, 289] width 23 height 9
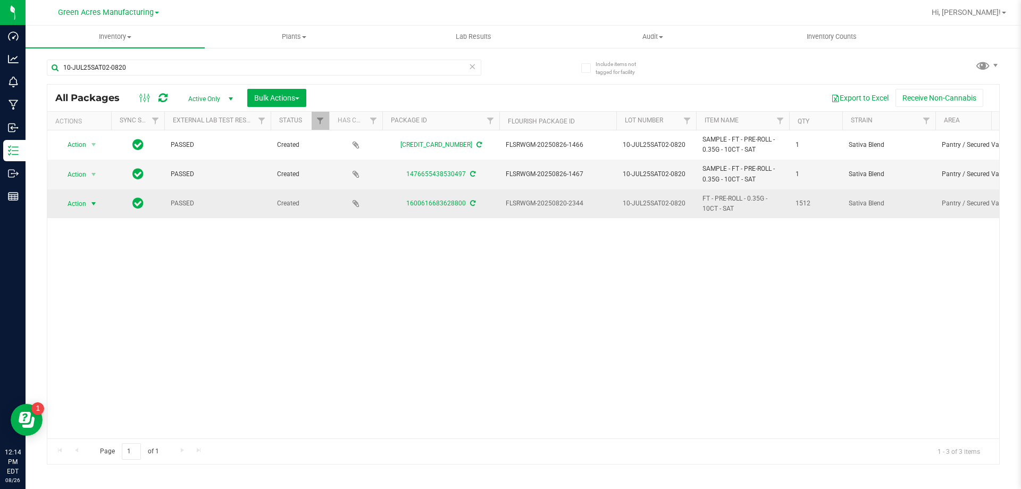
click at [81, 204] on span "Action" at bounding box center [72, 203] width 29 height 15
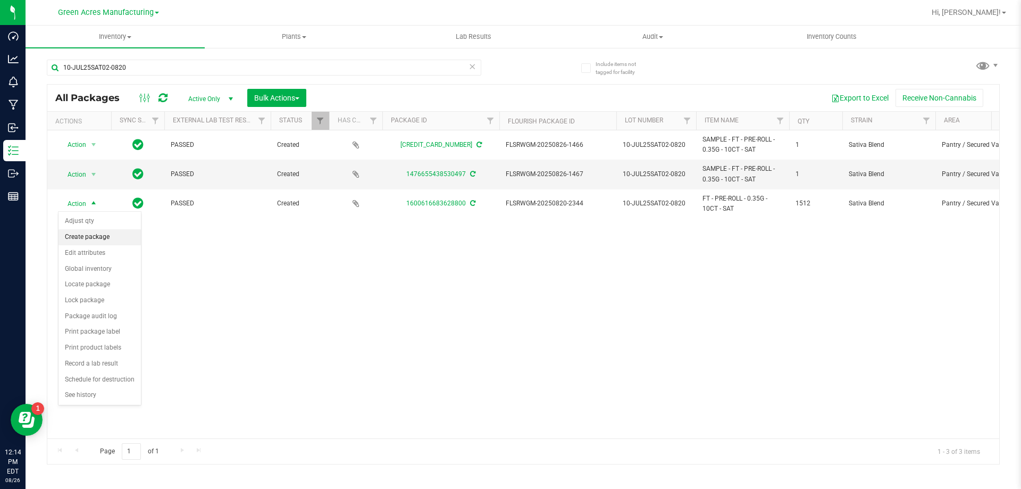
click at [98, 236] on li "Create package" at bounding box center [100, 237] width 82 height 16
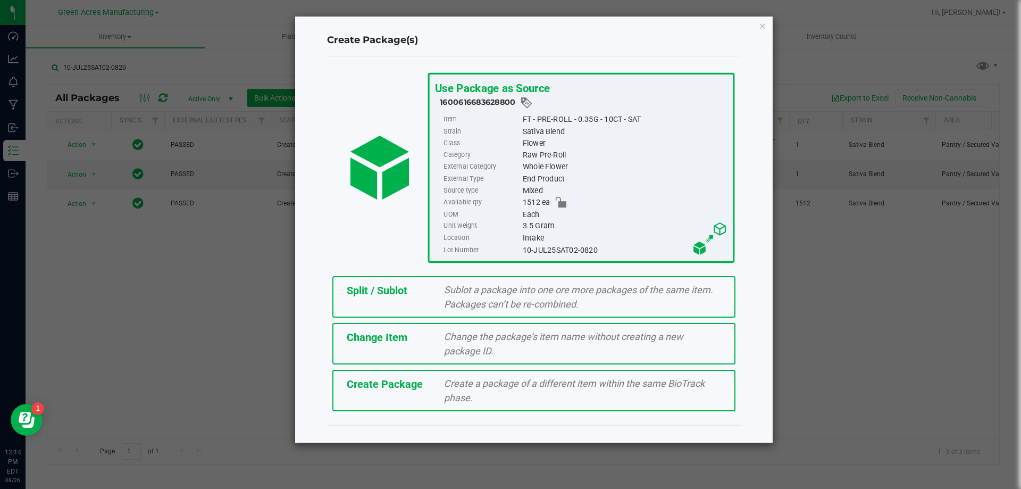
click at [382, 286] on span "Split / Sublot" at bounding box center [377, 290] width 61 height 13
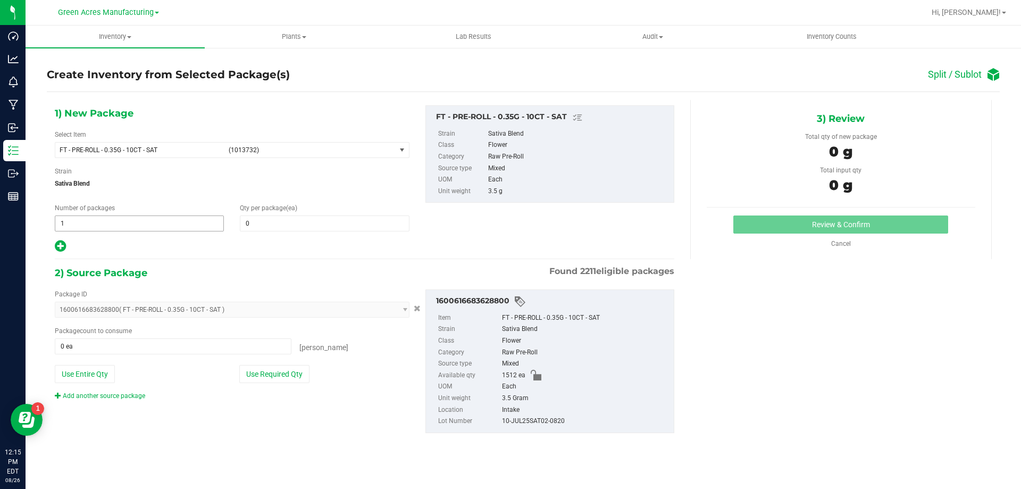
click at [88, 228] on span "1 1" at bounding box center [139, 223] width 169 height 16
type input "75"
type input "20"
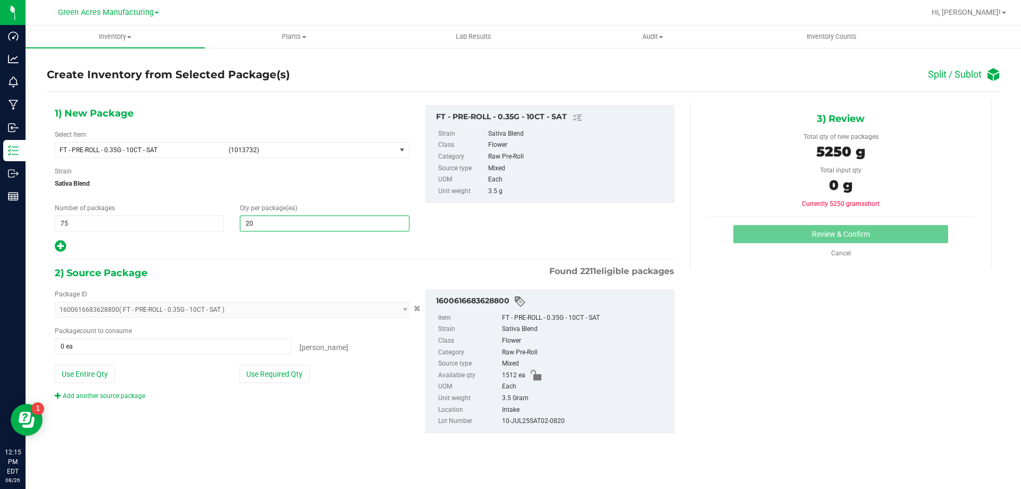
click at [66, 244] on div at bounding box center [232, 246] width 355 height 14
click at [66, 247] on icon at bounding box center [60, 245] width 11 height 13
type input "20"
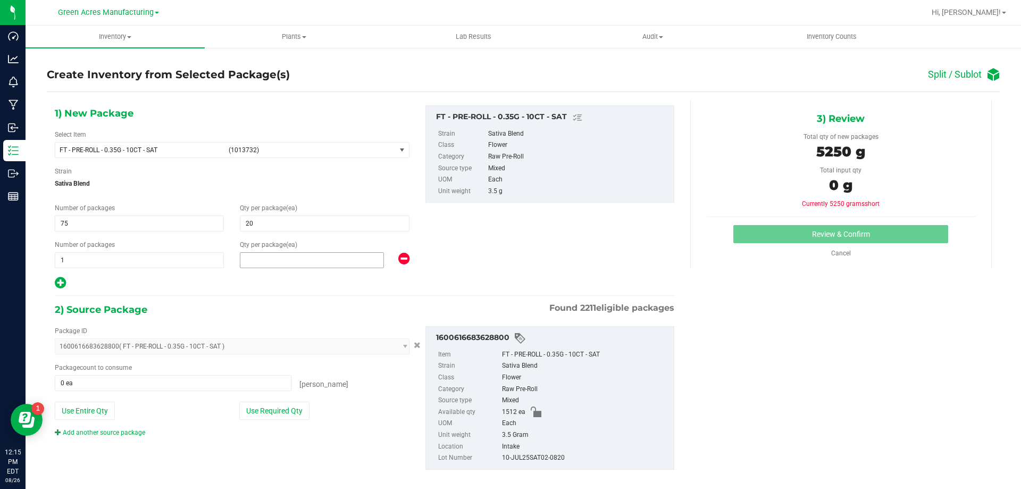
click at [314, 266] on span at bounding box center [312, 260] width 144 height 16
type input "12"
click at [264, 415] on button "Use Required Qty" at bounding box center [274, 411] width 70 height 18
type input "1512 ea"
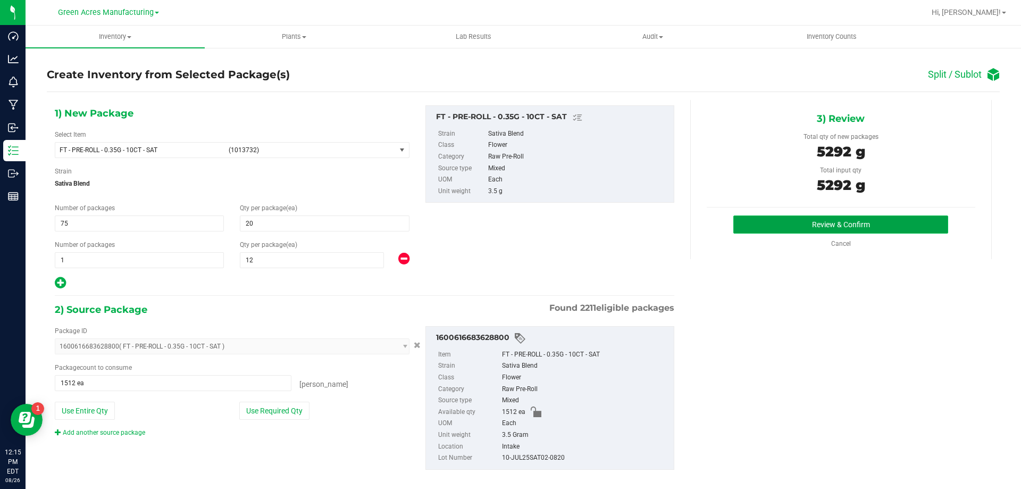
click at [837, 222] on button "Review & Confirm" at bounding box center [840, 224] width 215 height 18
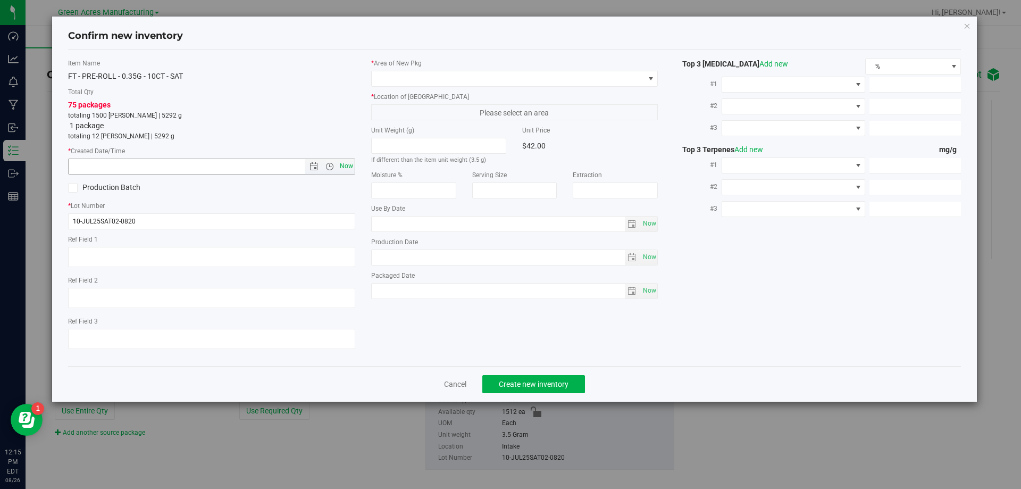
click at [346, 166] on span "Now" at bounding box center [346, 165] width 18 height 15
type input "8/26/2025 12:15 PM"
click at [424, 77] on span at bounding box center [508, 78] width 273 height 15
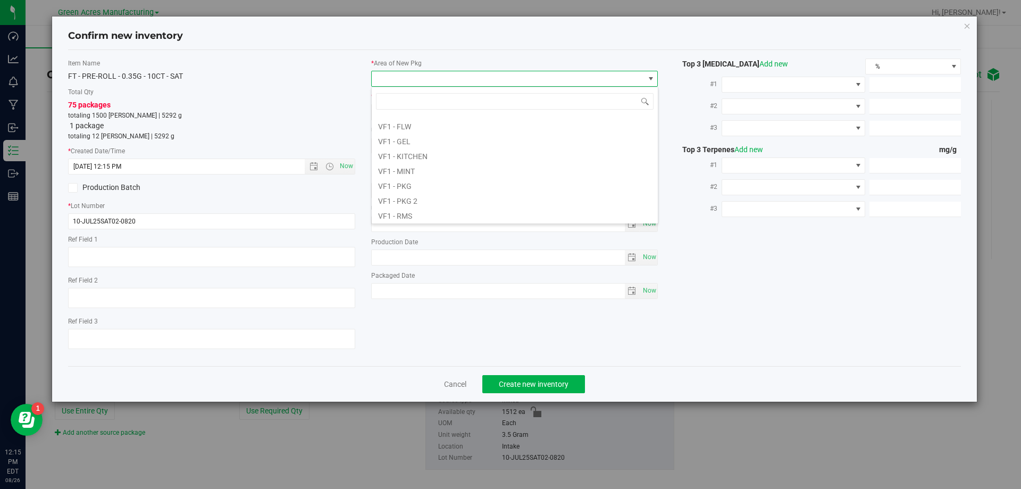
scroll to position [534, 0]
click at [432, 200] on li "VF2 - WHS" at bounding box center [515, 198] width 286 height 15
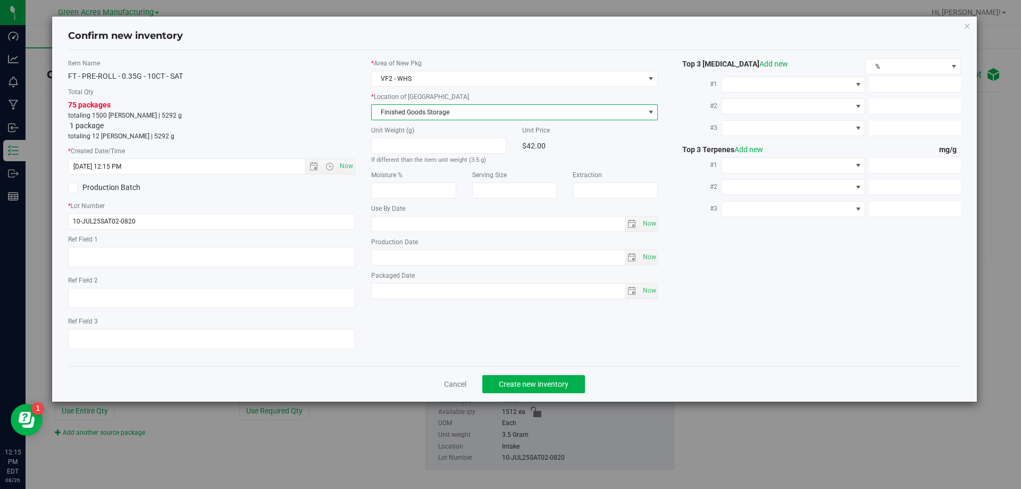
click at [426, 115] on span "Finished Goods Storage" at bounding box center [508, 112] width 273 height 15
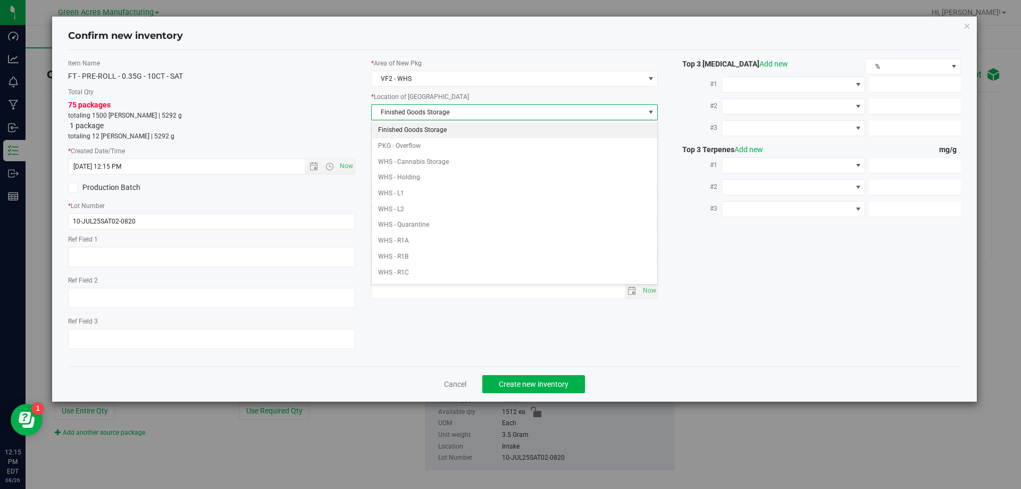
click at [424, 128] on li "Finished Goods Storage" at bounding box center [515, 130] width 286 height 16
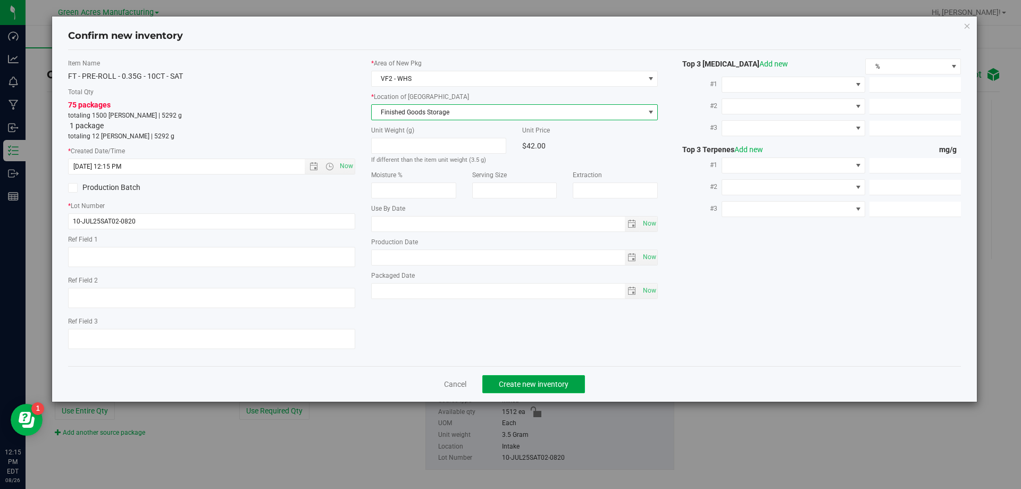
click at [523, 385] on span "Create new inventory" at bounding box center [534, 384] width 70 height 9
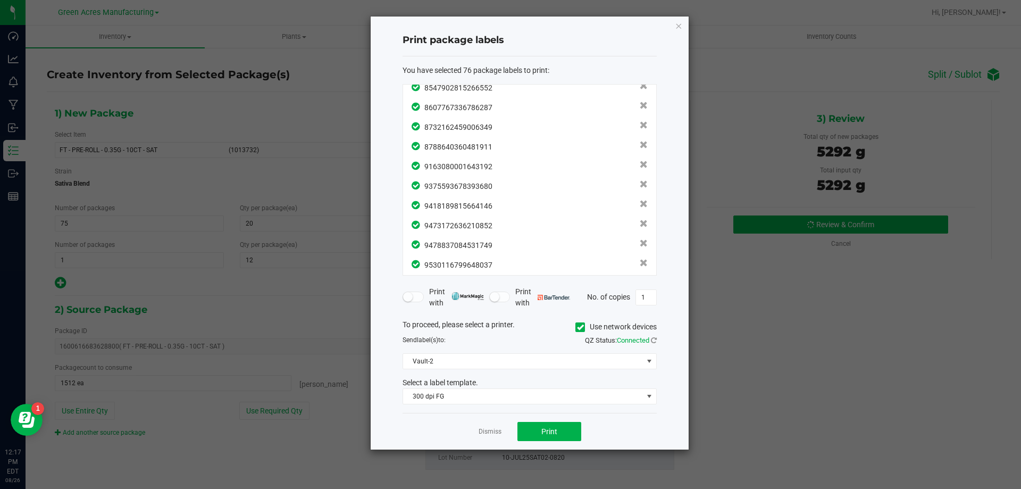
scroll to position [1314, 0]
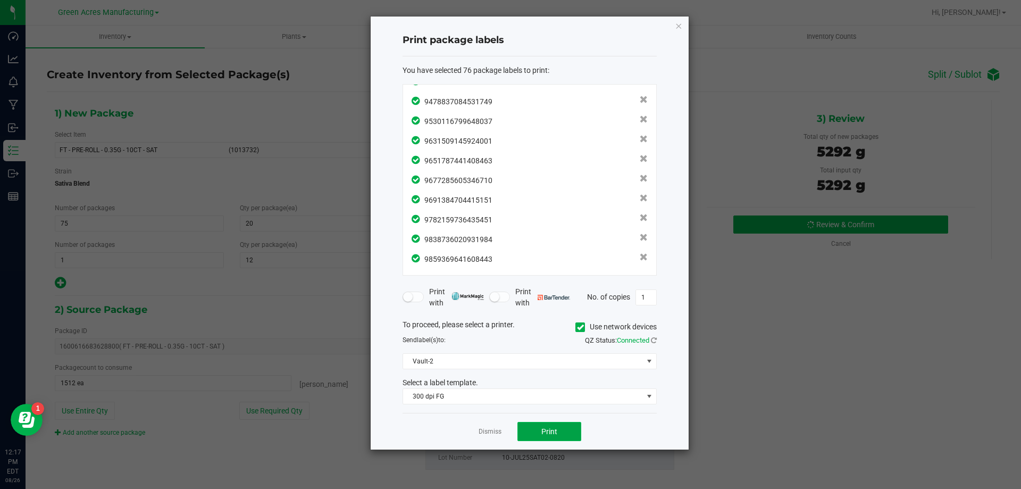
click at [543, 440] on button "Print" at bounding box center [549, 431] width 64 height 19
click at [485, 433] on link "Dismiss" at bounding box center [490, 431] width 23 height 9
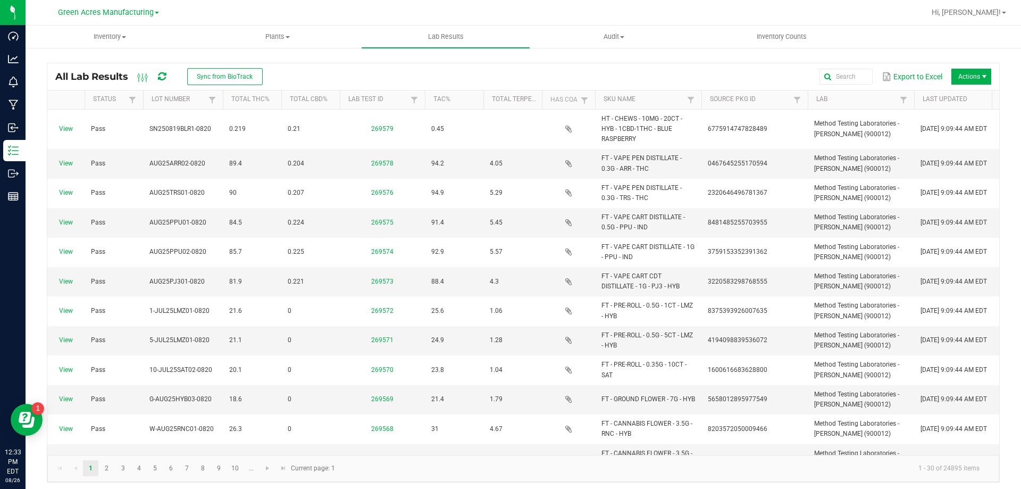
click at [173, 75] on div "All Lab Results Sync from BioTrack" at bounding box center [162, 77] width 215 height 18
click at [168, 75] on div "All Lab Results Sync from BioTrack" at bounding box center [162, 77] width 215 height 18
click at [161, 76] on icon at bounding box center [162, 77] width 8 height 10
